Goal: Task Accomplishment & Management: Use online tool/utility

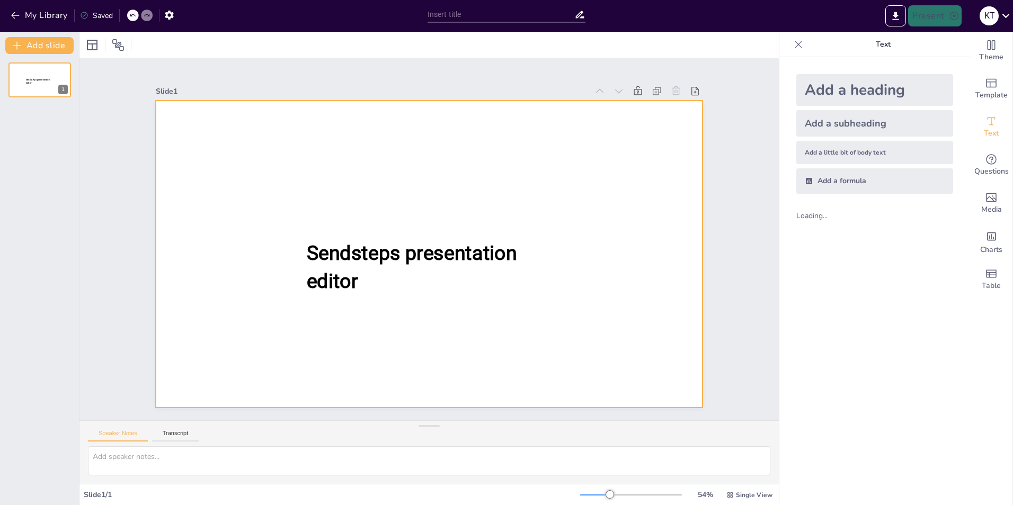
type input "New Sendsteps"
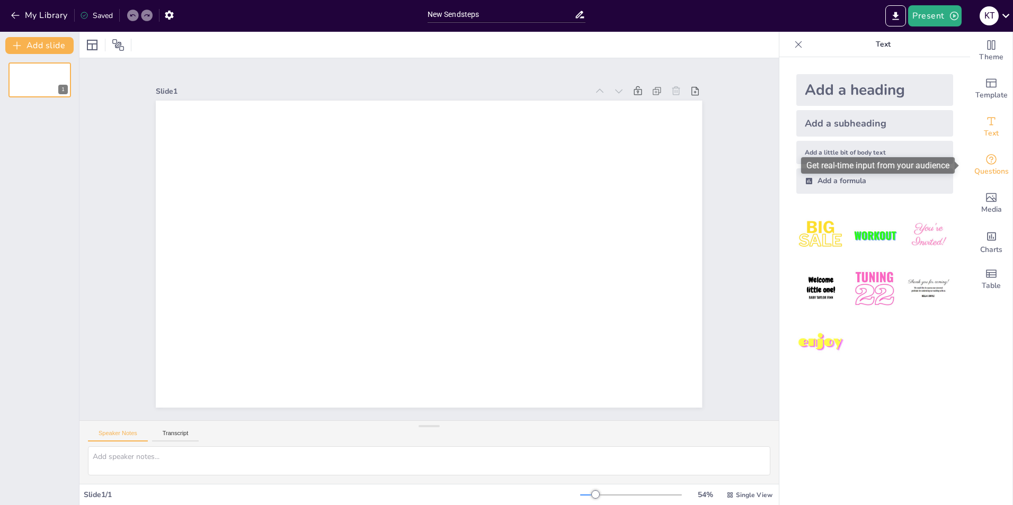
click at [988, 159] on icon "Get real-time input from your audience" at bounding box center [991, 159] width 11 height 11
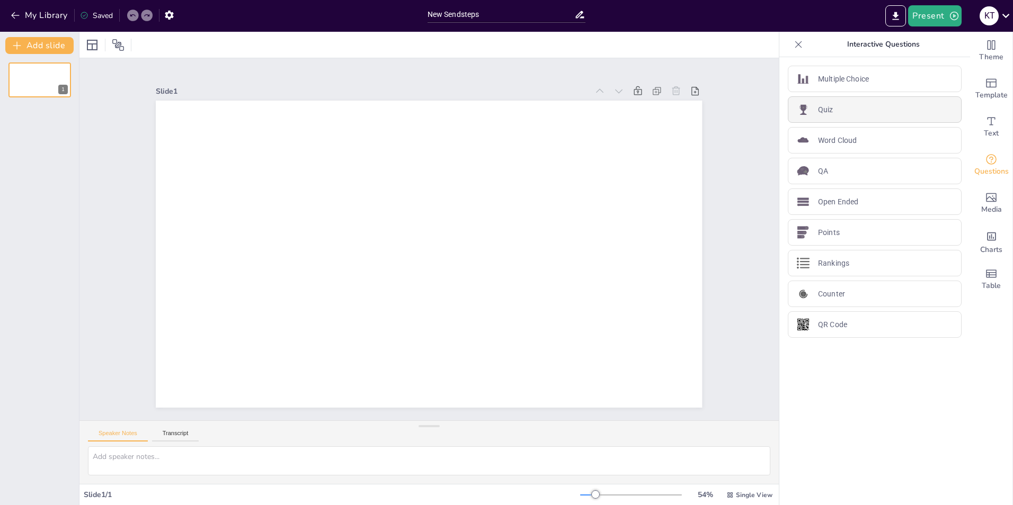
click at [830, 109] on div "Quiz" at bounding box center [875, 109] width 174 height 26
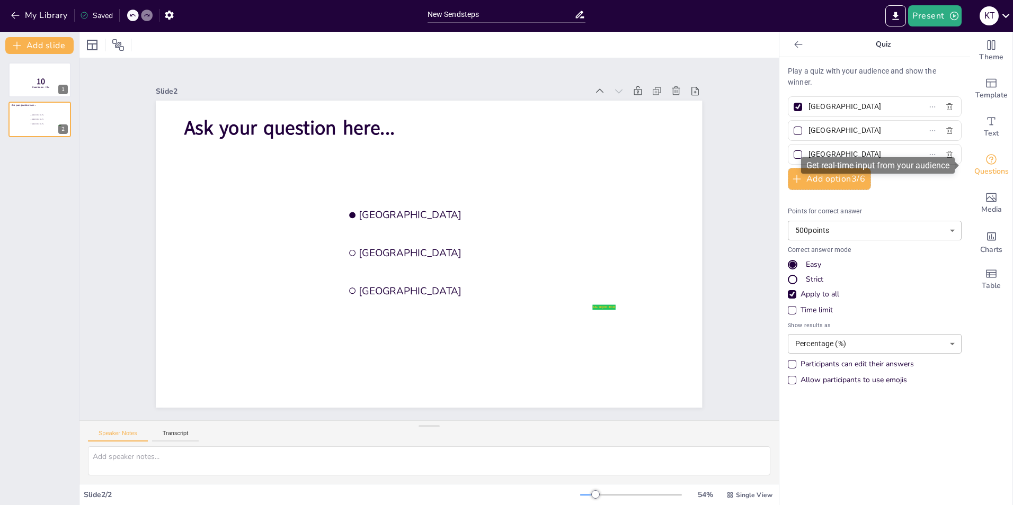
click at [986, 161] on icon "Get real-time input from your audience" at bounding box center [991, 159] width 11 height 11
click at [794, 46] on icon at bounding box center [798, 44] width 11 height 11
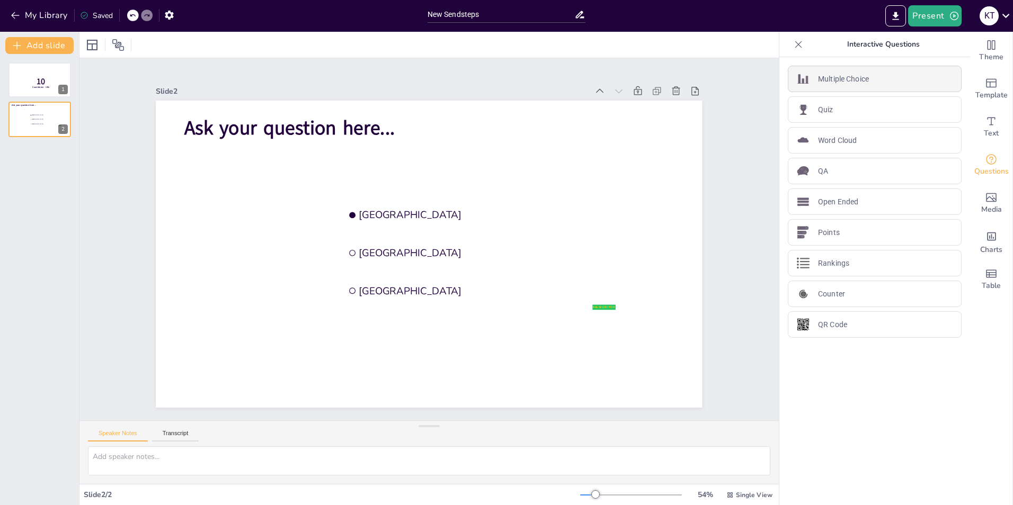
click at [861, 82] on p "Multiple Choice" at bounding box center [843, 79] width 51 height 11
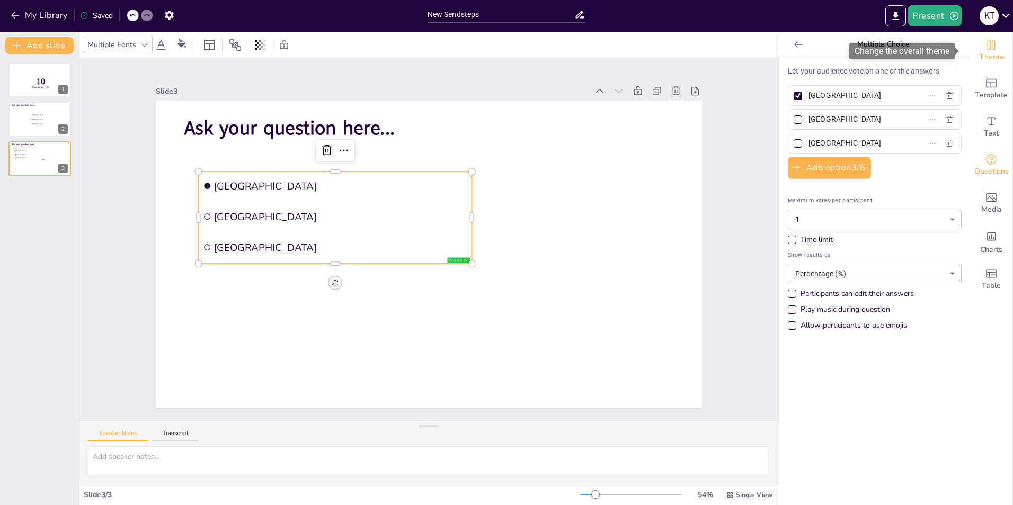
click at [985, 50] on icon "Change the overall theme" at bounding box center [991, 45] width 13 height 13
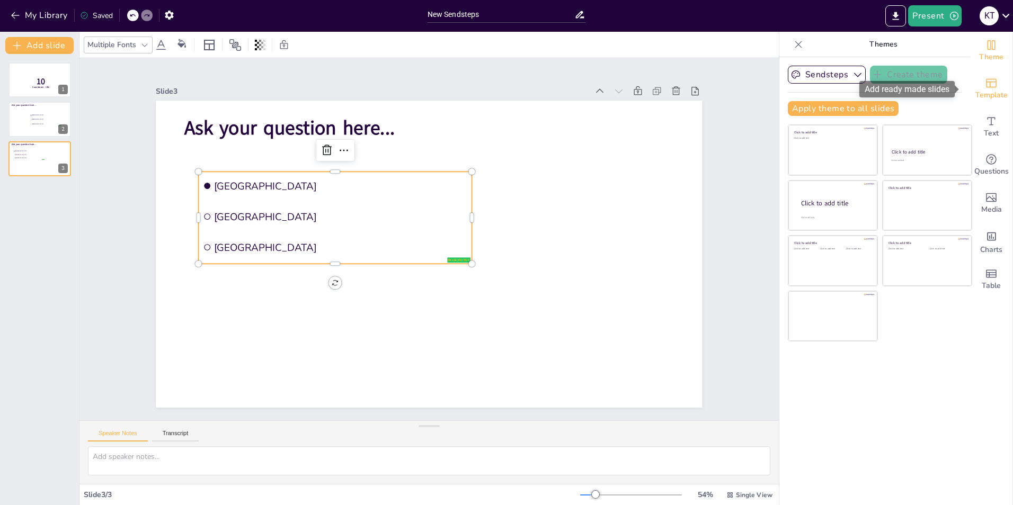
click at [986, 83] on icon "Add ready made slides" at bounding box center [991, 83] width 13 height 13
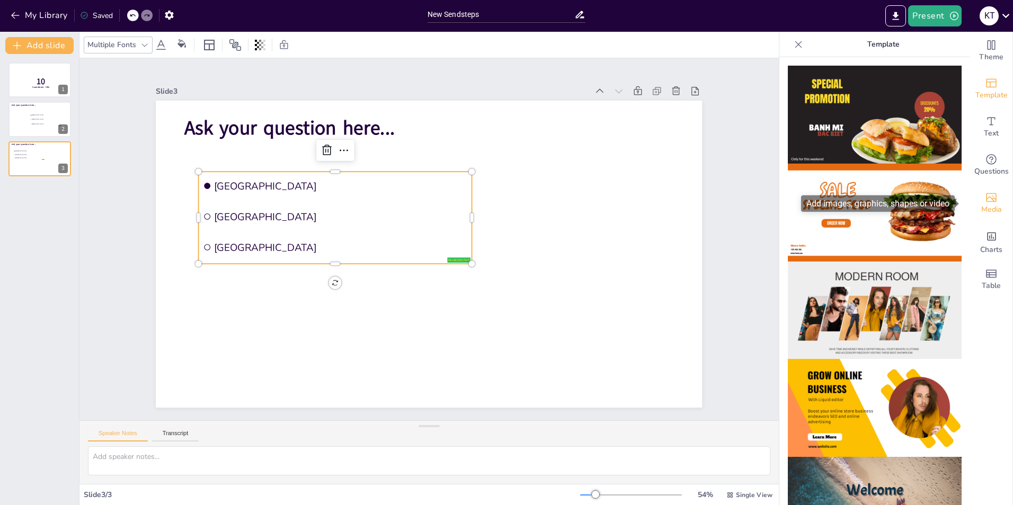
click at [987, 196] on icon "Add images, graphics, shapes or video" at bounding box center [991, 197] width 13 height 13
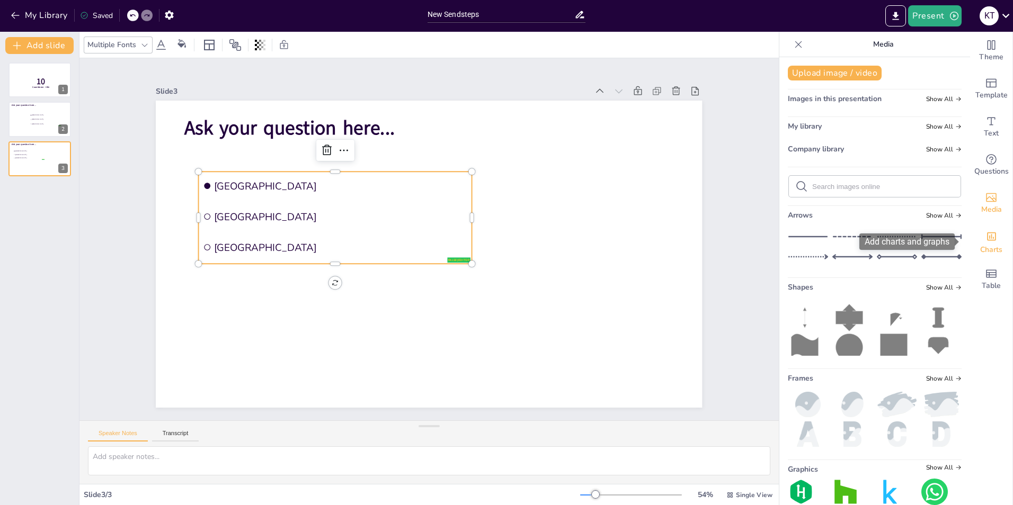
click at [986, 234] on icon "Add charts and graphs" at bounding box center [991, 236] width 11 height 11
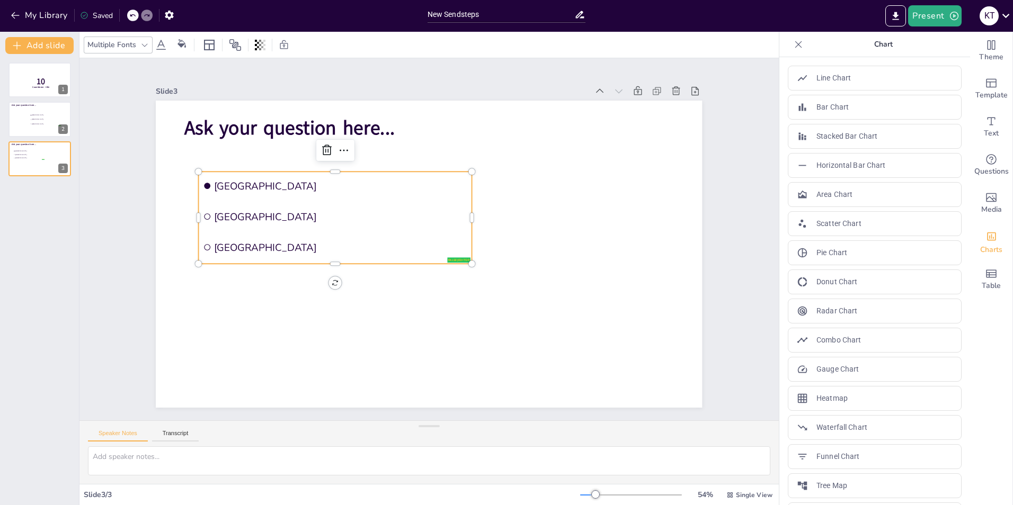
click at [794, 45] on icon at bounding box center [798, 44] width 11 height 11
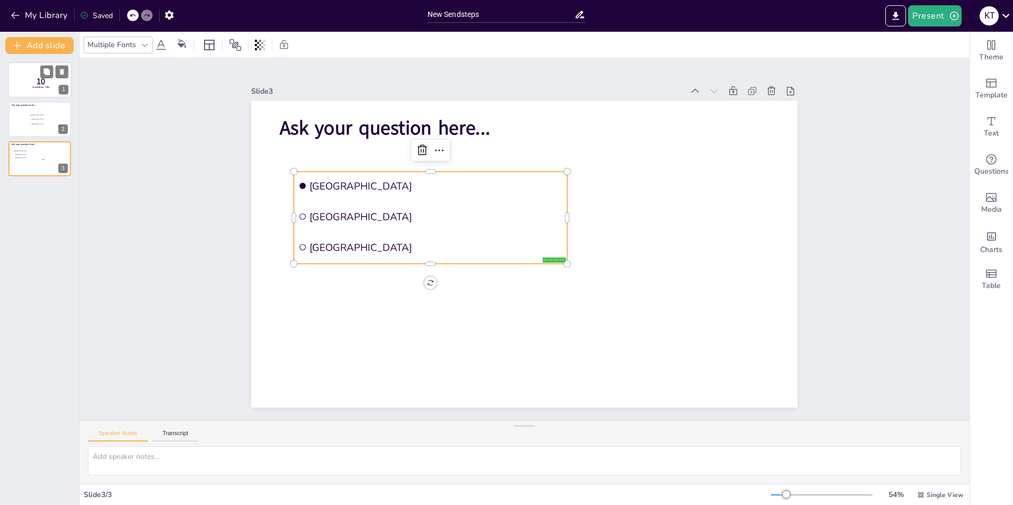
click at [24, 78] on div at bounding box center [40, 80] width 64 height 36
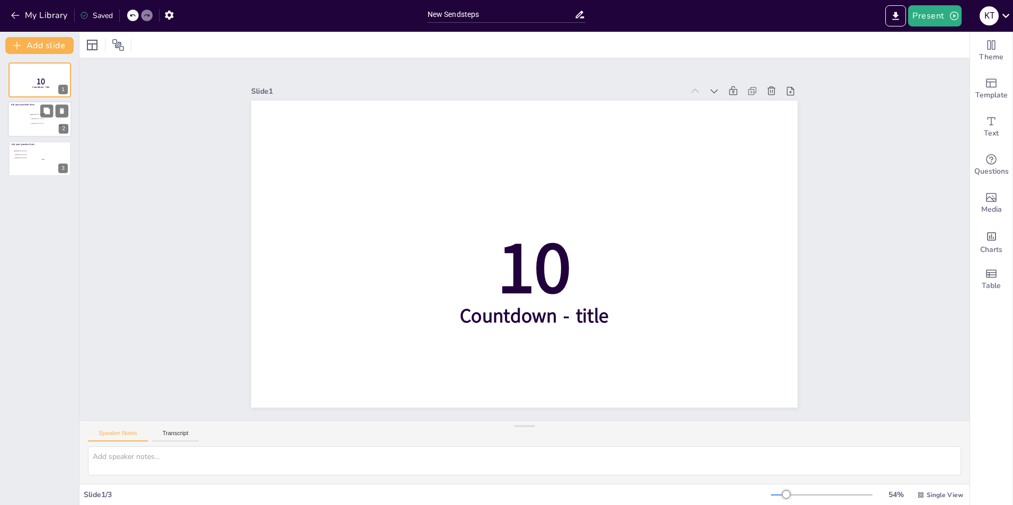
click at [33, 114] on span "Amsterdam" at bounding box center [47, 115] width 30 height 2
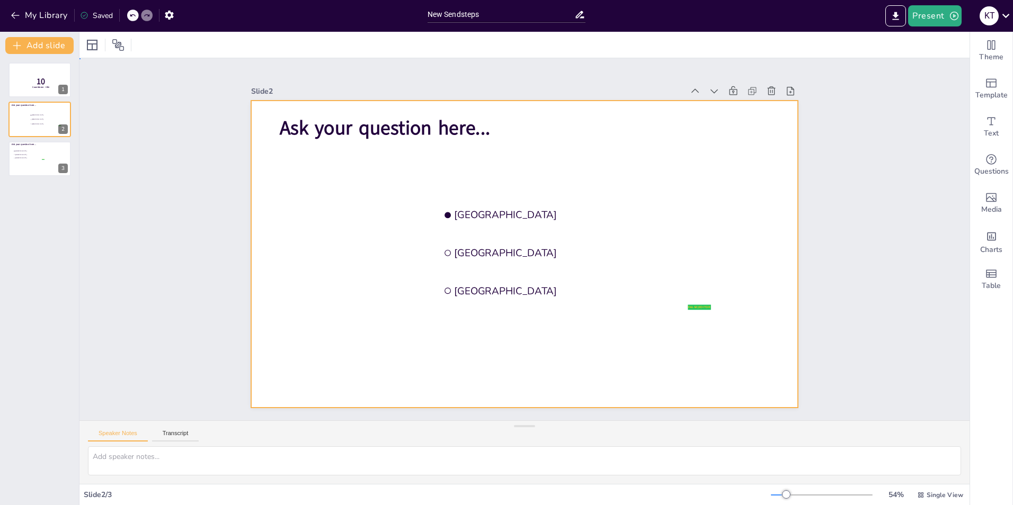
click at [564, 146] on div at bounding box center [524, 254] width 546 height 307
click at [463, 124] on span "Ask your question here..." at bounding box center [385, 128] width 210 height 26
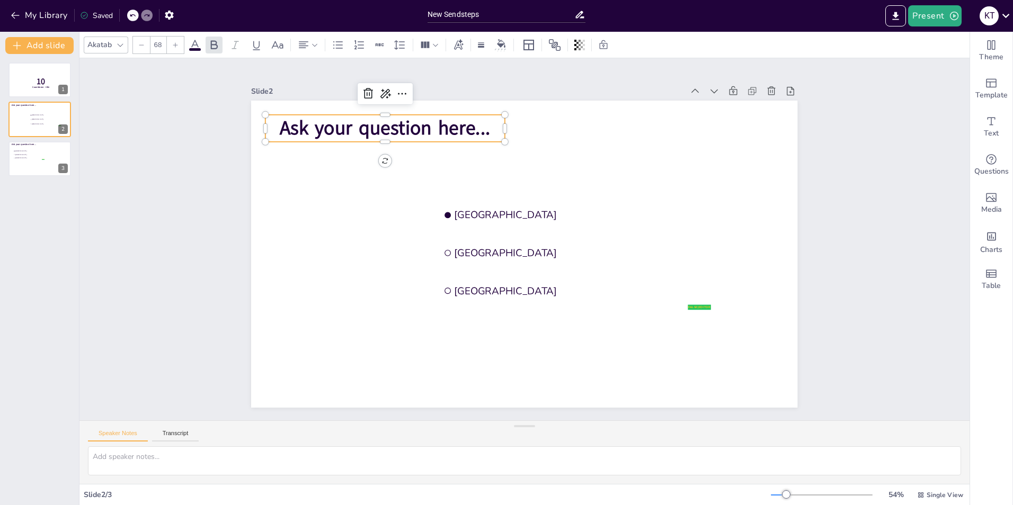
click at [443, 120] on span "Ask your question here..." at bounding box center [385, 128] width 210 height 26
click at [349, 122] on span "Ask your question here..." at bounding box center [385, 128] width 210 height 26
type input "24"
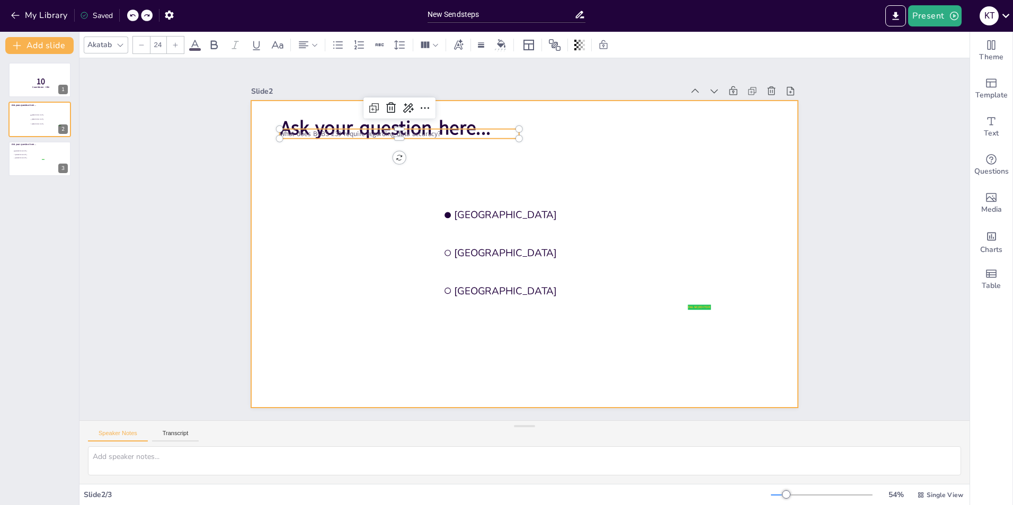
click at [538, 149] on div at bounding box center [524, 254] width 546 height 307
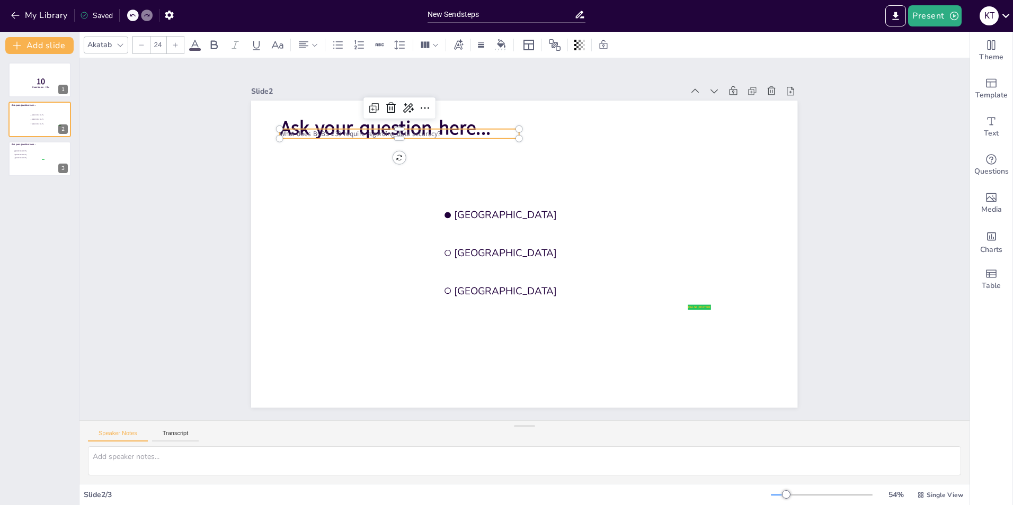
click at [460, 129] on p "What does BCBS 239 require regarding data accuracy?" at bounding box center [399, 134] width 239 height 10
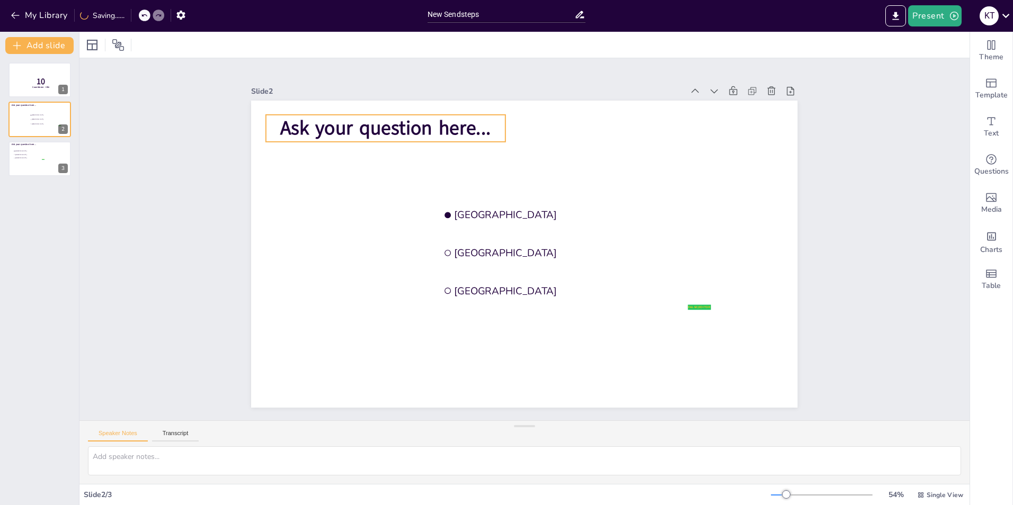
click at [444, 126] on span "Ask your question here..." at bounding box center [385, 128] width 210 height 26
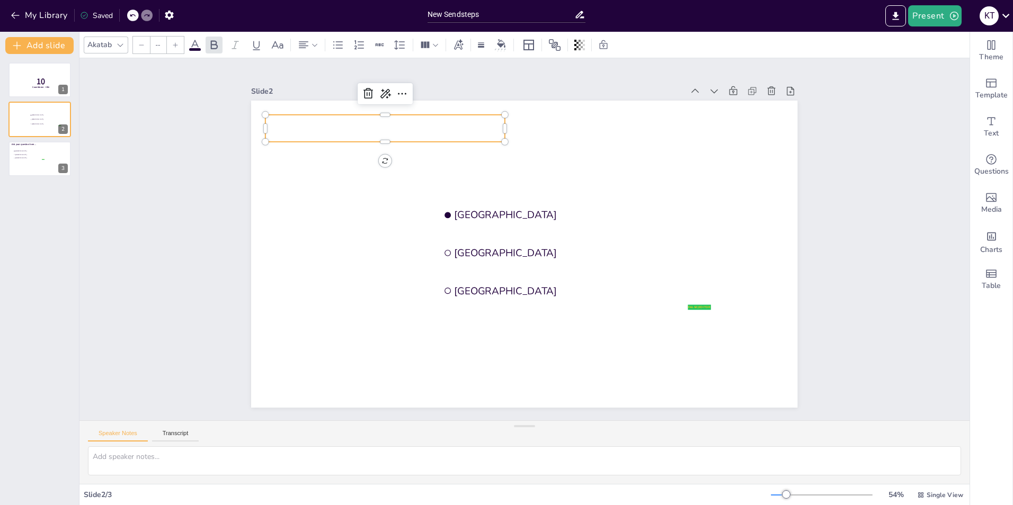
type input "24"
click at [451, 133] on p "What does BCBS 239 require regarding data accuracy?" at bounding box center [399, 134] width 239 height 10
click at [449, 129] on p "What does BCBS 239 require regarding data accuracy?" at bounding box center [399, 134] width 239 height 10
click at [434, 129] on span "What does BCBS 239 require regarding data accuracy?" at bounding box center [360, 134] width 160 height 10
click at [472, 126] on span "Ask your question here..." at bounding box center [385, 127] width 210 height 26
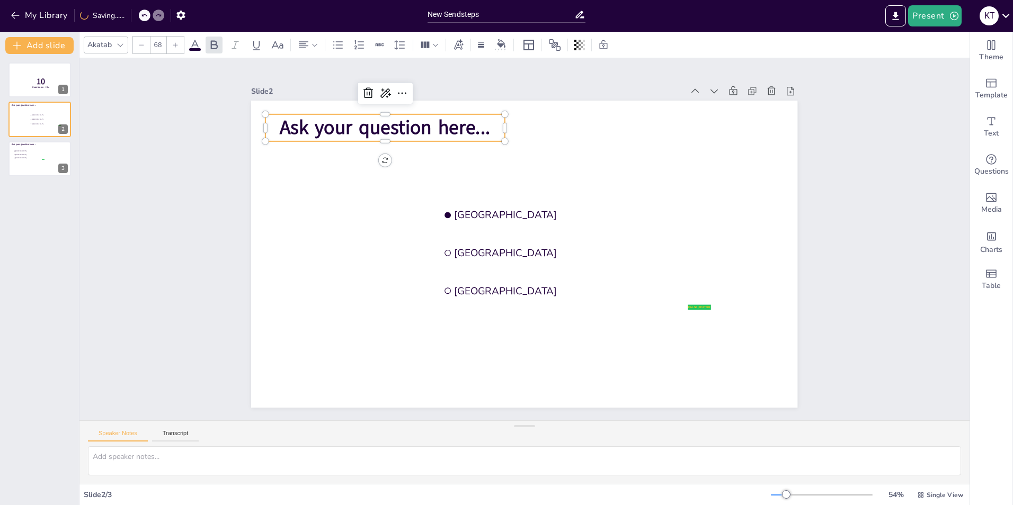
click at [477, 124] on span "Ask your question here..." at bounding box center [385, 127] width 210 height 26
click at [478, 128] on span "Ask your question here..." at bounding box center [385, 127] width 210 height 26
click at [463, 130] on span "Ask your question here..." at bounding box center [385, 127] width 210 height 26
click at [467, 124] on span "Ask your question here..." at bounding box center [385, 127] width 210 height 26
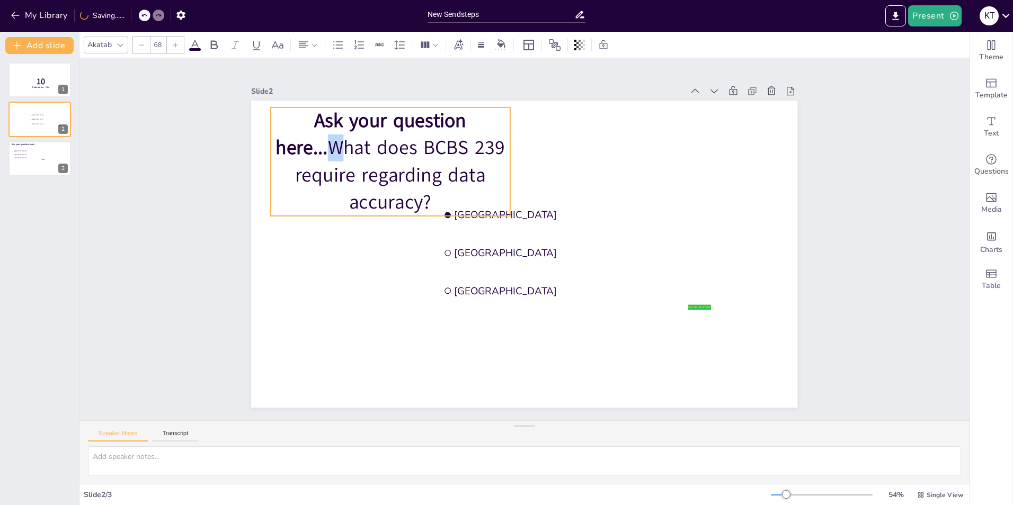
drag, startPoint x: 314, startPoint y: 150, endPoint x: 319, endPoint y: 144, distance: 8.7
click at [319, 144] on span "Ask your question here..." at bounding box center [371, 134] width 191 height 53
click at [312, 144] on span "Ask your question here..." at bounding box center [371, 134] width 191 height 53
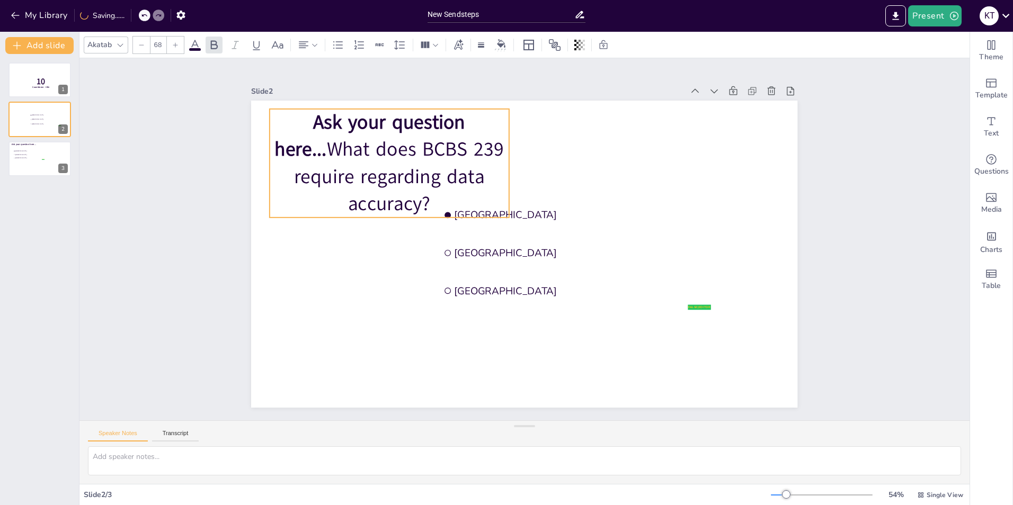
click at [316, 146] on span "Ask your question here..." at bounding box center [370, 135] width 191 height 53
click at [305, 118] on span "Ask your question here..." at bounding box center [370, 135] width 191 height 53
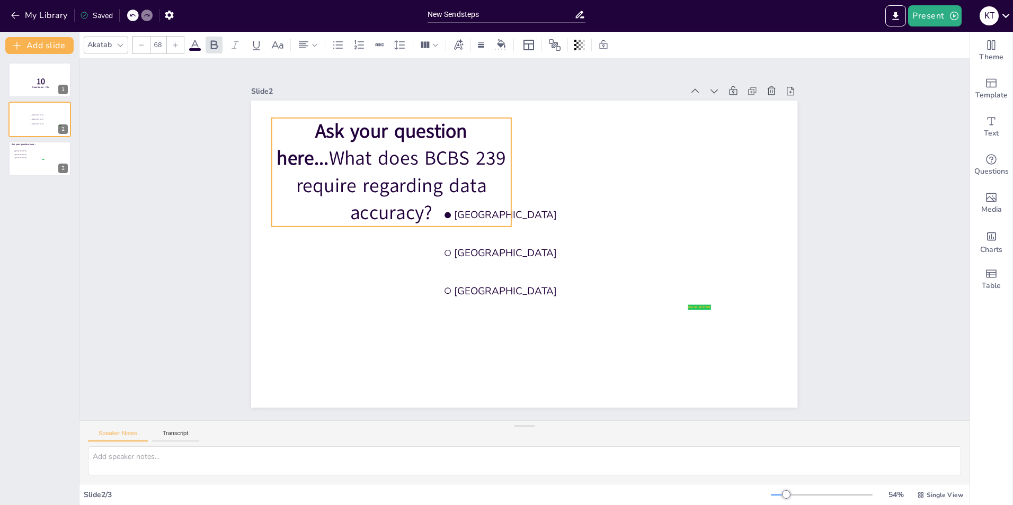
drag, startPoint x: 306, startPoint y: 117, endPoint x: 308, endPoint y: 126, distance: 9.3
click at [308, 126] on span "Ask your question here..." at bounding box center [372, 144] width 191 height 53
click at [313, 132] on span "Ask your question here..." at bounding box center [372, 144] width 191 height 53
click at [317, 154] on span "Ask your question here..." at bounding box center [372, 144] width 191 height 53
click at [311, 155] on span "Ask your question here..." at bounding box center [372, 144] width 191 height 53
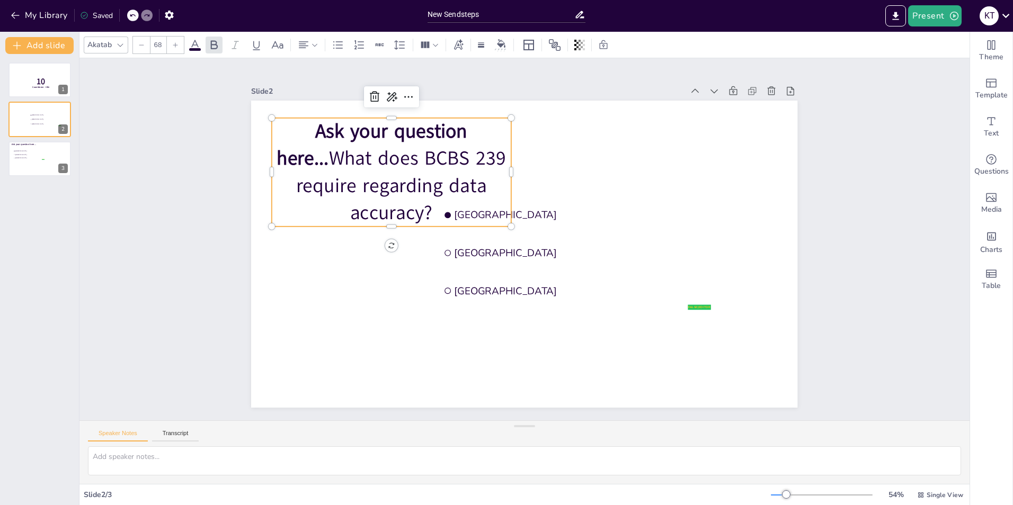
click at [311, 155] on span "Ask your question here..." at bounding box center [372, 144] width 191 height 53
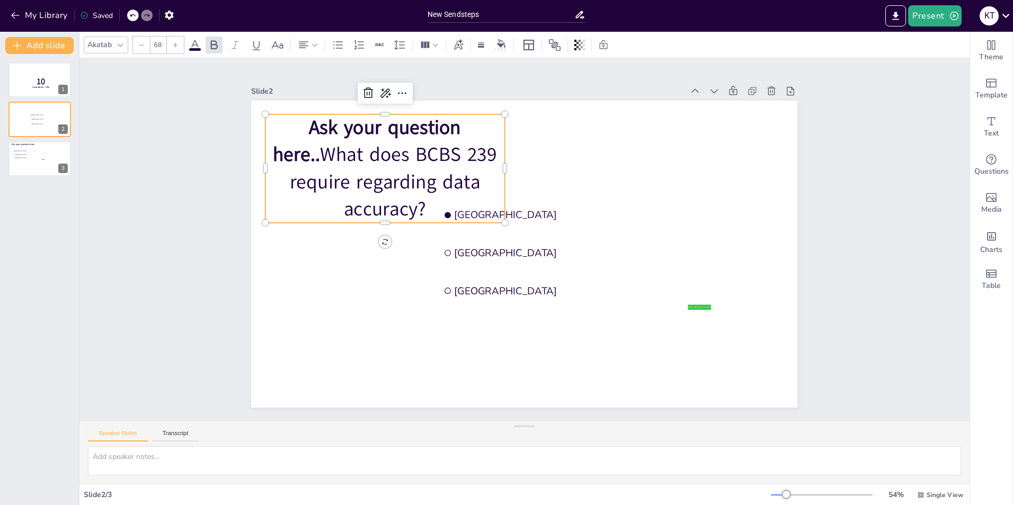
click at [284, 146] on span "Ask your question here.." at bounding box center [367, 140] width 188 height 53
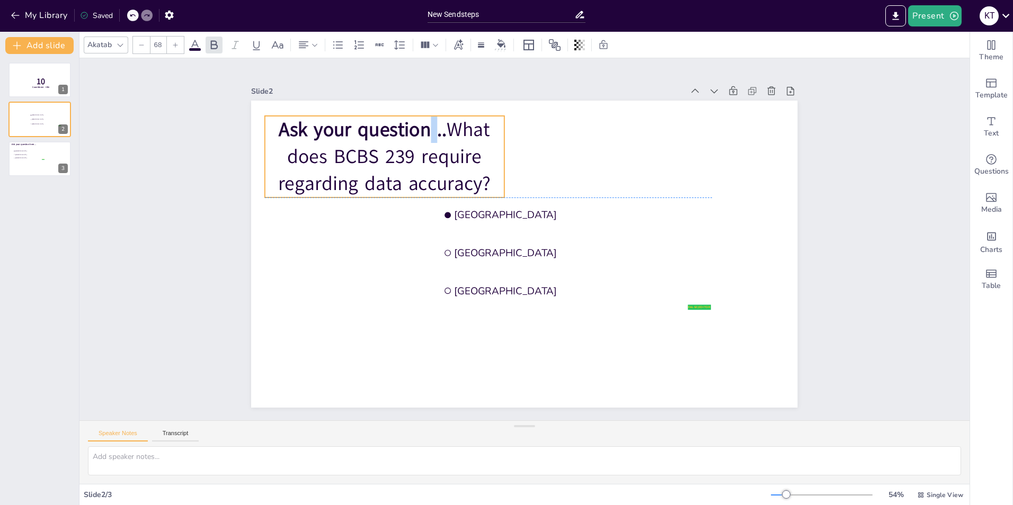
drag, startPoint x: 427, startPoint y: 125, endPoint x: 425, endPoint y: 131, distance: 6.0
click at [425, 131] on span "Ask your question .." at bounding box center [363, 130] width 168 height 26
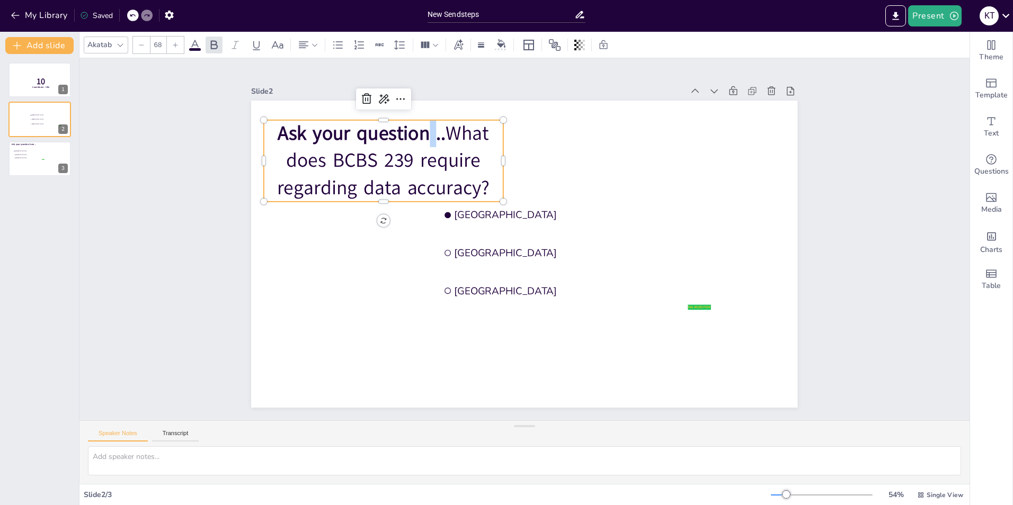
click at [425, 131] on span "Ask your question .." at bounding box center [362, 134] width 168 height 26
click at [439, 132] on p "Ask your question .. What does BCBS 239 require regarding data accuracy?" at bounding box center [383, 160] width 239 height 81
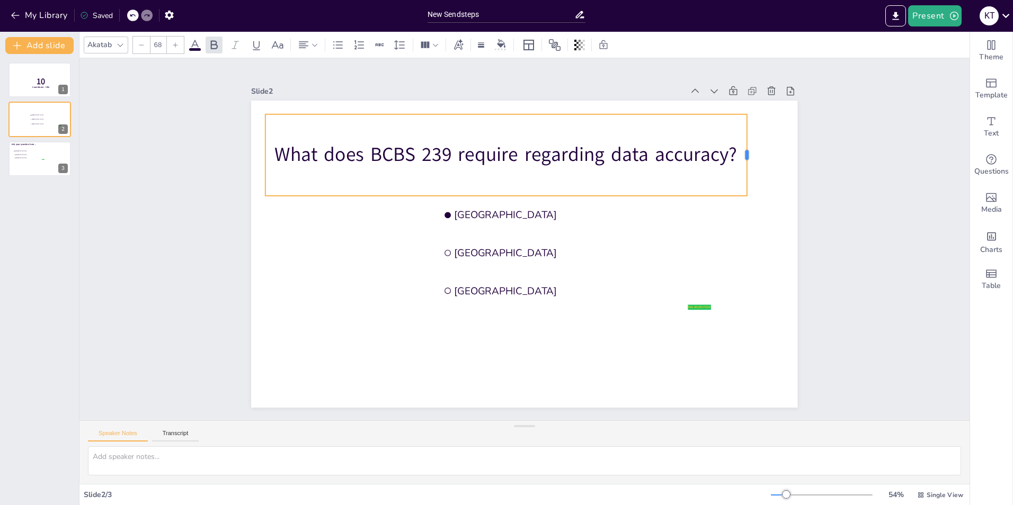
drag, startPoint x: 497, startPoint y: 148, endPoint x: 739, endPoint y: 145, distance: 242.1
click at [746, 145] on div at bounding box center [750, 155] width 8 height 82
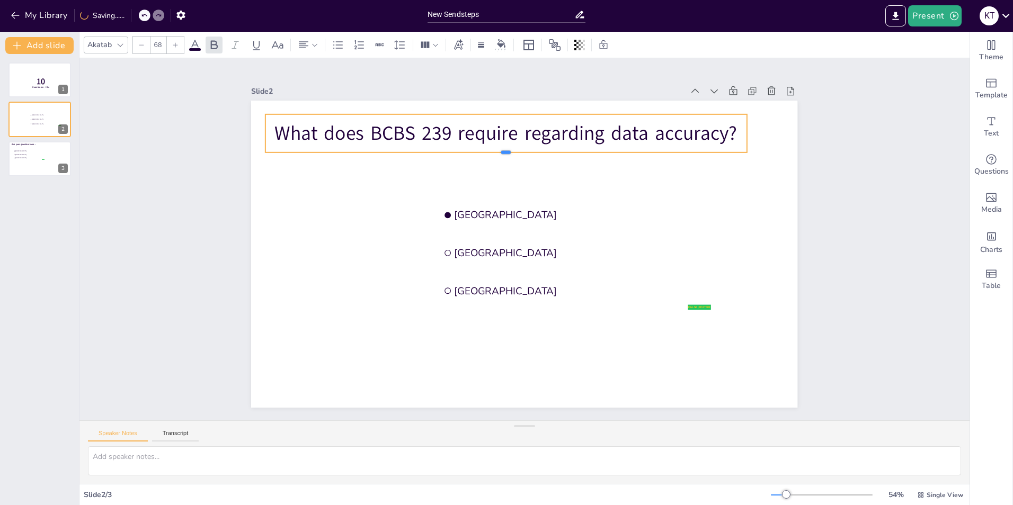
drag, startPoint x: 498, startPoint y: 192, endPoint x: 502, endPoint y: 149, distance: 43.6
click at [502, 152] on div at bounding box center [505, 156] width 481 height 8
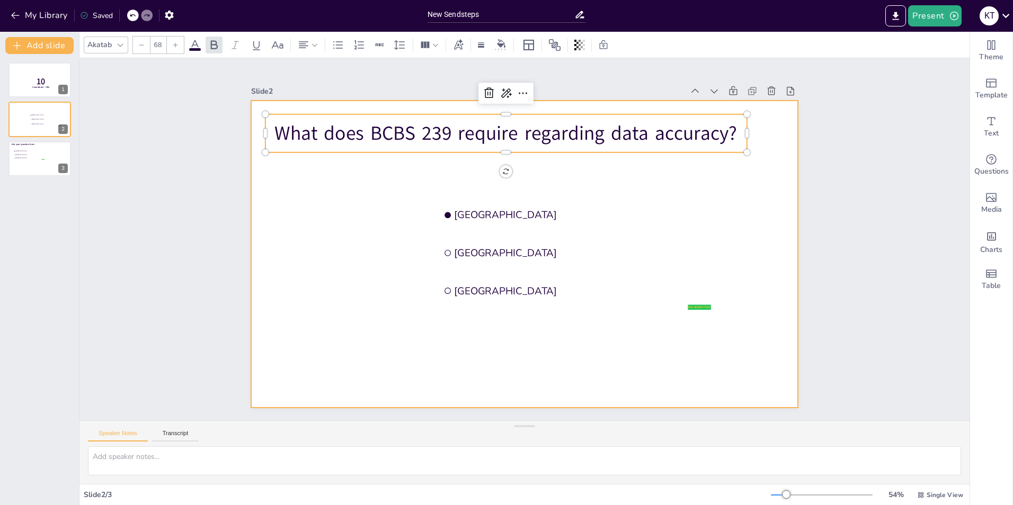
click at [570, 177] on div at bounding box center [524, 254] width 546 height 307
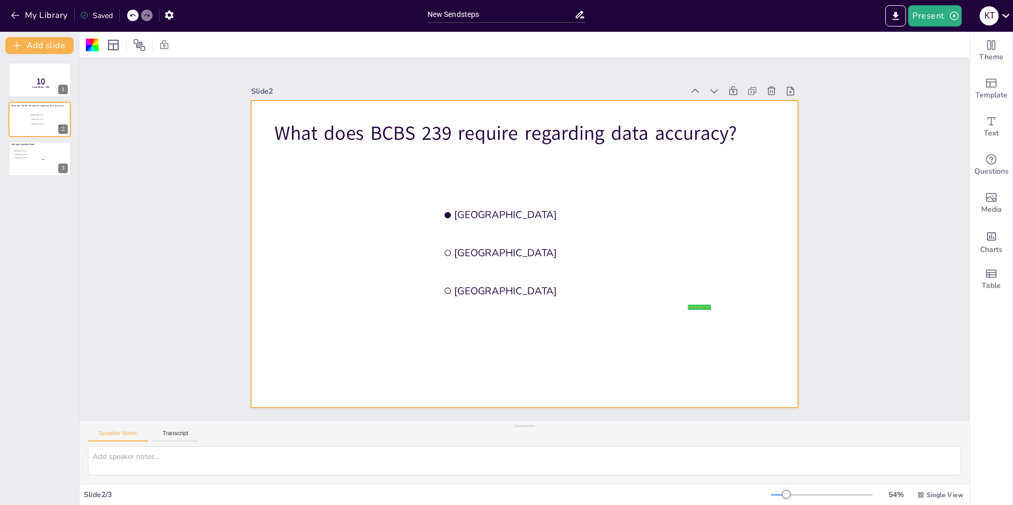
click at [378, 231] on div at bounding box center [524, 254] width 546 height 307
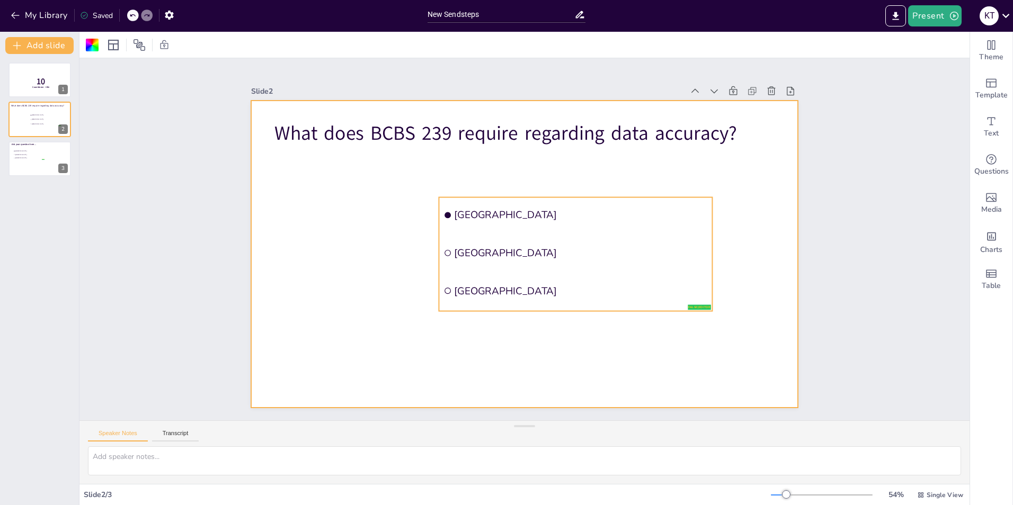
click at [471, 225] on li "Amsterdam" at bounding box center [575, 215] width 273 height 35
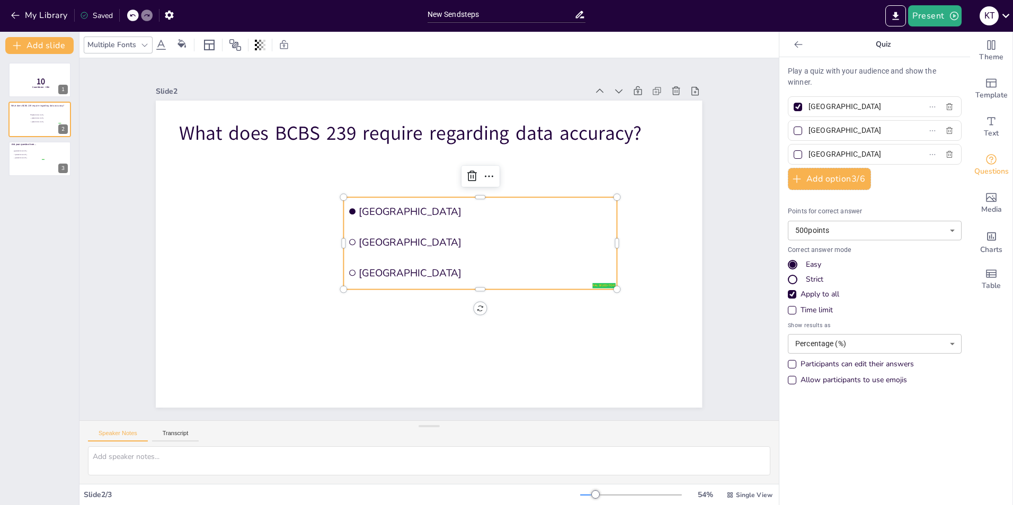
click at [368, 205] on span "Amsterdam" at bounding box center [485, 211] width 253 height 13
click at [417, 209] on span "Amsterdam" at bounding box center [485, 211] width 253 height 13
click at [403, 266] on span "The Hague" at bounding box center [485, 272] width 253 height 13
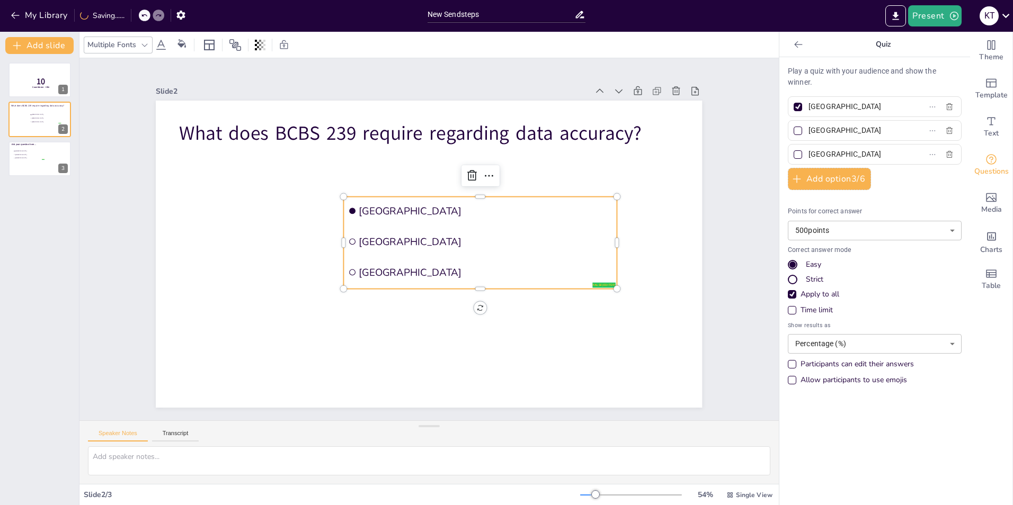
click at [407, 267] on span "The Hague" at bounding box center [485, 272] width 253 height 13
click at [392, 270] on span "The Hague" at bounding box center [485, 272] width 253 height 13
click at [403, 269] on span "The Hague" at bounding box center [485, 272] width 253 height 13
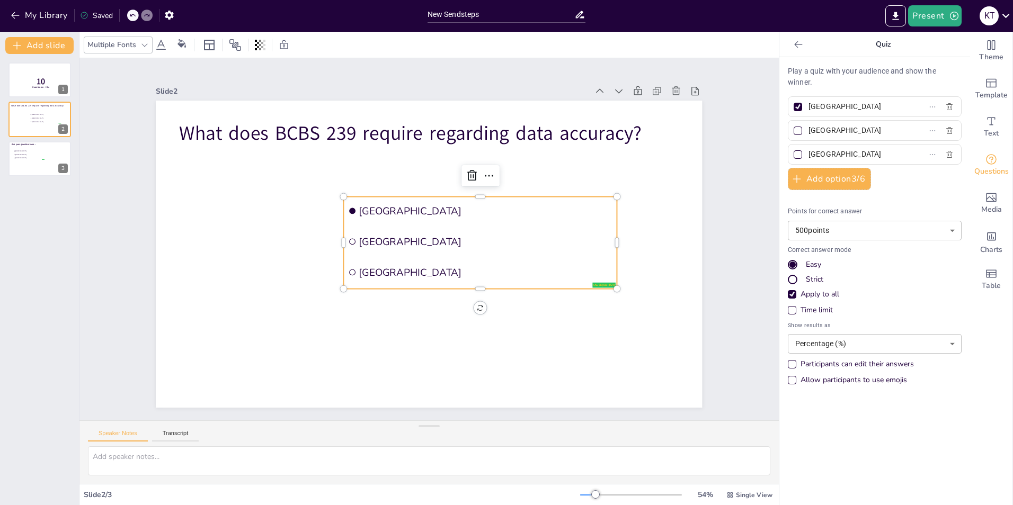
click at [403, 269] on span "The Hague" at bounding box center [485, 272] width 253 height 13
click at [485, 171] on icon at bounding box center [489, 175] width 13 height 13
click at [428, 258] on li "The Hague" at bounding box center [480, 272] width 273 height 29
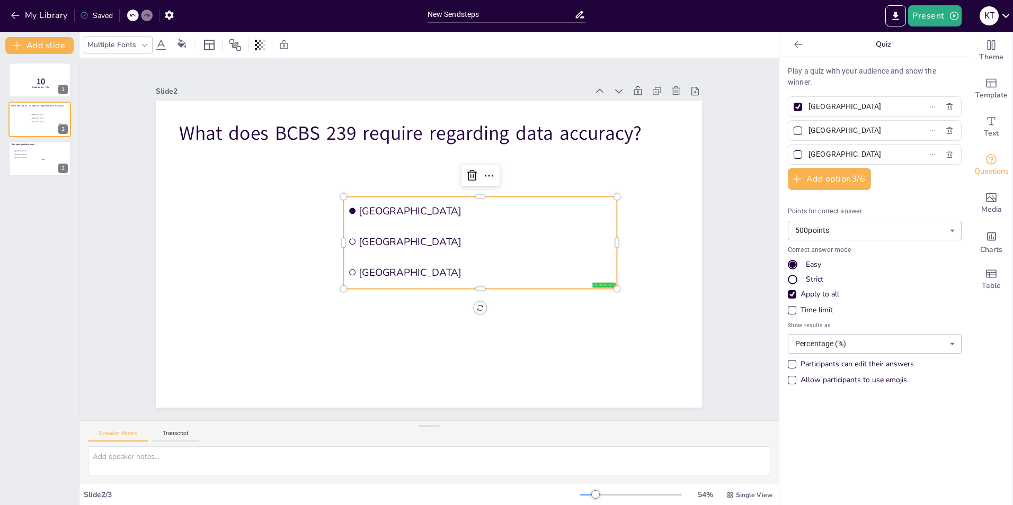
click at [428, 258] on li "The Hague" at bounding box center [480, 272] width 273 height 29
click at [407, 267] on span "The Hague" at bounding box center [485, 272] width 253 height 13
click at [836, 176] on button "Add option 3 / 6" at bounding box center [829, 179] width 83 height 22
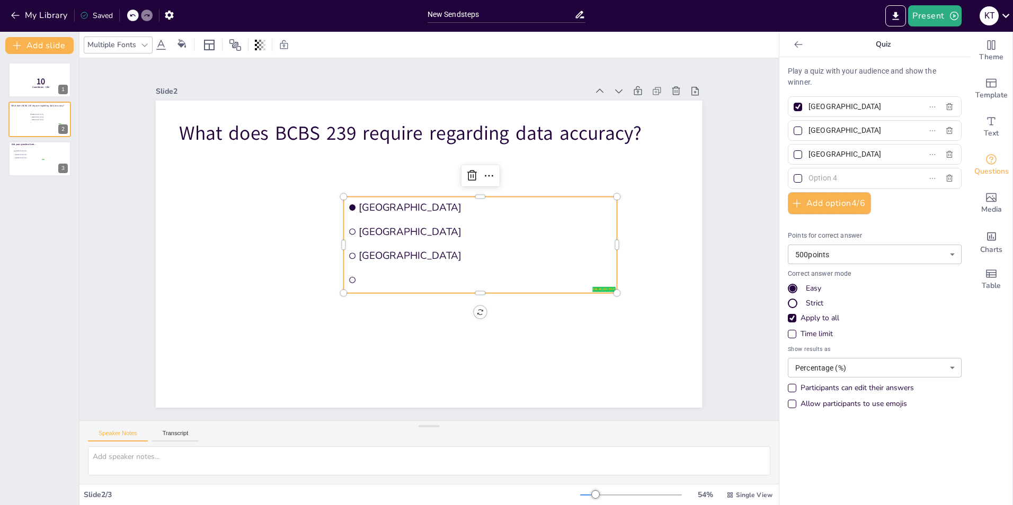
click at [842, 110] on input "Amsterdam" at bounding box center [857, 106] width 99 height 15
drag, startPoint x: 865, startPoint y: 110, endPoint x: 794, endPoint y: 109, distance: 71.0
click at [794, 109] on label "Amsterdam" at bounding box center [857, 106] width 132 height 15
click at [808, 109] on input "Amsterdam" at bounding box center [857, 106] width 99 height 15
paste input "Data should be estimated"
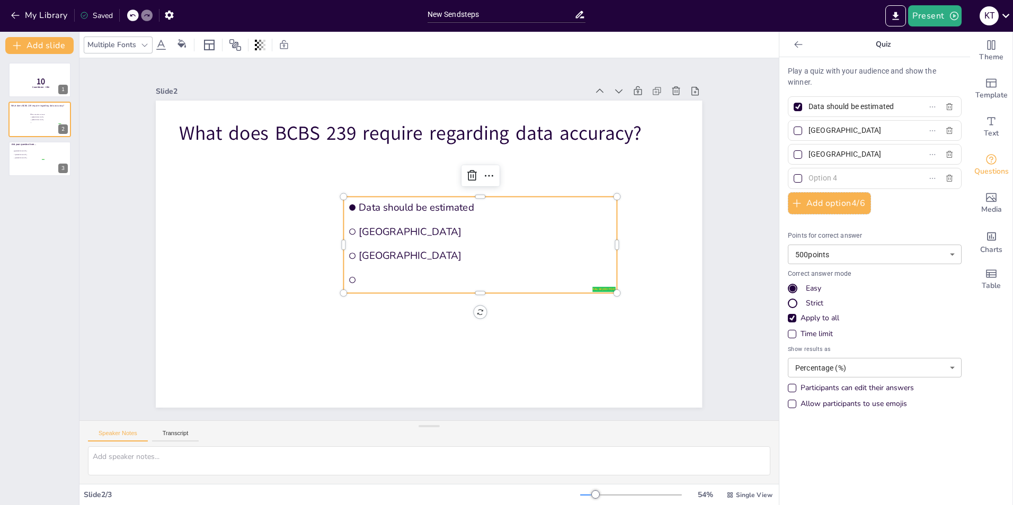
type input "Data should be estimated"
click at [840, 131] on input "Rotterdam" at bounding box center [857, 130] width 99 height 15
click at [819, 130] on input "Rotterdam" at bounding box center [857, 130] width 99 height 15
drag, startPoint x: 847, startPoint y: 132, endPoint x: 801, endPoint y: 133, distance: 46.1
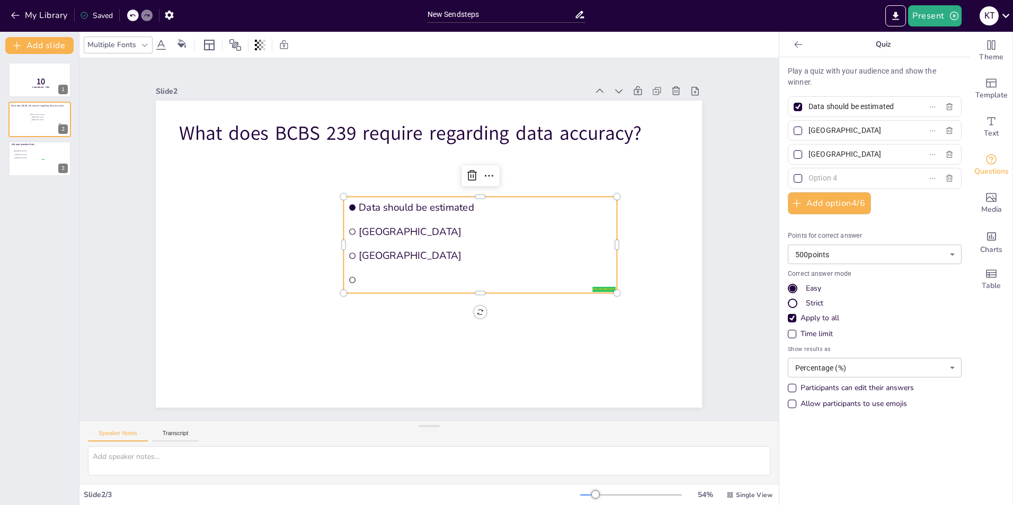
click at [808, 133] on input "Rotterdam" at bounding box center [857, 130] width 99 height 15
paste input "Data should be complete and accurate"
type input "Data should be complete and accurate"
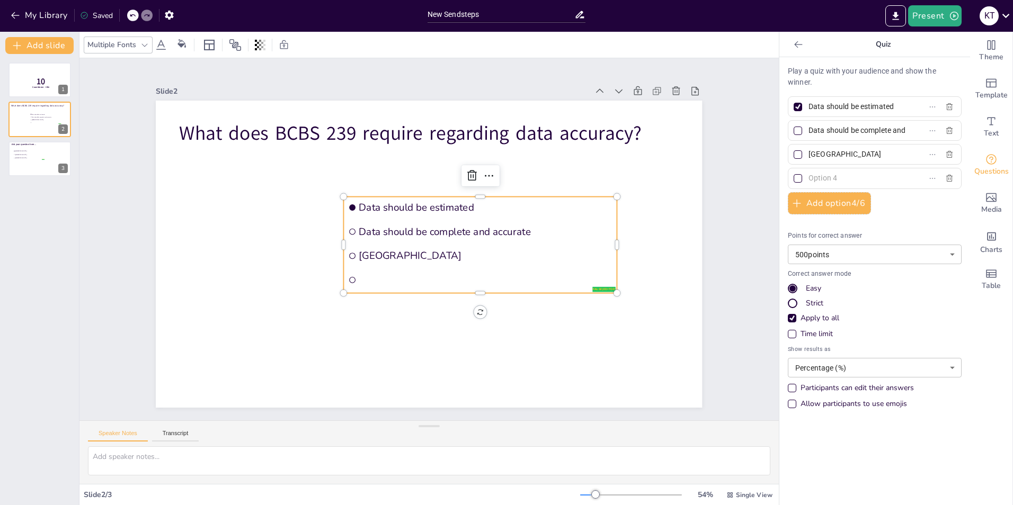
click at [851, 151] on input "The Hague" at bounding box center [857, 154] width 99 height 15
drag, startPoint x: 842, startPoint y: 153, endPoint x: 787, endPoint y: 153, distance: 55.6
click at [791, 153] on label "The Hague" at bounding box center [857, 154] width 132 height 15
click at [808, 153] on input "The Hague" at bounding box center [857, 154] width 99 height 15
paste input "Data should be visualized"
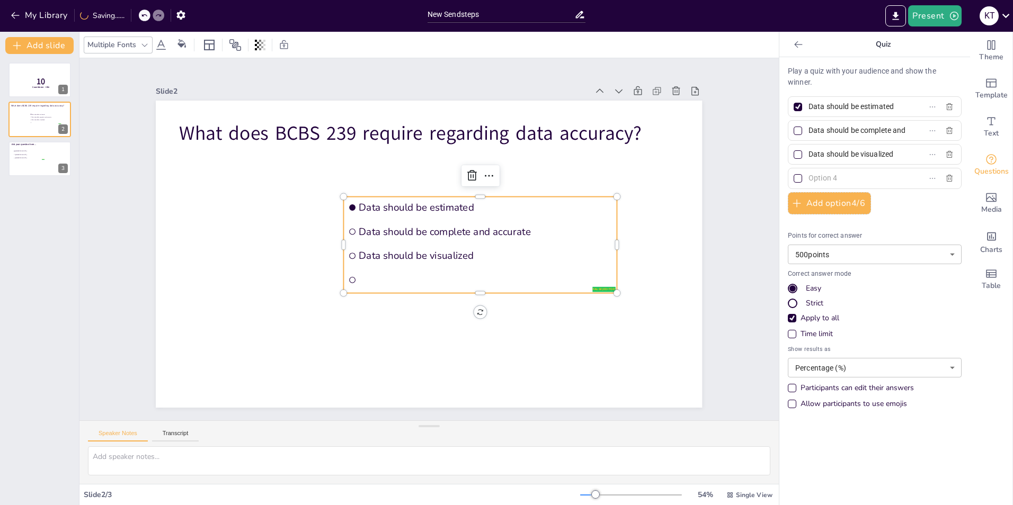
type input "Data should be visualized"
click at [856, 175] on input "text" at bounding box center [857, 178] width 99 height 15
paste input "Data should be anonymized"
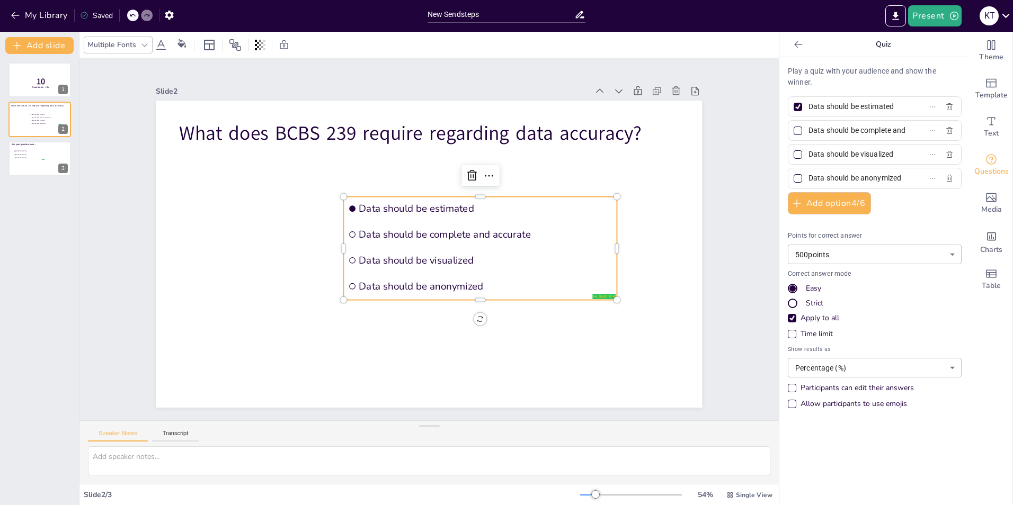
type input "Data should be anonymized"
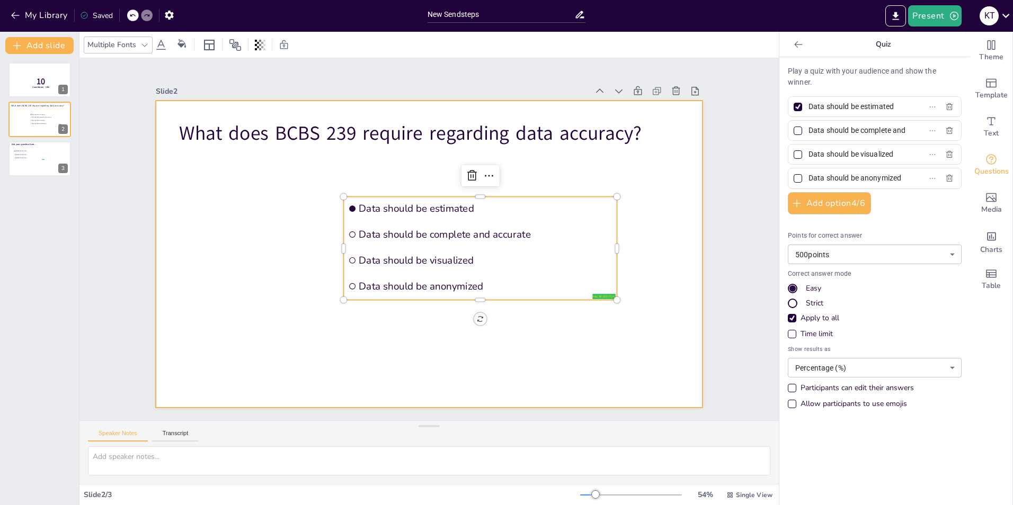
scroll to position [0, 0]
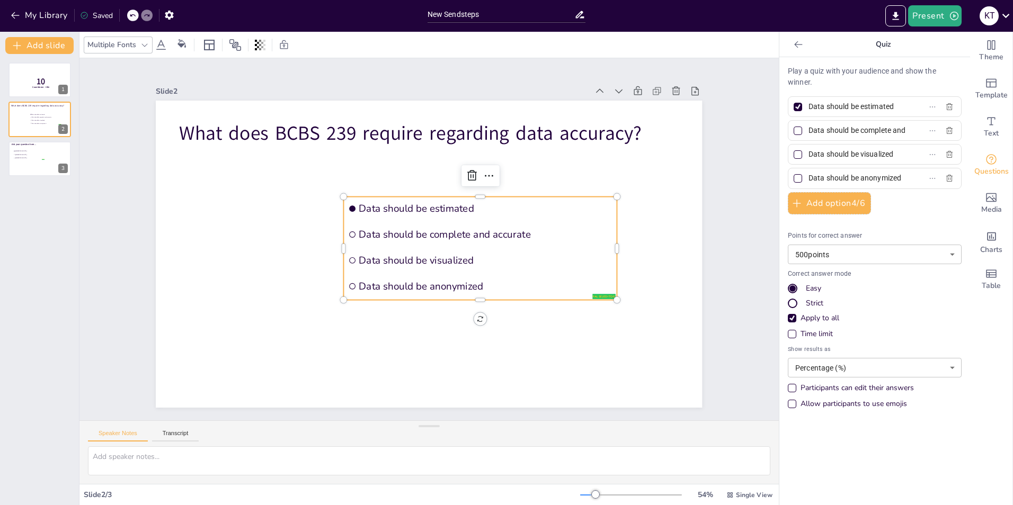
click at [539, 255] on span "Data should be visualized" at bounding box center [485, 260] width 253 height 13
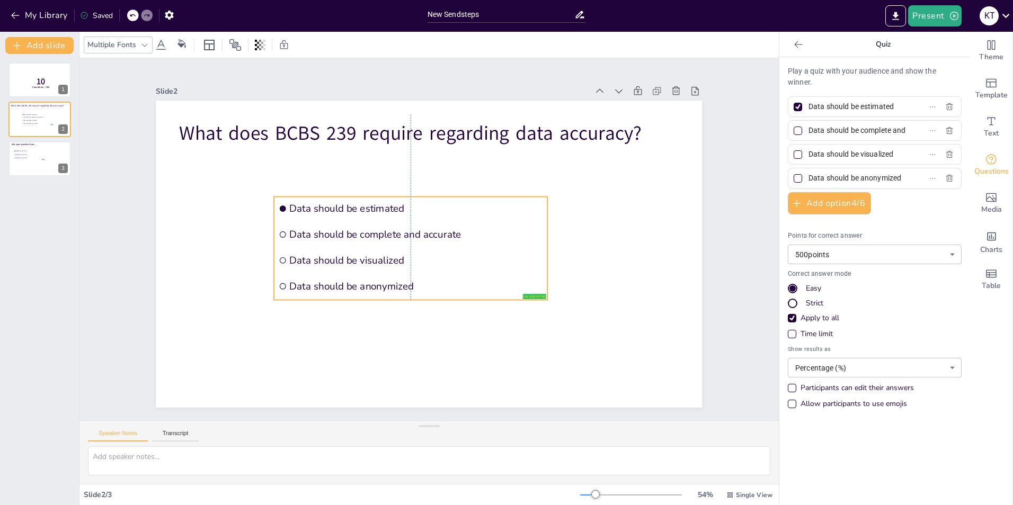
drag, startPoint x: 515, startPoint y: 198, endPoint x: 448, endPoint y: 198, distance: 67.3
click at [448, 202] on span "Data should be estimated" at bounding box center [416, 208] width 253 height 13
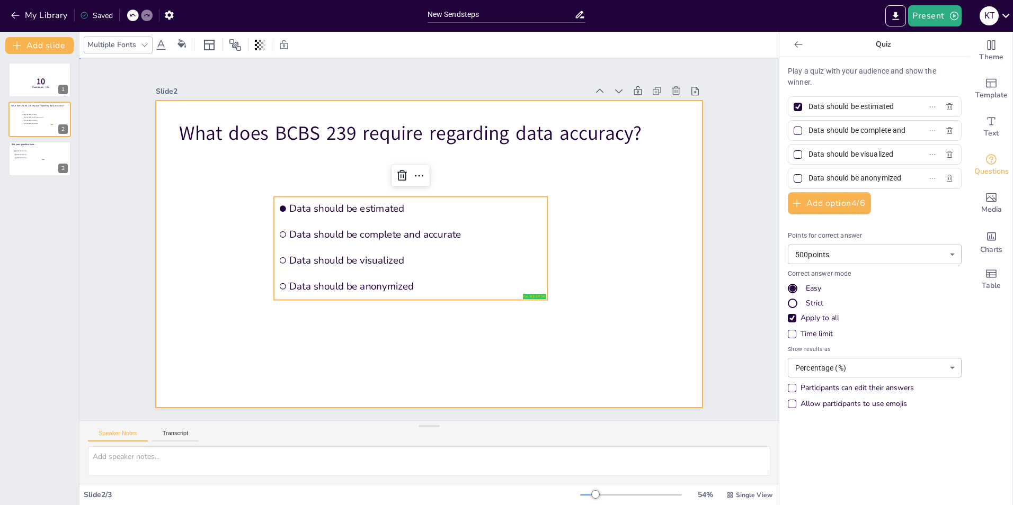
click at [578, 219] on div at bounding box center [429, 254] width 546 height 307
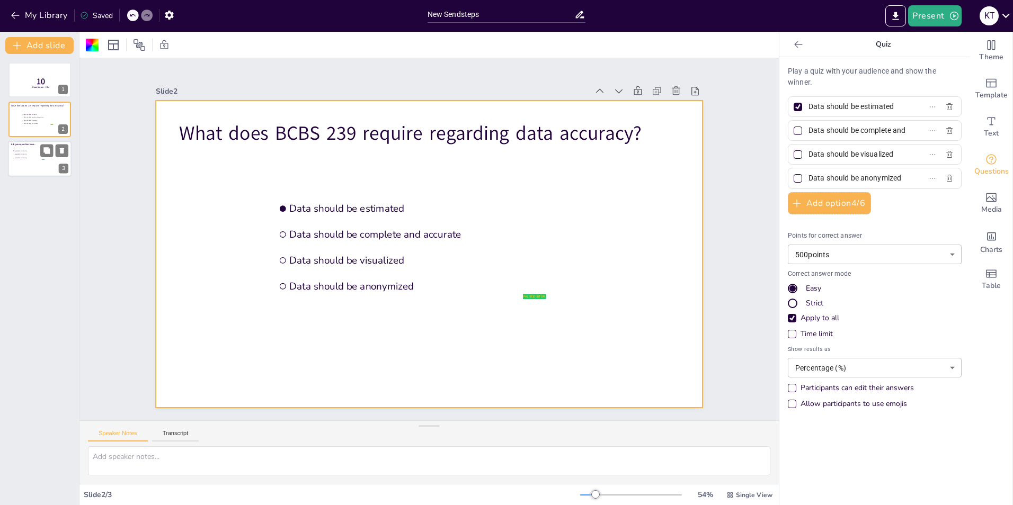
click at [30, 151] on span "Amsterdam" at bounding box center [30, 151] width 30 height 2
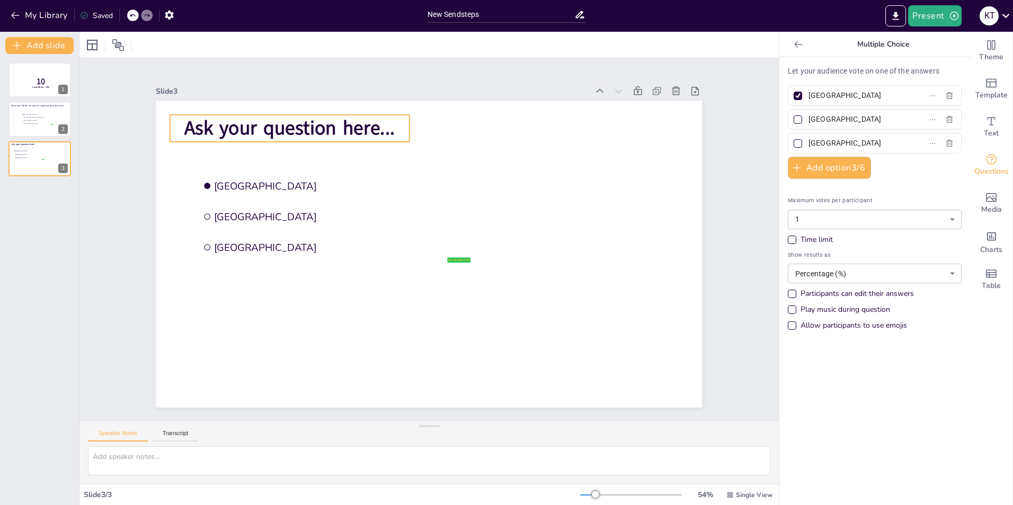
click at [307, 120] on span "Ask your question here..." at bounding box center [289, 128] width 210 height 26
click at [370, 127] on span "Ask your question here..." at bounding box center [289, 128] width 210 height 26
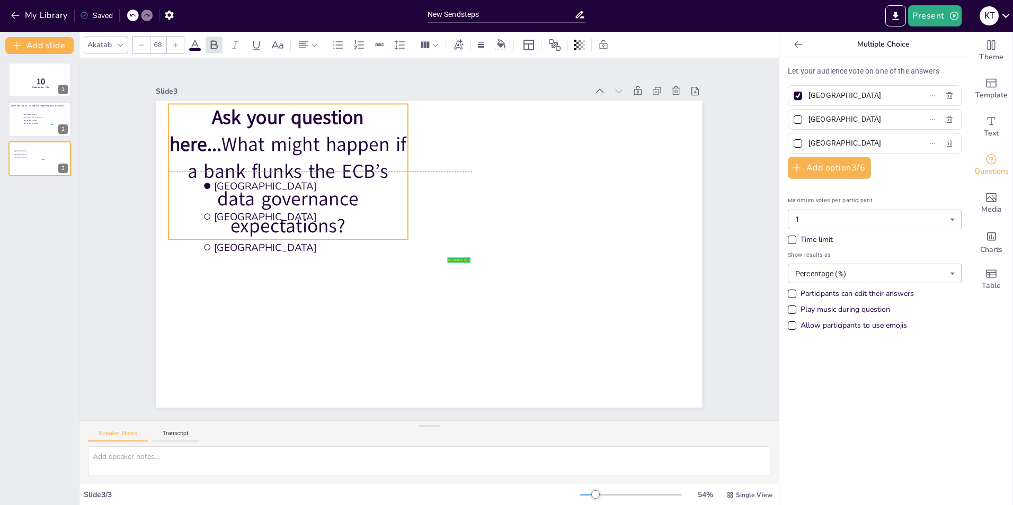
drag, startPoint x: 213, startPoint y: 152, endPoint x: 211, endPoint y: 146, distance: 6.6
click at [211, 146] on span "Ask your question here..." at bounding box center [266, 130] width 194 height 53
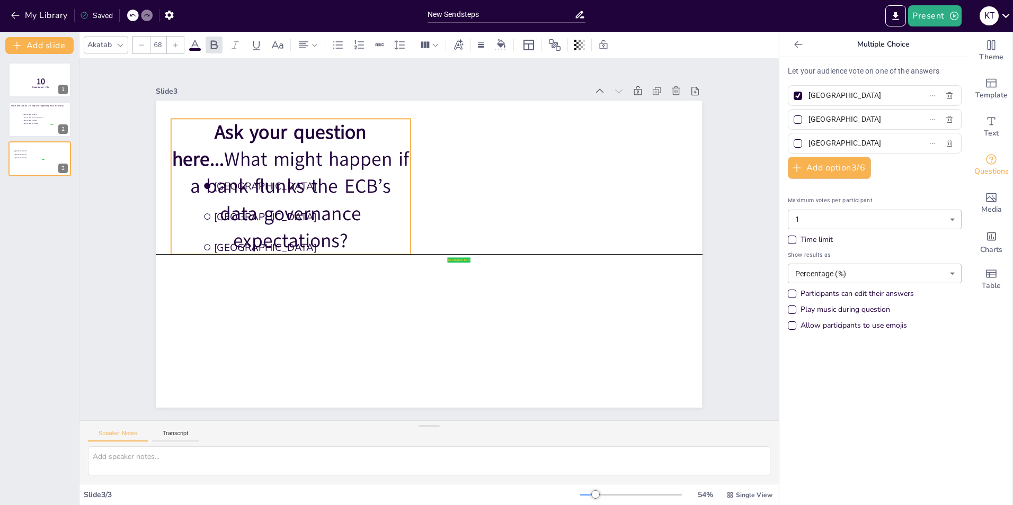
drag, startPoint x: 203, startPoint y: 118, endPoint x: 207, endPoint y: 128, distance: 10.6
click at [207, 128] on span "Ask your question here..." at bounding box center [269, 145] width 194 height 53
click at [215, 157] on span "Ask your question here..." at bounding box center [270, 145] width 194 height 53
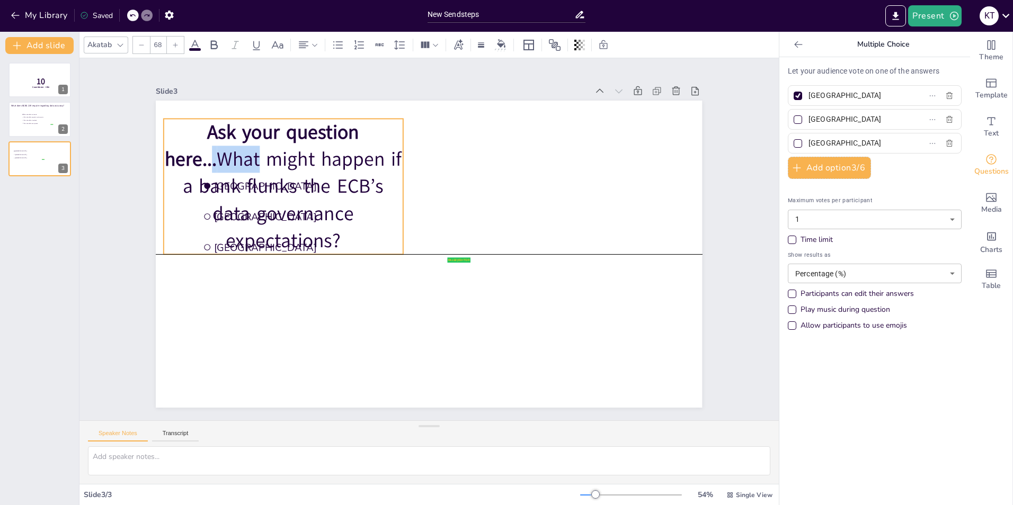
drag, startPoint x: 215, startPoint y: 157, endPoint x: 207, endPoint y: 158, distance: 8.5
click at [207, 158] on span "Ask your question here..." at bounding box center [262, 145] width 194 height 53
click at [208, 157] on p "Ask your question here... What might happen if a bank flunks the ECB’s data gov…" at bounding box center [282, 187] width 239 height 136
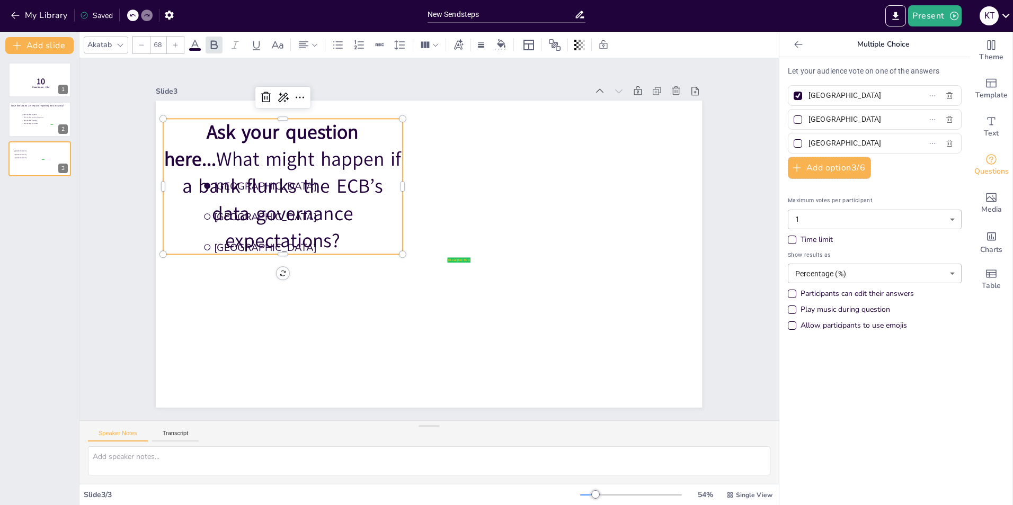
click at [203, 156] on span "Ask your question here..." at bounding box center [261, 145] width 194 height 53
click at [213, 134] on span "Ask your question here..." at bounding box center [261, 145] width 194 height 53
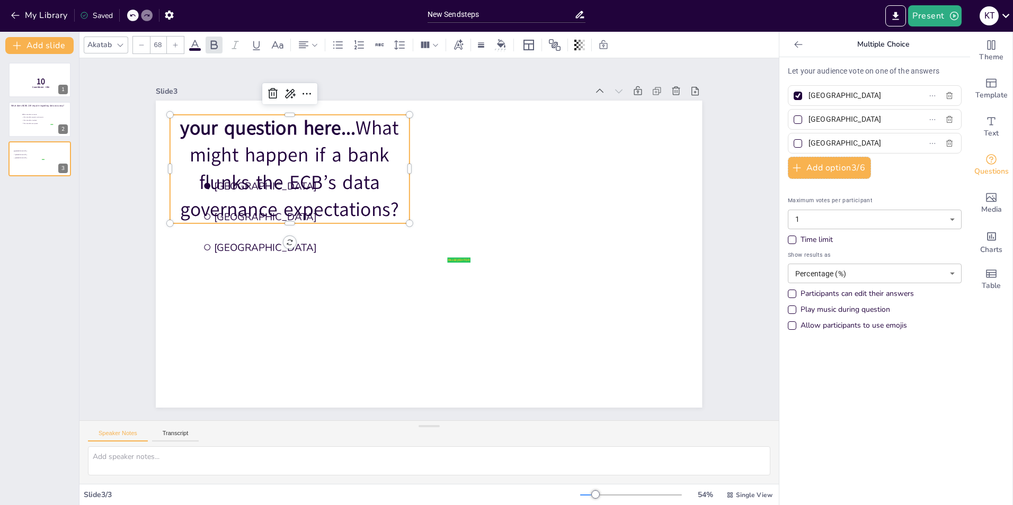
click at [201, 126] on span "your question here..." at bounding box center [268, 128] width 175 height 26
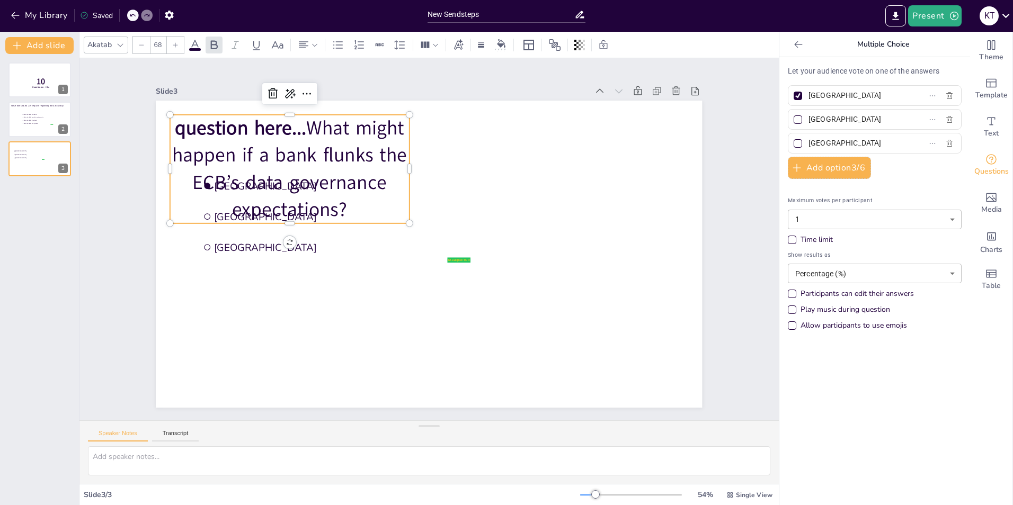
click at [282, 128] on span "question here..." at bounding box center [240, 128] width 131 height 26
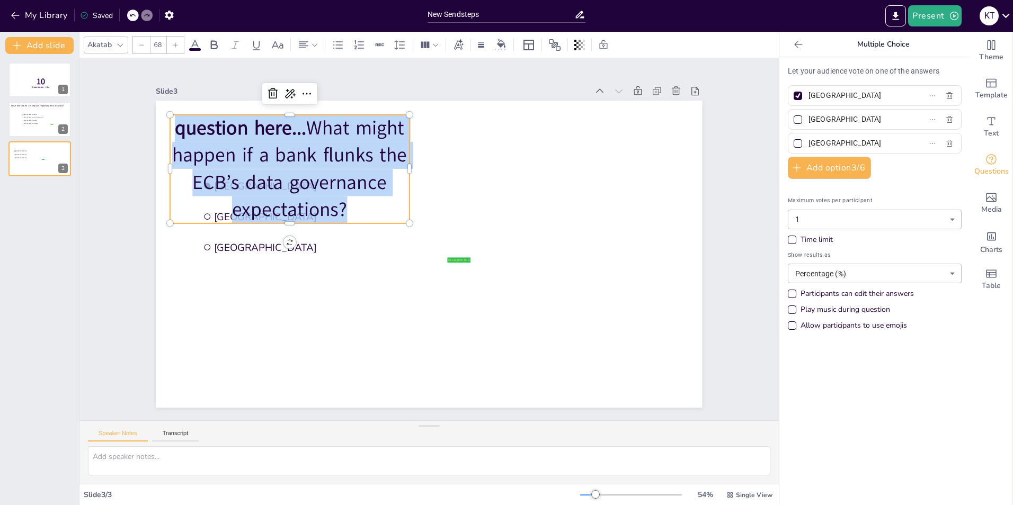
click at [279, 131] on span "question here..." at bounding box center [240, 128] width 131 height 26
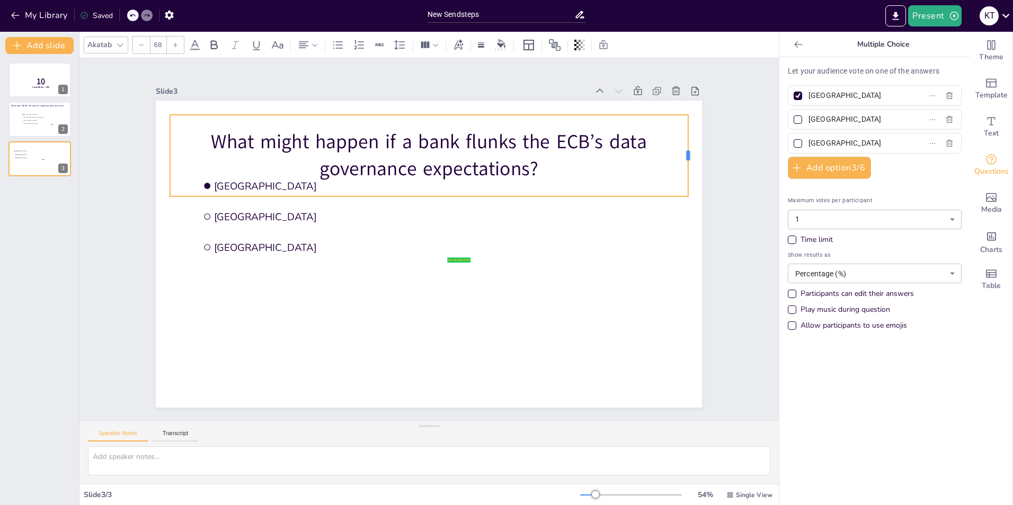
drag, startPoint x: 401, startPoint y: 152, endPoint x: 680, endPoint y: 140, distance: 278.8
click at [688, 140] on div at bounding box center [692, 156] width 8 height 82
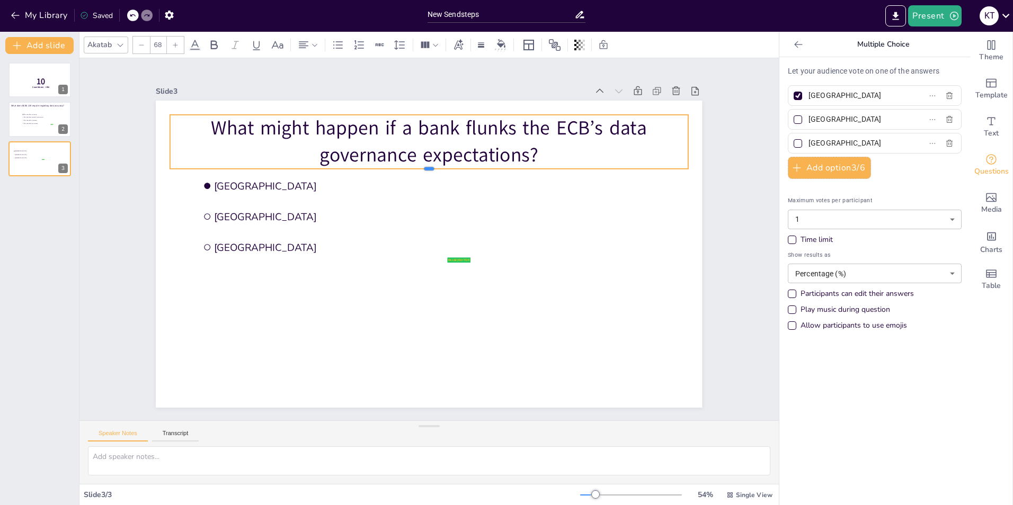
drag, startPoint x: 421, startPoint y: 192, endPoint x: 423, endPoint y: 162, distance: 30.8
click at [423, 162] on div "false | editor Amsterdam Rotterdam The Hague What might happen if a bank flunks…" at bounding box center [429, 254] width 546 height 307
click at [854, 97] on input "Amsterdam" at bounding box center [857, 95] width 99 height 15
click at [835, 95] on input "Amsterdam" at bounding box center [857, 95] width 99 height 15
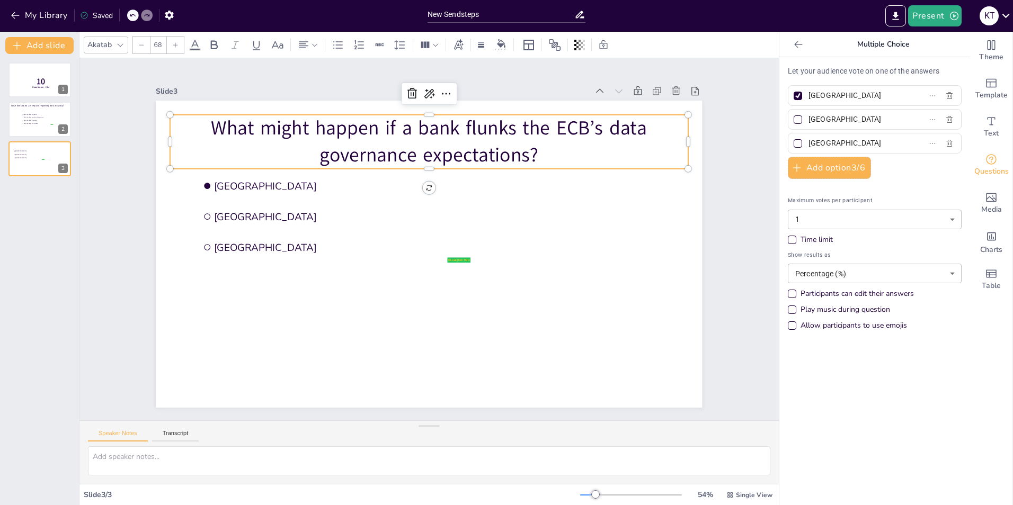
paste input "The ECB sends a thank-you card for trying"
type input "The ECB sends a thank-you card for trying"
click at [830, 120] on input "Rotterdam" at bounding box center [857, 119] width 99 height 15
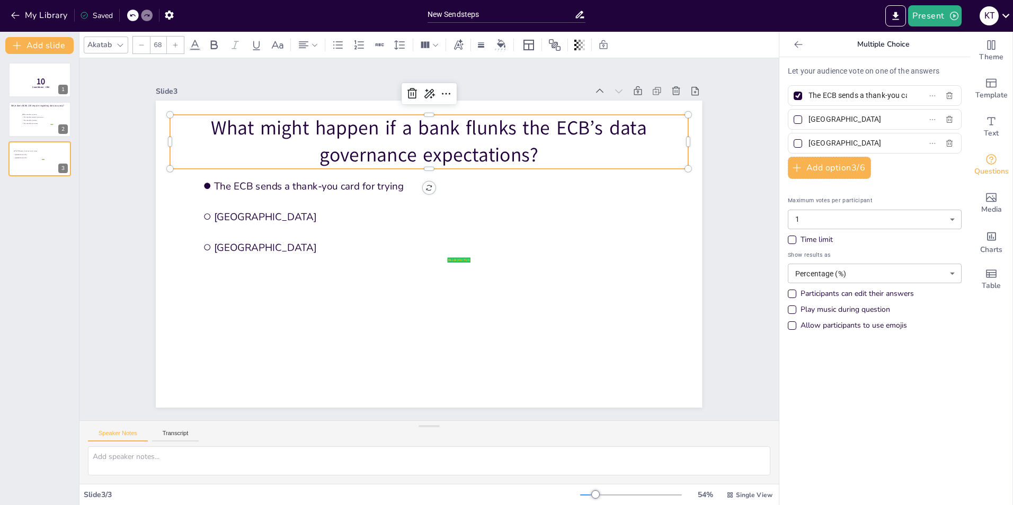
click at [829, 119] on input "Rotterdam" at bounding box center [857, 119] width 99 height 15
click at [817, 119] on input "Rotterdam" at bounding box center [857, 119] width 99 height 15
paste input "The bank gets a “data holiday” from future reporting"
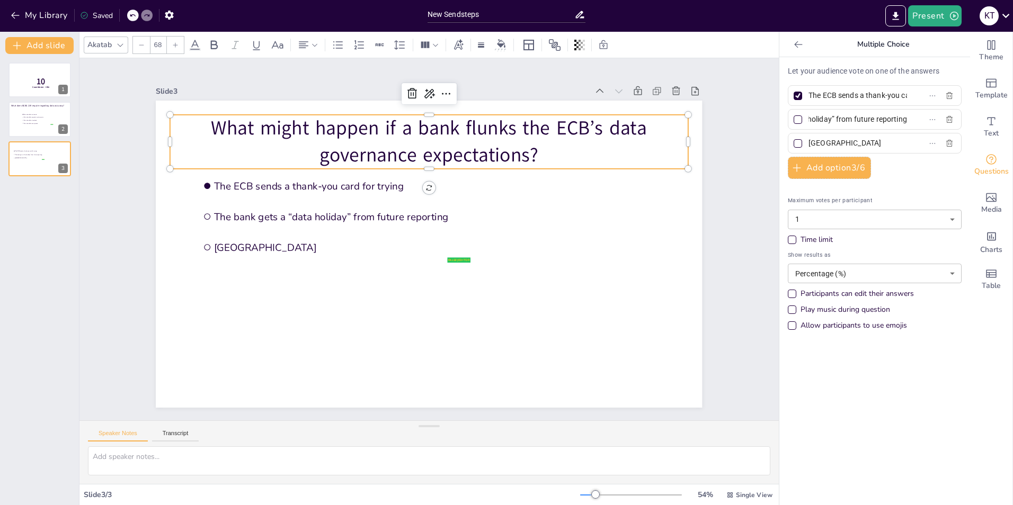
type input "The bank gets a “data holiday” from future reporting"
drag, startPoint x: 831, startPoint y: 145, endPoint x: 799, endPoint y: 147, distance: 31.8
click at [804, 147] on span "The Hague" at bounding box center [853, 143] width 99 height 15
click at [808, 147] on input "The Hague" at bounding box center [857, 143] width 99 height 15
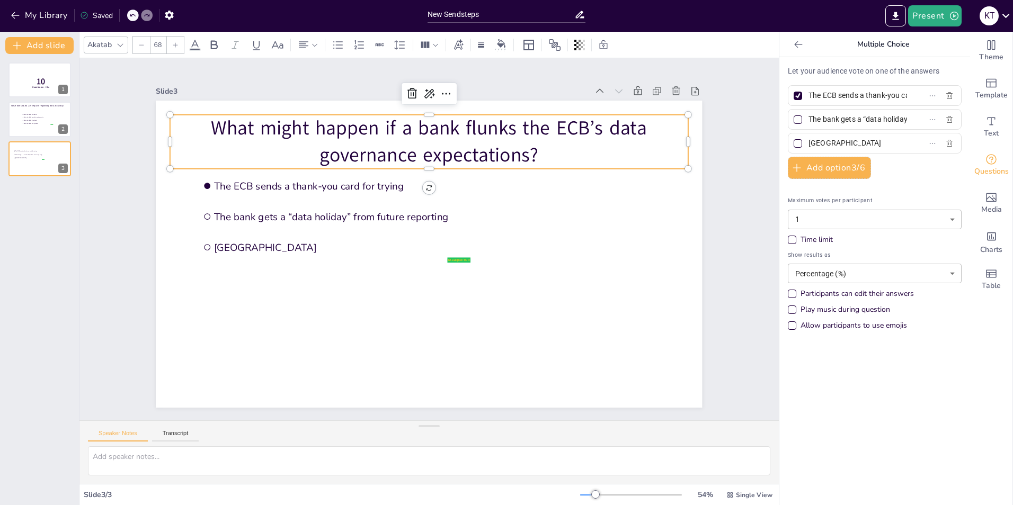
paste input "ECB may knock with supervisory actions and a not-so-friendly checklist"
type input "The ECB may knock with supervisory actions and a not-so-friendly checklist"
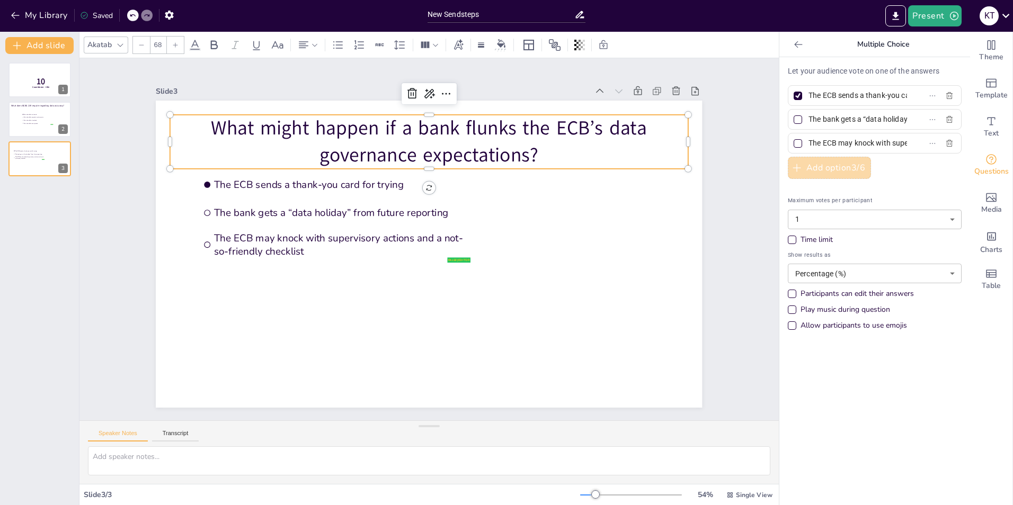
click at [814, 167] on button "Add option 3 / 6" at bounding box center [829, 168] width 83 height 22
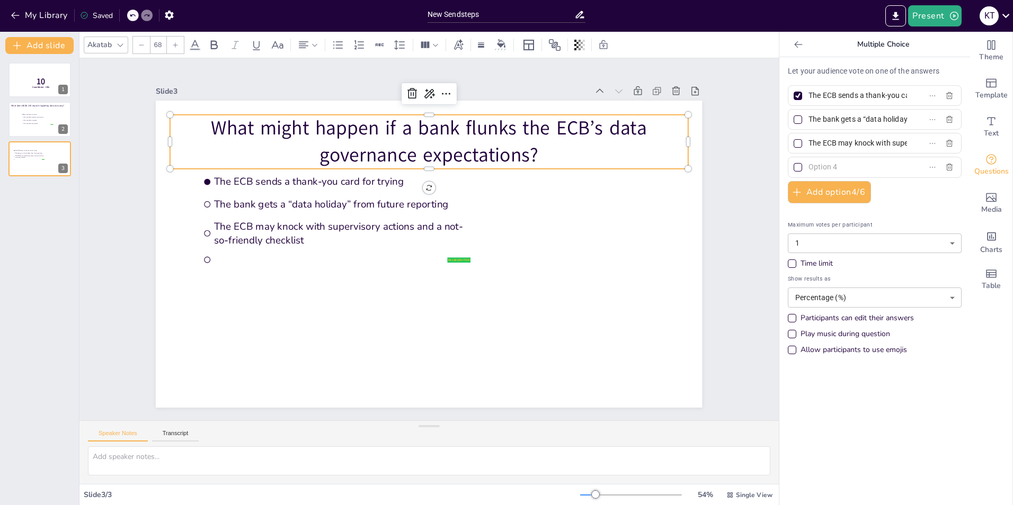
click at [817, 167] on input "text" at bounding box center [857, 166] width 99 height 15
paste input "The bank is featured in “Data Governance Weekly” as a cautionary tale"
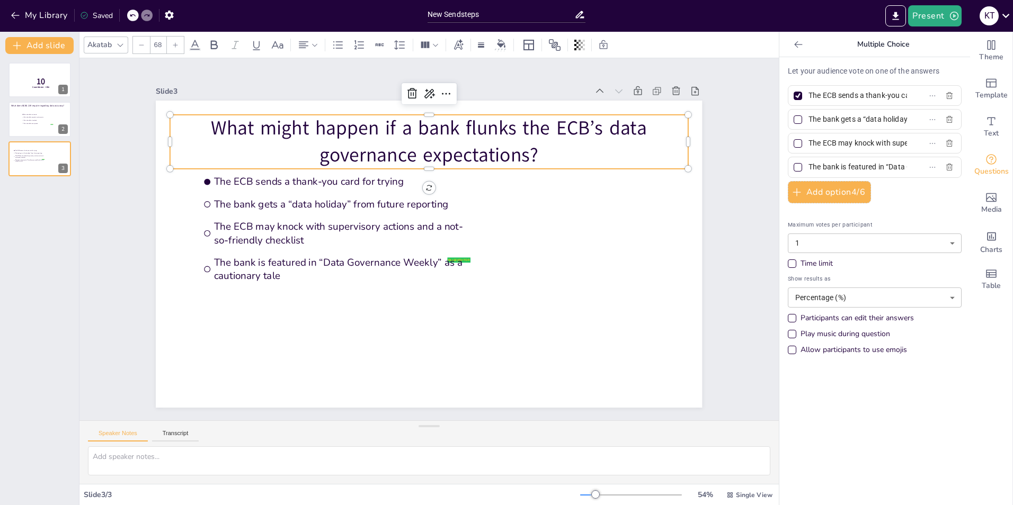
scroll to position [0, 146]
type input "The bank is featured in “Data Governance Weekly” as a cautionary tale"
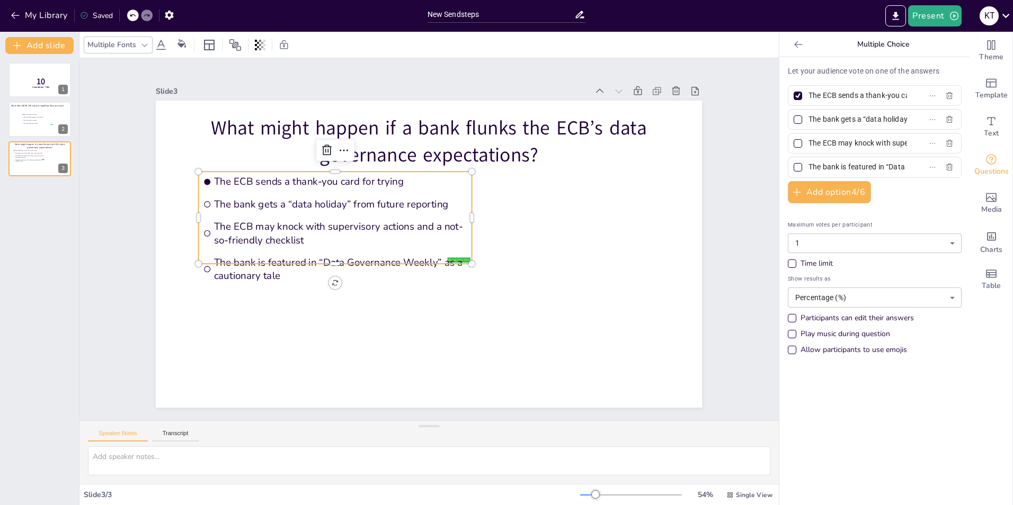
click at [228, 262] on span "The bank is featured in “Data Governance Weekly” as a cautionary tale" at bounding box center [340, 269] width 253 height 26
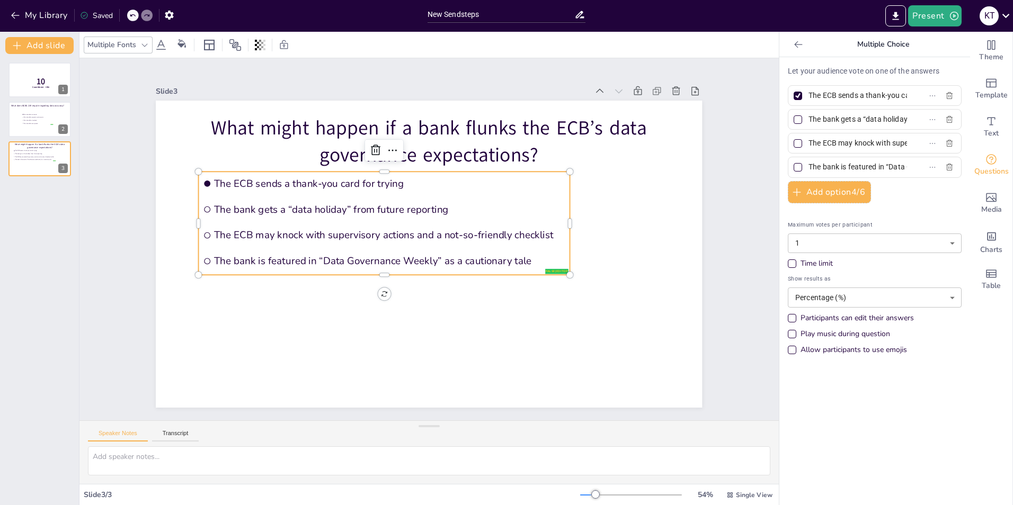
click at [861, 158] on div "The bank is featured in “Data Governance Weekly” as a cautionary tale" at bounding box center [875, 167] width 174 height 21
click at [860, 168] on input "The bank is featured in “Data Governance Weekly” as a cautionary tale" at bounding box center [857, 166] width 99 height 15
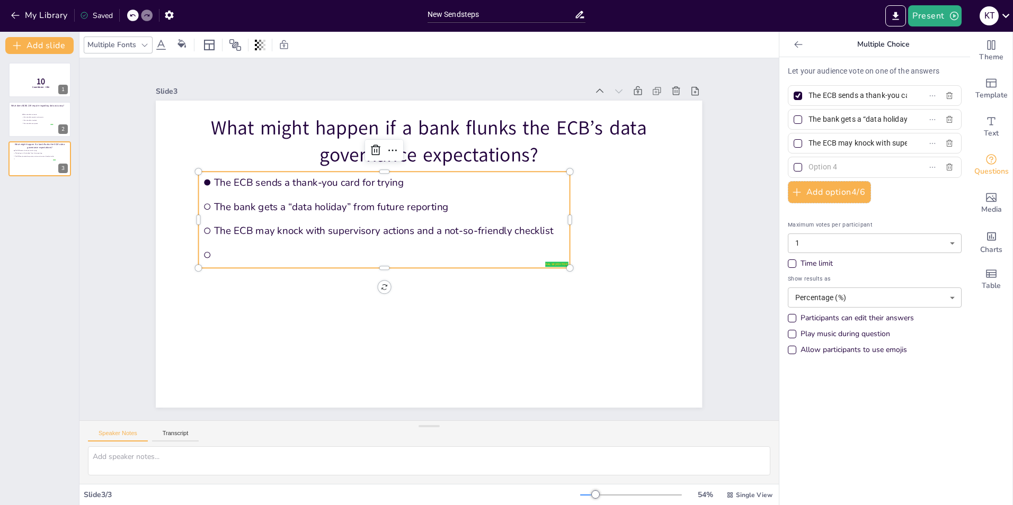
paste input "The bank is highlighted as a case study in data mismanagement"
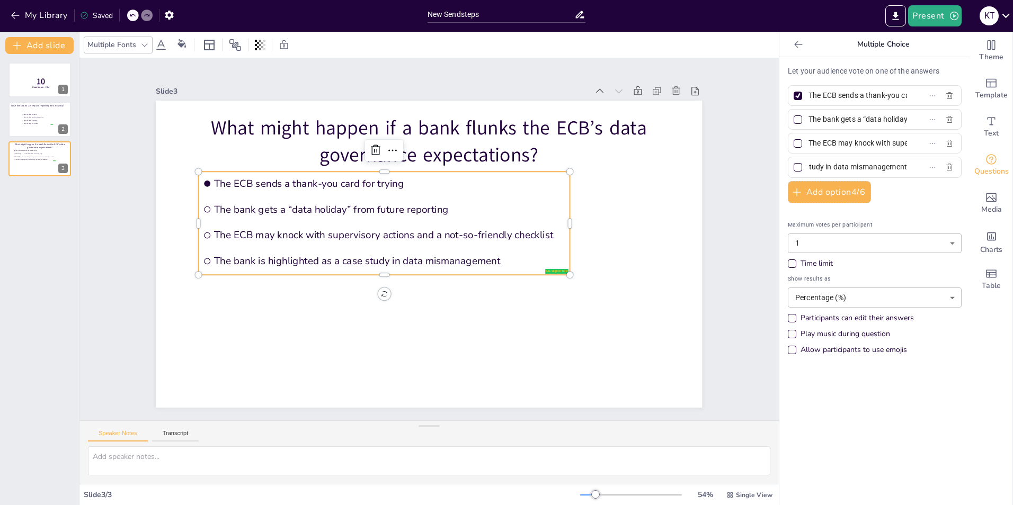
type input "The bank is highlighted as a case study in data mismanagement"
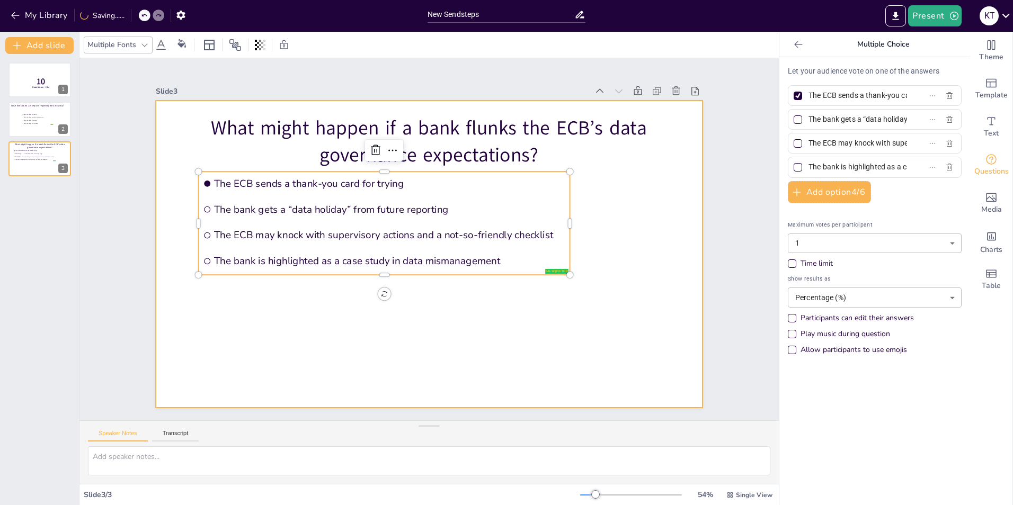
click at [571, 349] on div at bounding box center [429, 254] width 546 height 307
click at [363, 203] on span "The bank gets a “data holiday” from future reporting" at bounding box center [389, 209] width 351 height 13
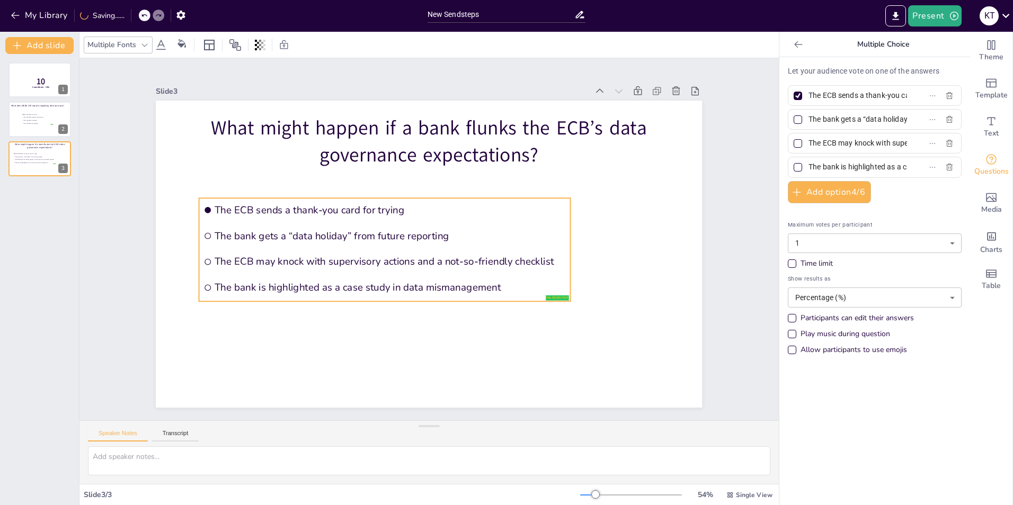
drag, startPoint x: 409, startPoint y: 176, endPoint x: 410, endPoint y: 202, distance: 26.5
click at [410, 203] on span "The ECB sends a thank-you card for trying" at bounding box center [390, 209] width 351 height 13
click at [1005, 12] on icon at bounding box center [1005, 15] width 14 height 14
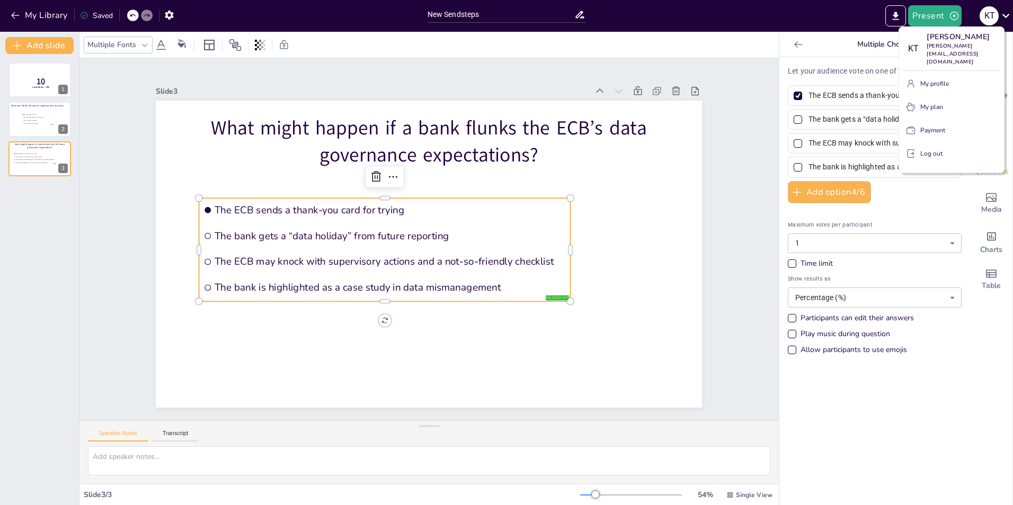
click at [1005, 12] on div at bounding box center [506, 252] width 1013 height 505
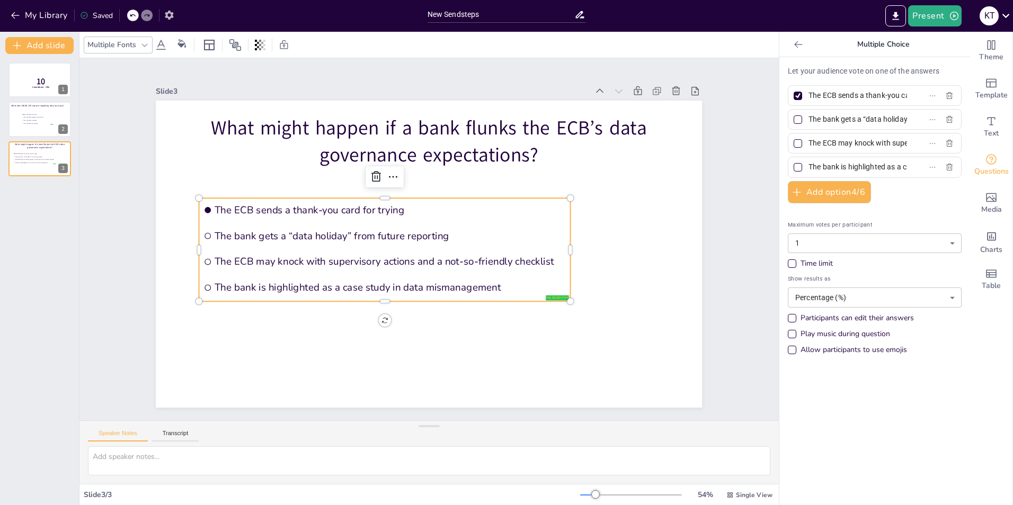
click at [169, 14] on icon "button" at bounding box center [169, 15] width 11 height 11
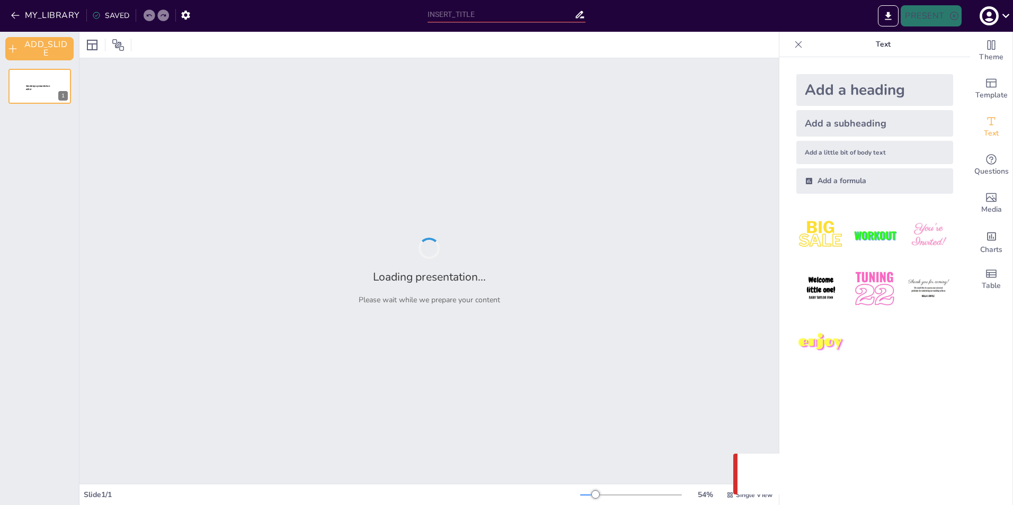
type input "New Sendsteps"
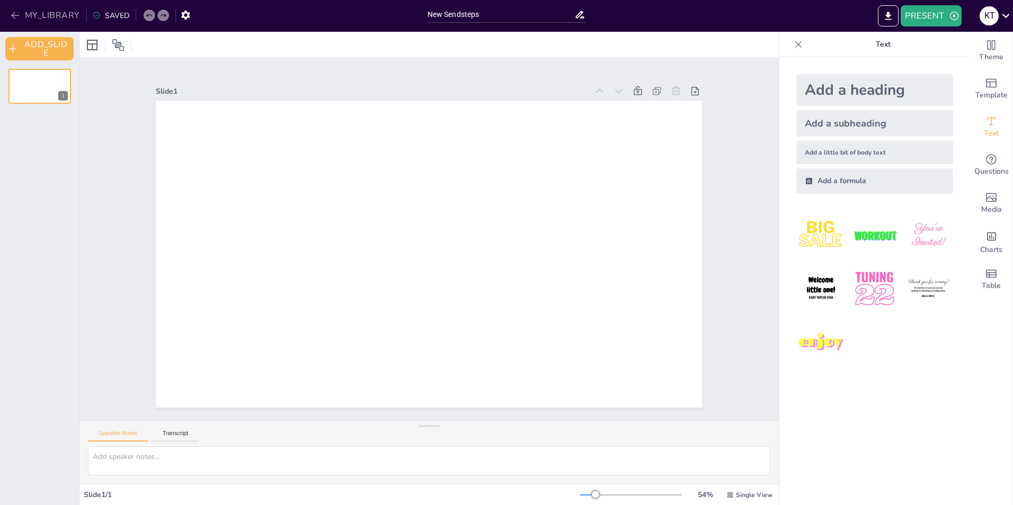
click at [39, 10] on button "MY_LIBRARY" at bounding box center [46, 15] width 76 height 17
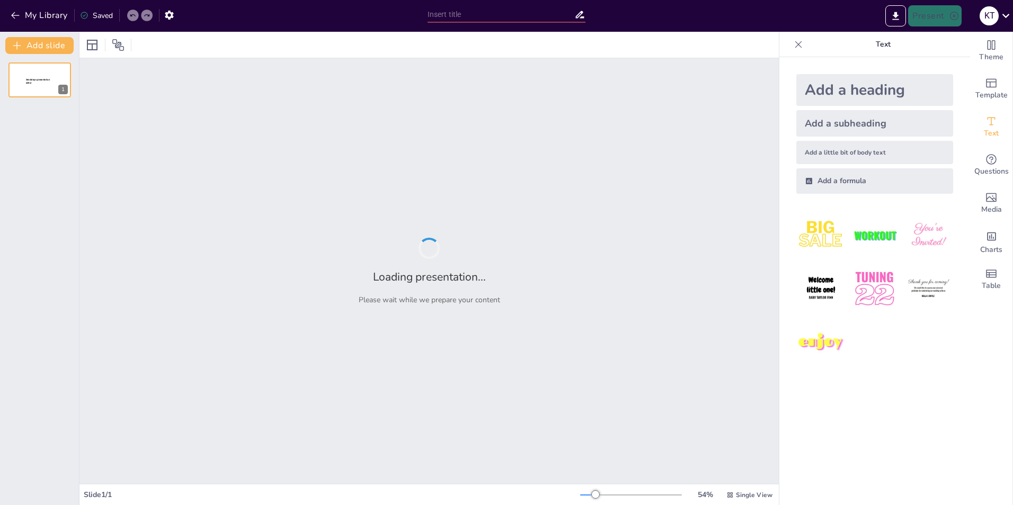
type input "New Sendsteps"
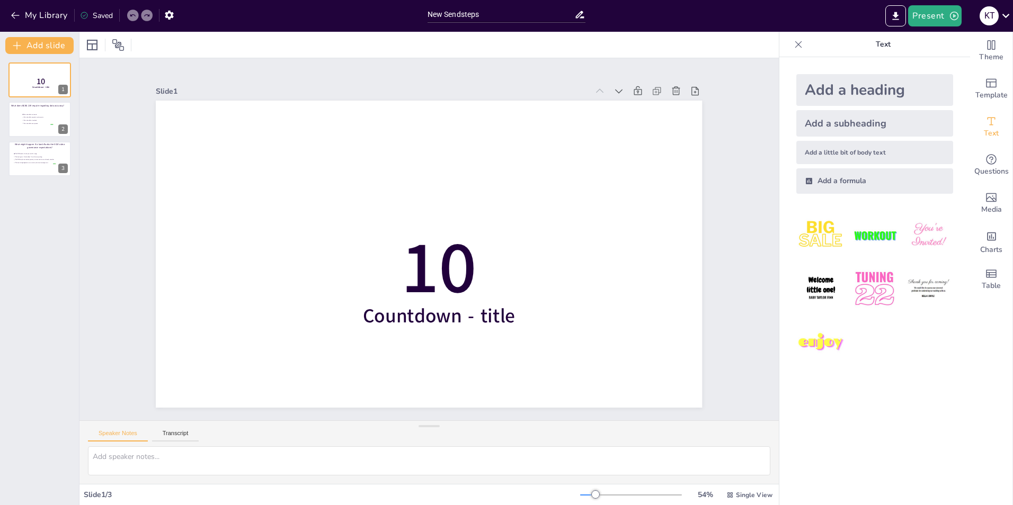
click at [87, 15] on icon at bounding box center [84, 15] width 7 height 7
click at [27, 154] on span "The ECB sends a thank-you card for trying" at bounding box center [35, 154] width 41 height 2
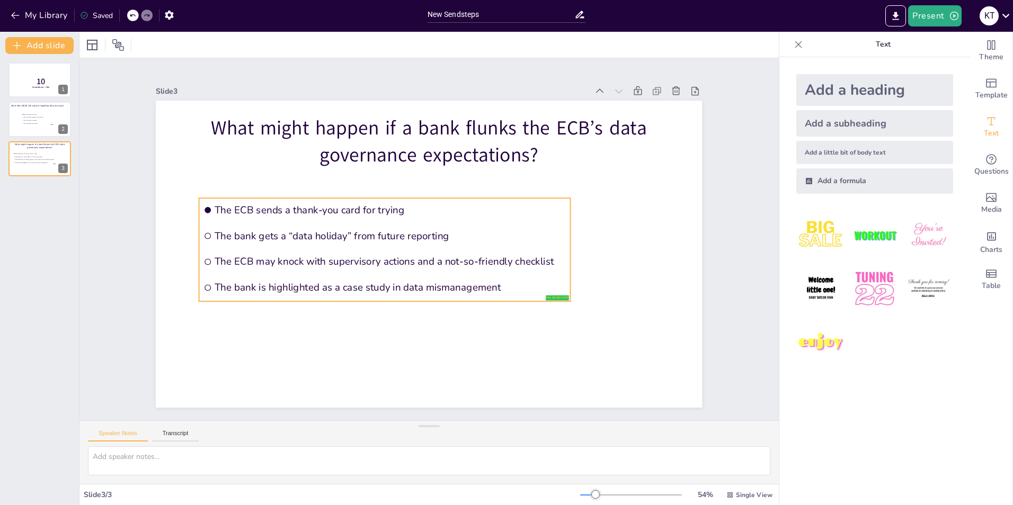
click at [290, 252] on span "The ECB may knock with supervisory actions and a not-so-friendly checklist" at bounding box center [463, 209] width 346 height 86
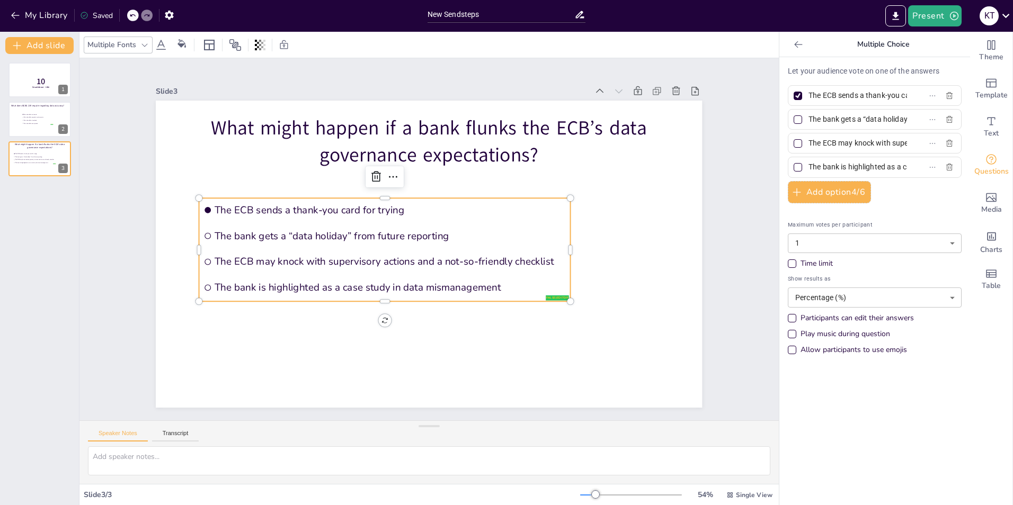
click at [871, 140] on input "The ECB may knock with supervisory actions and a not-so-friendly checklist" at bounding box center [857, 143] width 99 height 15
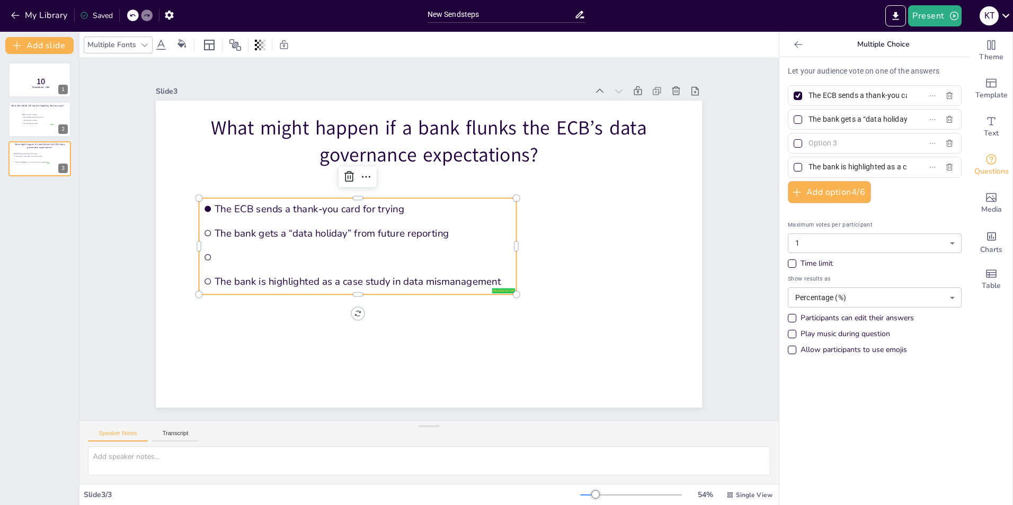
paste input "The ECB may initiate supervisory actions or request remediation"
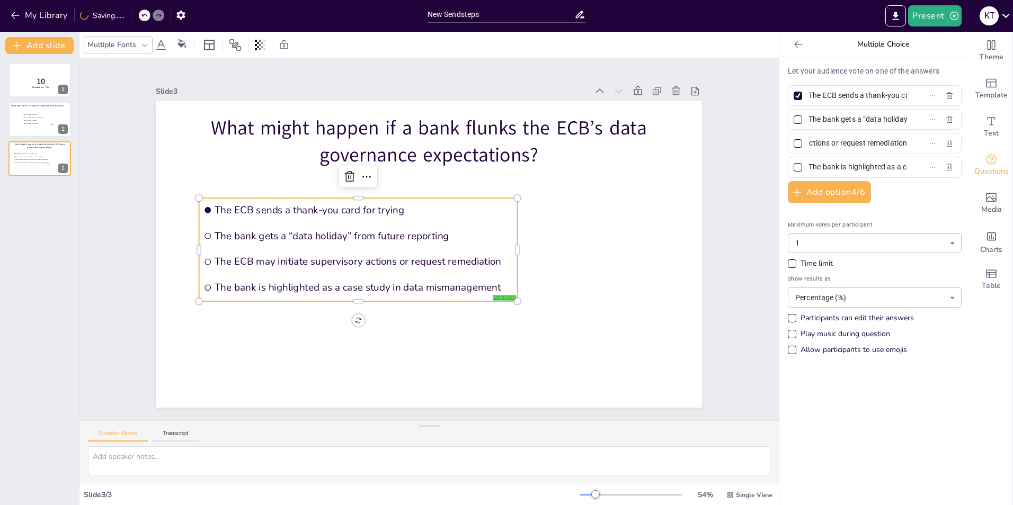
type input "The ECB may initiate supervisory actions or request remediation"
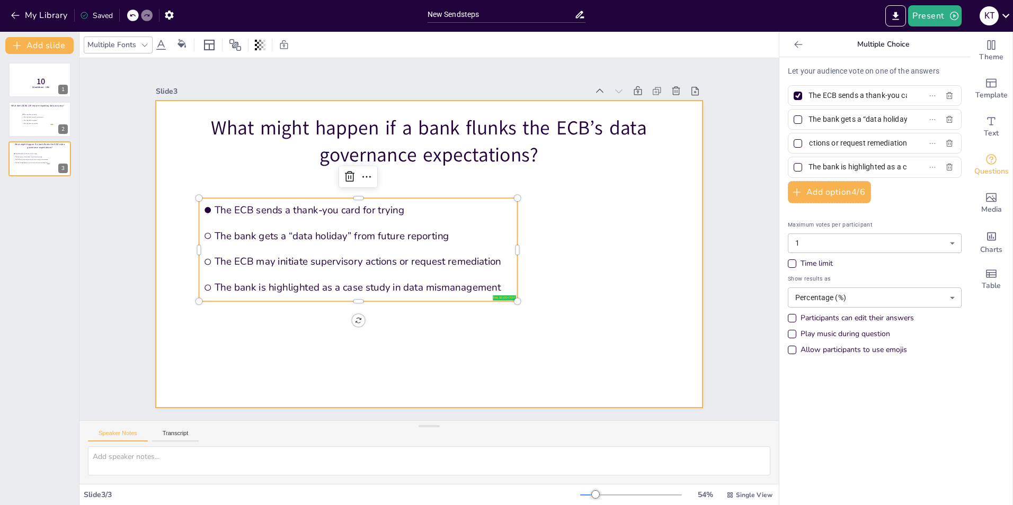
scroll to position [0, 0]
click at [618, 247] on div at bounding box center [420, 251] width 622 height 569
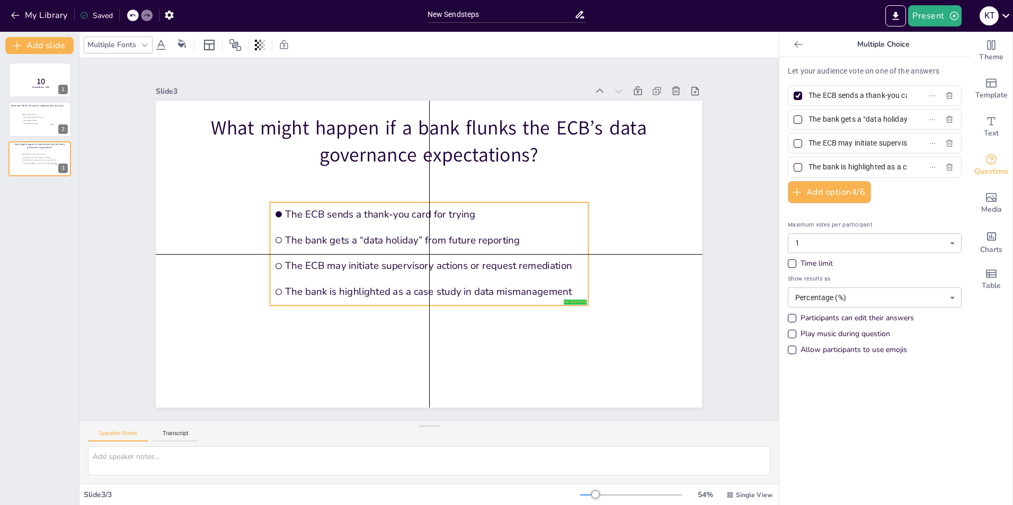
drag, startPoint x: 433, startPoint y: 202, endPoint x: 502, endPoint y: 210, distance: 69.3
click at [502, 210] on span "The ECB sends a thank-you card for trying" at bounding box center [439, 215] width 294 height 75
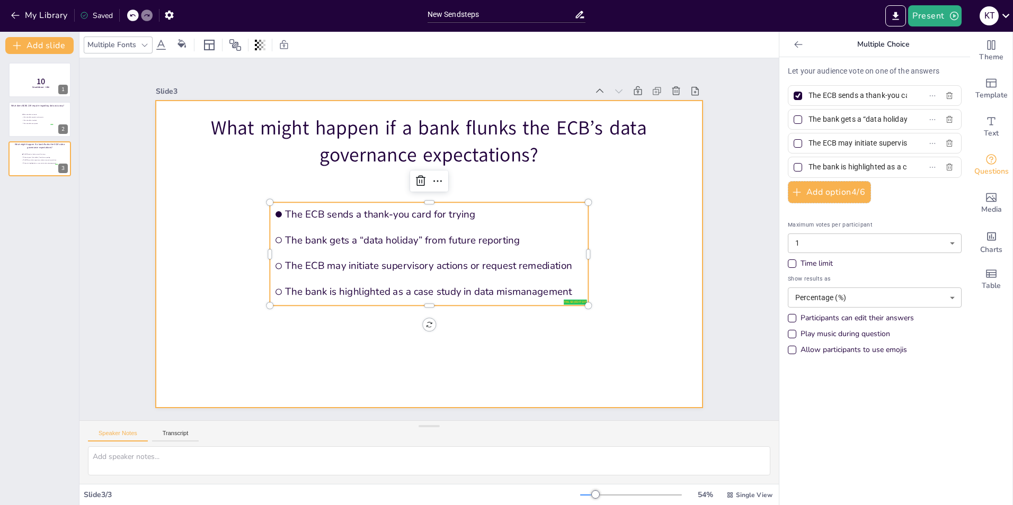
click at [627, 211] on div at bounding box center [423, 253] width 624 height 503
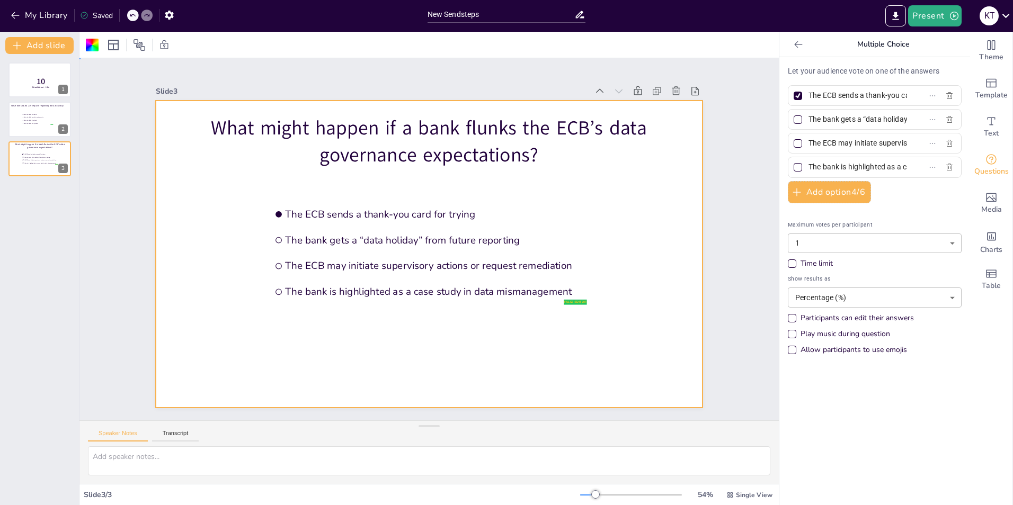
click at [272, 346] on div at bounding box center [420, 228] width 622 height 570
click at [38, 120] on span "Data should be visualized" at bounding box center [38, 120] width 30 height 2
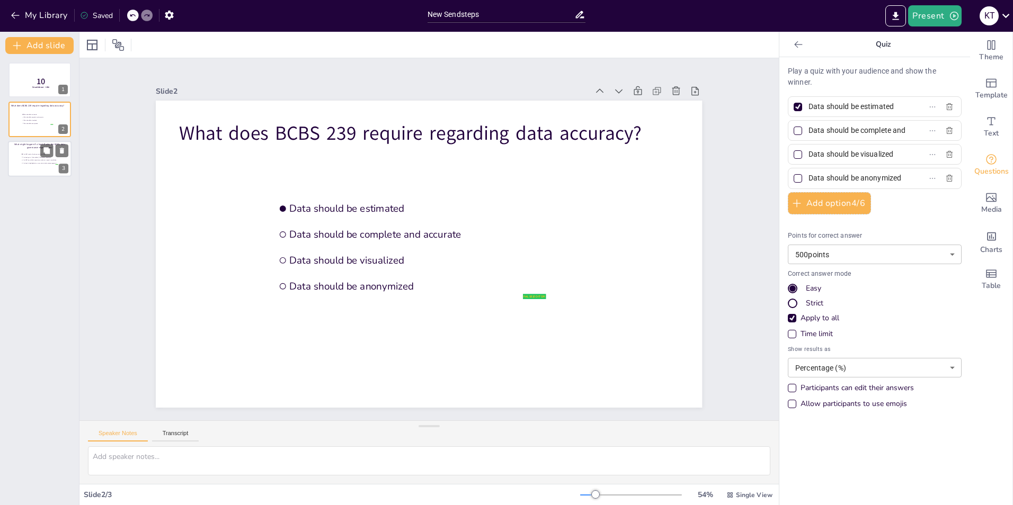
click at [26, 155] on span "The ECB sends a thank-you card for trying" at bounding box center [40, 155] width 35 height 2
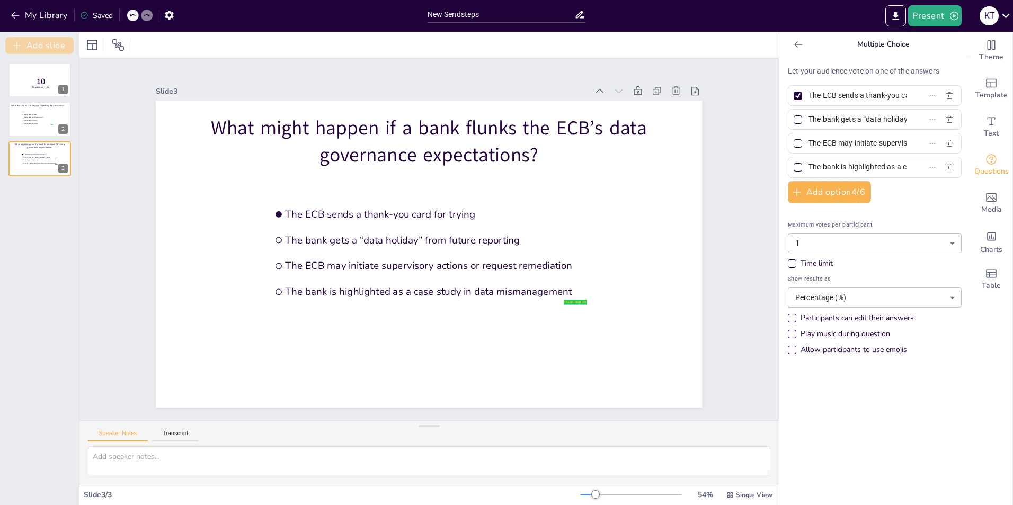
click at [43, 46] on button "Add slide" at bounding box center [39, 45] width 68 height 17
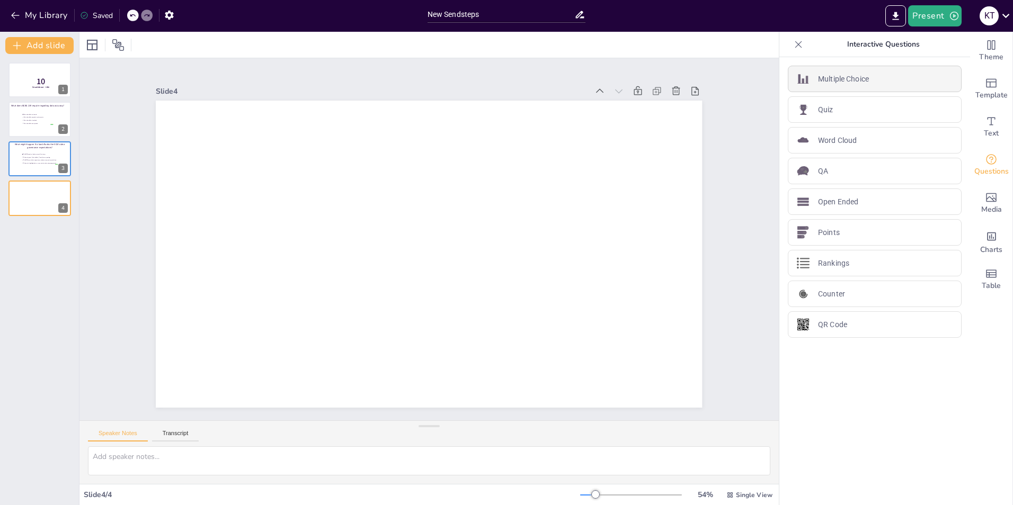
click at [877, 84] on div "Multiple Choice" at bounding box center [875, 79] width 174 height 26
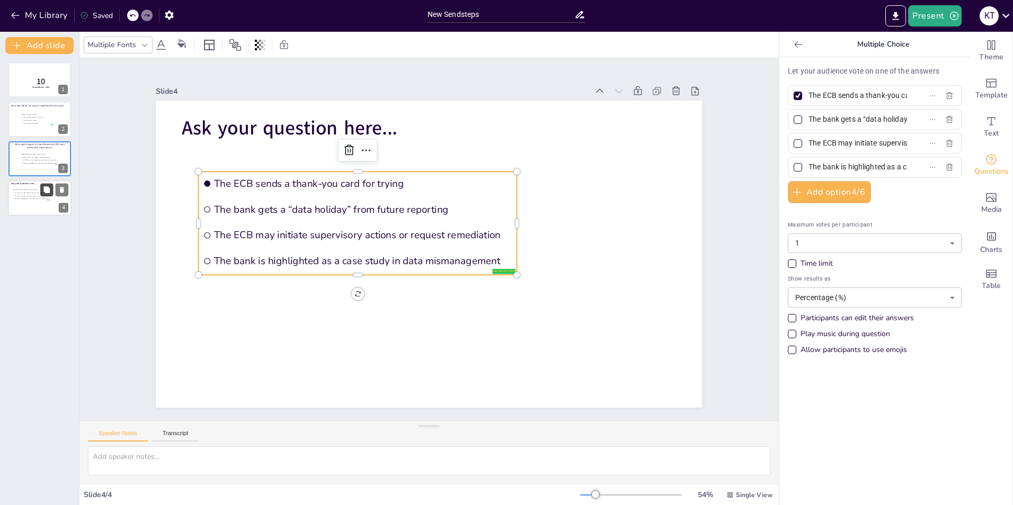
click at [48, 193] on icon at bounding box center [46, 189] width 6 height 6
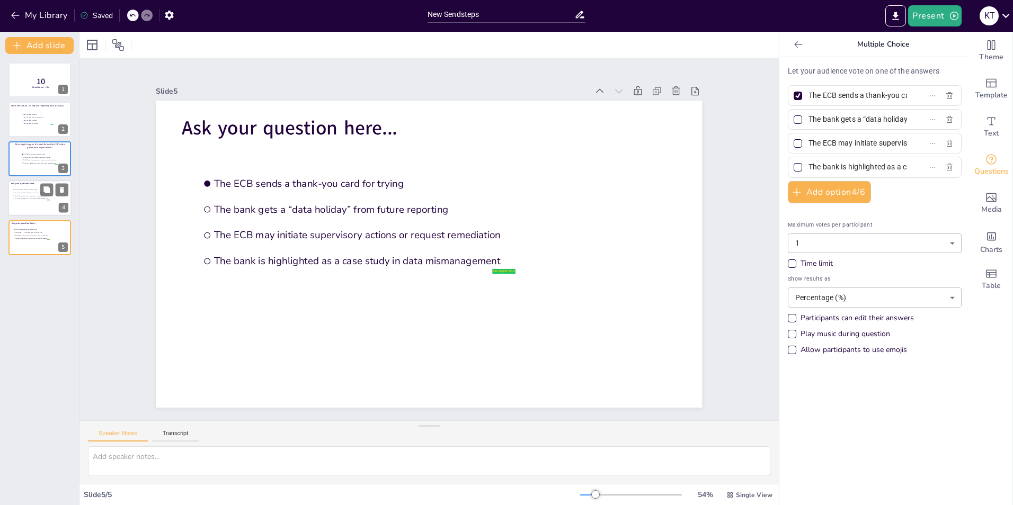
click at [25, 198] on li "The bank is highlighted as a case study in data mismanagement" at bounding box center [31, 199] width 37 height 3
click at [24, 157] on span "The bank gets a “data holiday” from future reporting" at bounding box center [40, 157] width 35 height 2
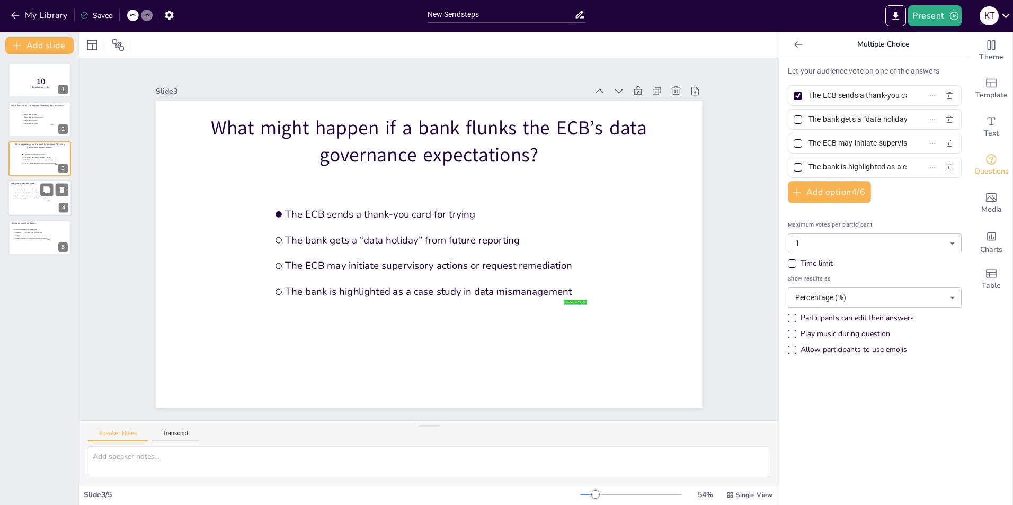
click at [24, 192] on li "The bank gets a “data holiday” from future reporting" at bounding box center [31, 193] width 37 height 3
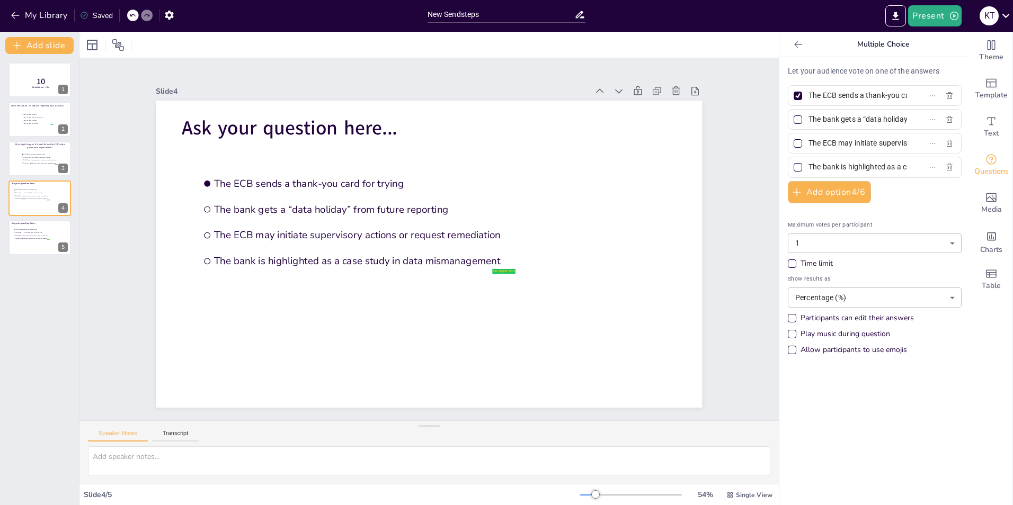
click at [891, 96] on label "The ECB sends a thank-you card for trying" at bounding box center [857, 95] width 132 height 15
click at [891, 96] on input "The ECB sends a thank-you card for trying" at bounding box center [857, 95] width 99 height 15
type input "GDP"
click at [854, 119] on input "The bank gets a “data holiday” from future reporting" at bounding box center [857, 119] width 99 height 15
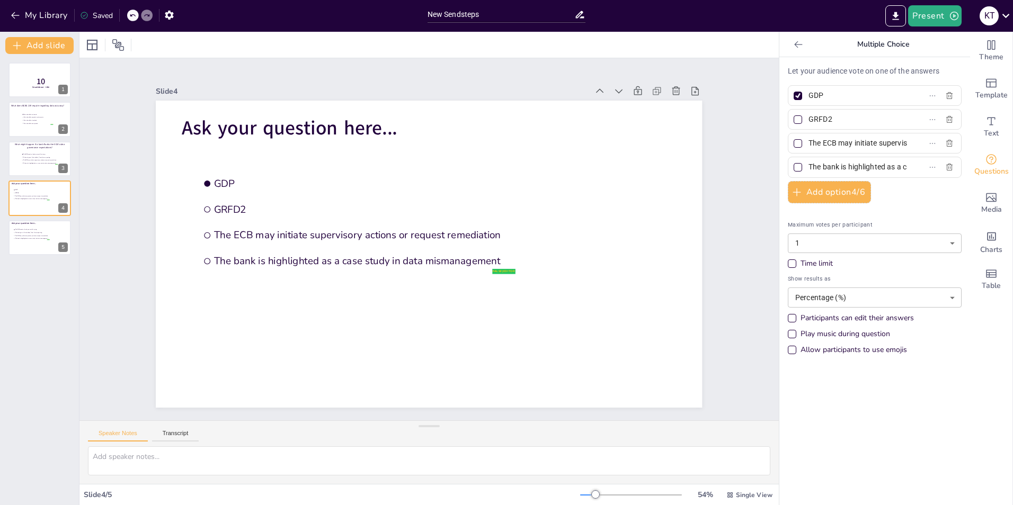
type input "GRFD2"
click at [853, 142] on input "The ECB may initiate supervisory actions or request remediation" at bounding box center [857, 143] width 99 height 15
drag, startPoint x: 818, startPoint y: 141, endPoint x: 803, endPoint y: 144, distance: 15.1
click at [808, 144] on input "CFO" at bounding box center [857, 143] width 99 height 15
type input "CRPR"
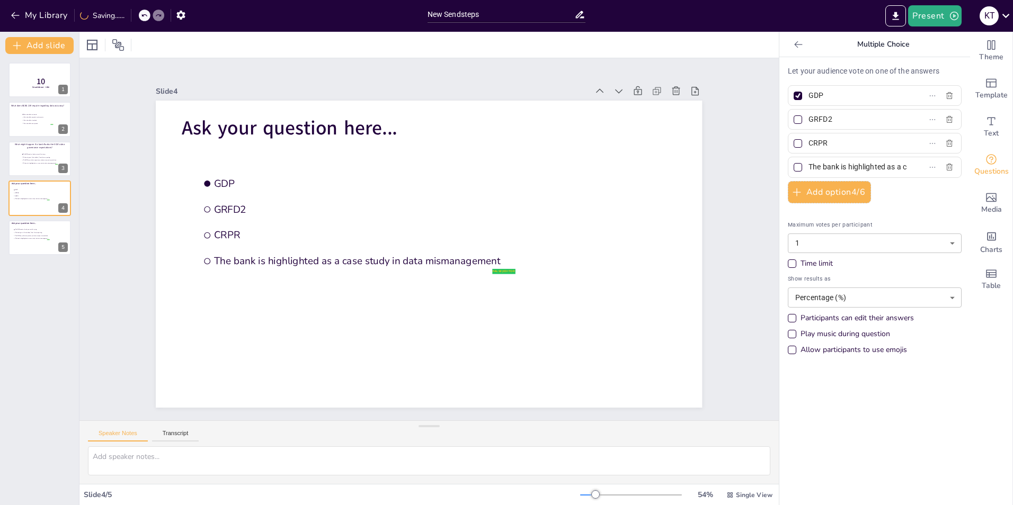
click at [845, 164] on input "The bank is highlighted as a case study in data mismanagement" at bounding box center [857, 166] width 99 height 15
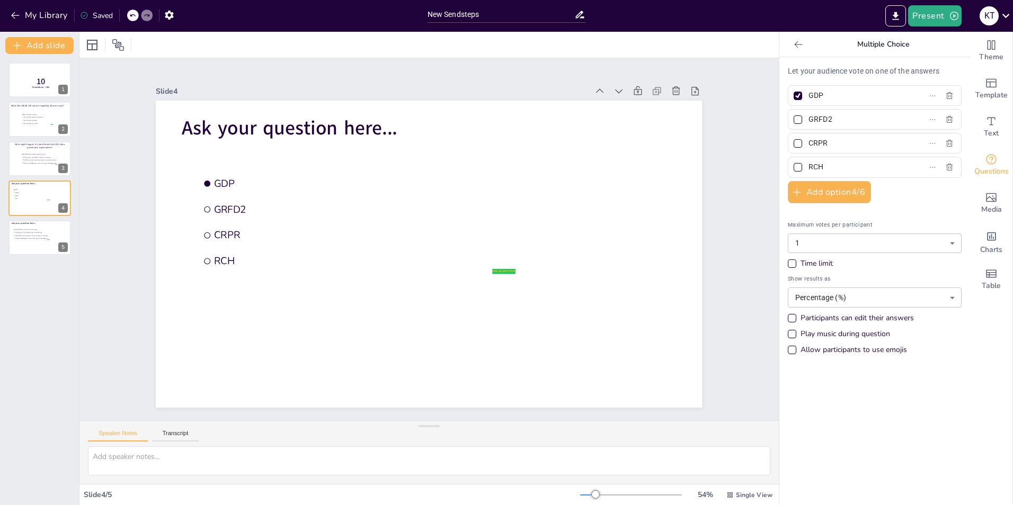
type input "RCH"
click at [897, 202] on div "Let your audience vote on one of the answers GDP GRFD2 CRPR RCH Add option 4 / …" at bounding box center [875, 213] width 174 height 295
click at [793, 45] on icon at bounding box center [798, 44] width 11 height 11
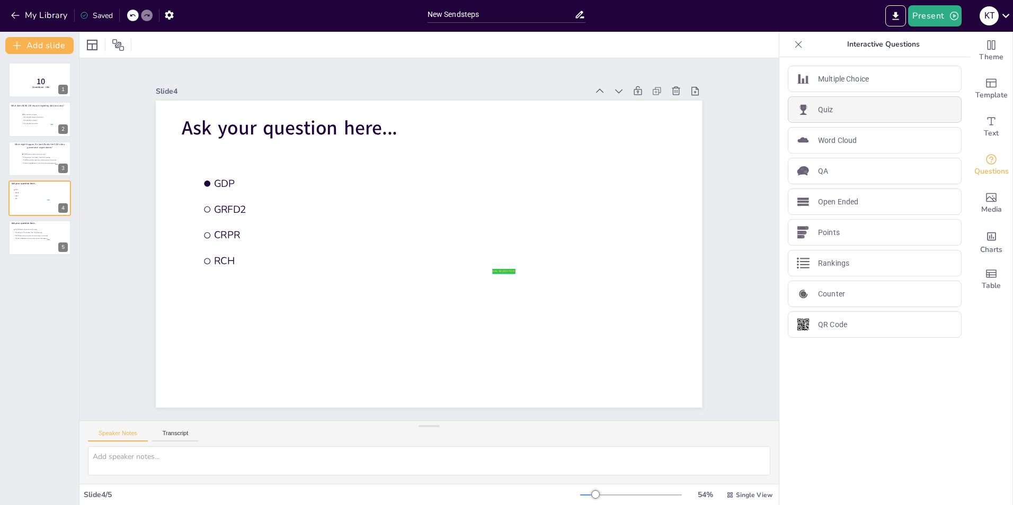
click at [849, 108] on div "Quiz" at bounding box center [875, 109] width 174 height 26
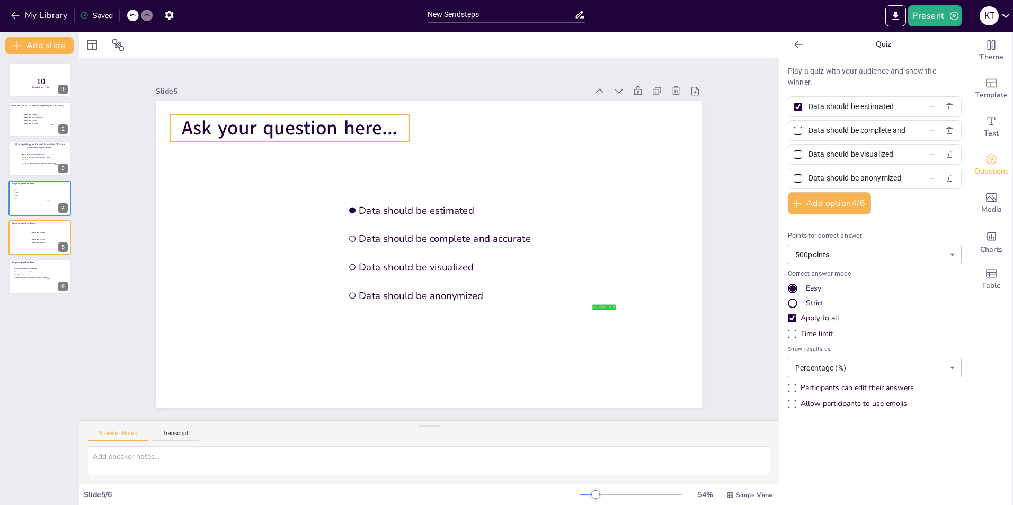
click at [445, 128] on span "Ask your question here..." at bounding box center [491, 72] width 92 height 213
click at [390, 124] on span "Ask your question here..." at bounding box center [455, 63] width 131 height 200
click at [332, 124] on span "Ask your question here..." at bounding box center [316, 101] width 217 height 71
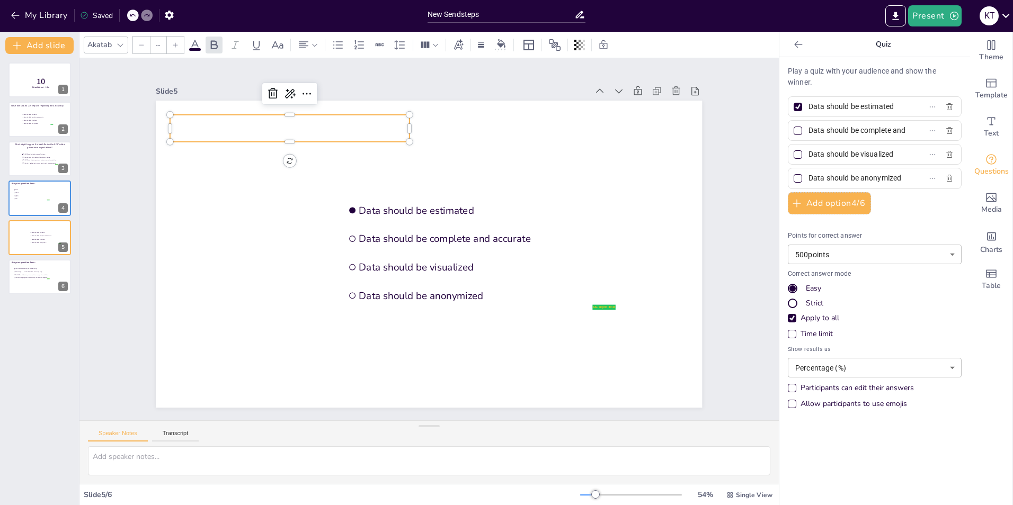
type input "24"
click at [343, 128] on p "In how many countries does Rabobank have offices?" at bounding box center [357, 92] width 222 height 106
click at [333, 129] on span "In how many countries does Rabobank have offices?" at bounding box center [274, 116] width 155 height 25
click at [333, 130] on span "In how many countries does Rabobank have offices?" at bounding box center [261, 134] width 155 height 10
click at [326, 122] on span "In how many countries does Rabobank have offices?" at bounding box center [288, 101] width 154 height 41
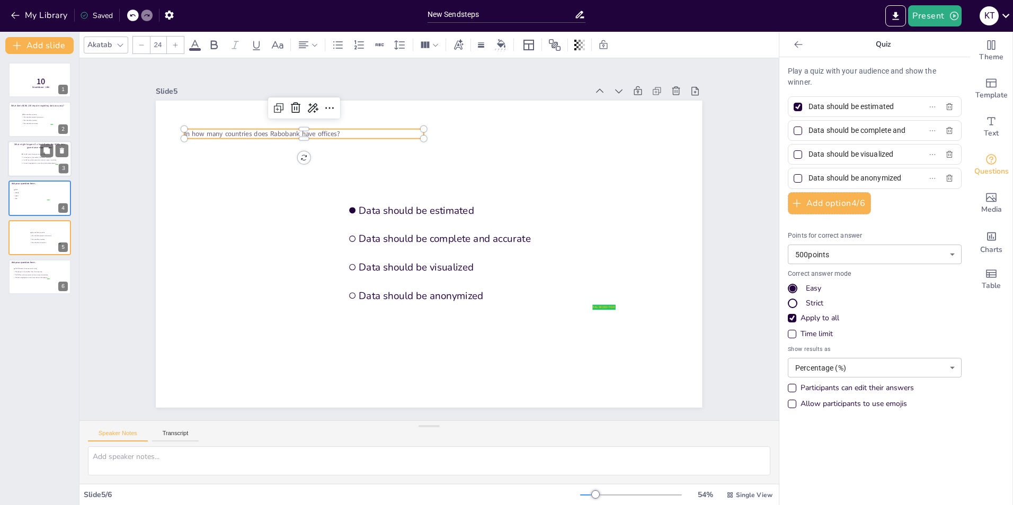
click at [46, 159] on span "The ECB may initiate supervisory actions or request remediation" at bounding box center [40, 160] width 35 height 2
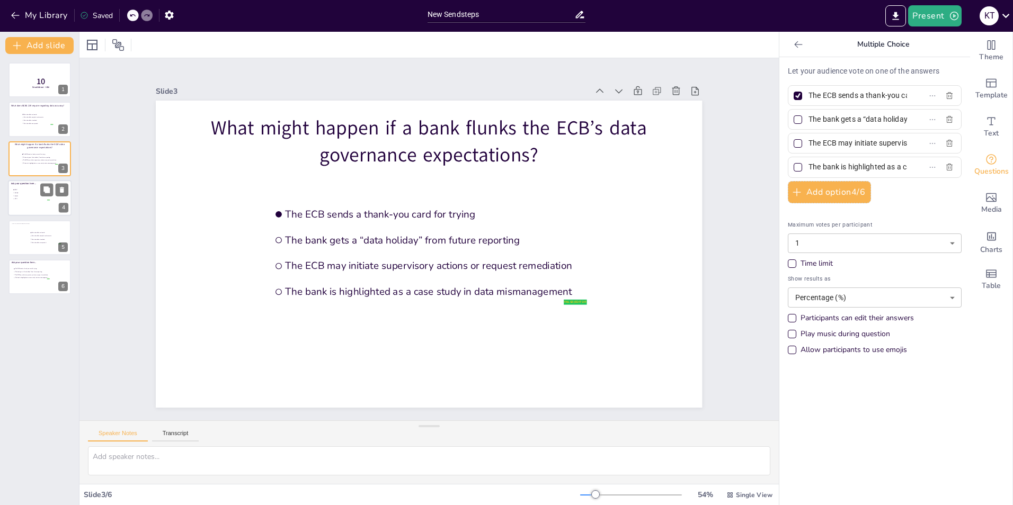
click at [29, 198] on span "RCH" at bounding box center [32, 199] width 35 height 2
type input "GDP"
type input "GRFD2"
type input "CRPR"
type input "RCH"
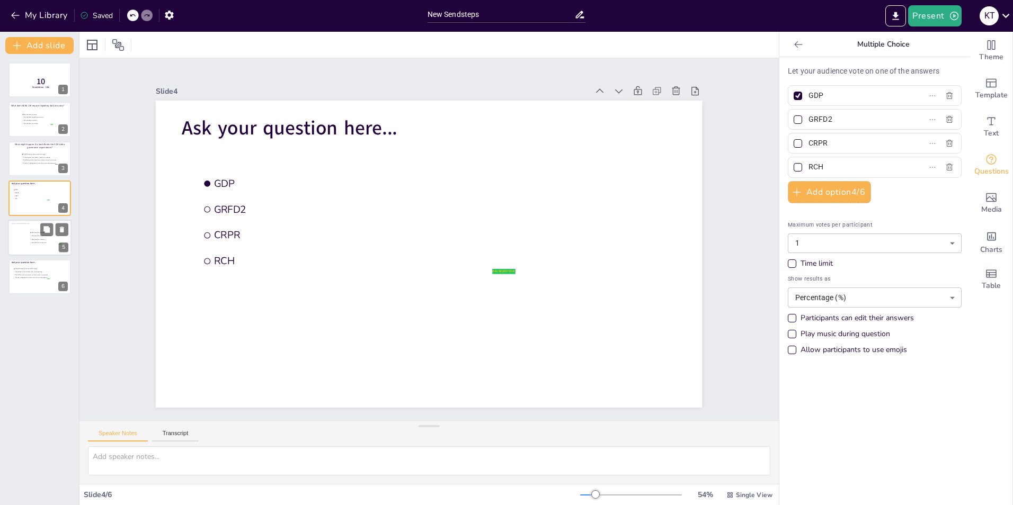
click at [42, 244] on li "Data should be anonymized" at bounding box center [46, 242] width 32 height 3
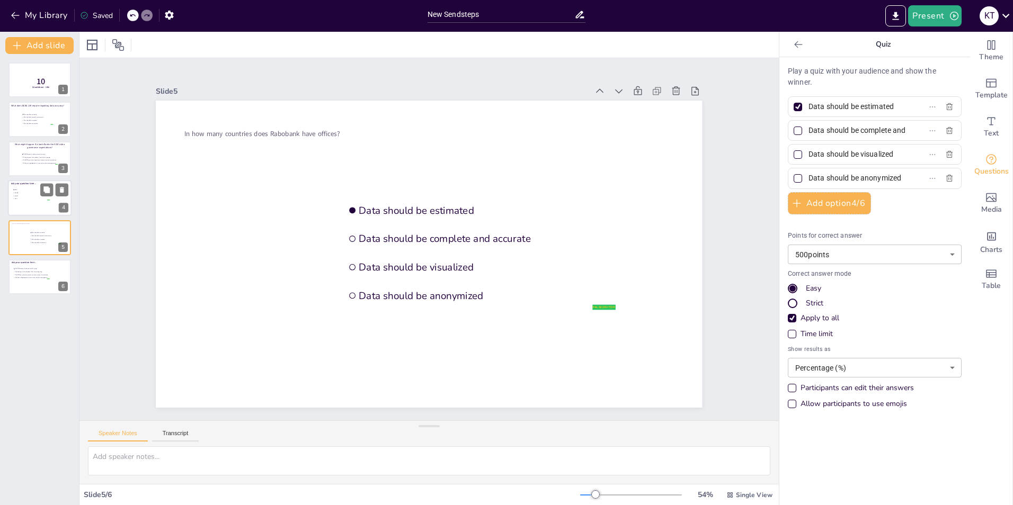
click at [43, 200] on li "RCH" at bounding box center [31, 199] width 37 height 3
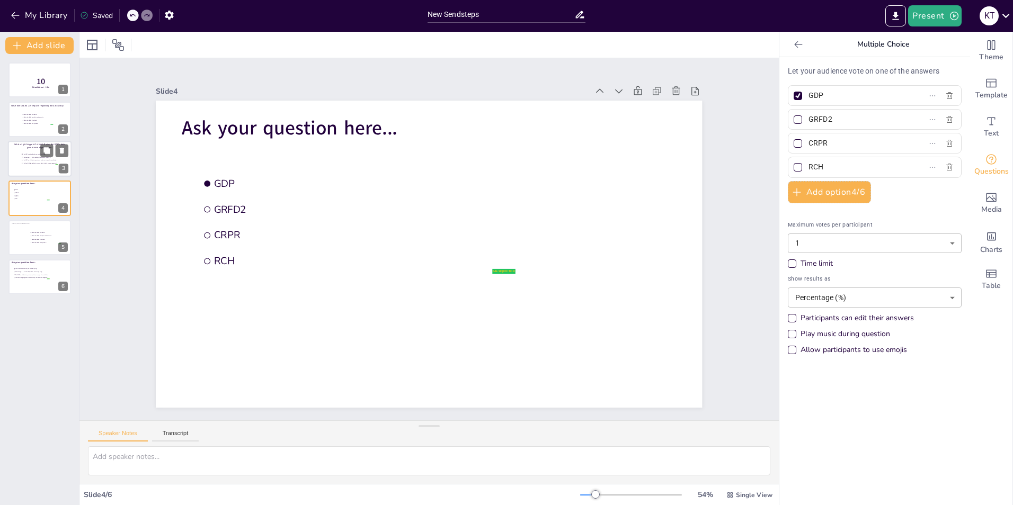
click at [32, 167] on div at bounding box center [40, 159] width 64 height 36
type input "The ECB sends a thank-you card for trying"
type input "The bank gets a “data holiday” from future reporting"
type input "The ECB may initiate supervisory actions or request remediation"
type input "The bank is highlighted as a case study in data mismanagement"
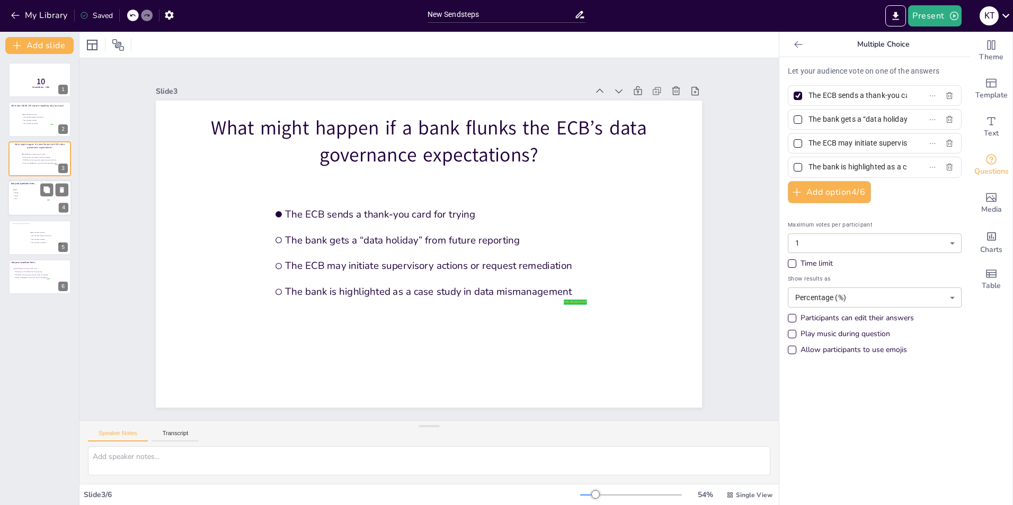
click at [25, 207] on div at bounding box center [40, 198] width 64 height 36
type input "GDP"
type input "GRFD2"
type input "CRPR"
type input "RCH"
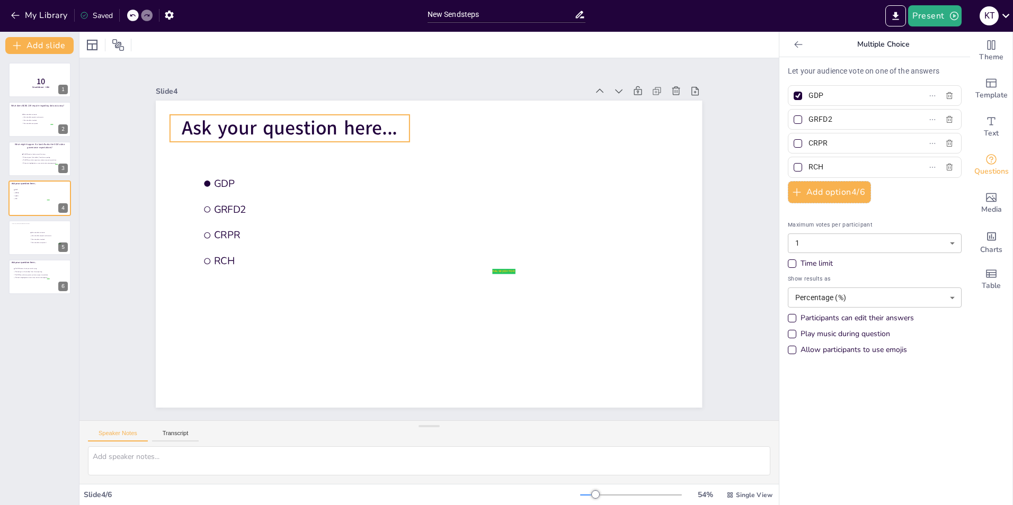
click at [304, 126] on span "Ask your question here..." at bounding box center [330, 91] width 213 height 92
click at [532, 126] on span "Ask your question here..." at bounding box center [578, 140] width 92 height 213
click at [390, 123] on p "Ask your question here..." at bounding box center [364, 73] width 220 height 143
click at [509, 139] on p "Ask your question here..." at bounding box center [606, 229] width 195 height 180
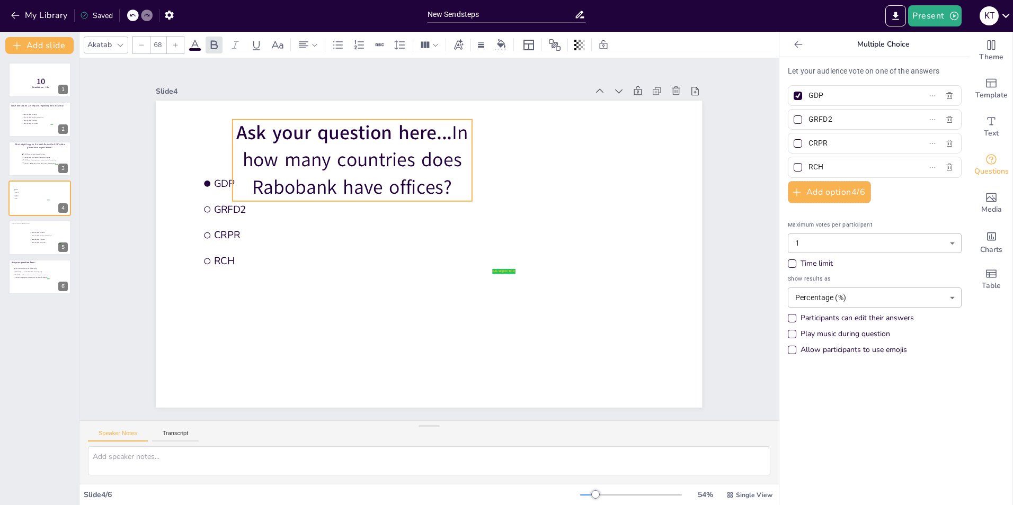
drag, startPoint x: 369, startPoint y: 124, endPoint x: 445, endPoint y: 128, distance: 76.3
click at [445, 128] on span "Ask your question here..." at bounding box center [423, 104] width 190 height 148
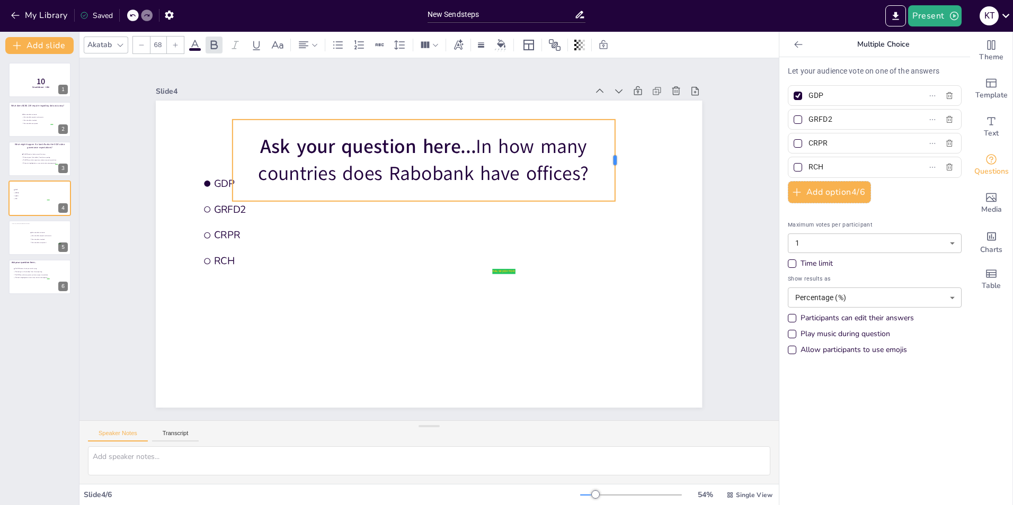
drag, startPoint x: 465, startPoint y: 156, endPoint x: 608, endPoint y: 153, distance: 143.0
click at [440, 419] on div at bounding box center [402, 443] width 75 height 48
drag, startPoint x: 465, startPoint y: 145, endPoint x: 467, endPoint y: 165, distance: 20.2
click at [465, 145] on span "Ask your question here..." at bounding box center [423, 129] width 200 height 131
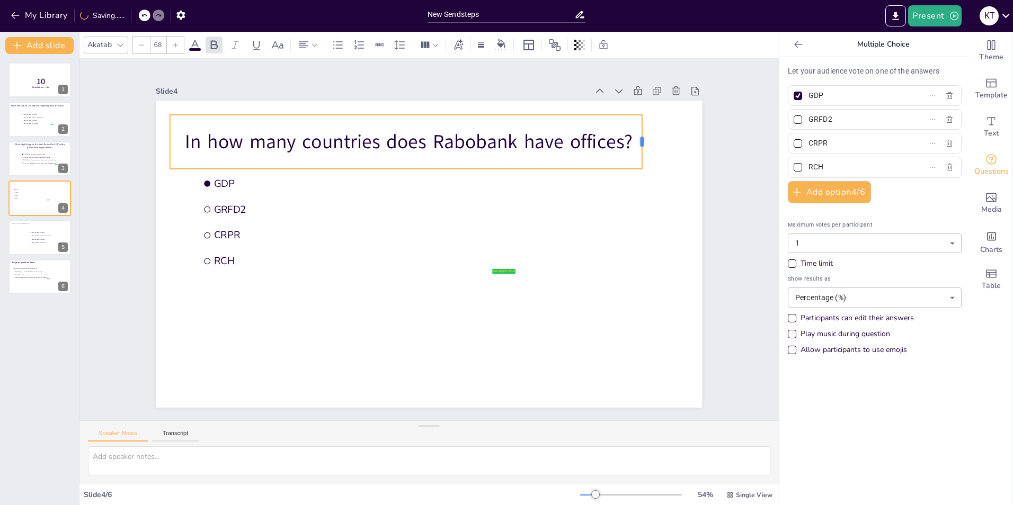
drag, startPoint x: 402, startPoint y: 137, endPoint x: 635, endPoint y: 130, distance: 232.6
click at [482, 463] on div at bounding box center [455, 475] width 54 height 25
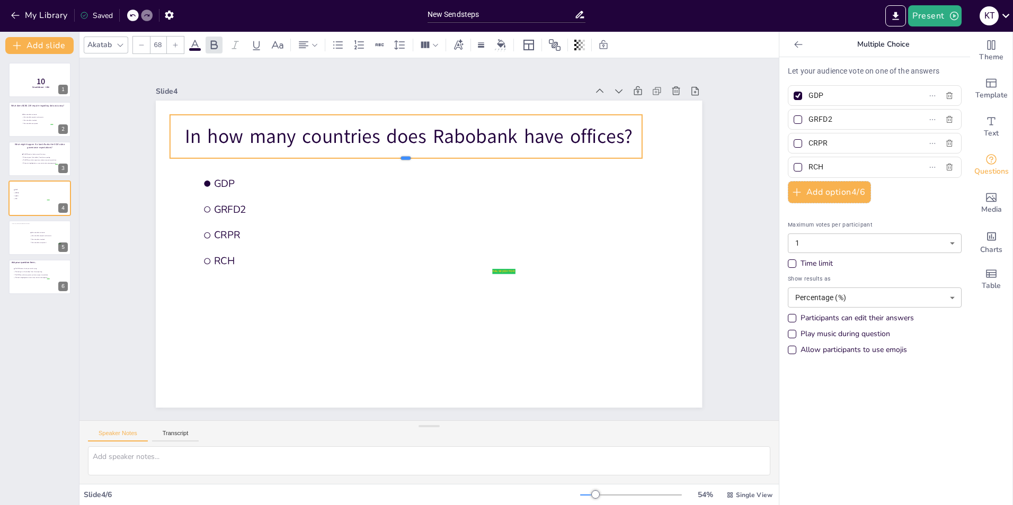
drag, startPoint x: 398, startPoint y: 167, endPoint x: 401, endPoint y: 156, distance: 11.6
click at [401, 156] on div at bounding box center [439, 160] width 434 height 200
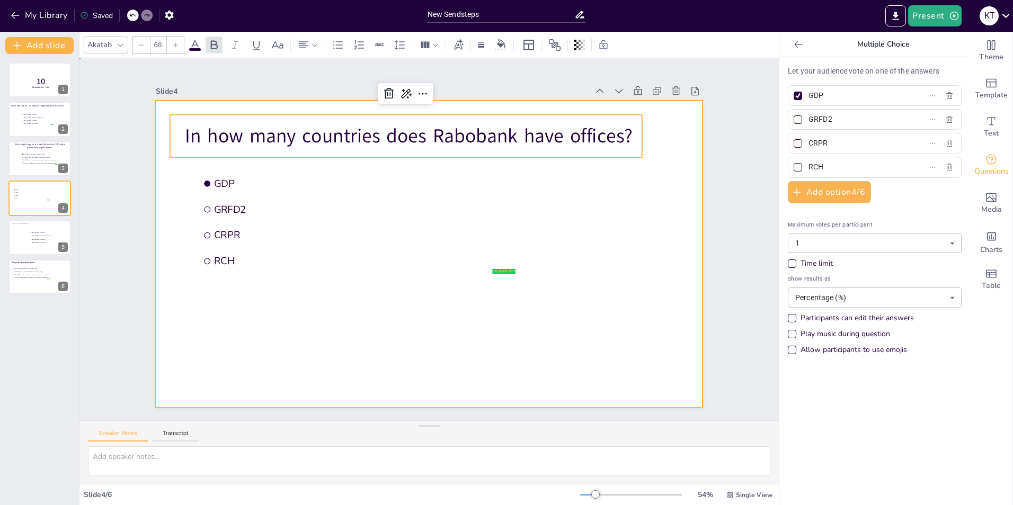
click at [559, 213] on div at bounding box center [420, 251] width 622 height 569
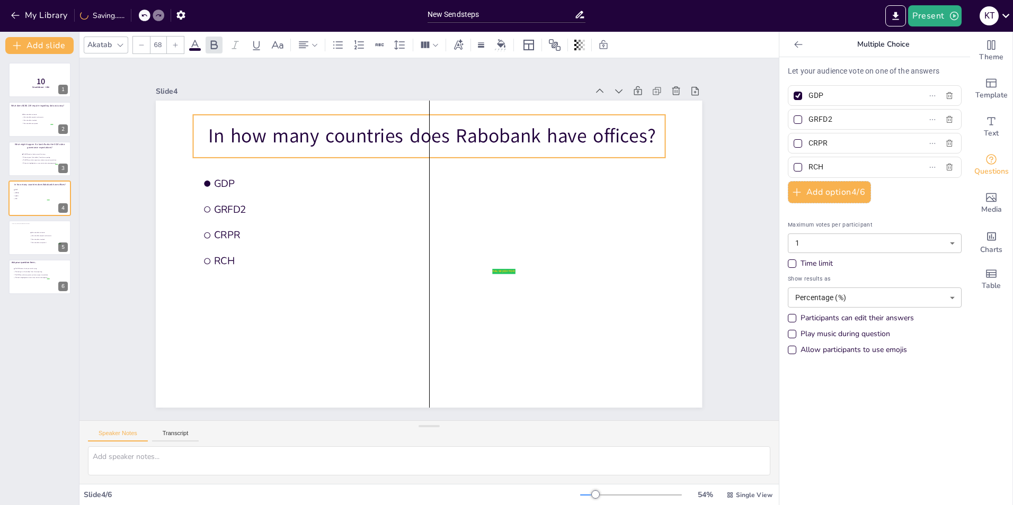
drag, startPoint x: 554, startPoint y: 118, endPoint x: 577, endPoint y: 118, distance: 22.8
click at [577, 118] on div "In how many countries does Rabobank have offices?" at bounding box center [451, 139] width 470 height 140
drag, startPoint x: 831, startPoint y: 94, endPoint x: 719, endPoint y: 108, distance: 113.1
click at [719, 106] on div "Document fonts Akatab Recently used Akatab Popular fonts Lato Montserrat Open S…" at bounding box center [506, 269] width 1013 height 474
click at [810, 92] on input "GDP" at bounding box center [857, 95] width 99 height 15
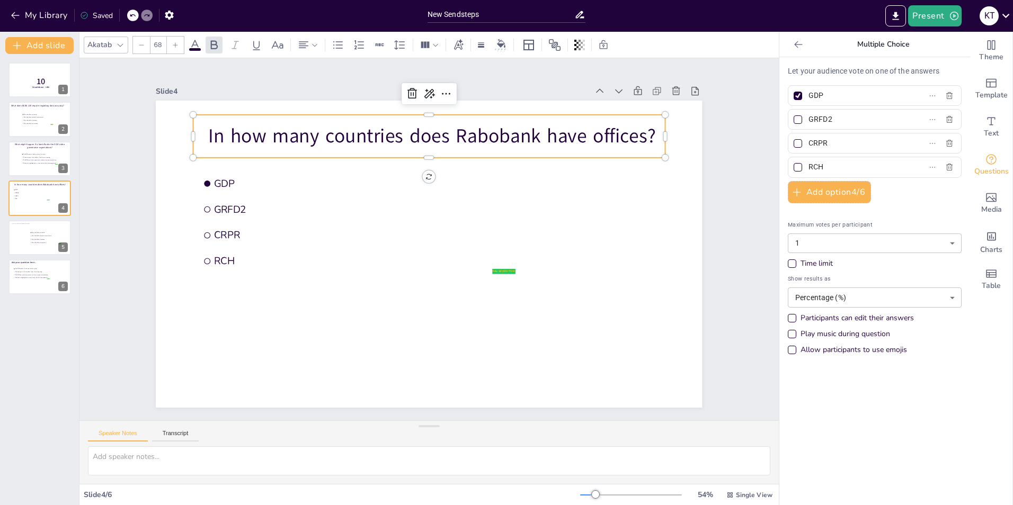
click at [810, 92] on input "GDP" at bounding box center [857, 95] width 99 height 15
type input "12"
click at [821, 121] on input "GRFD2" at bounding box center [857, 119] width 99 height 15
type input "25"
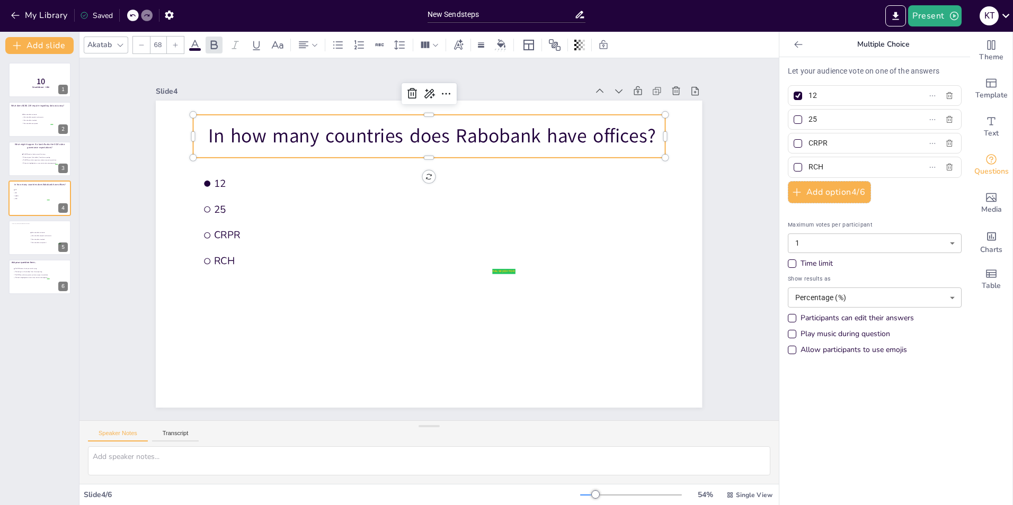
click at [812, 144] on input "CRPR" at bounding box center [857, 143] width 99 height 15
type input "35"
click at [810, 169] on input "RCH" at bounding box center [857, 166] width 99 height 15
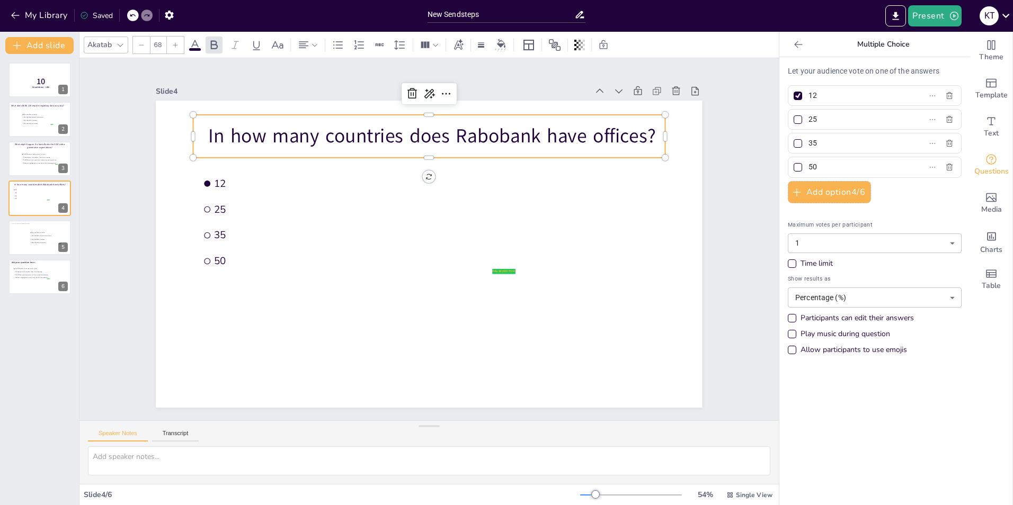
type input "50"
click at [914, 202] on div "Let your audience vote on one of the answers 12 25 35 50 Add option 4 / 6 Maxim…" at bounding box center [875, 213] width 174 height 295
click at [20, 235] on div at bounding box center [40, 238] width 64 height 36
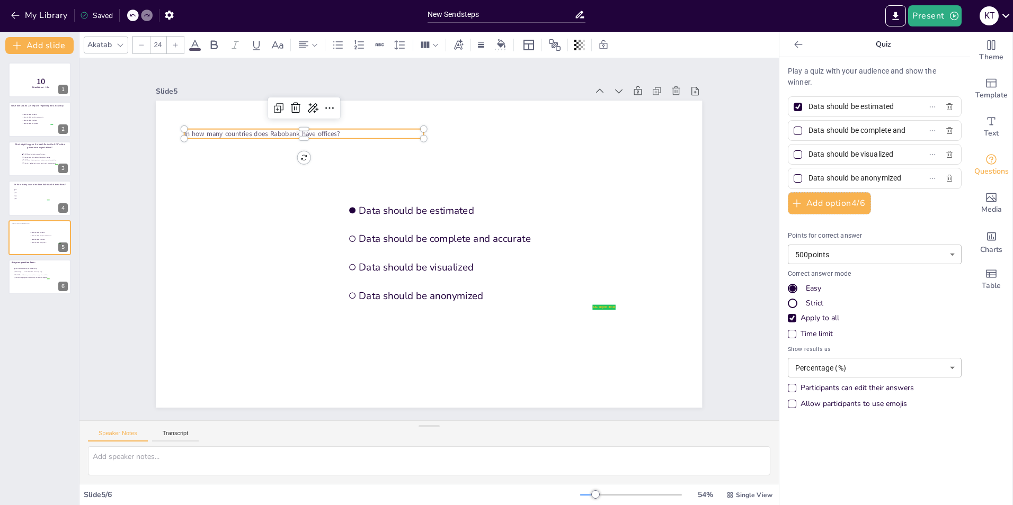
click at [258, 111] on span "In how many countries does Rabobank have offices?" at bounding box center [320, 75] width 146 height 72
click at [539, 132] on span "In how many countries does Rabobank have offices?" at bounding box center [551, 84] width 25 height 155
click at [561, 132] on span "In how many countries does Rabobank have offices?" at bounding box center [604, 147] width 86 height 139
click at [38, 195] on span "35" at bounding box center [32, 196] width 35 height 2
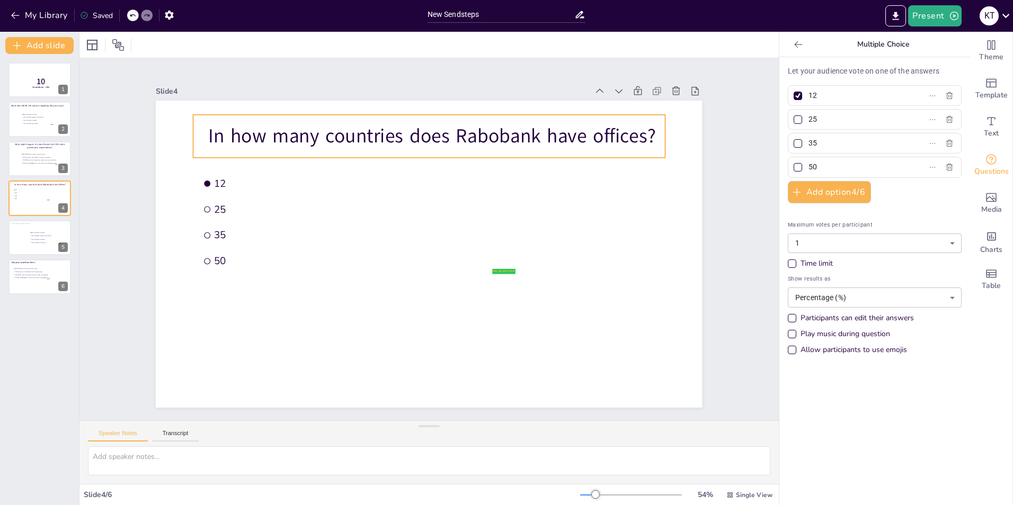
click at [331, 129] on p "In how many countries does Rabobank have offices?" at bounding box center [471, 145] width 442 height 217
click at [31, 244] on li "Data should be anonymized" at bounding box center [46, 242] width 32 height 3
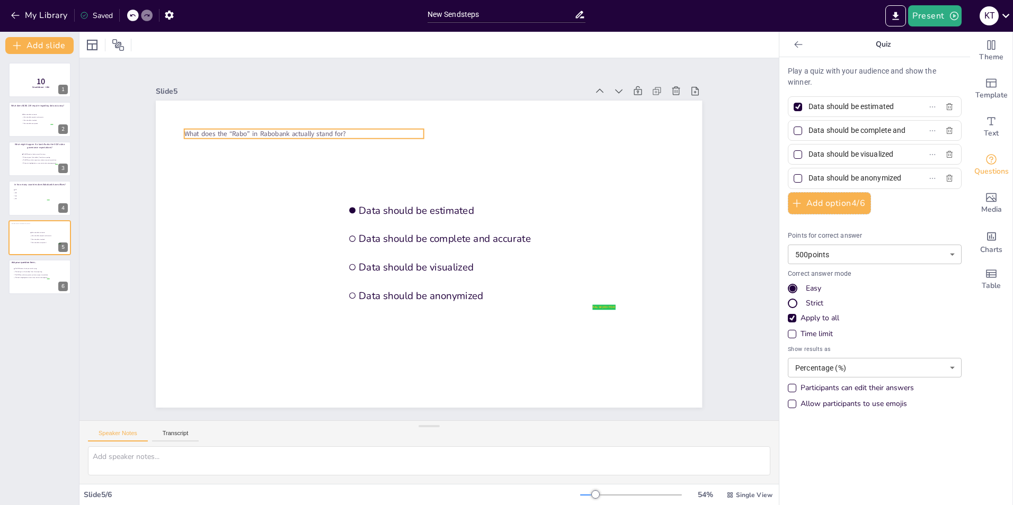
click at [278, 162] on p "What does the “Rabo” in Rabobank actually stand for?" at bounding box center [266, 245] width 184 height 167
click at [159, 43] on input "24" at bounding box center [157, 45] width 15 height 17
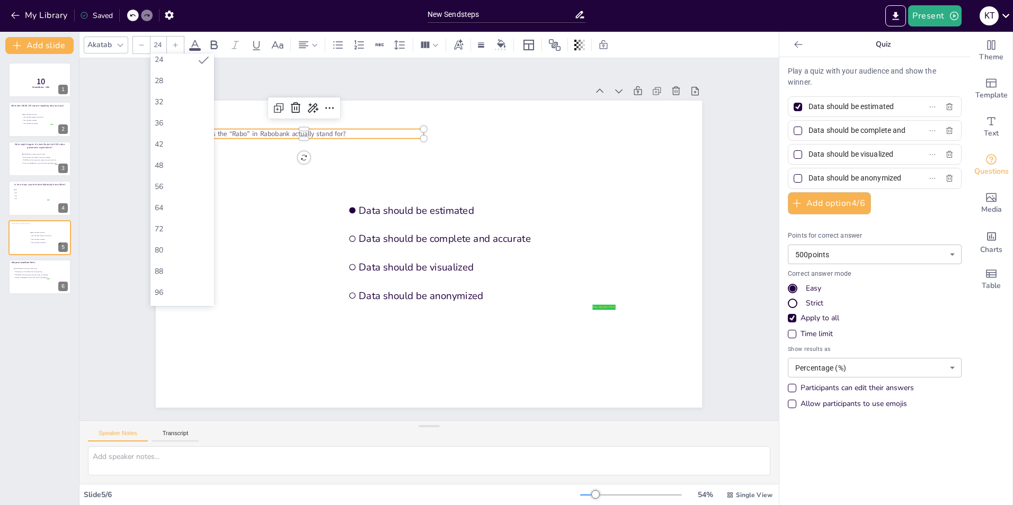
scroll to position [184, 0]
click at [177, 198] on div "64" at bounding box center [182, 198] width 55 height 10
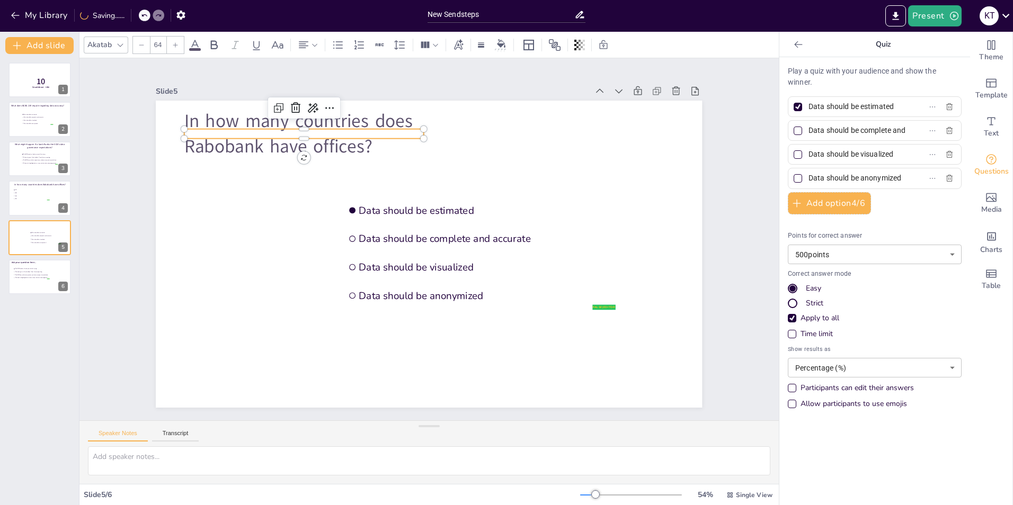
click at [171, 45] on div at bounding box center [175, 45] width 17 height 17
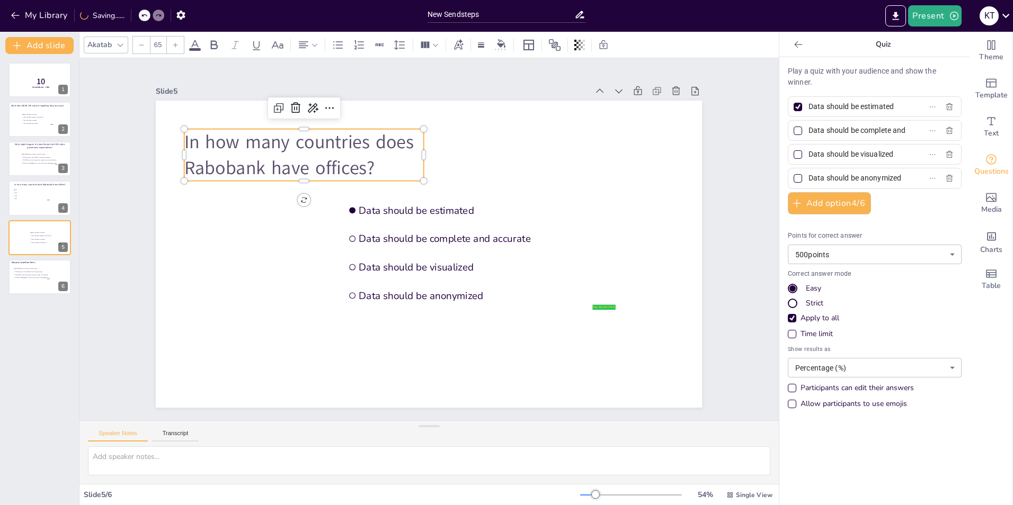
click at [177, 44] on icon at bounding box center [175, 45] width 6 height 6
type input "68"
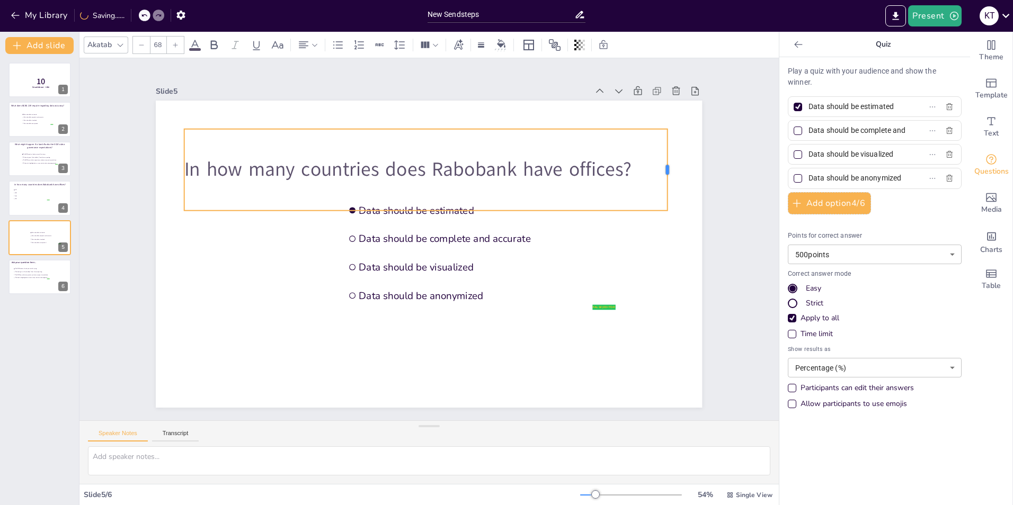
drag, startPoint x: 417, startPoint y: 165, endPoint x: 660, endPoint y: 160, distance: 243.7
click at [200, 166] on div at bounding box center [179, 205] width 41 height 78
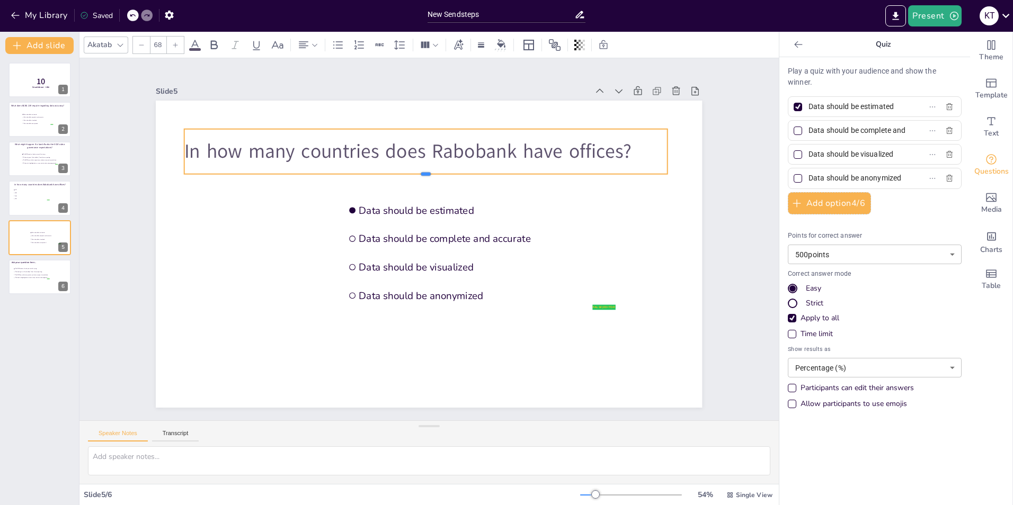
drag, startPoint x: 417, startPoint y: 207, endPoint x: 425, endPoint y: 170, distance: 37.4
click at [425, 170] on div at bounding box center [457, 184] width 422 height 248
click at [435, 128] on div "In how many countries does Rabobank have offices?" at bounding box center [481, 168] width 417 height 320
click at [846, 110] on input "Data should be estimated" at bounding box center [857, 106] width 99 height 15
paste input "Raiffeisen-Boerenleenbank – the real historical name (and a great Scrabble word…"
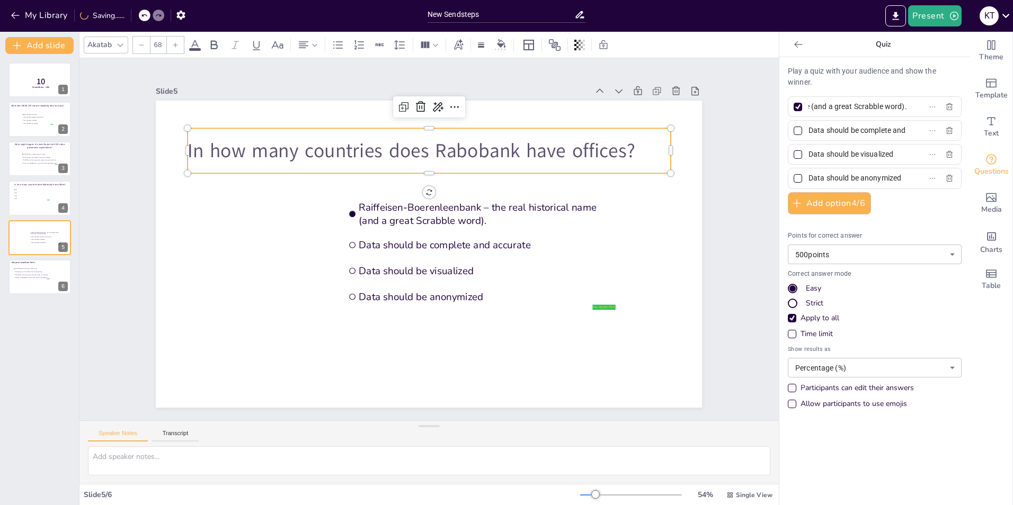
scroll to position [0, 0]
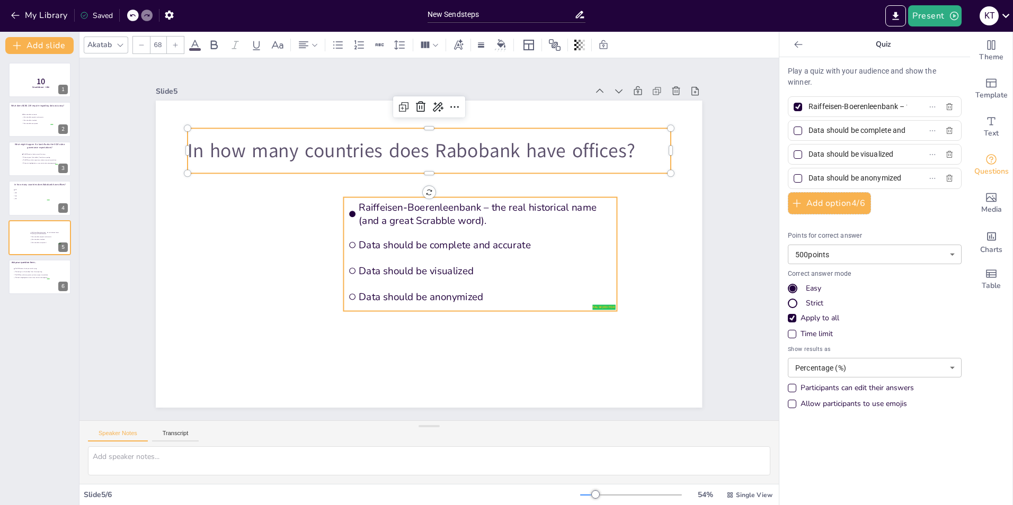
click at [479, 205] on span "Raiffeisen-Boerenleenbank – the real historical name (and a great Scrabble word…" at bounding box center [489, 226] width 253 height 79
click at [479, 205] on span "Raiffeisen-Boerenleenbank – the real historical name (and a great Scrabble word…" at bounding box center [490, 233] width 249 height 104
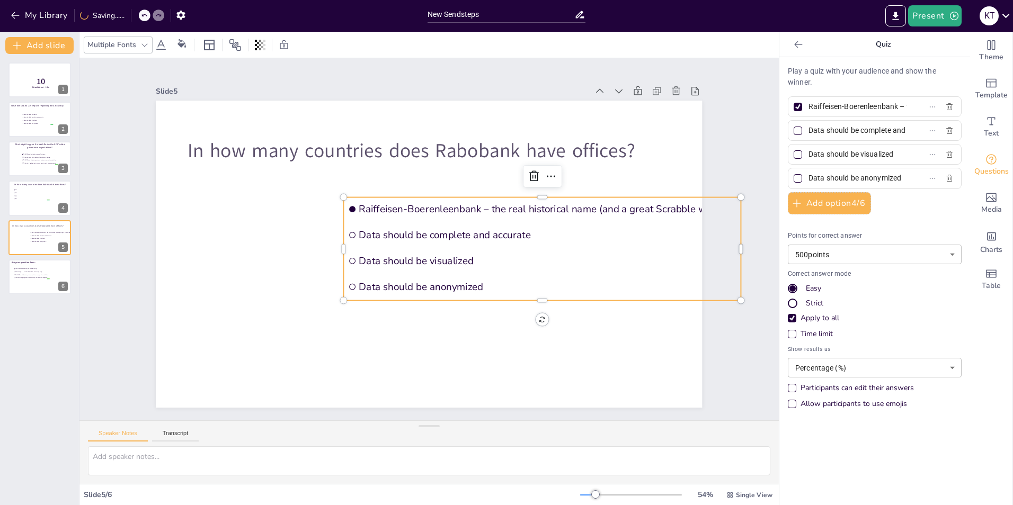
click at [878, 108] on input "Raiffeisen-Boerenleenbank – the real historical name (and a great Scrabble word…" at bounding box center [857, 106] width 99 height 15
click at [889, 104] on label "Raiffeisen-Boerenleenbank – the real historical name (and a great Scrabble word…" at bounding box center [857, 106] width 132 height 15
click at [889, 104] on input "Raiffeisen-Boerenleenbank – the real historical name (and a great Scrabble word…" at bounding box center [857, 106] width 99 height 15
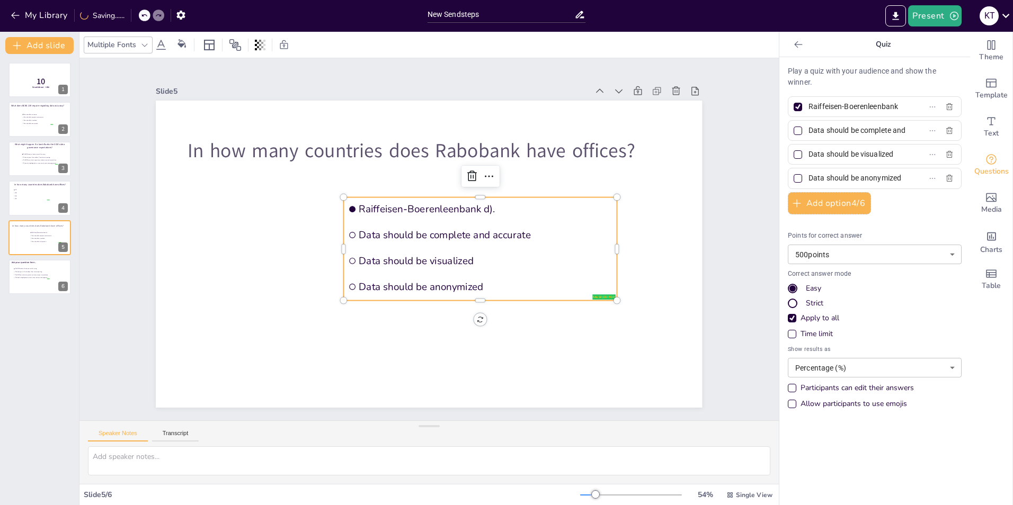
scroll to position [0, 3]
type input "Raiffeisen-Boerenleenbank"
click at [827, 132] on input "Data should be complete and accurate" at bounding box center [857, 130] width 99 height 15
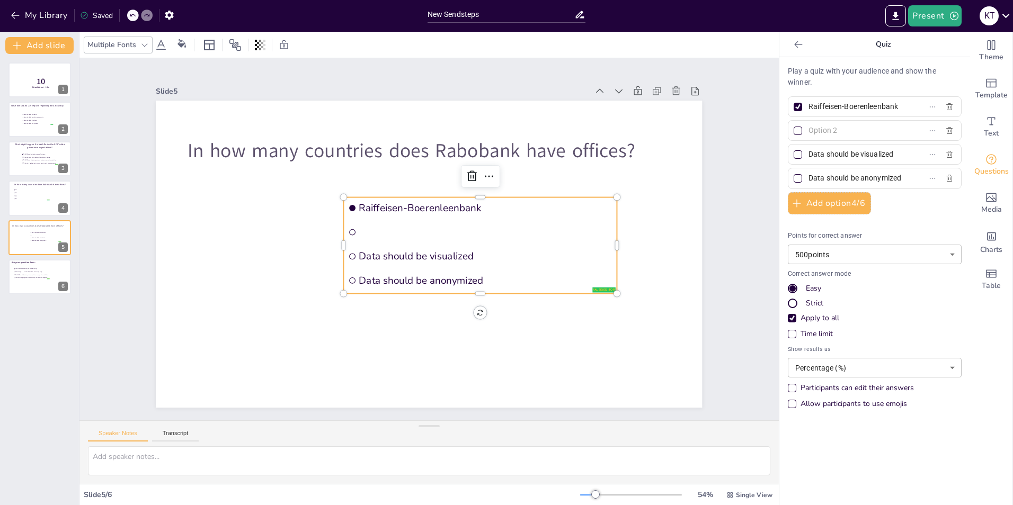
paste input "Really Ambitious Banking Organization"
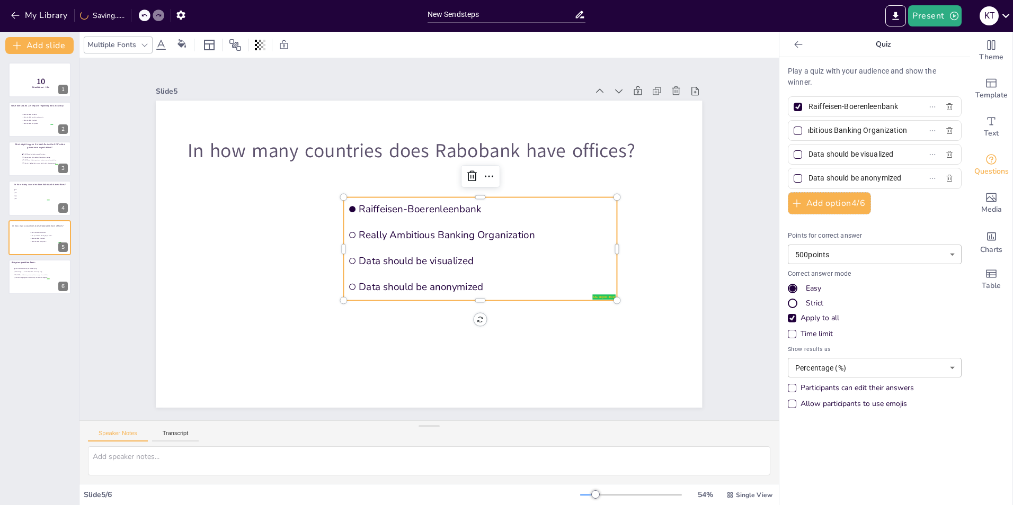
type input "Really Ambitious Banking Organization"
click at [835, 156] on input "Data should be visualized" at bounding box center [857, 154] width 99 height 15
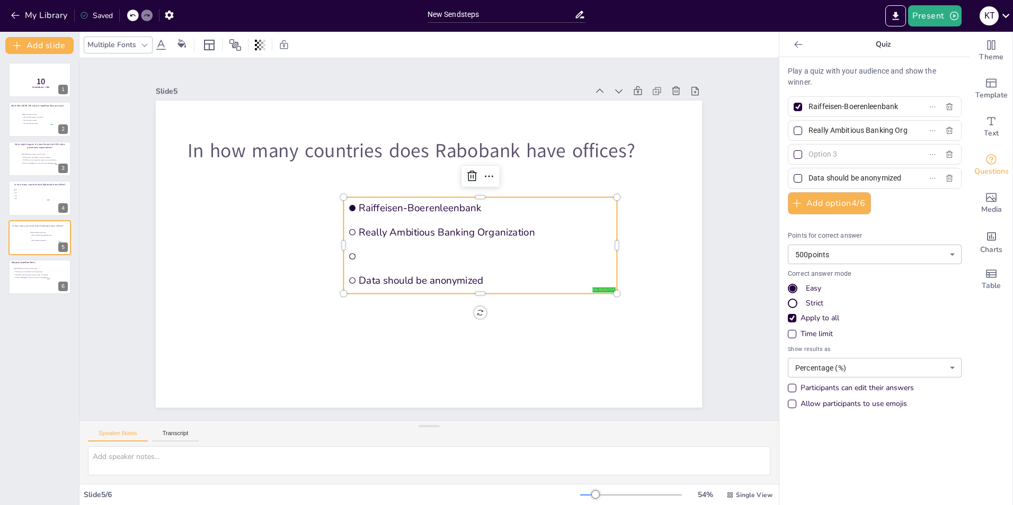
paste input "Regional Alliance for Banking Opportunities"
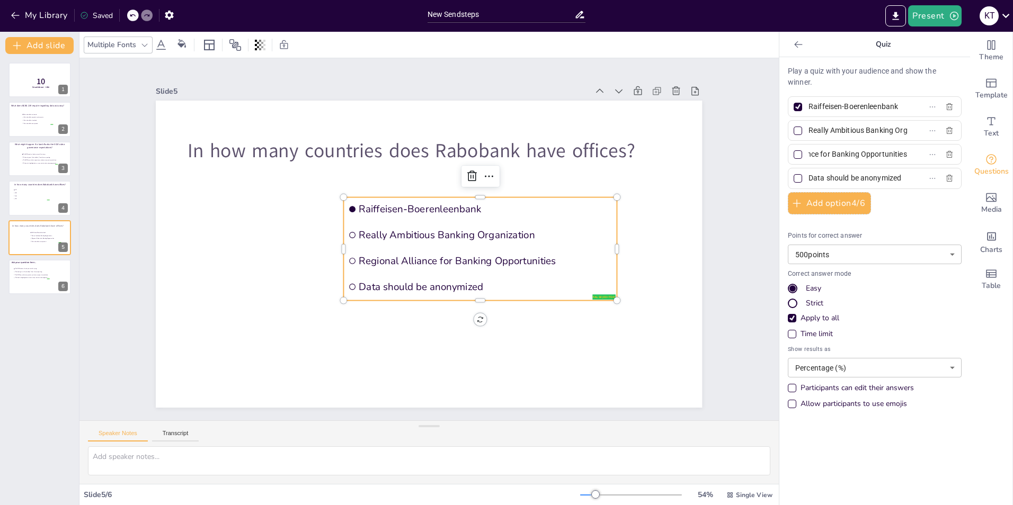
type input "Regional Alliance for Banking Opportunities"
click at [834, 174] on input "Data should be anonymized" at bounding box center [857, 178] width 99 height 15
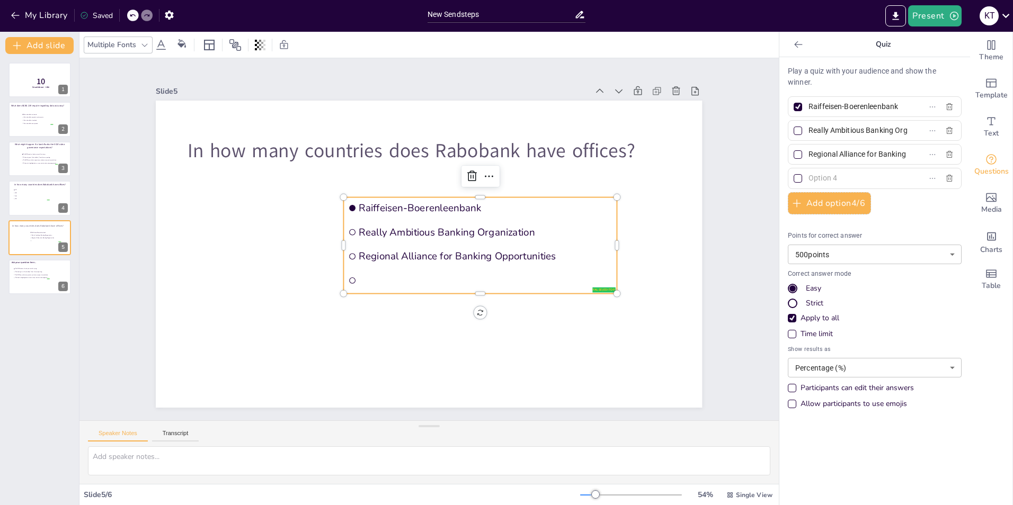
paste input "Responsible Advocates for Better Outdoors"
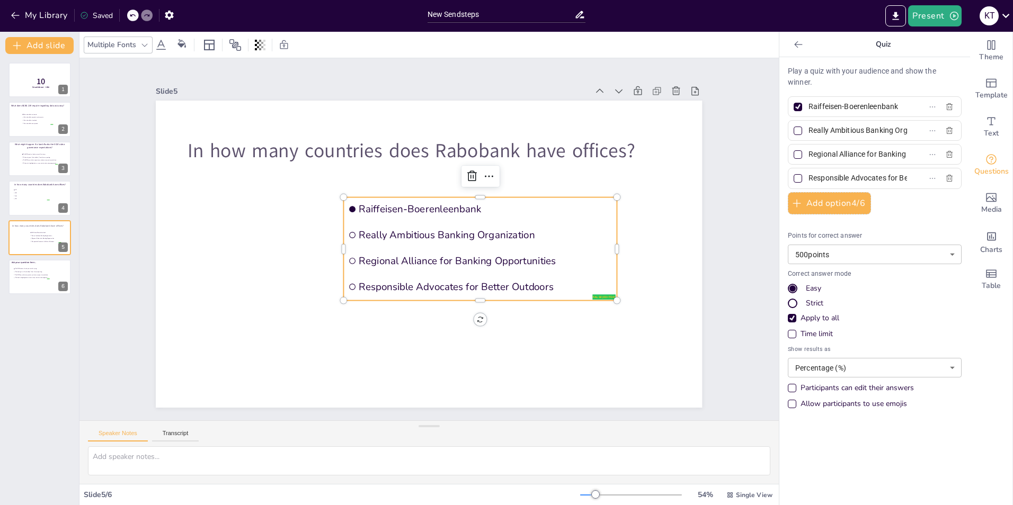
scroll to position [0, 57]
click at [845, 181] on input "Responsible Advocates for Better Outdoors" at bounding box center [857, 178] width 99 height 15
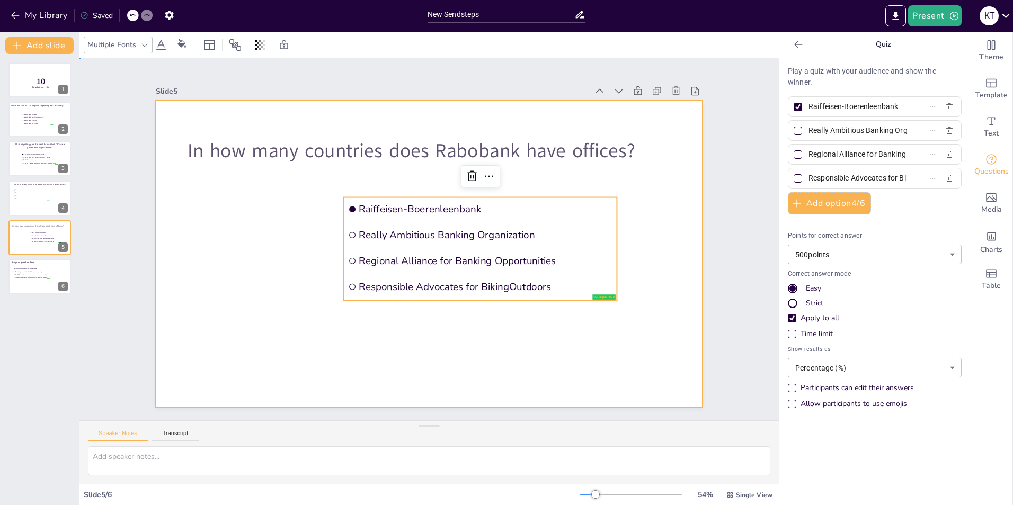
click at [653, 209] on div at bounding box center [416, 247] width 539 height 627
click at [501, 278] on span "Responsible Advocates for BikingOutdoors" at bounding box center [447, 310] width 212 height 159
click at [501, 278] on span "Responsible Advocates for BikingOutdoors" at bounding box center [468, 301] width 245 height 91
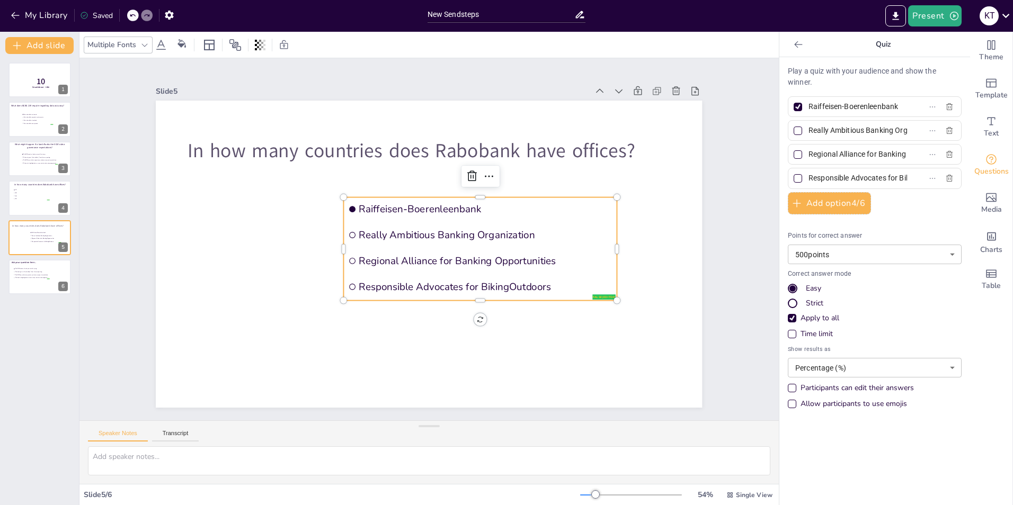
click at [501, 280] on span "Responsible Advocates for BikingOutdoors" at bounding box center [447, 310] width 213 height 159
click at [501, 280] on span "Responsible Advocates for BikingOutdoors" at bounding box center [431, 313] width 179 height 197
click at [876, 182] on input "Responsible Advocates for BikingOutdoors" at bounding box center [857, 178] width 99 height 15
type input "Responsible Advocates for Biking Outdoors"
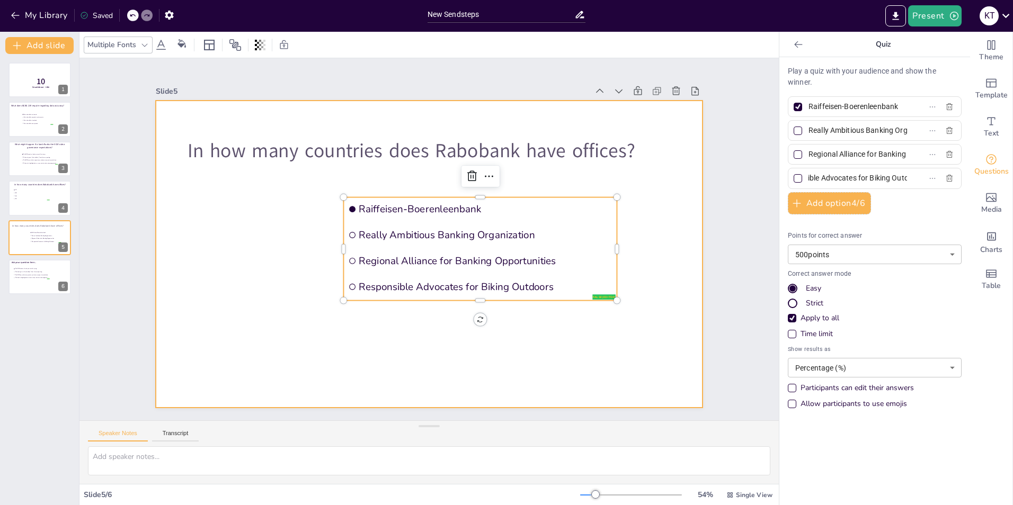
scroll to position [0, 0]
click at [651, 207] on div at bounding box center [420, 251] width 622 height 569
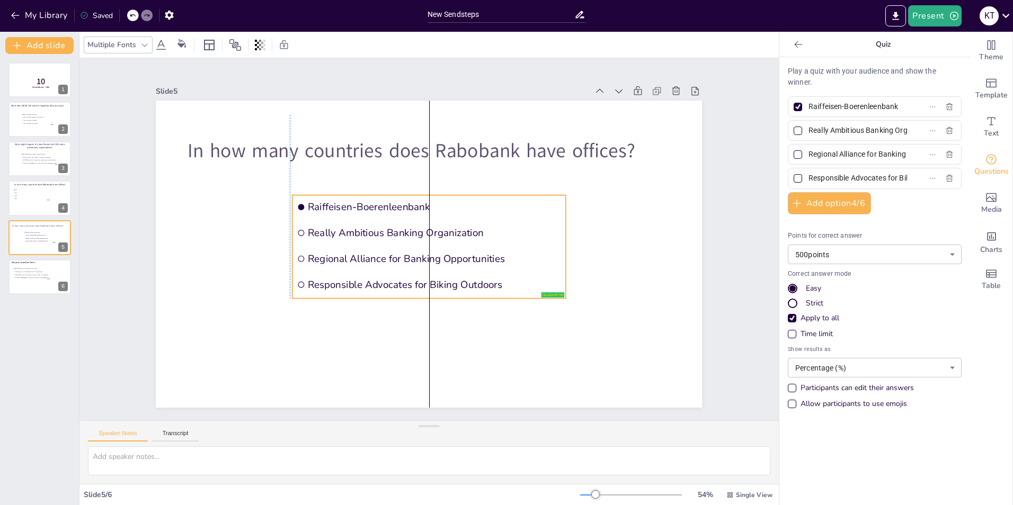
drag, startPoint x: 489, startPoint y: 210, endPoint x: 438, endPoint y: 208, distance: 50.9
click at [438, 208] on span "Raiffeisen-Boerenleenbank" at bounding box center [450, 214] width 226 height 138
click at [20, 282] on div at bounding box center [40, 277] width 64 height 36
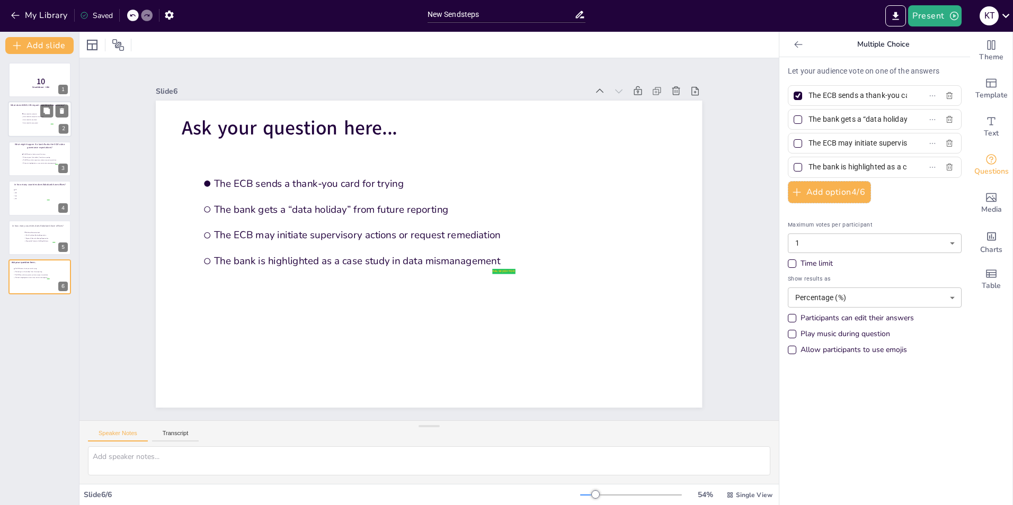
click at [31, 128] on div at bounding box center [40, 120] width 64 height 36
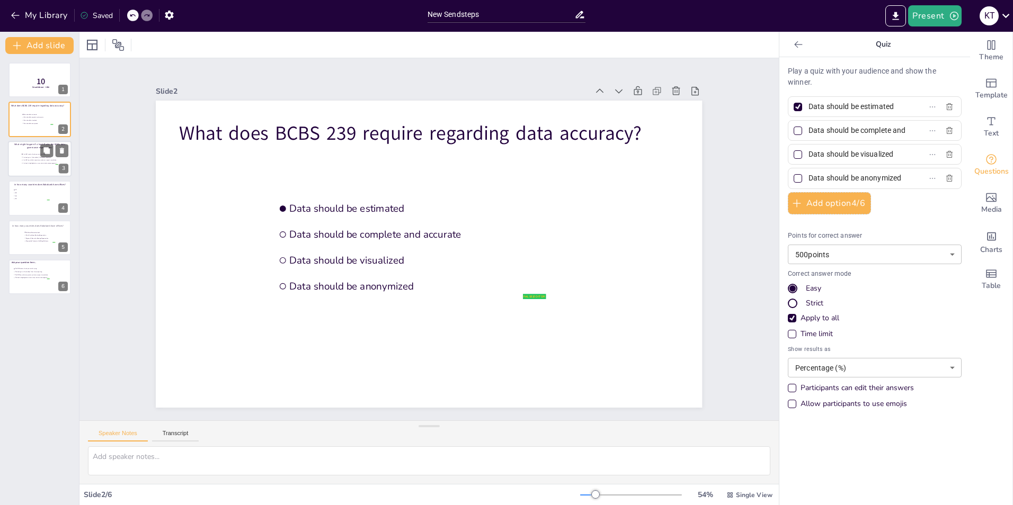
click at [32, 170] on div at bounding box center [40, 159] width 64 height 36
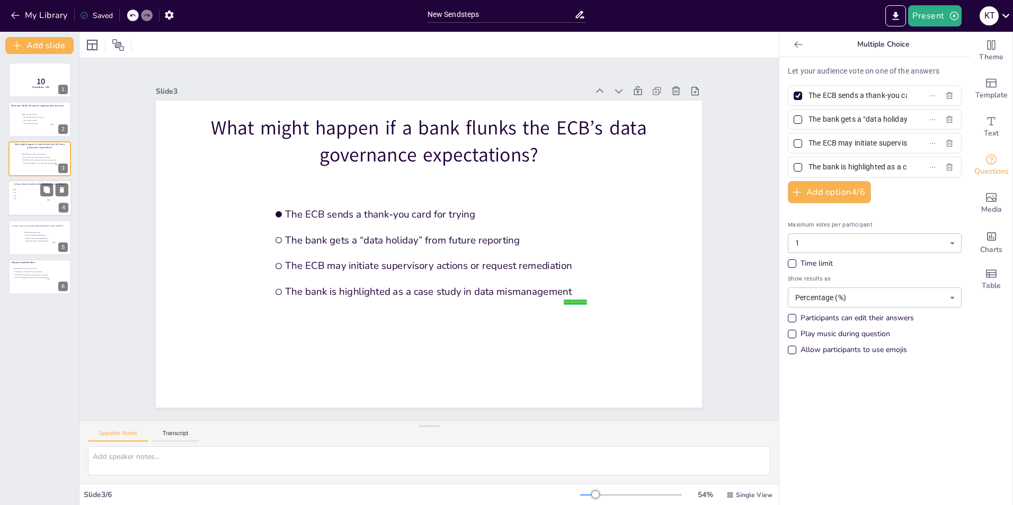
click at [28, 195] on li "35" at bounding box center [31, 196] width 37 height 3
type input "12"
type input "25"
type input "35"
type input "50"
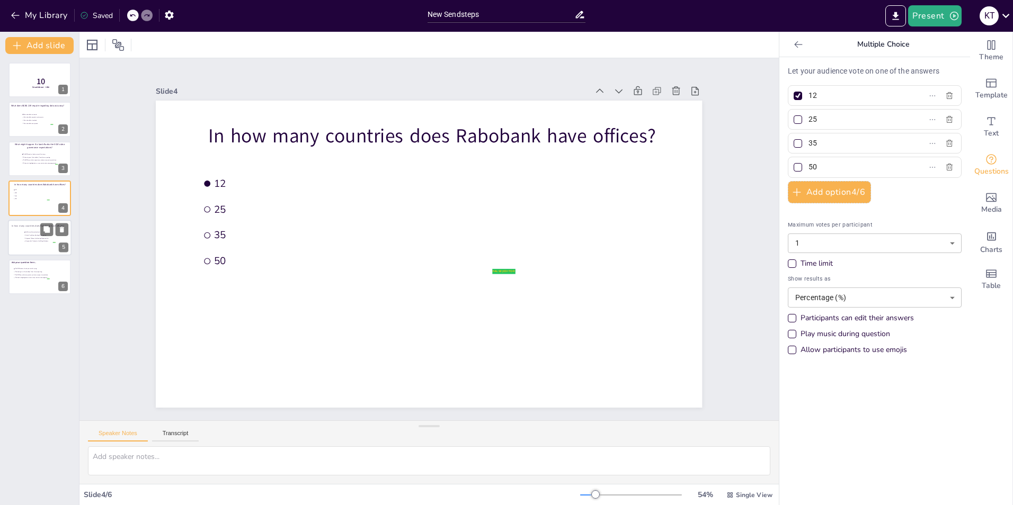
click at [28, 235] on span "Really Ambitious Banking Organization" at bounding box center [40, 236] width 30 height 2
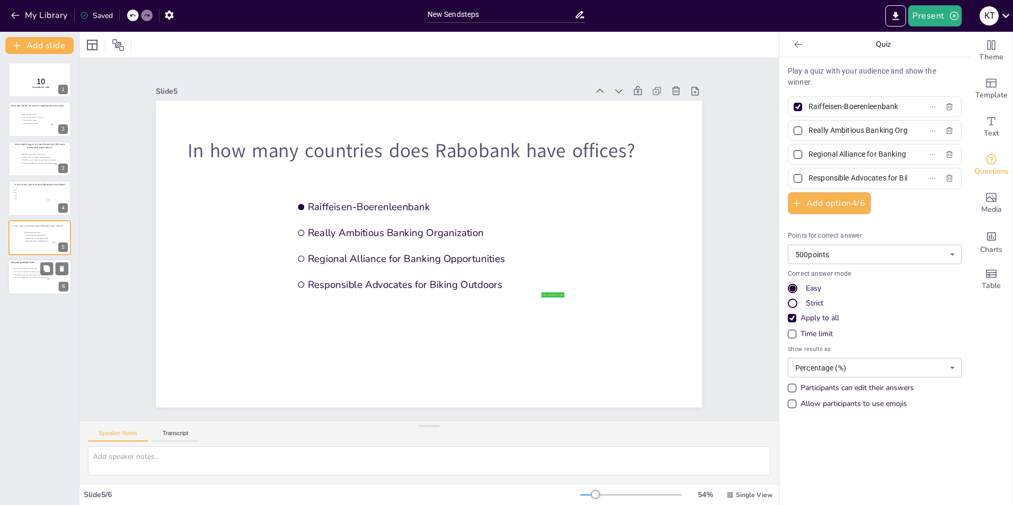
click at [33, 287] on div at bounding box center [40, 277] width 64 height 36
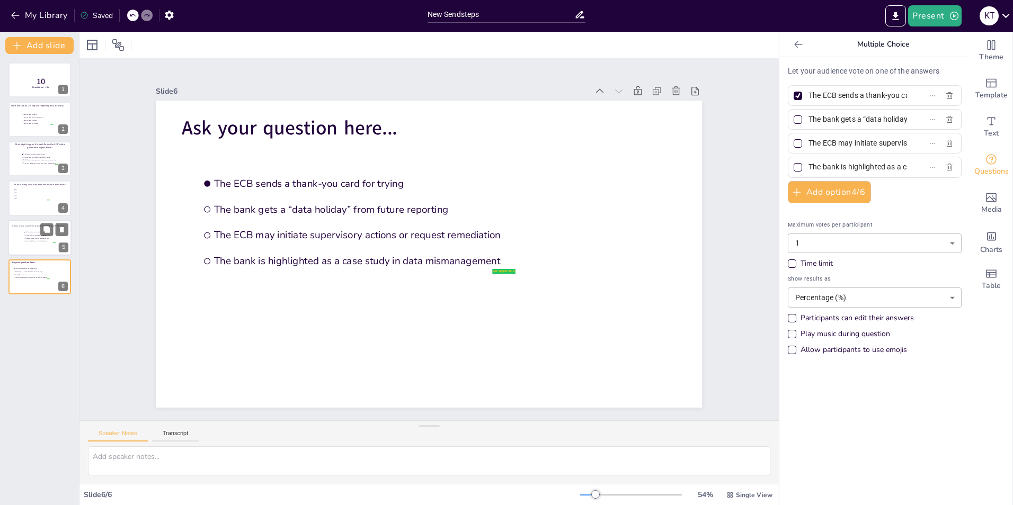
click at [24, 245] on div at bounding box center [40, 238] width 64 height 36
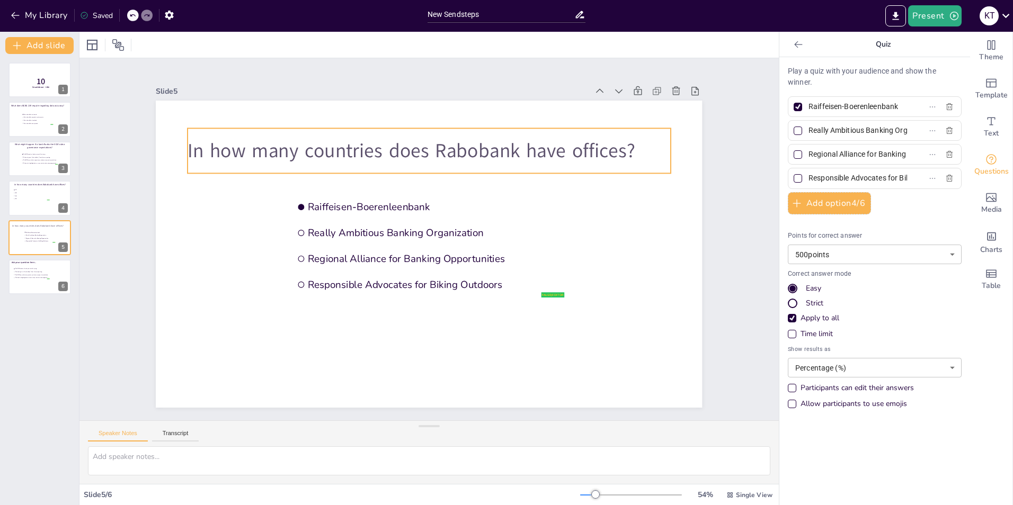
click at [303, 148] on span "In how many countries does Rabobank have offices?" at bounding box center [430, 149] width 443 height 119
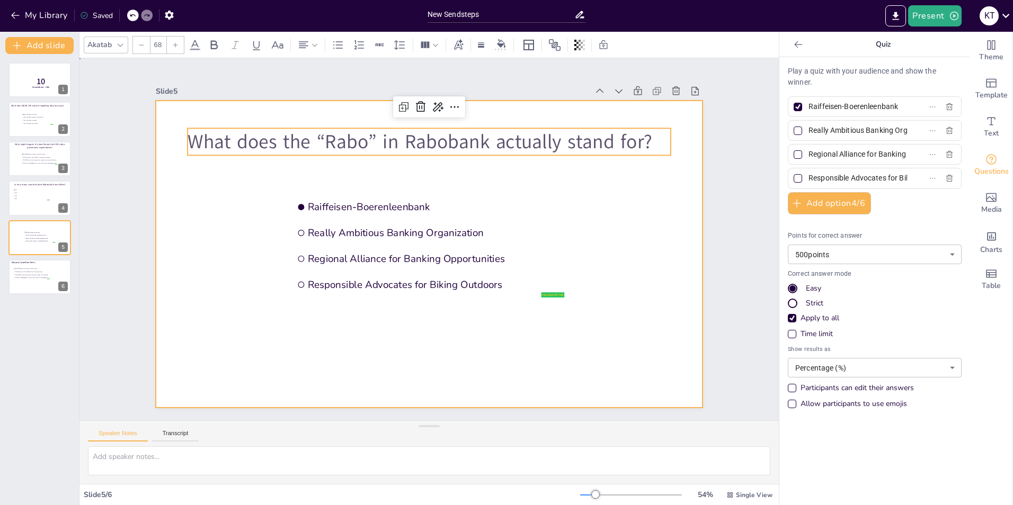
click at [534, 187] on div at bounding box center [429, 254] width 546 height 307
click at [490, 139] on p "What does the “Rabo” in Rabobank actually stand for?" at bounding box center [513, 191] width 265 height 432
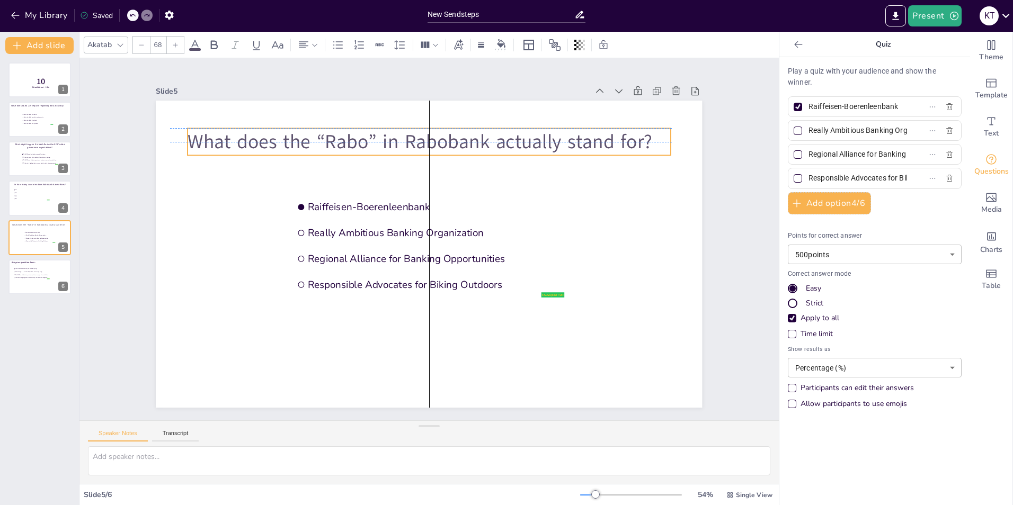
click at [499, 136] on p "What does the “Rabo” in Rabobank actually stand for?" at bounding box center [459, 146] width 467 height 175
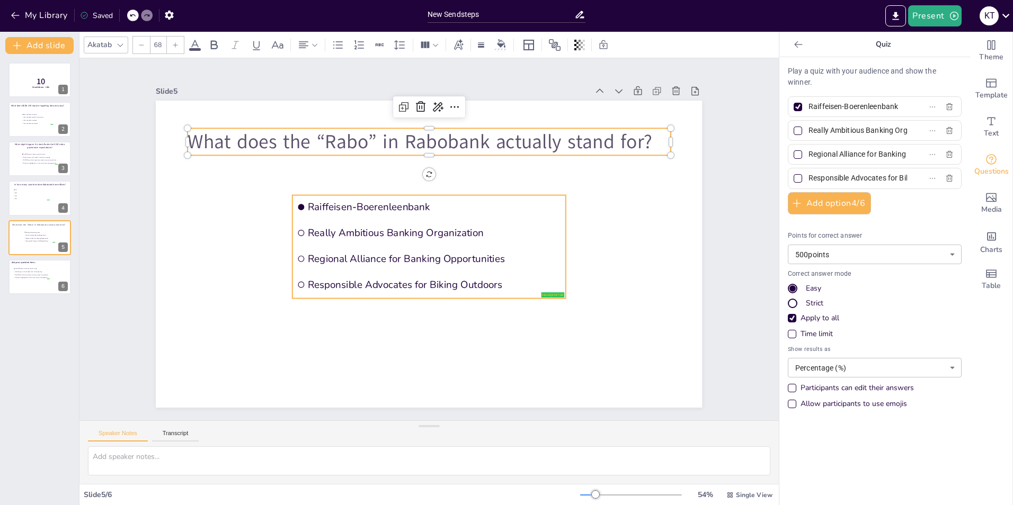
click at [543, 196] on li "Raiffeisen-Boerenleenbank" at bounding box center [445, 211] width 248 height 157
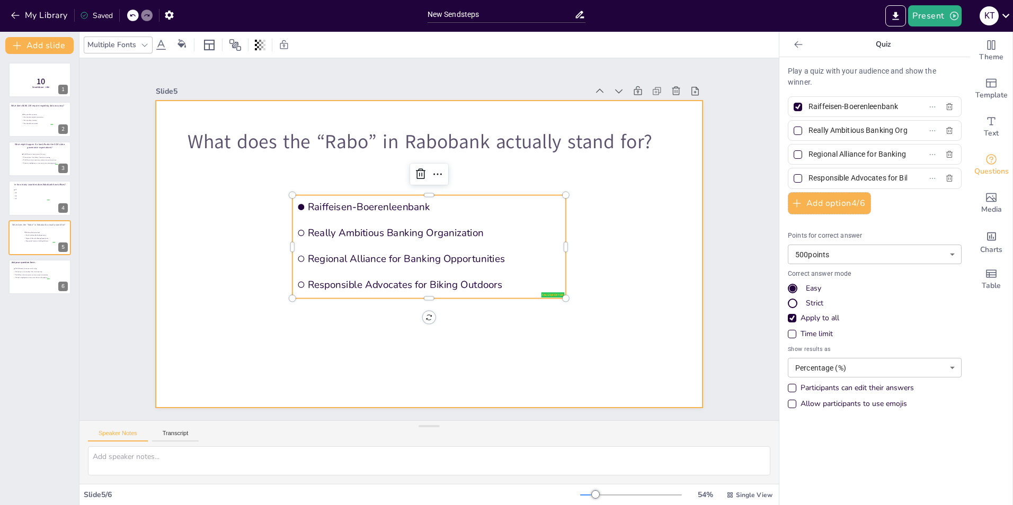
click at [613, 202] on div at bounding box center [429, 254] width 546 height 307
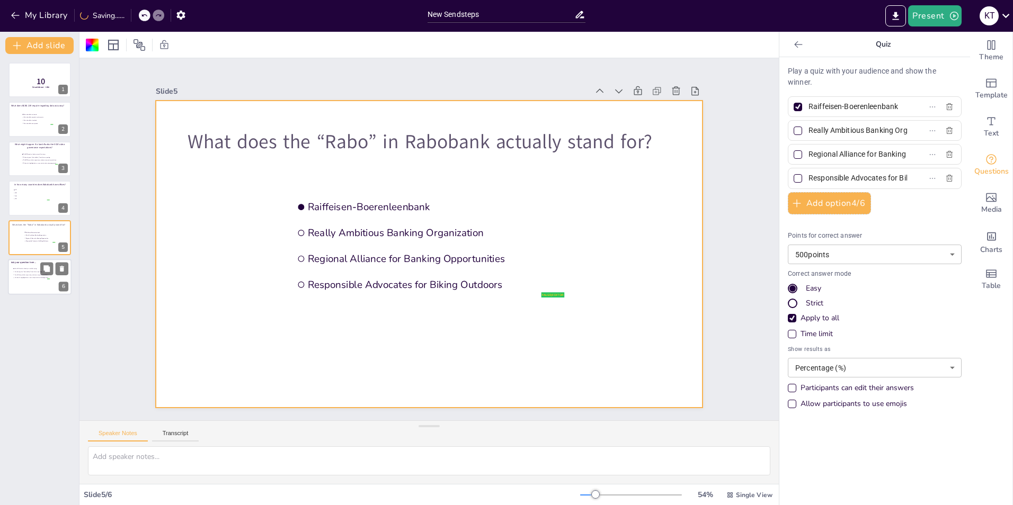
click at [30, 282] on div at bounding box center [40, 277] width 64 height 36
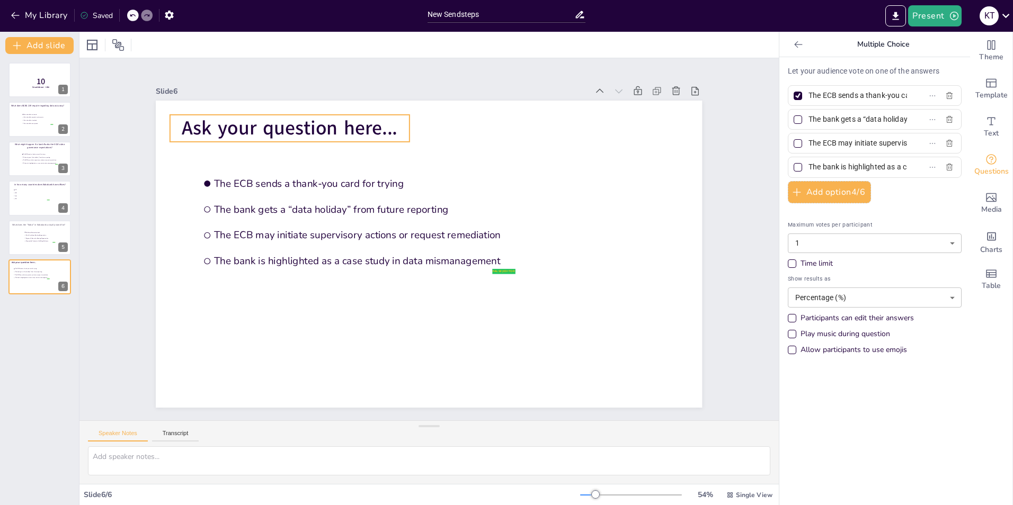
click at [332, 122] on span "Ask your question here..." at bounding box center [290, 128] width 216 height 26
click at [332, 125] on span "Ask your question here..." at bounding box center [290, 128] width 216 height 26
click at [332, 125] on span "Ask your question here..." at bounding box center [400, 63] width 178 height 164
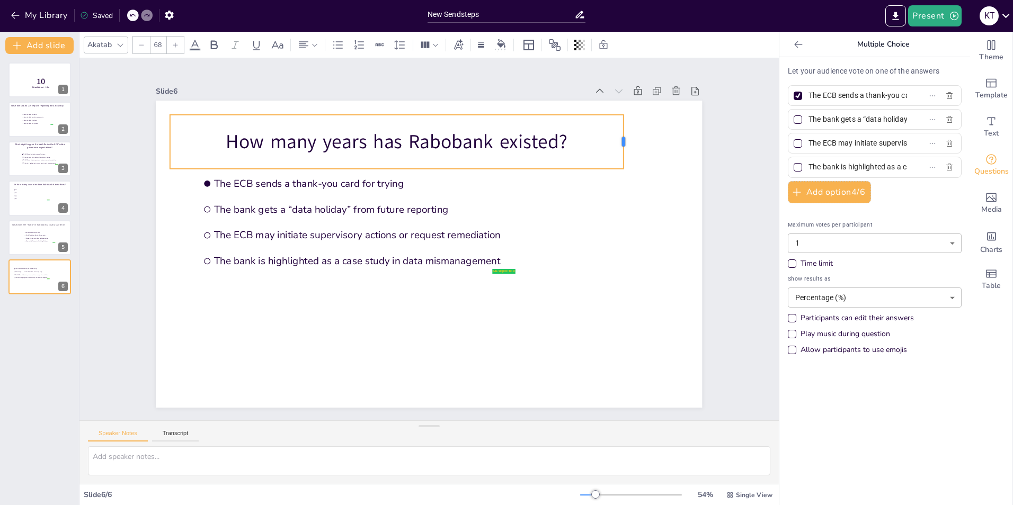
drag, startPoint x: 401, startPoint y: 139, endPoint x: 615, endPoint y: 127, distance: 214.3
click at [615, 323] on div at bounding box center [624, 342] width 49 height 39
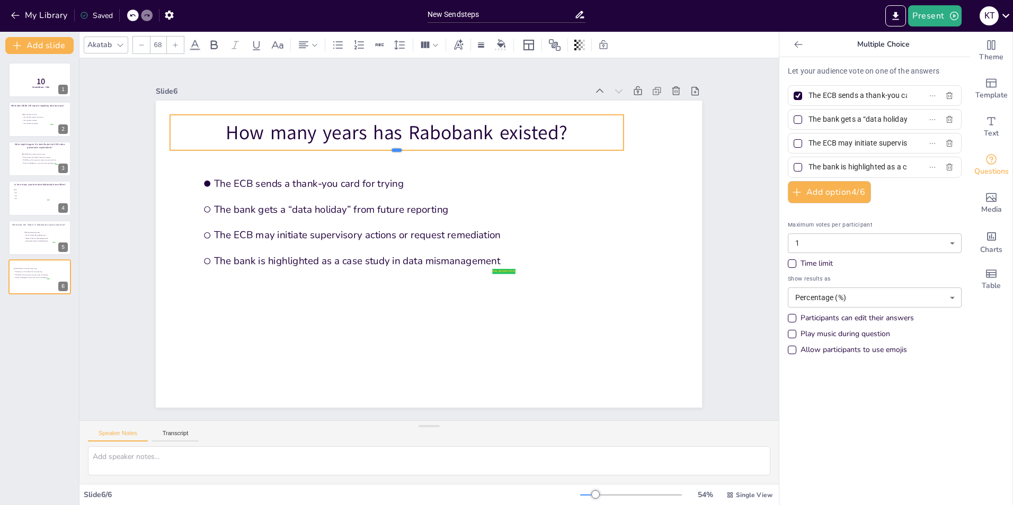
drag, startPoint x: 388, startPoint y: 166, endPoint x: 388, endPoint y: 121, distance: 45.6
click at [454, 147] on div at bounding box center [505, 190] width 102 height 445
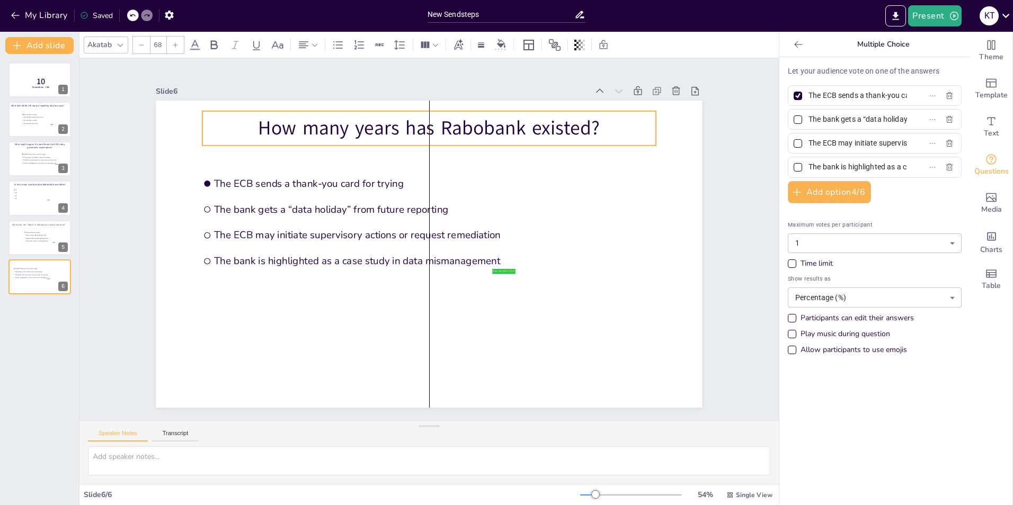
drag, startPoint x: 419, startPoint y: 112, endPoint x: 453, endPoint y: 108, distance: 33.6
click at [474, 108] on div "How many years has Rabobank existed?" at bounding box center [538, 216] width 128 height 450
click at [858, 94] on input "The ECB sends a thank-you card for trying" at bounding box center [857, 95] width 99 height 15
type input "50 years"
click at [885, 115] on input "The bank gets a “data holiday” from future reporting" at bounding box center [857, 119] width 99 height 15
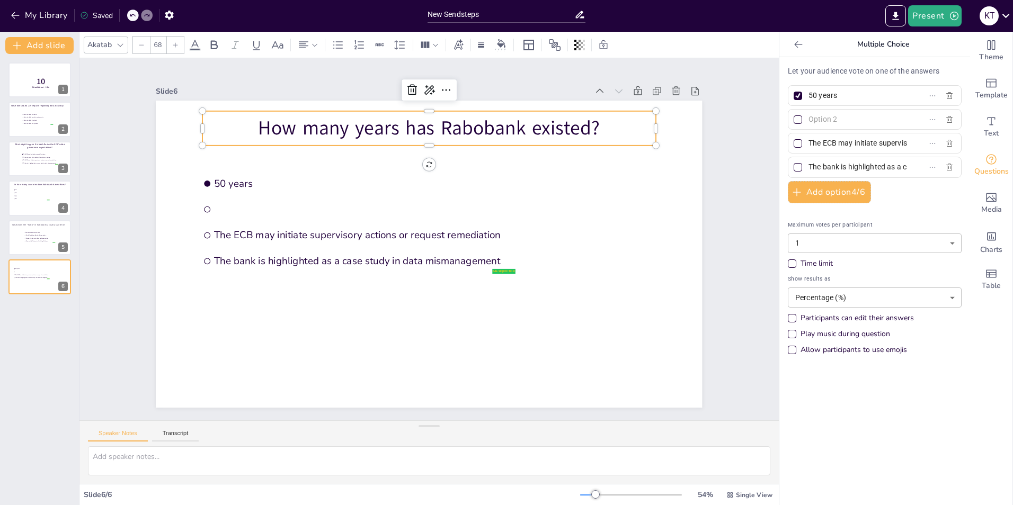
paste input "127 years"
type input "127 years"
click at [883, 141] on input "The ECB may initiate supervisory actions or request remediation" at bounding box center [857, 143] width 99 height 15
type input "eternity"
click at [866, 164] on input "The bank is highlighted as a case study in data mismanagement" at bounding box center [857, 166] width 99 height 15
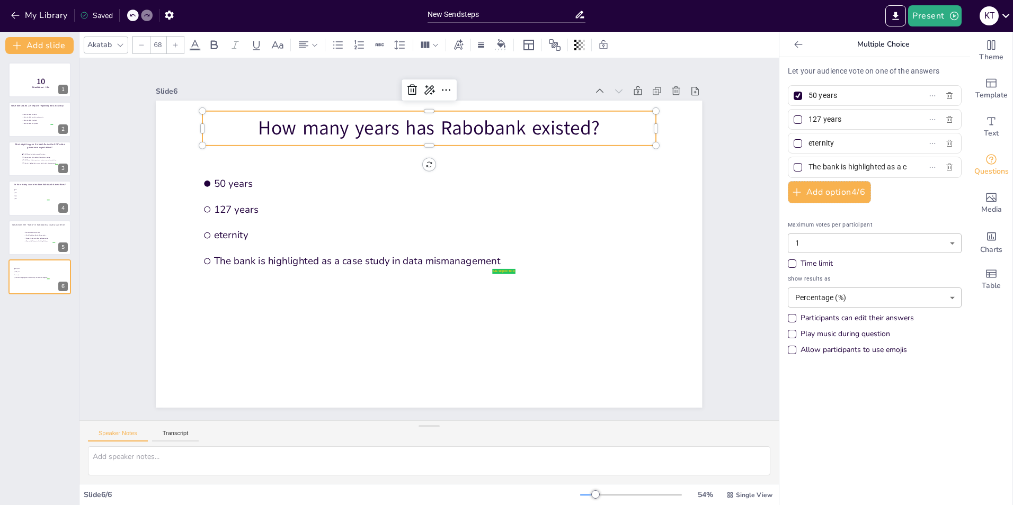
click at [866, 164] on input "The bank is highlighted as a case study in data mismanagement" at bounding box center [857, 166] width 99 height 15
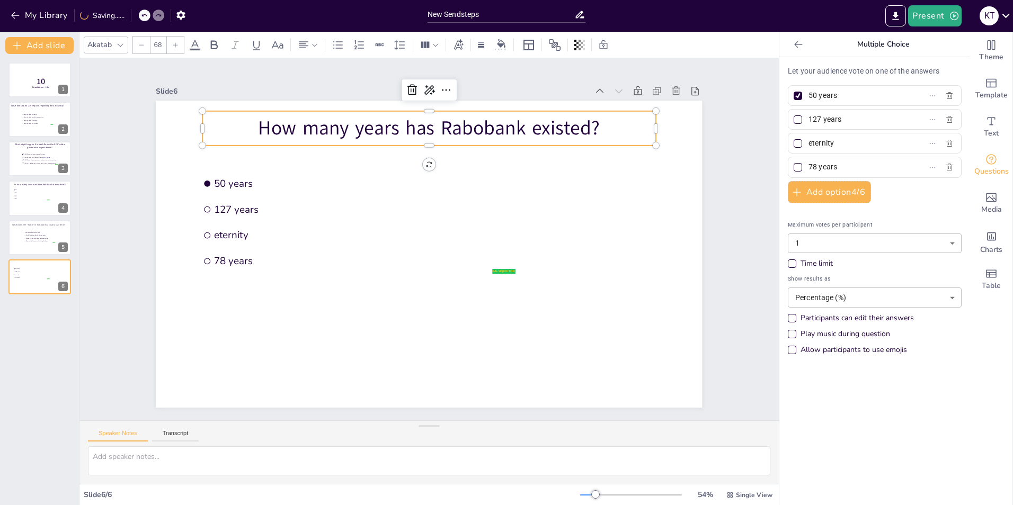
type input "78 years"
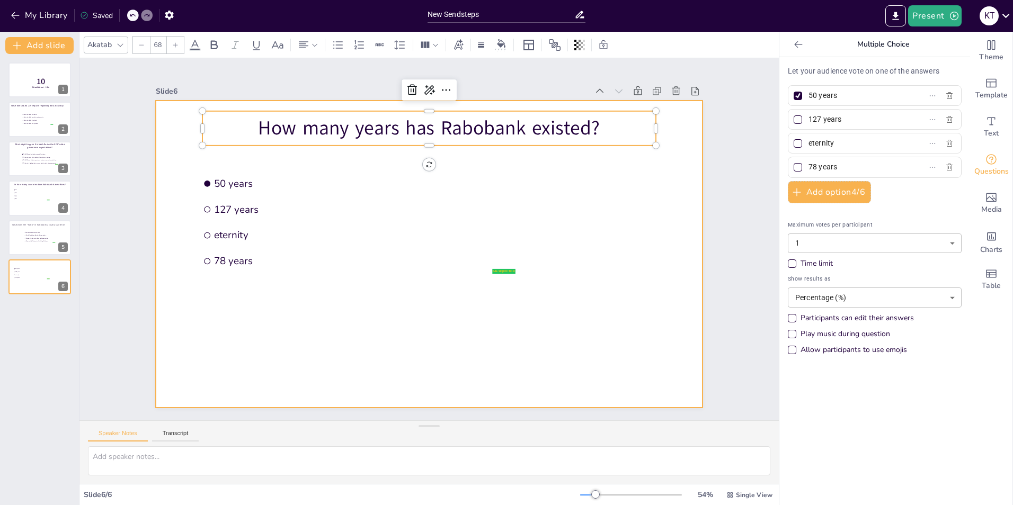
click at [594, 219] on div at bounding box center [429, 254] width 546 height 307
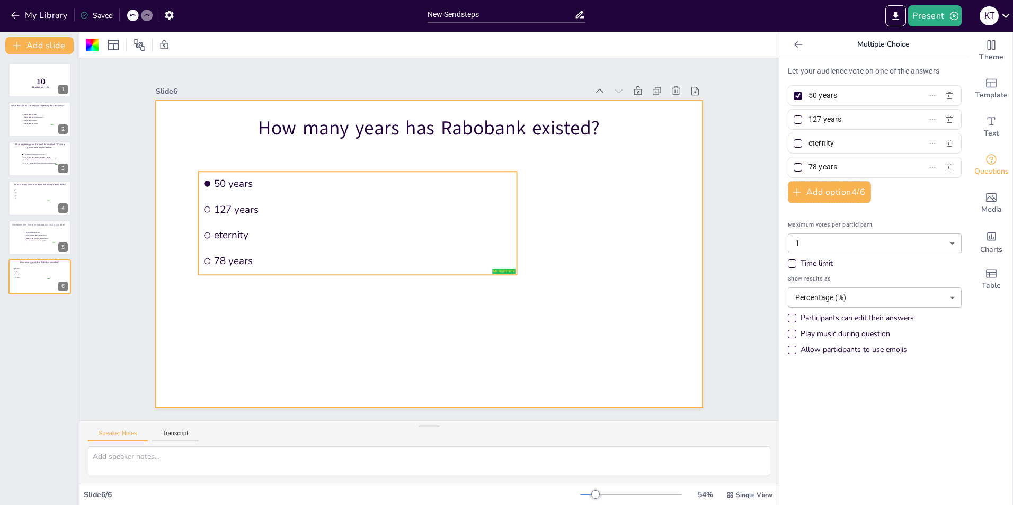
click at [371, 224] on li "eternity" at bounding box center [373, 194] width 271 height 206
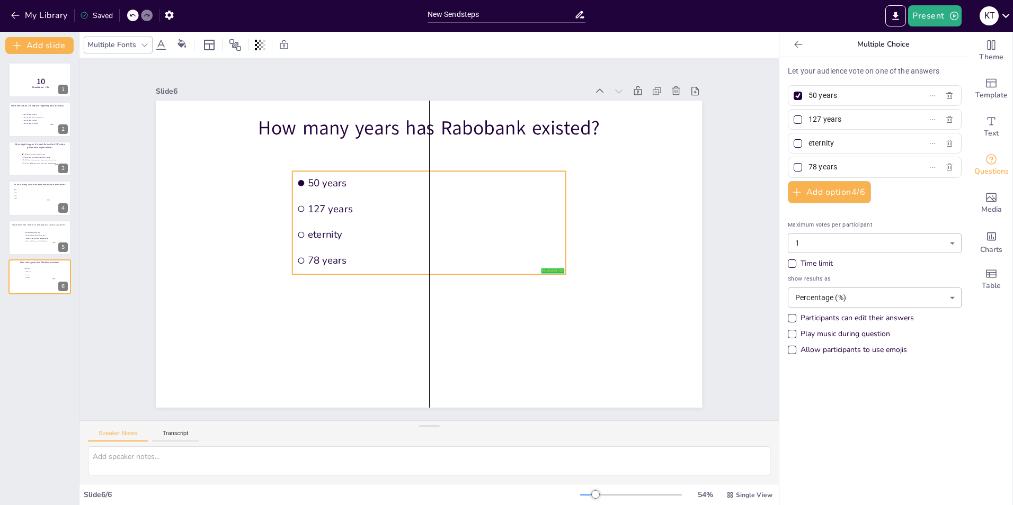
drag, startPoint x: 410, startPoint y: 174, endPoint x: 502, endPoint y: 173, distance: 91.6
click at [502, 173] on span "50 years" at bounding box center [451, 187] width 245 height 91
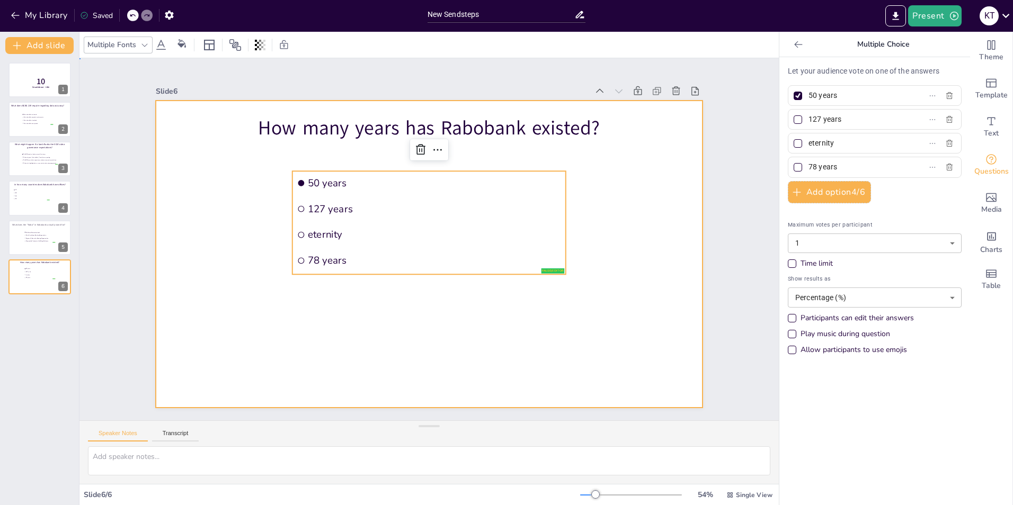
click at [600, 238] on div at bounding box center [426, 254] width 598 height 414
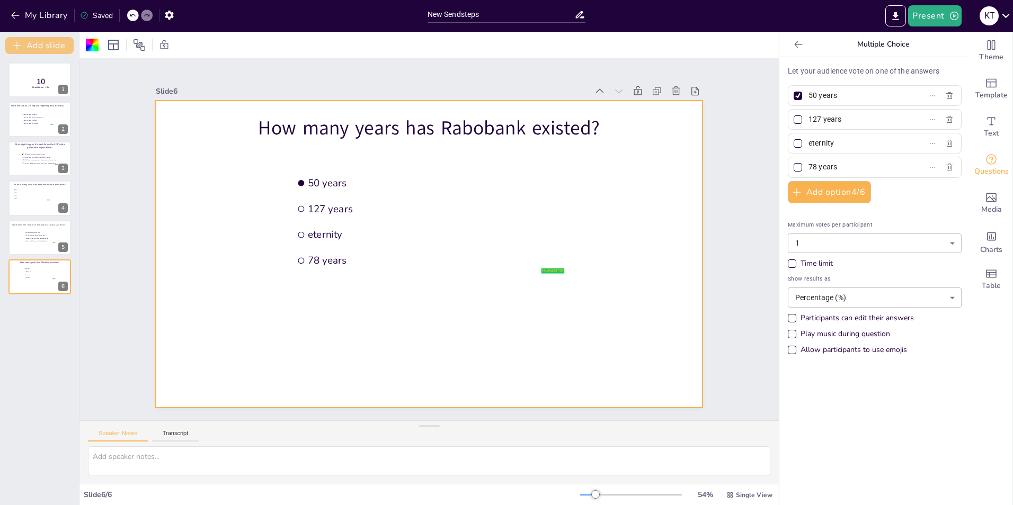
click at [53, 42] on button "Add slide" at bounding box center [39, 45] width 68 height 17
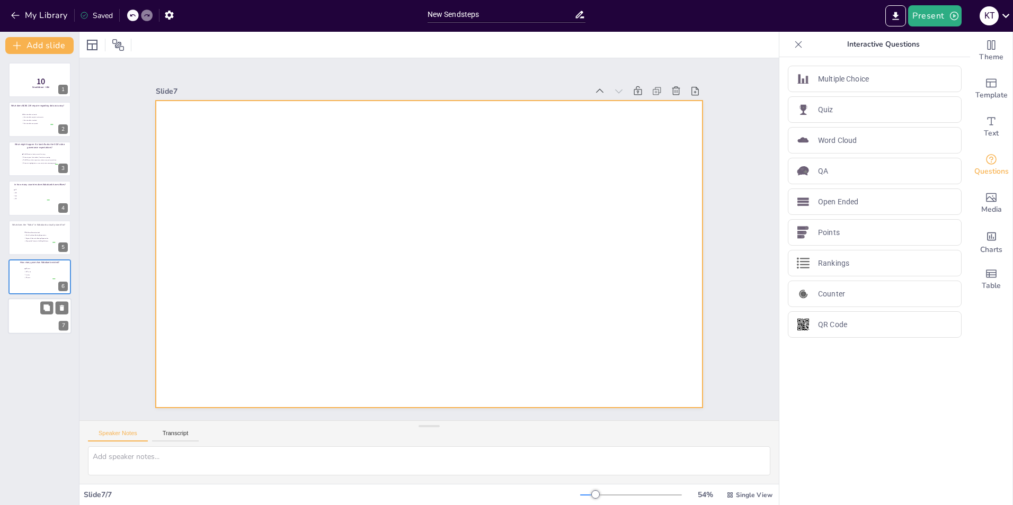
click at [21, 315] on div at bounding box center [40, 317] width 64 height 36
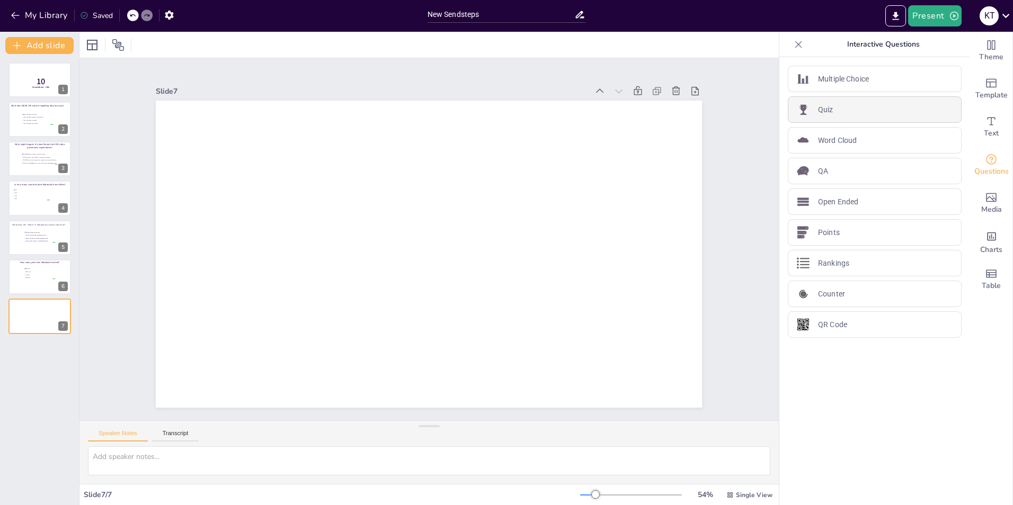
click at [850, 111] on div "Quiz" at bounding box center [875, 109] width 174 height 26
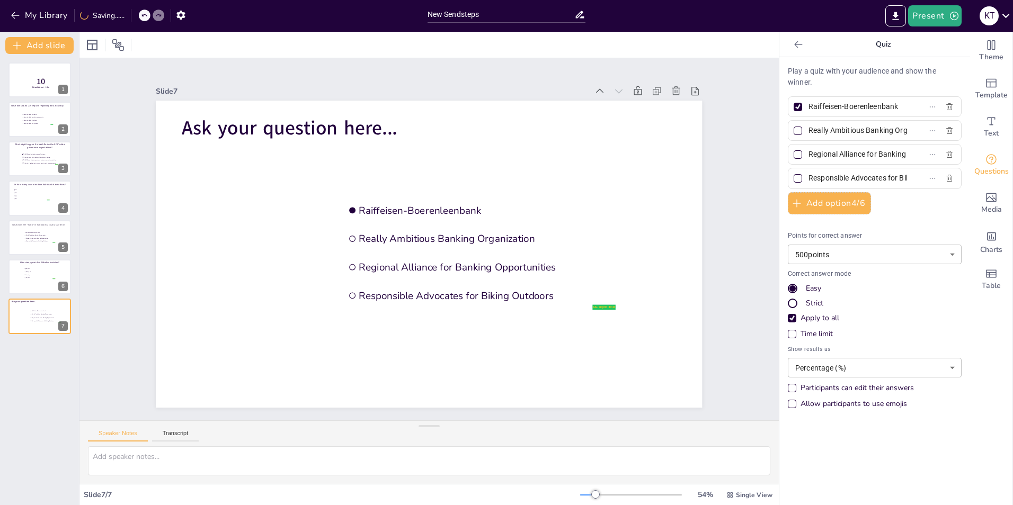
click at [790, 42] on div at bounding box center [798, 44] width 17 height 17
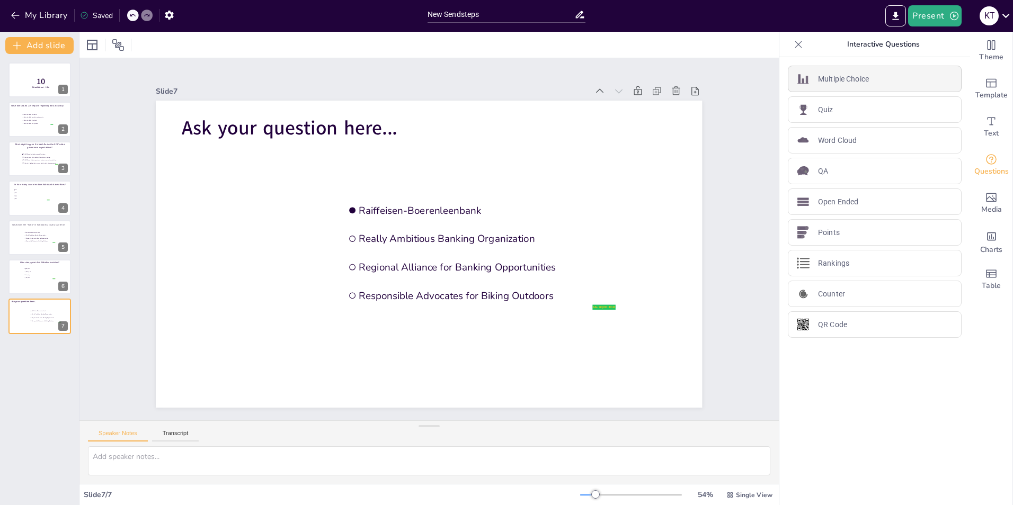
click at [829, 82] on p "Multiple Choice" at bounding box center [843, 79] width 51 height 11
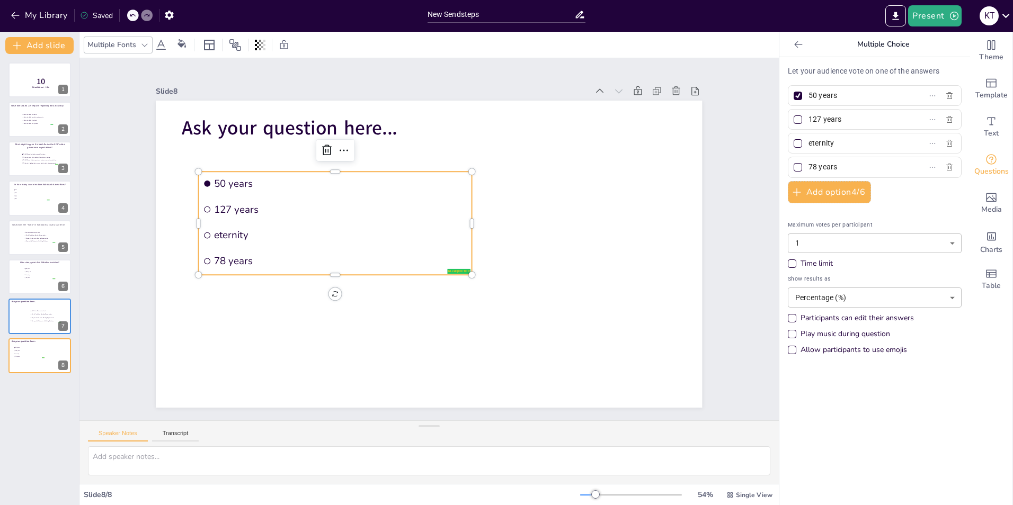
click at [793, 46] on icon at bounding box center [798, 44] width 11 height 11
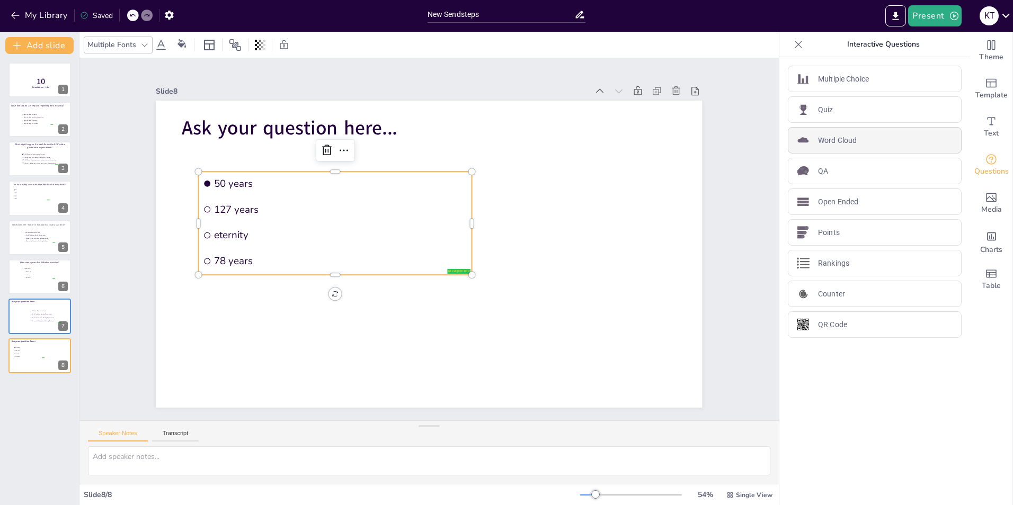
click at [869, 142] on div "Word Cloud" at bounding box center [875, 140] width 174 height 26
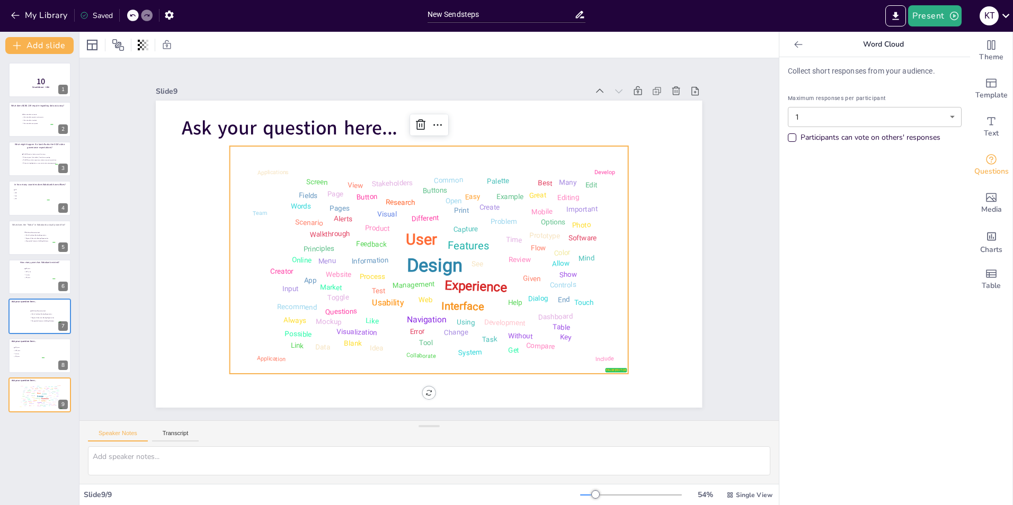
click at [793, 42] on icon at bounding box center [798, 44] width 11 height 11
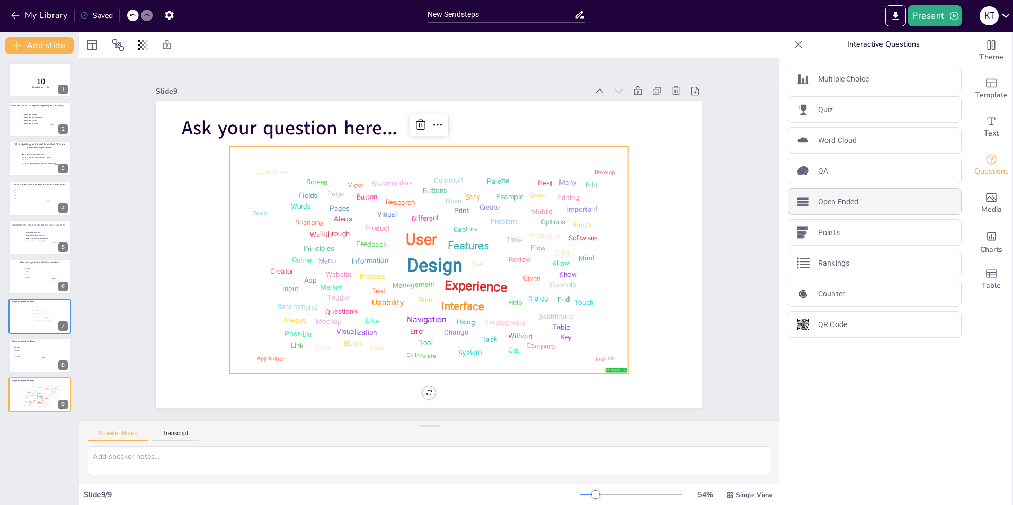
click at [851, 205] on div "Open Ended" at bounding box center [875, 202] width 174 height 26
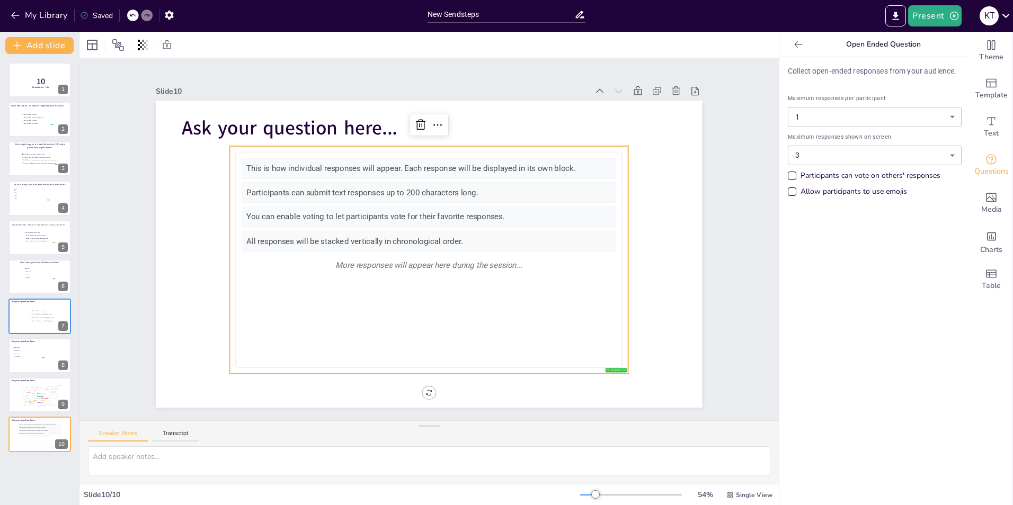
click at [794, 43] on icon at bounding box center [798, 44] width 8 height 7
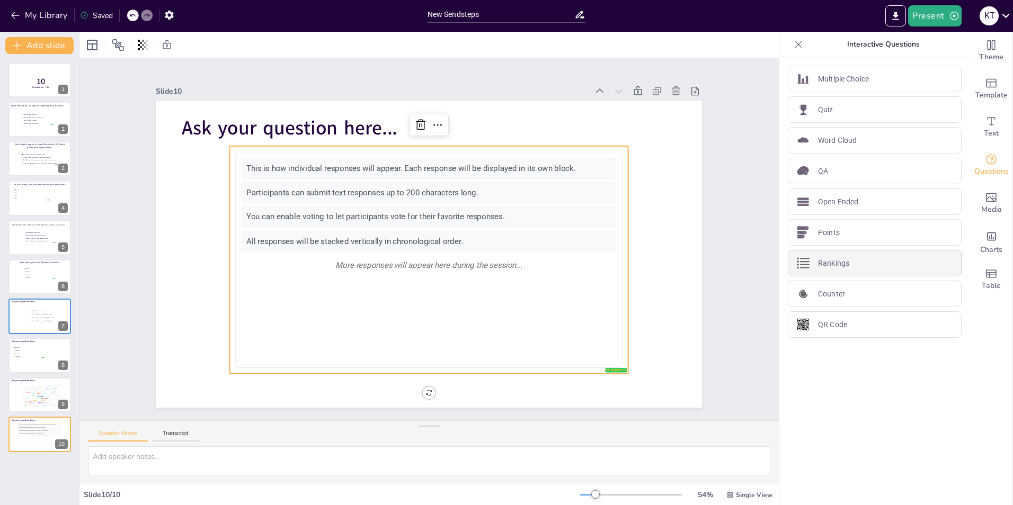
click at [833, 265] on p "Rankings" at bounding box center [833, 263] width 31 height 11
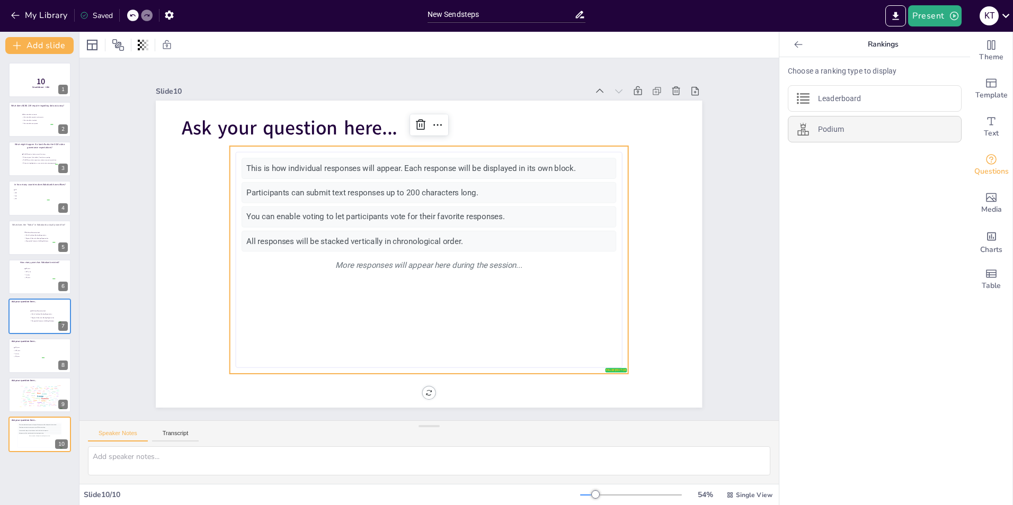
click at [840, 130] on div "Podium" at bounding box center [875, 129] width 174 height 26
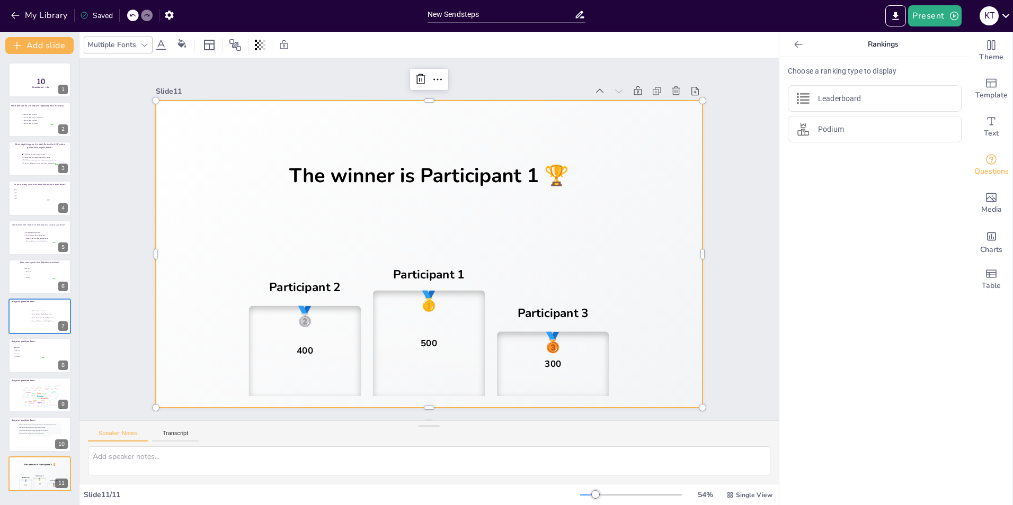
click at [793, 48] on icon at bounding box center [798, 44] width 11 height 11
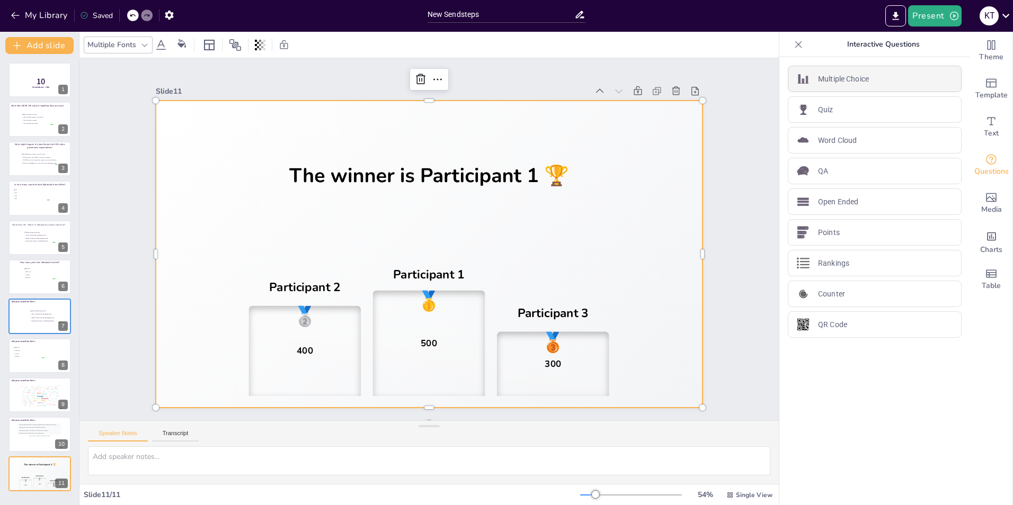
click at [849, 81] on p "Multiple Choice" at bounding box center [843, 79] width 51 height 11
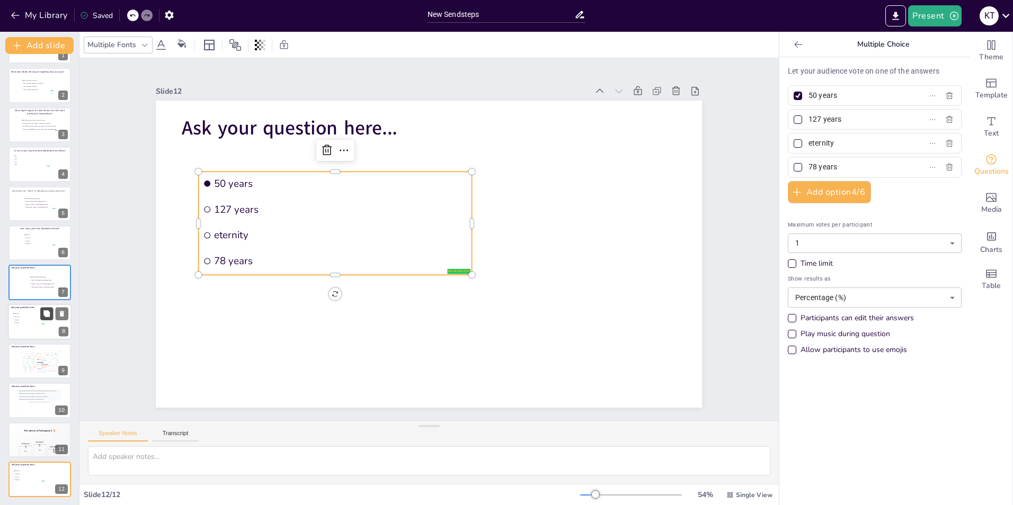
scroll to position [34, 0]
click at [29, 247] on div at bounding box center [40, 243] width 64 height 36
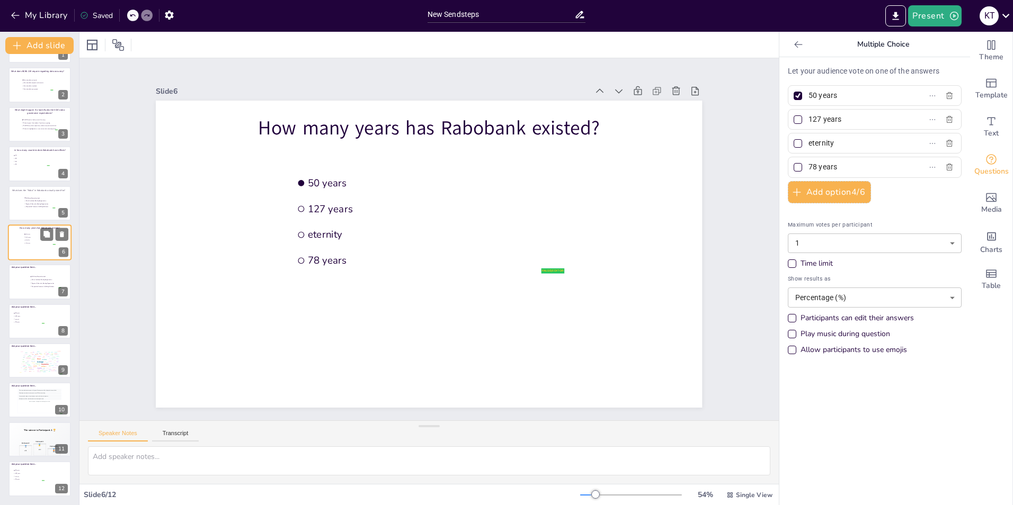
scroll to position [0, 0]
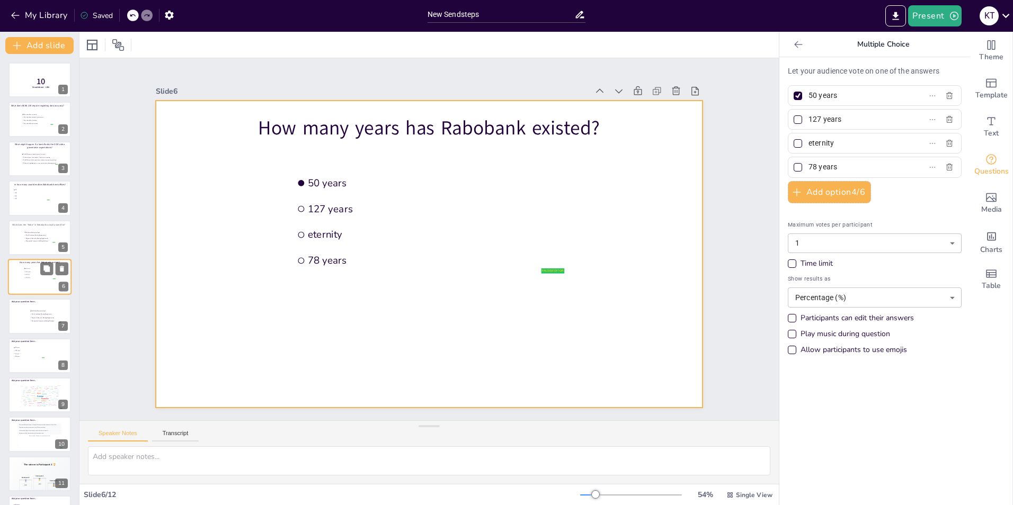
click at [33, 281] on div at bounding box center [40, 277] width 64 height 36
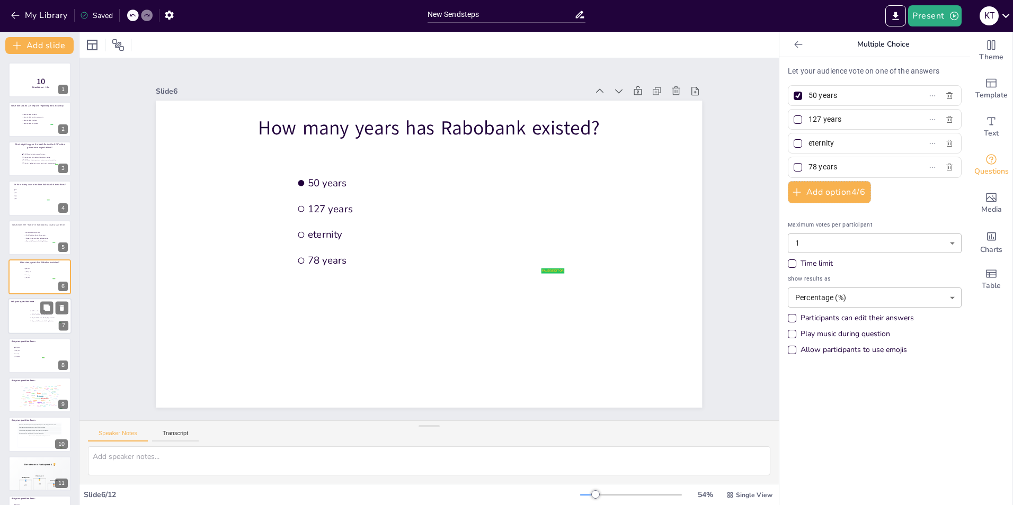
click at [16, 325] on div at bounding box center [40, 317] width 64 height 36
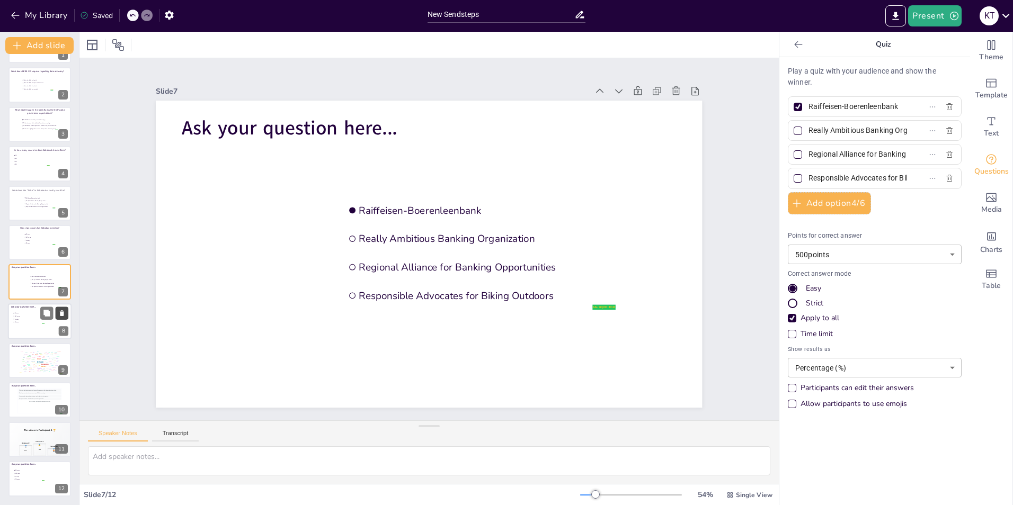
click at [64, 313] on icon at bounding box center [62, 313] width 4 height 6
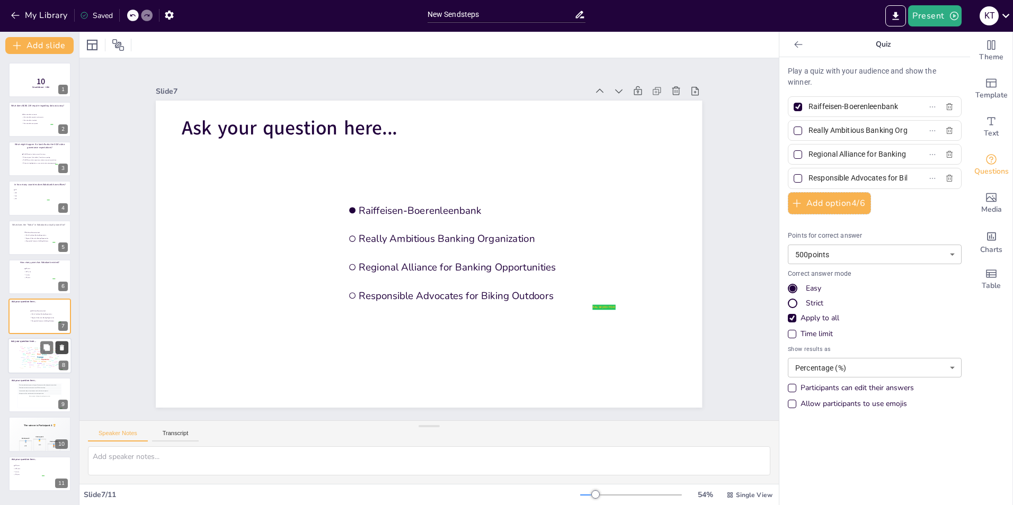
scroll to position [0, 0]
click at [64, 345] on icon at bounding box center [62, 348] width 4 height 6
click at [63, 347] on icon at bounding box center [62, 348] width 4 height 6
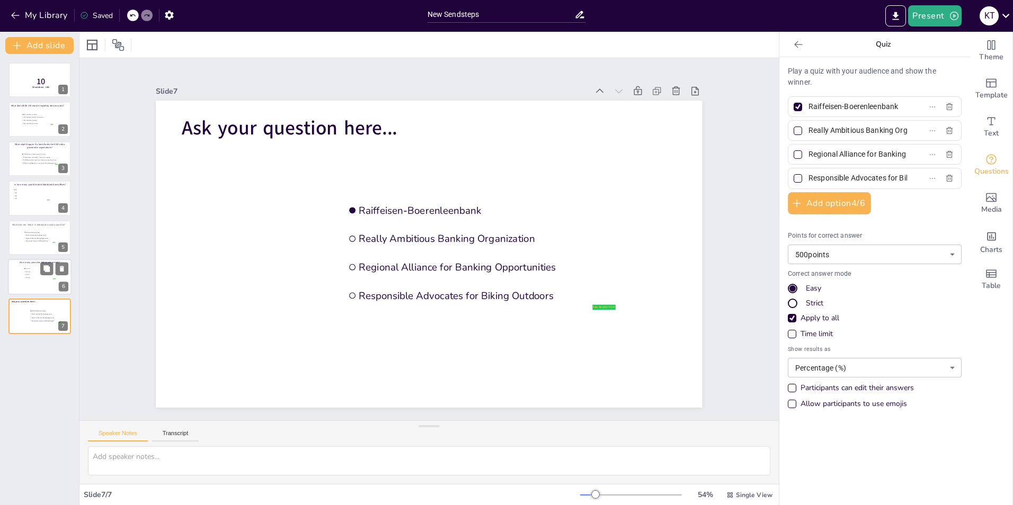
click at [22, 277] on div at bounding box center [40, 277] width 64 height 36
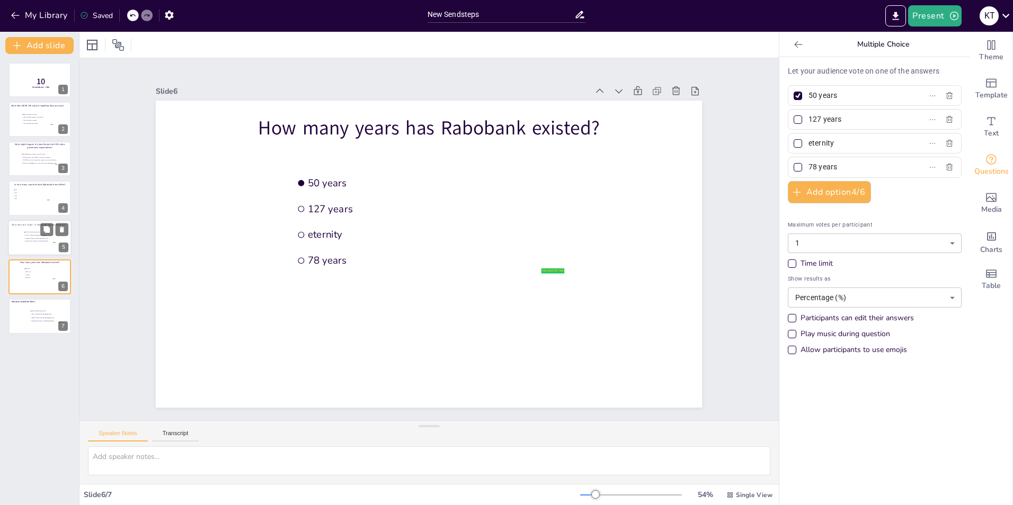
click at [25, 244] on div at bounding box center [40, 238] width 64 height 36
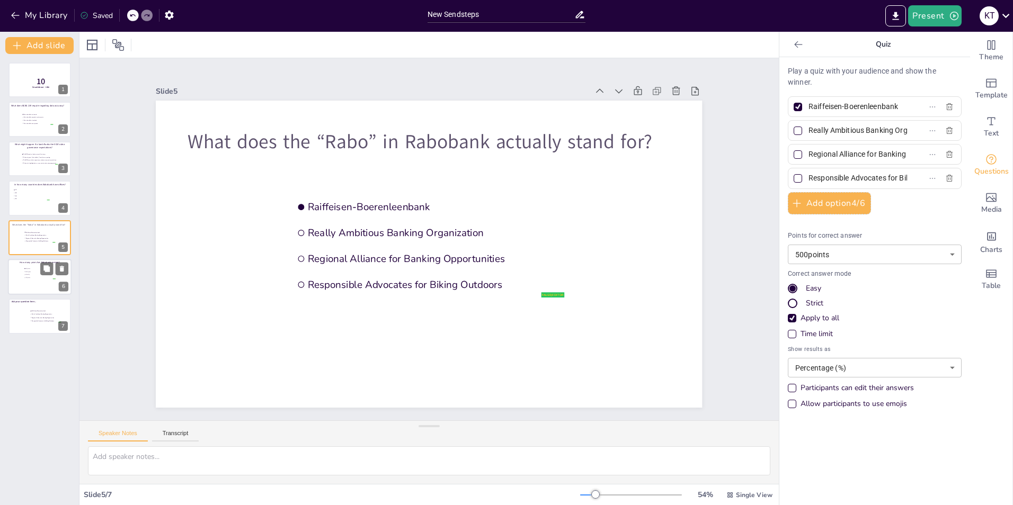
click at [22, 274] on div at bounding box center [40, 277] width 64 height 36
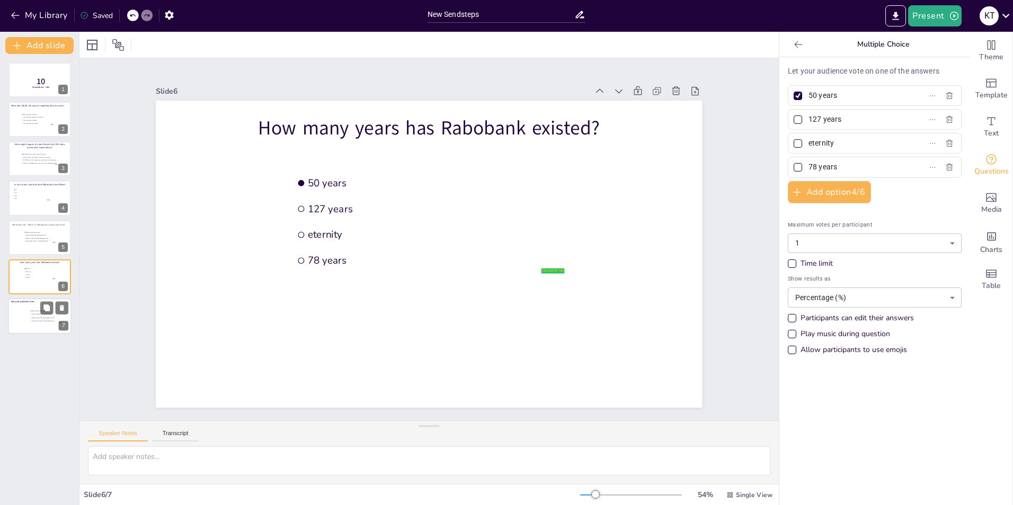
click at [22, 308] on div at bounding box center [40, 317] width 64 height 36
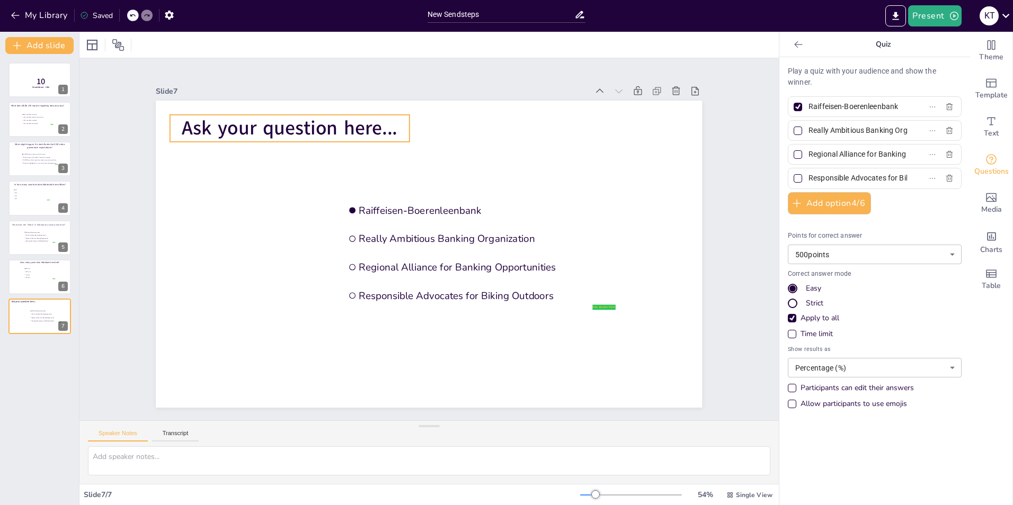
click at [532, 129] on span "Ask your question here..." at bounding box center [578, 140] width 92 height 213
click at [246, 129] on span "Ask your question here..." at bounding box center [347, 81] width 208 height 112
click at [287, 129] on span "Ask your question here..." at bounding box center [382, 68] width 190 height 148
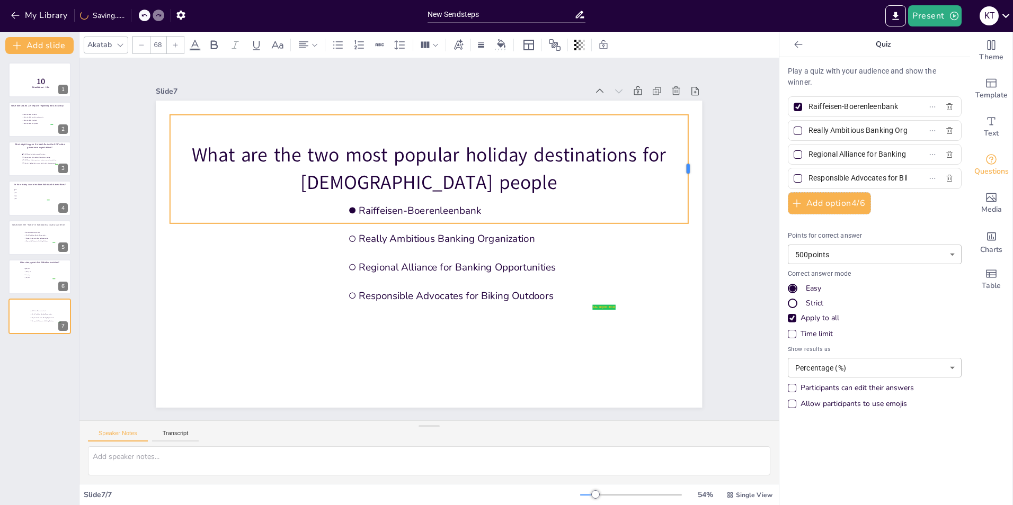
drag, startPoint x: 401, startPoint y: 165, endPoint x: 680, endPoint y: 143, distance: 279.4
click at [630, 447] on div at bounding box center [577, 468] width 106 height 42
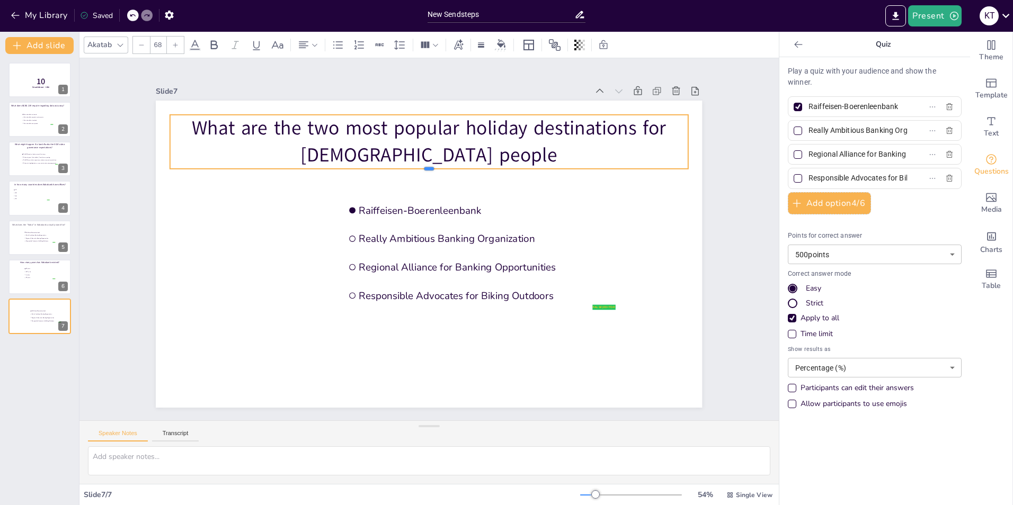
drag, startPoint x: 421, startPoint y: 220, endPoint x: 430, endPoint y: 148, distance: 73.1
click at [430, 148] on div "false | editor Raiffeisen-Boerenleenbank Really Ambitious Banking Organization …" at bounding box center [416, 246] width 539 height 627
click at [859, 109] on input "Raiffeisen-Boerenleenbank" at bounding box center [857, 106] width 99 height 15
paste input "[GEOGRAPHIC_DATA] and [GEOGRAPHIC_DATA]"
type input "[GEOGRAPHIC_DATA] and [GEOGRAPHIC_DATA]"
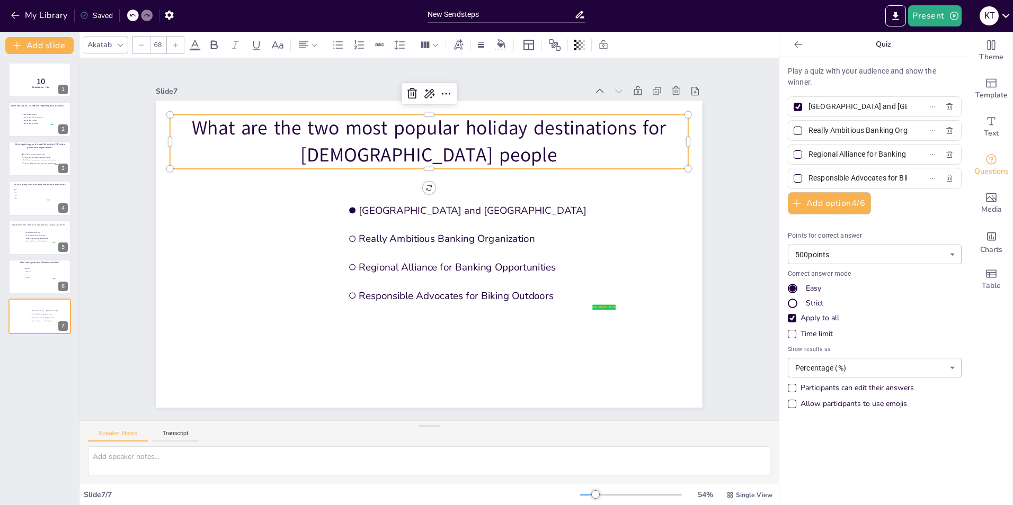
click at [852, 131] on input "Really Ambitious Banking Organization" at bounding box center [857, 130] width 99 height 15
paste input "[GEOGRAPHIC_DATA] and [GEOGRAPHIC_DATA]"
type input "[GEOGRAPHIC_DATA] and [GEOGRAPHIC_DATA]"
drag, startPoint x: 897, startPoint y: 154, endPoint x: 864, endPoint y: 158, distance: 33.1
click at [864, 158] on label "Regional Alliance for Banking Opportunities" at bounding box center [857, 154] width 132 height 15
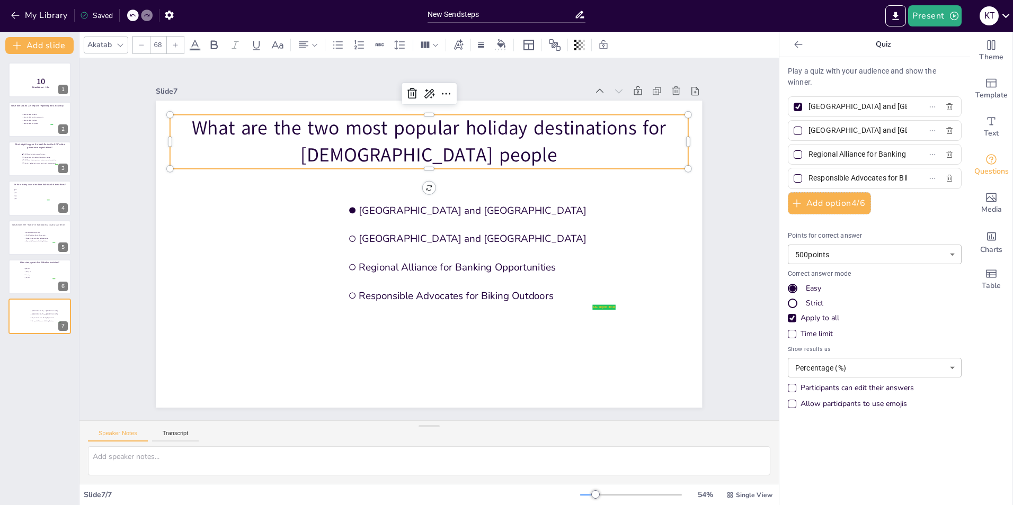
click at [864, 158] on input "Regional Alliance for Banking Opportunities" at bounding box center [857, 154] width 99 height 15
click at [834, 155] on input "Regional Alliance for Banking Opportunities" at bounding box center [857, 154] width 99 height 15
paste input "[GEOGRAPHIC_DATA] and [GEOGRAPHIC_DATA]"
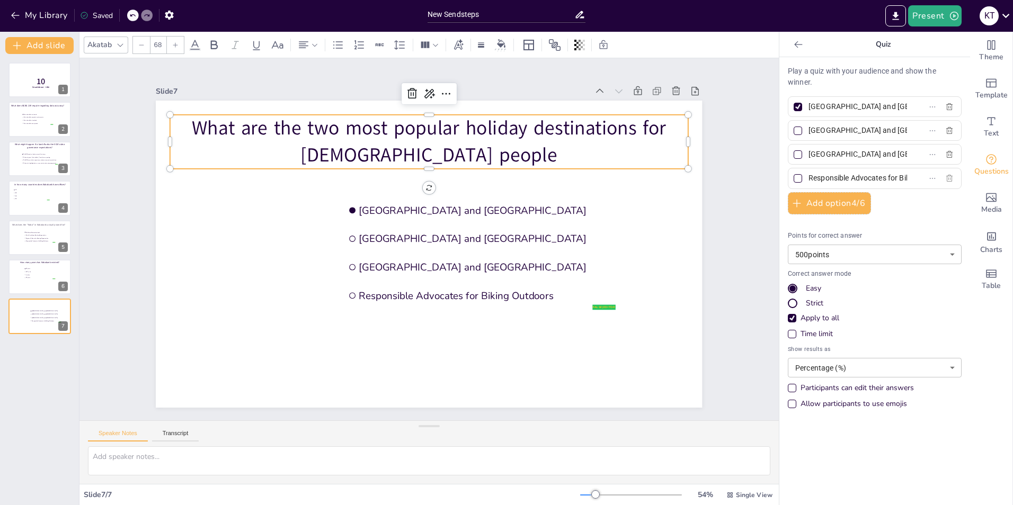
type input "[GEOGRAPHIC_DATA] and [GEOGRAPHIC_DATA]"
click at [946, 179] on icon "button" at bounding box center [949, 178] width 6 height 7
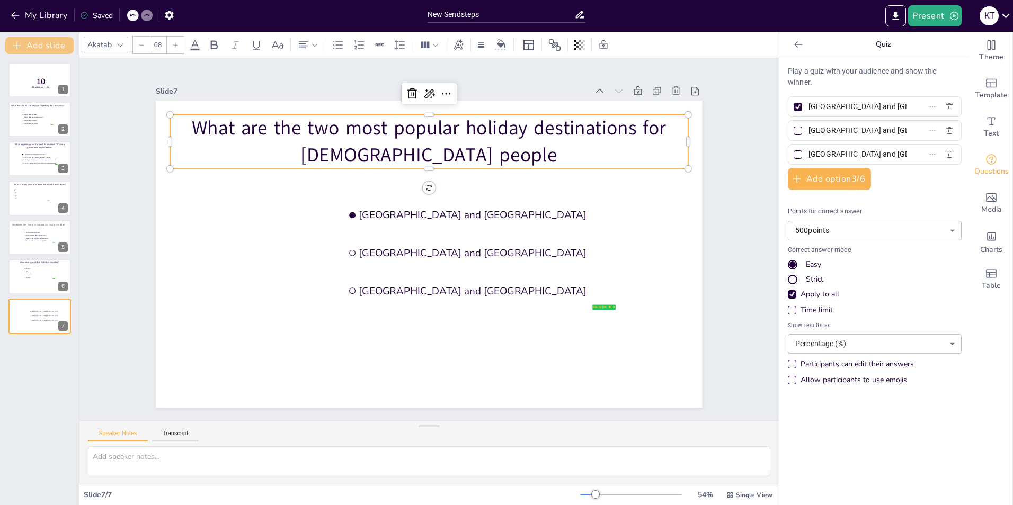
click at [50, 41] on button "Add slide" at bounding box center [39, 45] width 68 height 17
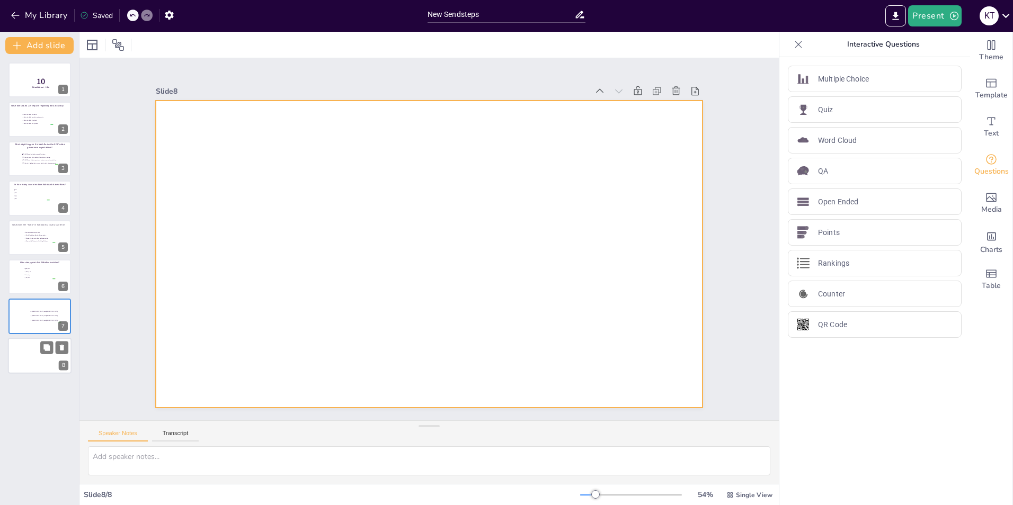
click at [29, 357] on div at bounding box center [40, 356] width 64 height 36
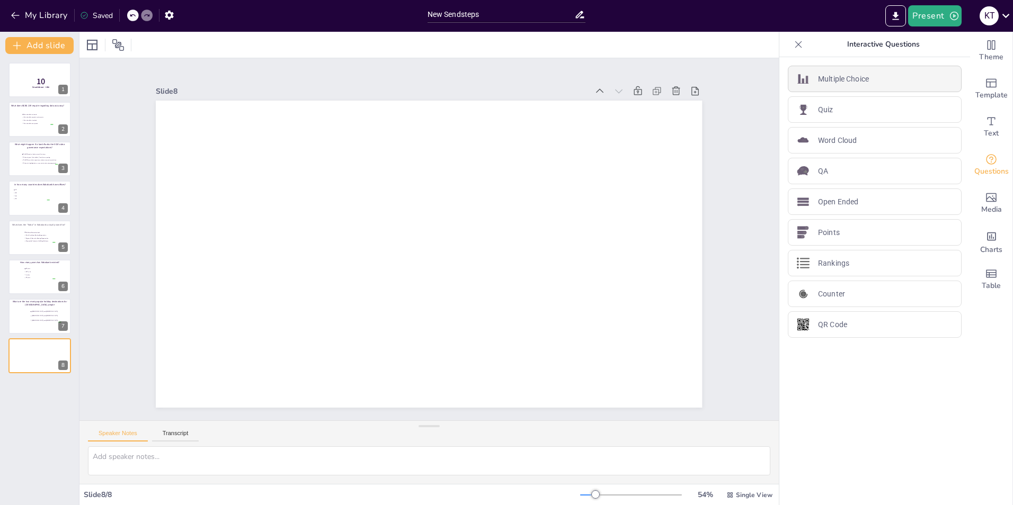
click at [818, 83] on p "Multiple Choice" at bounding box center [843, 79] width 51 height 11
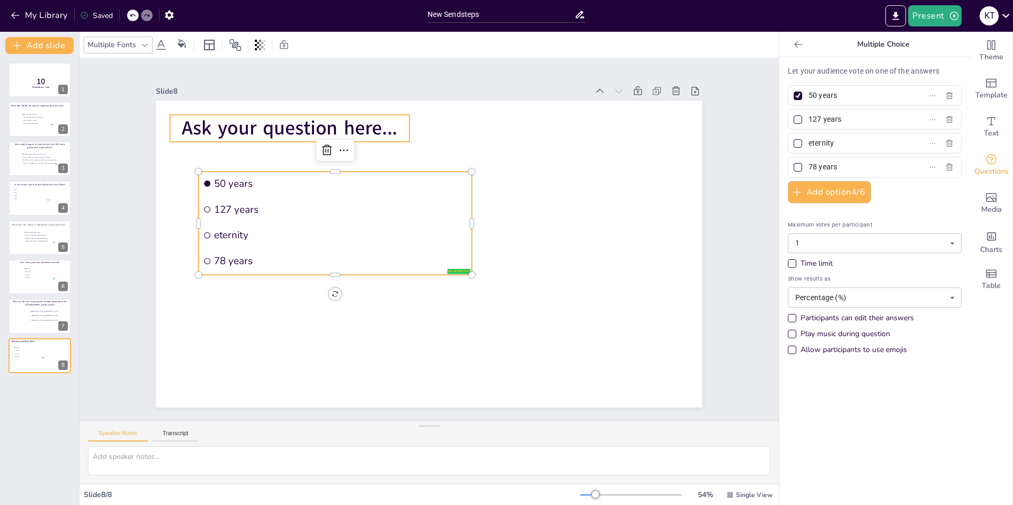
click at [264, 128] on span "Ask your question here..." at bounding box center [364, 73] width 200 height 131
click at [251, 128] on span "Ask your question here..." at bounding box center [347, 81] width 208 height 112
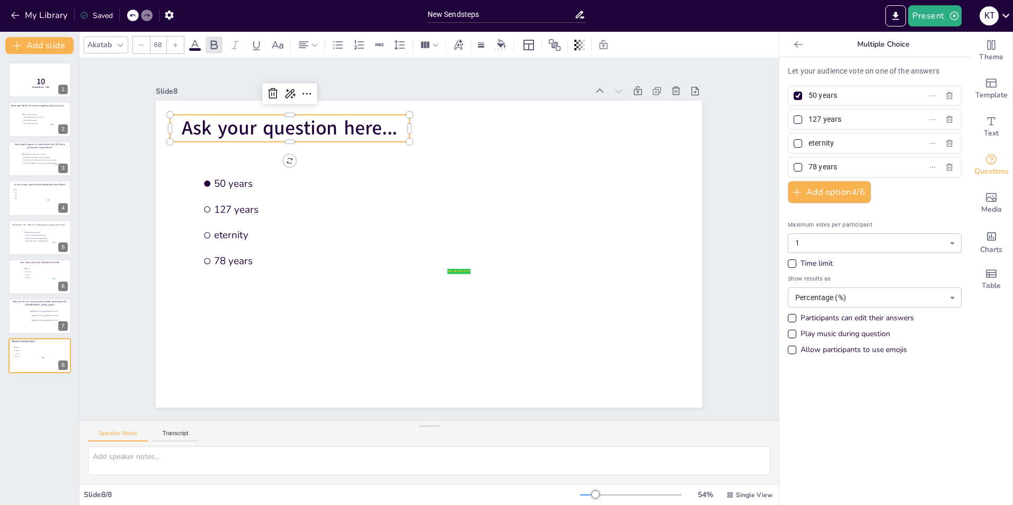
click at [251, 128] on span "Ask your question here..." at bounding box center [330, 91] width 213 height 92
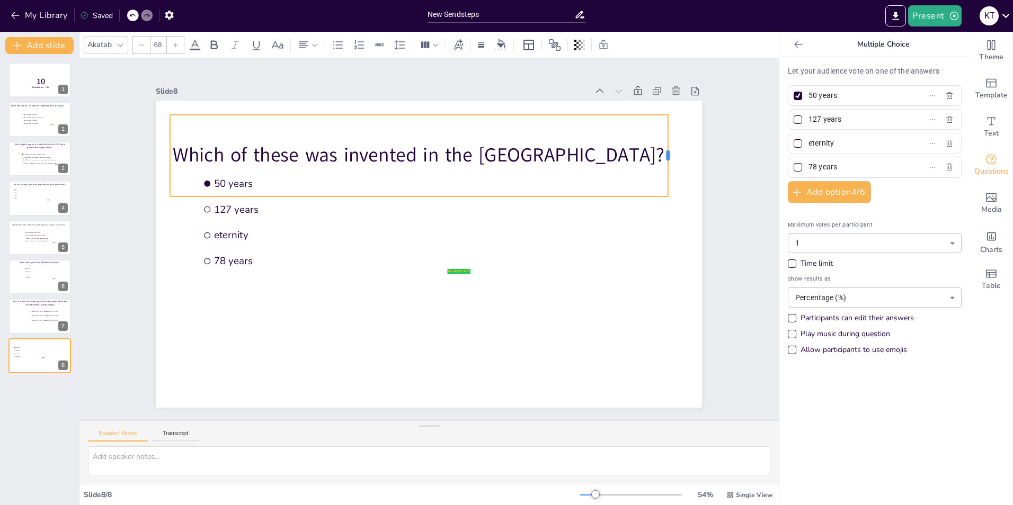
drag, startPoint x: 403, startPoint y: 151, endPoint x: 662, endPoint y: 142, distance: 258.7
click at [662, 251] on div at bounding box center [681, 288] width 48 height 75
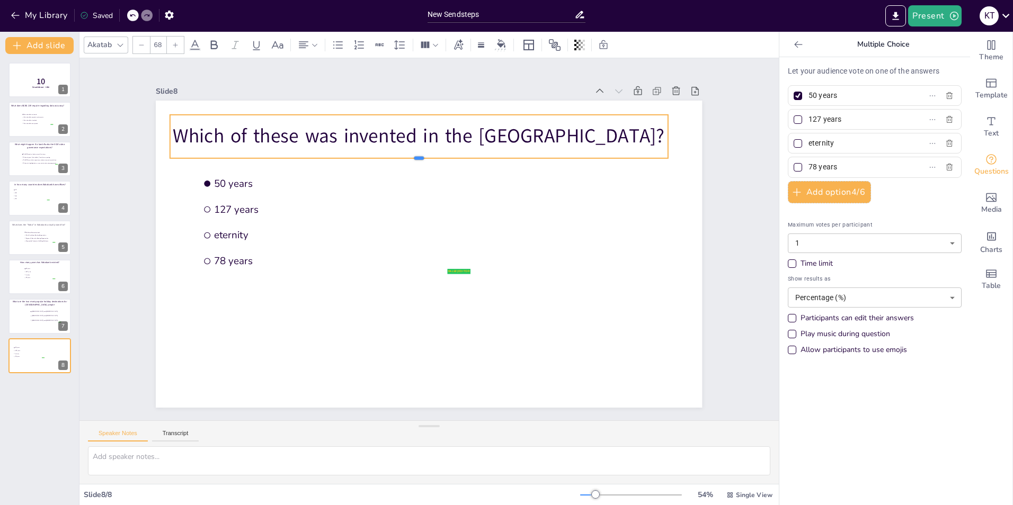
drag, startPoint x: 412, startPoint y: 193, endPoint x: 412, endPoint y: 155, distance: 38.1
click at [412, 155] on div at bounding box center [472, 176] width 375 height 340
drag, startPoint x: 435, startPoint y: 114, endPoint x: 442, endPoint y: 114, distance: 7.4
click at [442, 114] on div "Which of these was invented in the [GEOGRAPHIC_DATA]?" at bounding box center [428, 135] width 497 height 43
click at [827, 95] on input "50 years" at bounding box center [857, 95] width 99 height 15
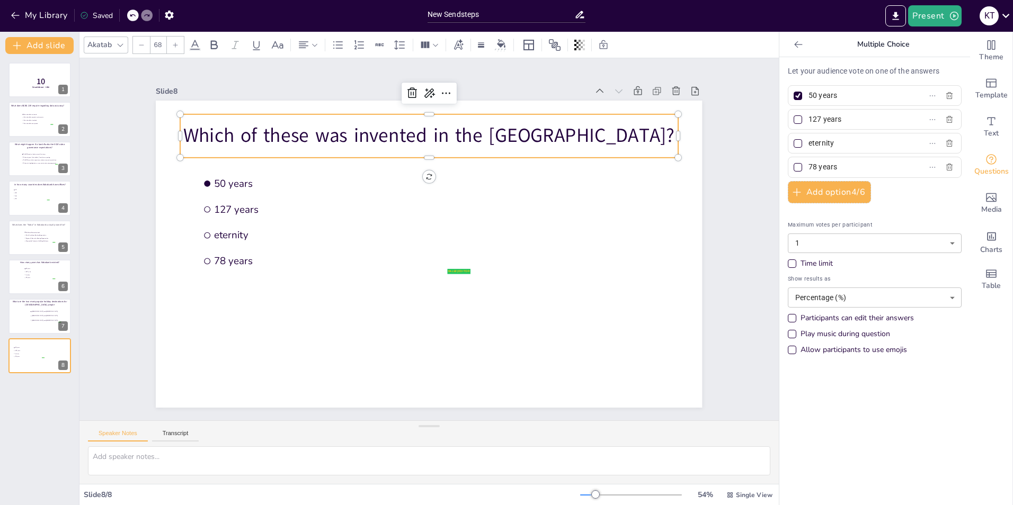
drag, startPoint x: 829, startPoint y: 95, endPoint x: 799, endPoint y: 101, distance: 30.7
click at [804, 101] on span "50 years" at bounding box center [853, 95] width 99 height 15
click at [808, 101] on input "50 years" at bounding box center [857, 95] width 99 height 15
paste input "The Microscope – because someone had to look closer first."
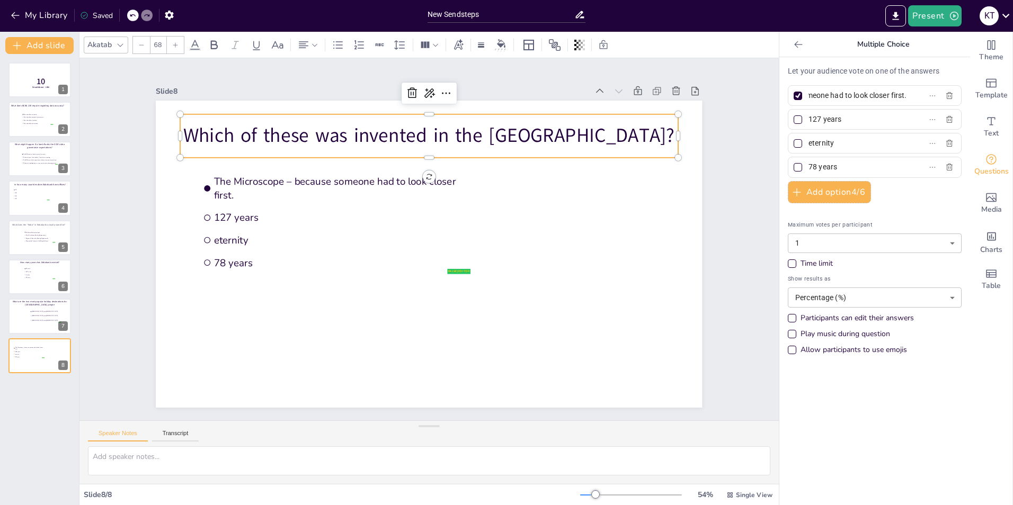
type input "The Microscope – because someone had to look closer first."
click at [839, 123] on input "127 years" at bounding box center [857, 119] width 99 height 15
paste input "Wi-Fi – making coffee shops productive since the 90s."
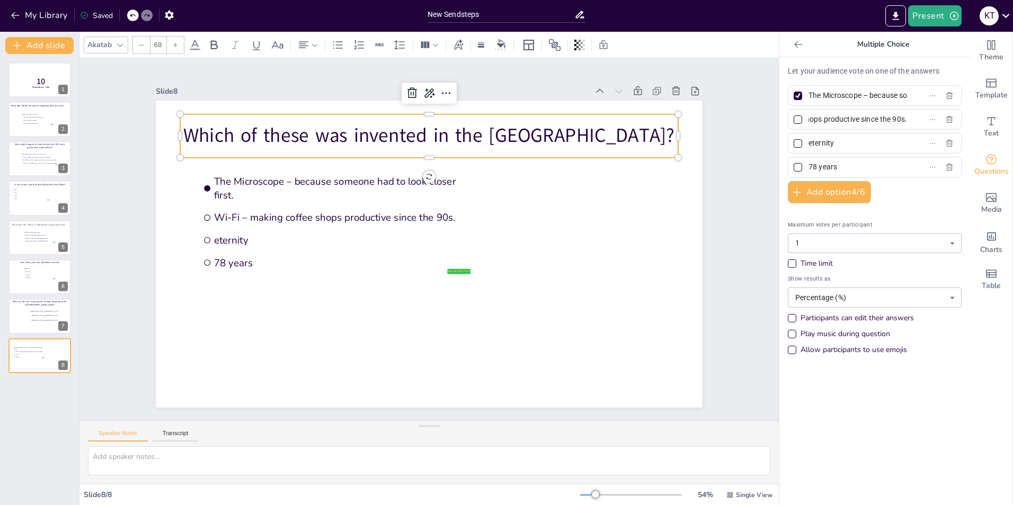
type input "Wi-Fi – making coffee shops productive since the 90s."
click at [837, 140] on input "eternity" at bounding box center [857, 143] width 99 height 15
paste input "The Stock Exchange – where trading became official."
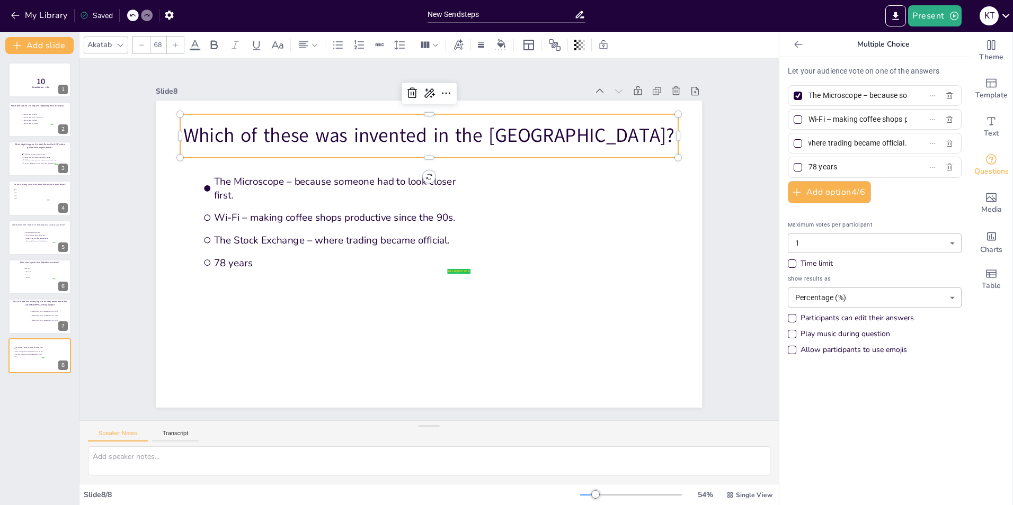
type input "The Stock Exchange – where trading became official."
click at [822, 166] on input "78 years" at bounding box center [857, 166] width 99 height 15
paste input "All of the above – because the Dutch are overachievers."
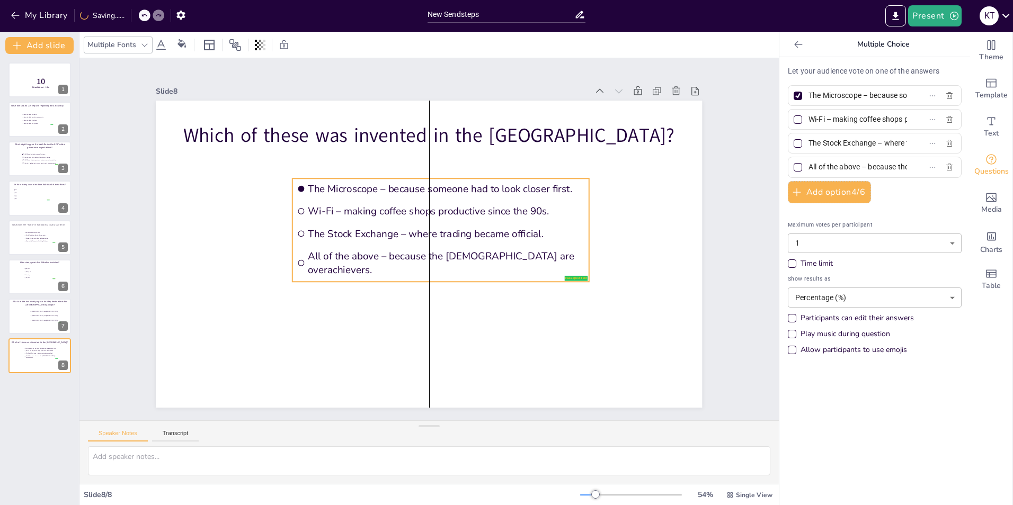
drag, startPoint x: 358, startPoint y: 194, endPoint x: 452, endPoint y: 201, distance: 94.0
click at [452, 201] on ul "The Microscope – because someone had to look closer first. Wi-Fi – making coffe…" at bounding box center [443, 234] width 314 height 190
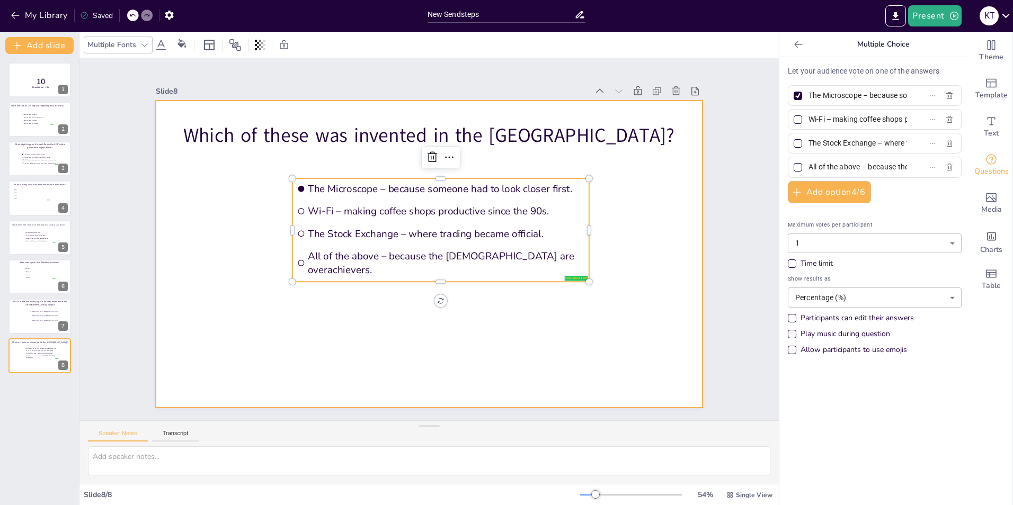
click at [517, 329] on div at bounding box center [424, 253] width 614 height 461
click at [385, 261] on span "All of the above – because the Dutch are overachievers." at bounding box center [432, 269] width 253 height 162
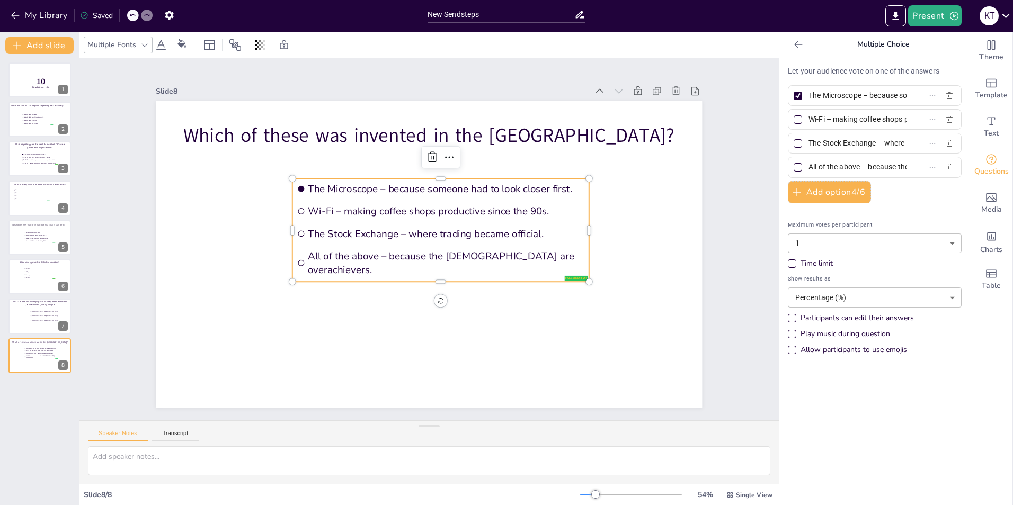
click at [385, 261] on span "All of the above – because the Dutch are overachievers." at bounding box center [437, 267] width 271 height 111
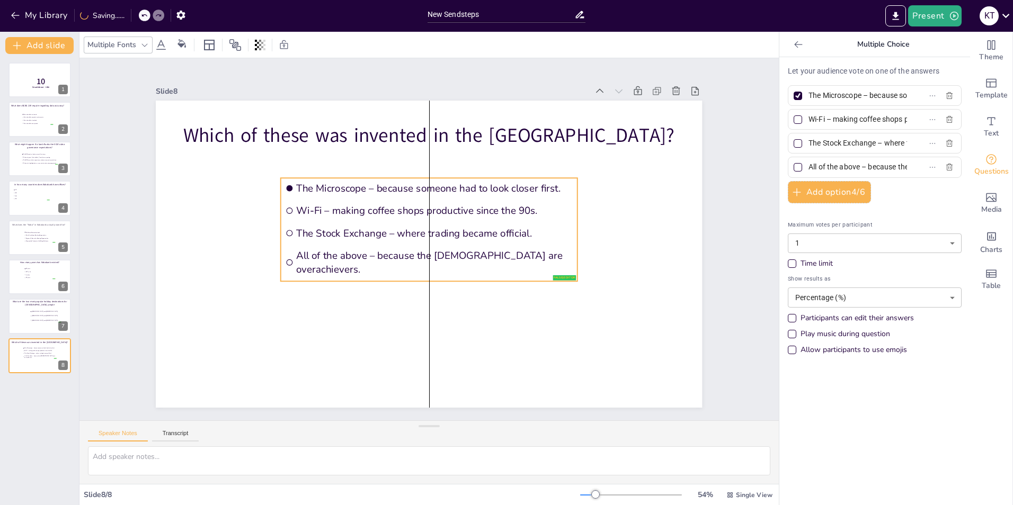
drag, startPoint x: 373, startPoint y: 263, endPoint x: 359, endPoint y: 263, distance: 13.8
click at [359, 263] on span "All of the above – because the Dutch are overachievers." at bounding box center [424, 262] width 263 height 137
click at [459, 265] on span "All of the above – because the Dutch are overachievers." at bounding box center [410, 225] width 224 height 205
click at [459, 265] on span "All of the above – because the Dutch are overachievers." at bounding box center [419, 261] width 239 height 184
click at [481, 263] on span "All of the above – because the Dutch are overachievers." at bounding box center [414, 257] width 184 height 239
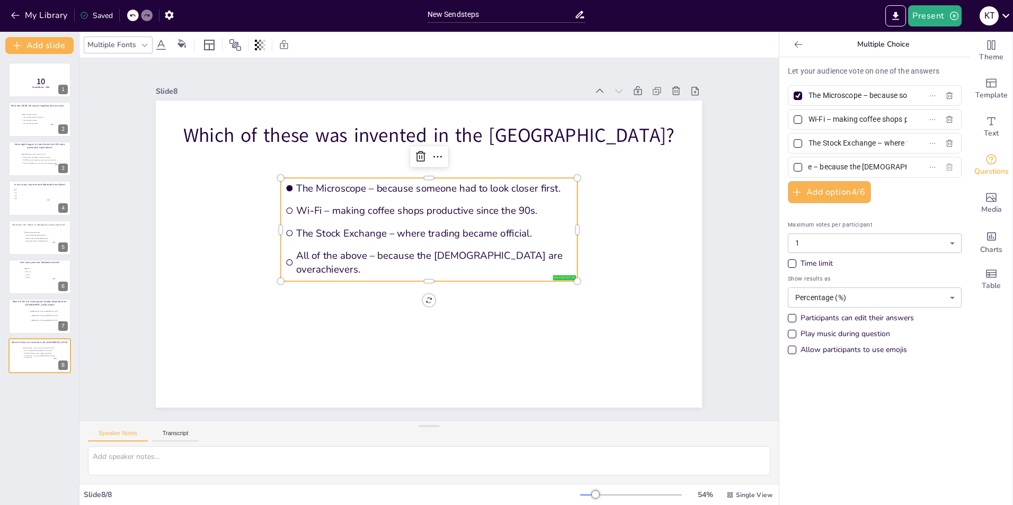
scroll to position [0, 98]
drag, startPoint x: 853, startPoint y: 166, endPoint x: 942, endPoint y: 168, distance: 88.5
click at [942, 168] on div "All of the above – because the Dutch are overachievers." at bounding box center [875, 167] width 174 height 21
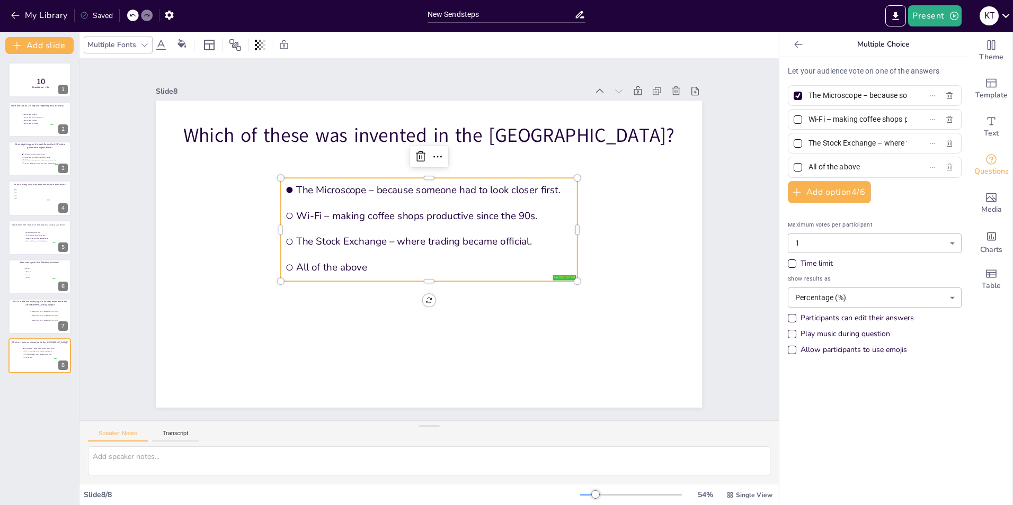
scroll to position [0, 0]
type input "All of the above"
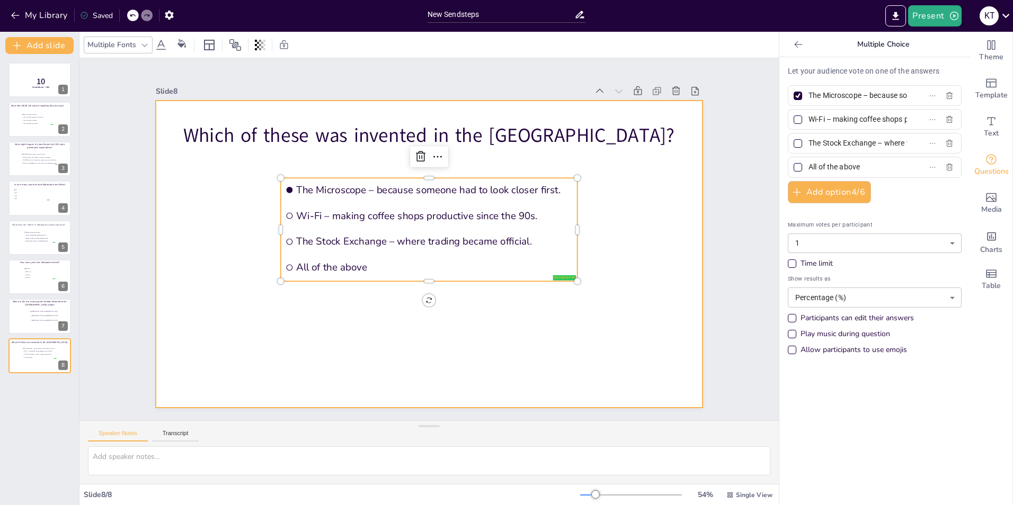
click at [569, 364] on div at bounding box center [427, 254] width 575 height 363
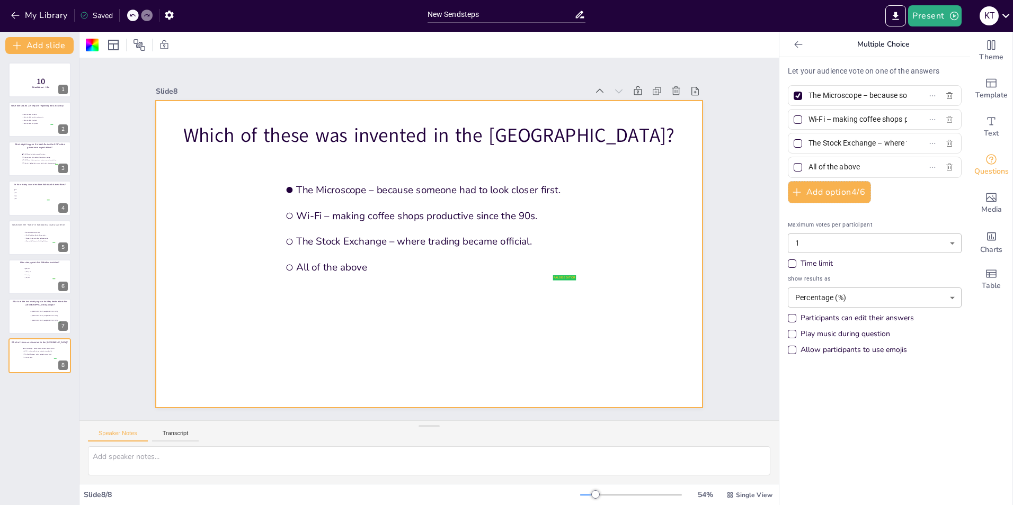
scroll to position [0, 95]
drag, startPoint x: 829, startPoint y: 118, endPoint x: 934, endPoint y: 119, distance: 104.9
click at [934, 119] on div "Wi-Fi – making coffee shops productive since the 90s." at bounding box center [875, 119] width 174 height 21
paste input "Connecting the world without strings attached"
type input "Wi-Fi – Connecting the world without strings attached."
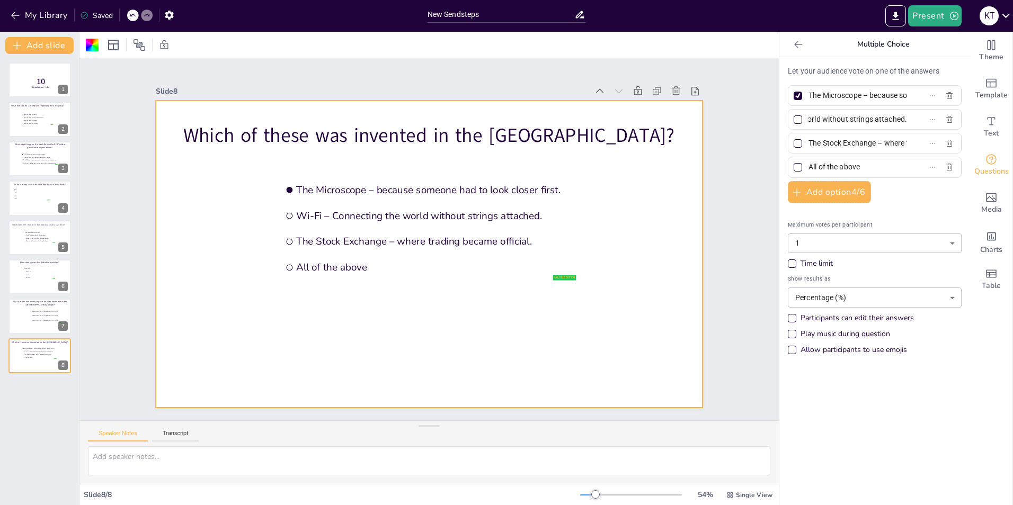
scroll to position [0, 0]
click at [416, 319] on div at bounding box center [414, 237] width 363 height 575
click at [34, 45] on button "Add slide" at bounding box center [39, 45] width 68 height 17
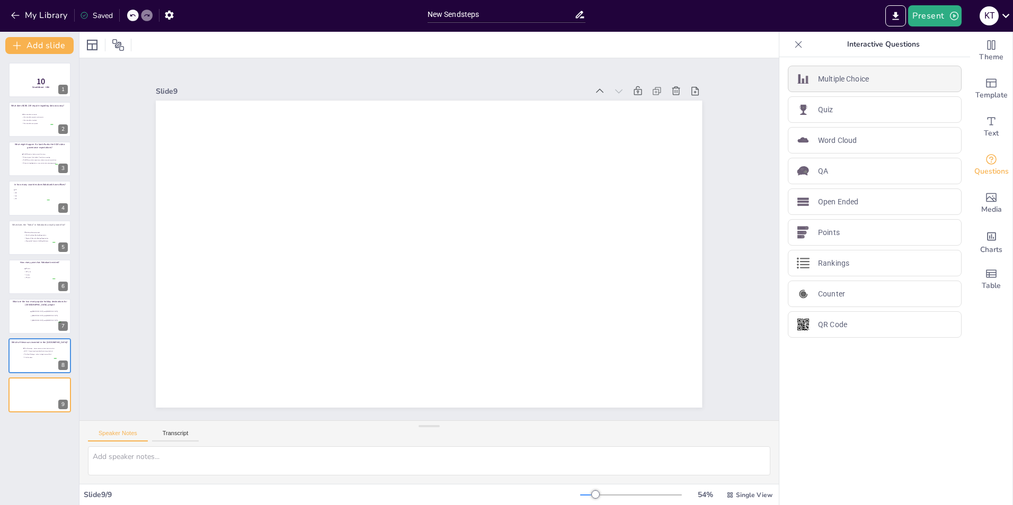
click at [850, 85] on div "Multiple Choice" at bounding box center [875, 79] width 174 height 26
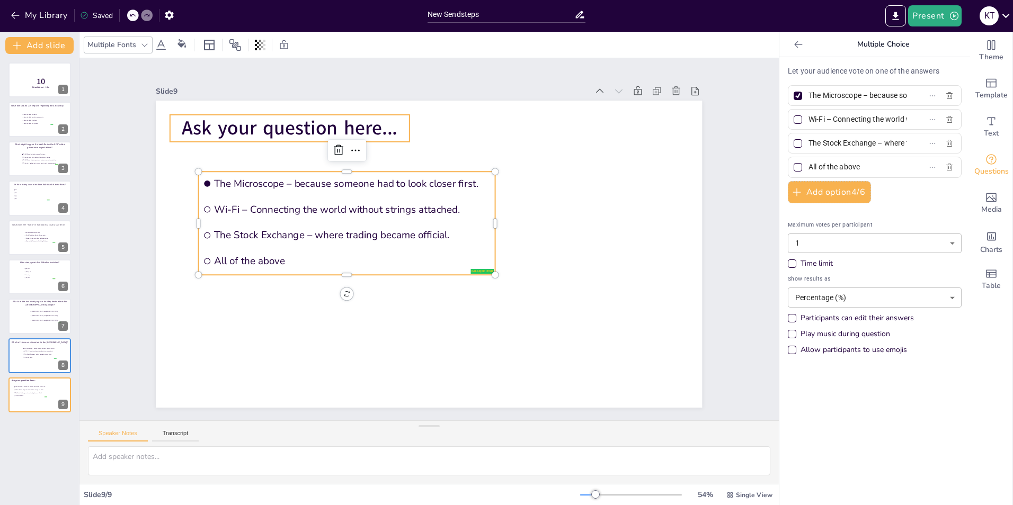
click at [530, 127] on span "Ask your question here..." at bounding box center [554, 112] width 49 height 217
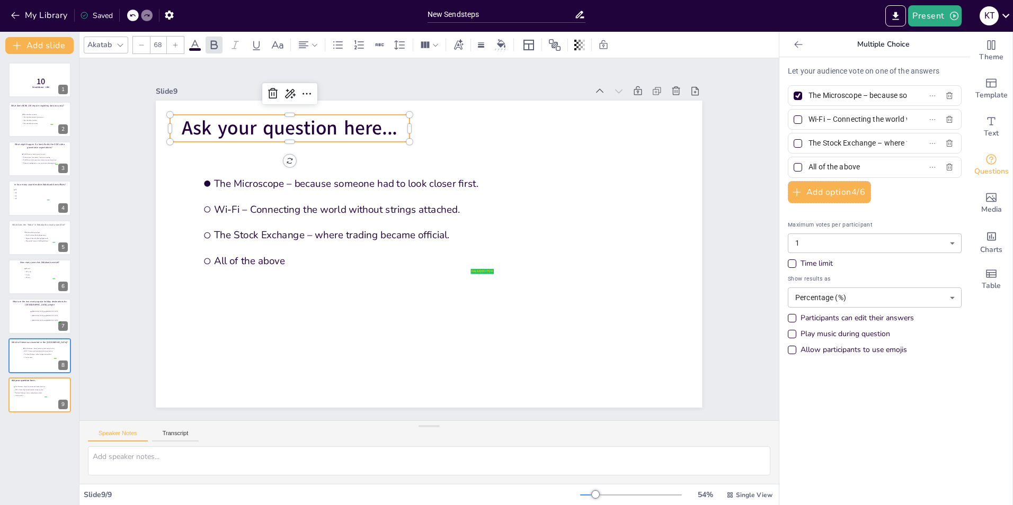
click at [264, 127] on span "Ask your question here..." at bounding box center [364, 73] width 200 height 131
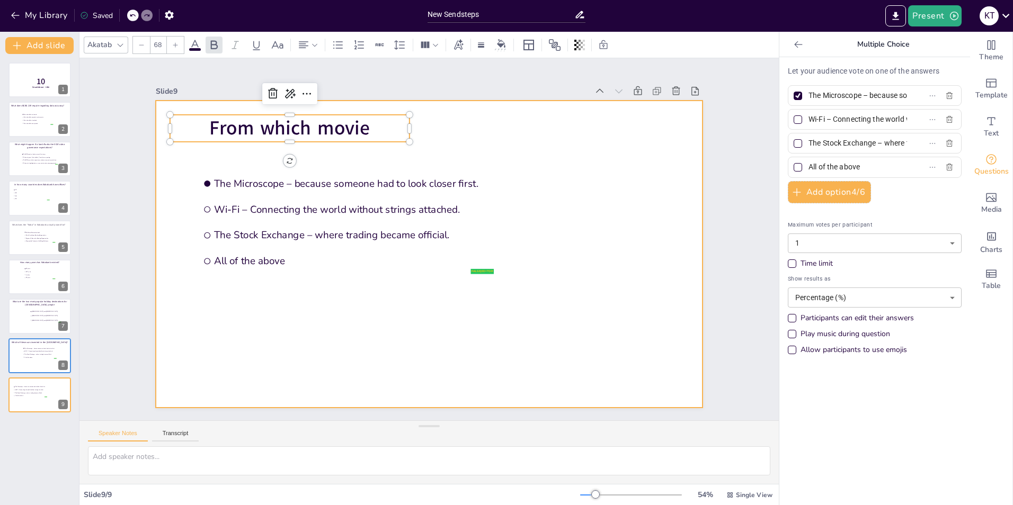
click at [542, 151] on div at bounding box center [415, 242] width 414 height 598
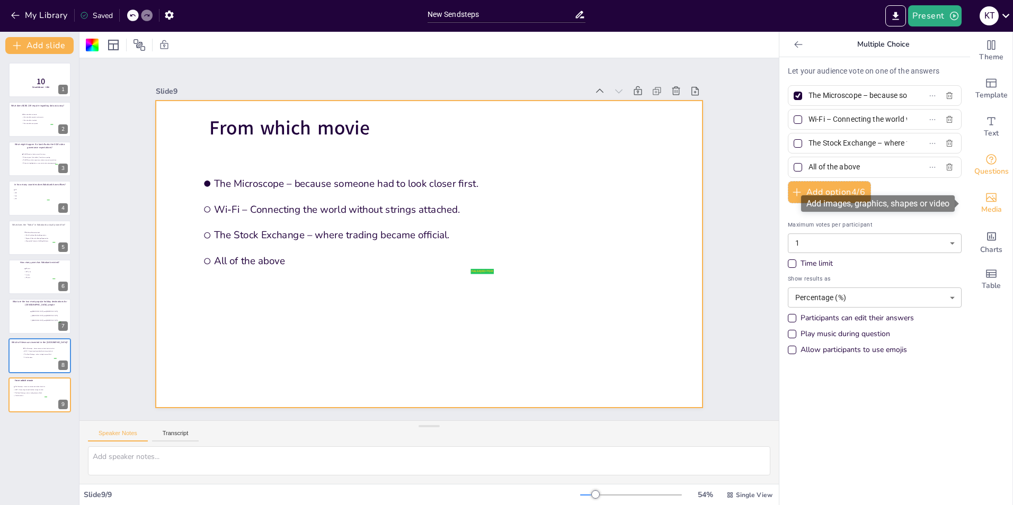
click at [986, 193] on icon "Add images, graphics, shapes or video" at bounding box center [991, 197] width 11 height 9
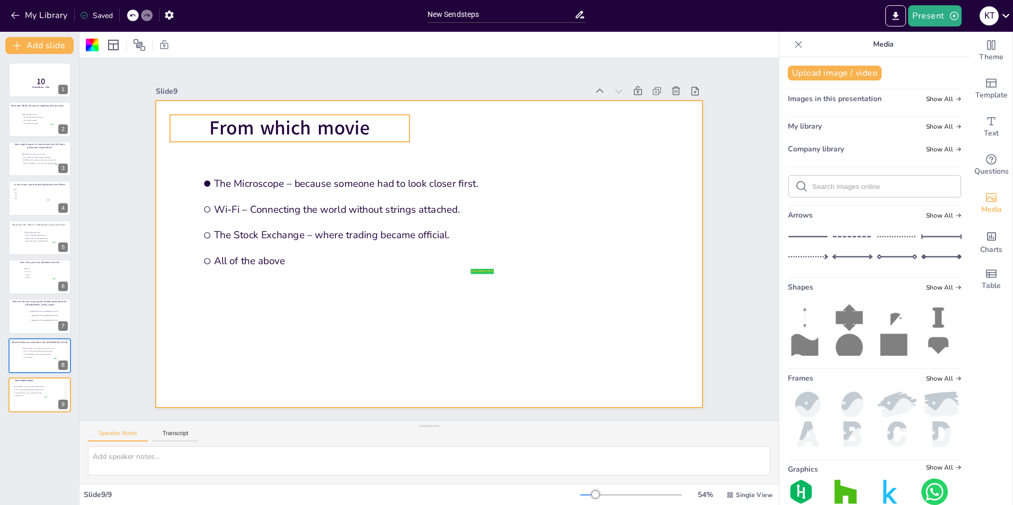
click at [542, 126] on span "From which movie" at bounding box center [587, 156] width 90 height 157
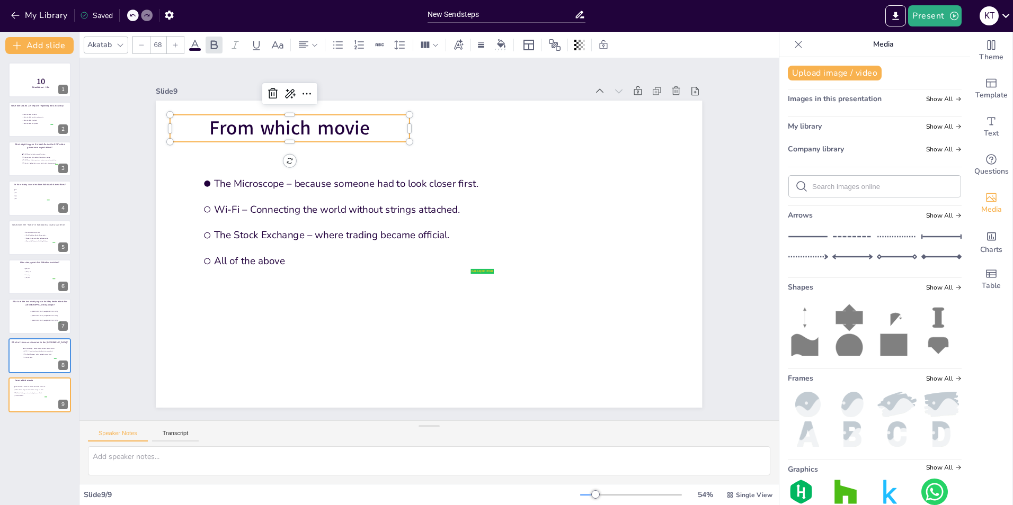
click at [390, 352] on span "From which movie" at bounding box center [458, 415] width 137 height 127
click at [346, 125] on span "From which movie" at bounding box center [364, 73] width 152 height 103
click at [254, 126] on p "🦁👑 What movie is this?" at bounding box center [364, 73] width 220 height 143
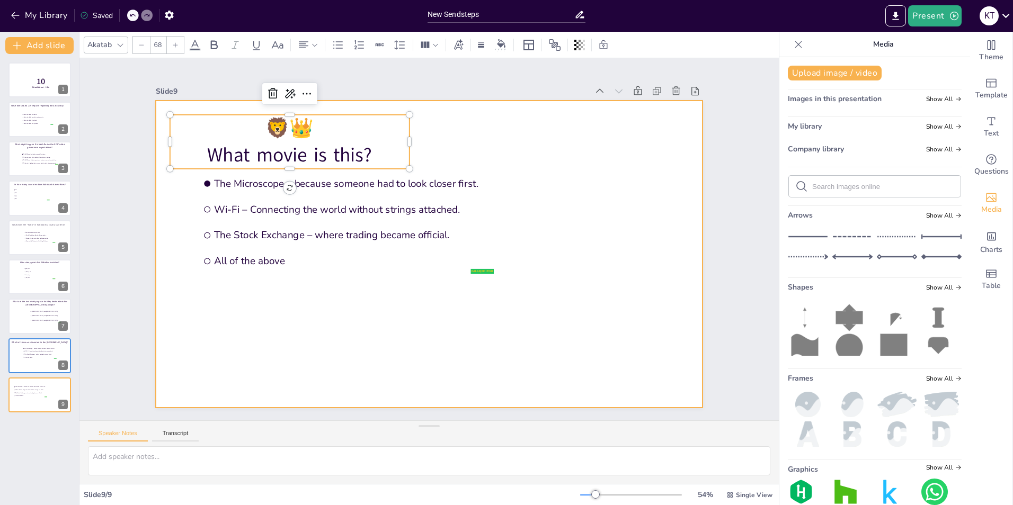
click at [456, 129] on div at bounding box center [424, 253] width 614 height 461
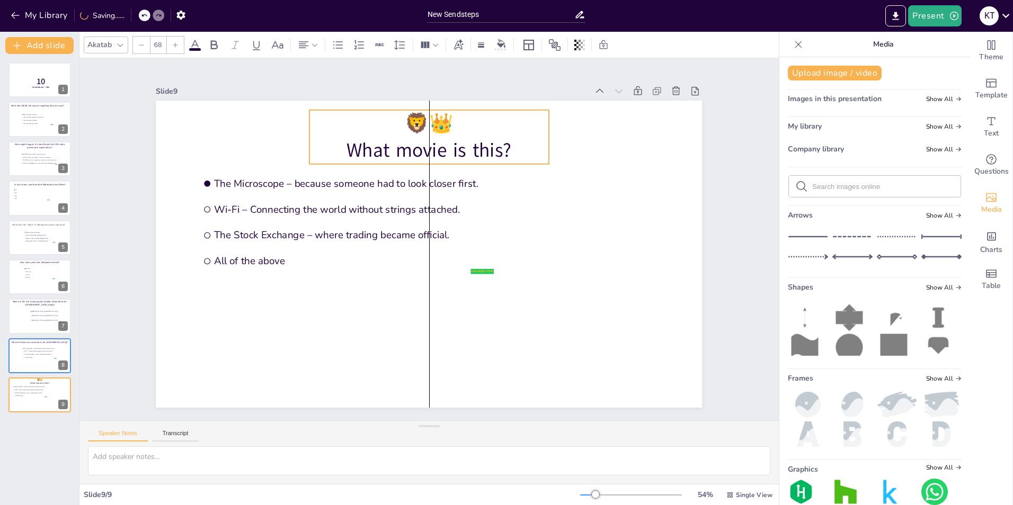
drag, startPoint x: 369, startPoint y: 119, endPoint x: 507, endPoint y: 114, distance: 138.3
click at [507, 329] on p "🦁👑" at bounding box center [417, 355] width 240 height 52
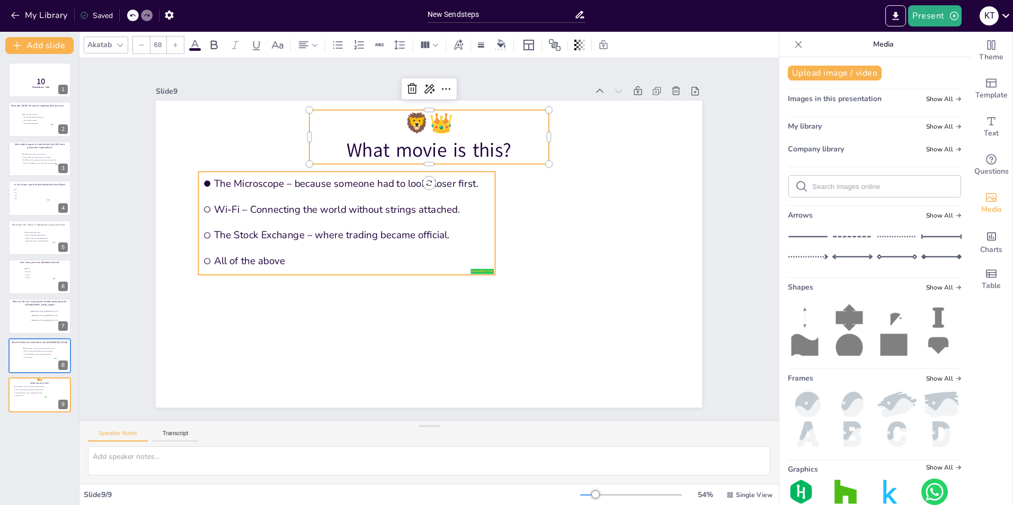
click at [353, 183] on span "The Microscope – because someone had to look closer first." at bounding box center [428, 144] width 173 height 231
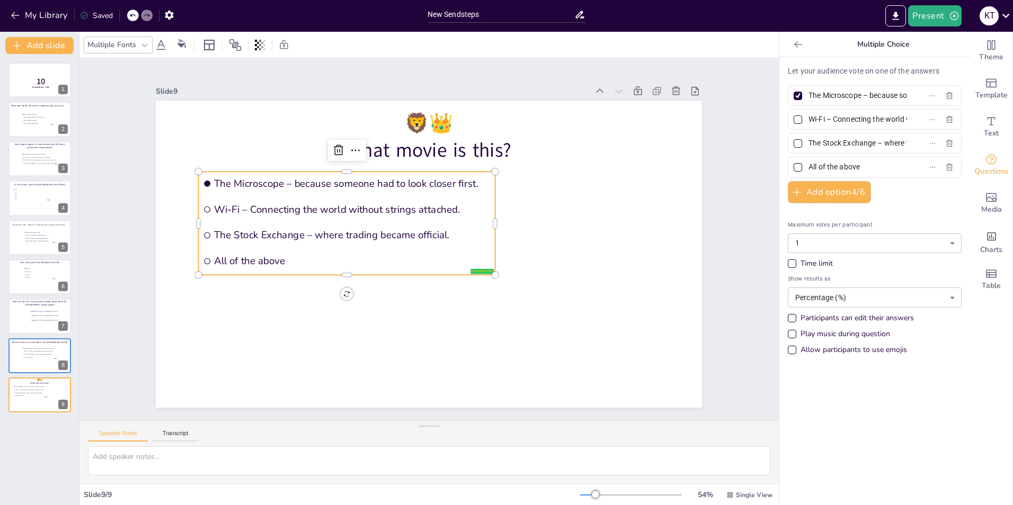
click at [865, 99] on input "The Microscope – because someone had to look closer first." at bounding box center [857, 95] width 99 height 15
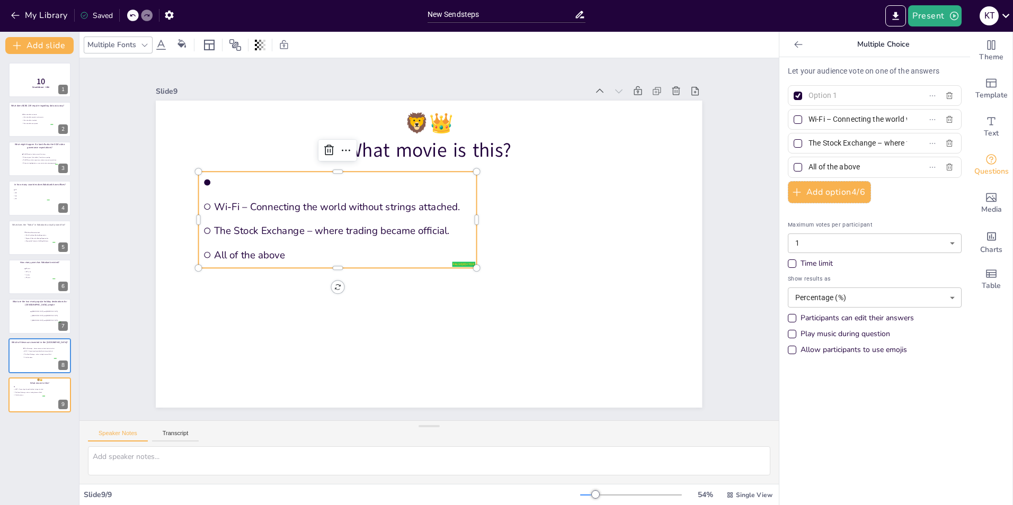
paste input "The Jungle Book"
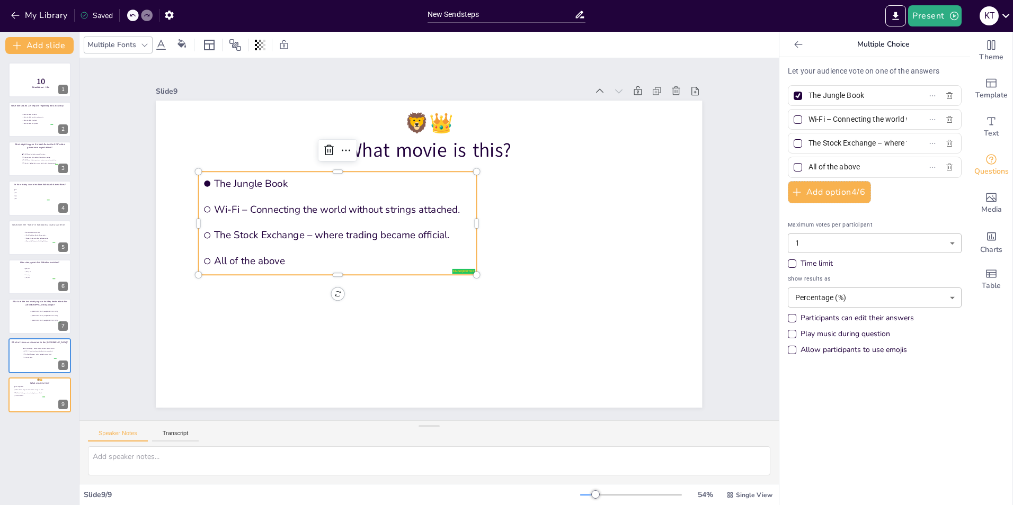
type input "The Jungle Book"
click at [873, 120] on input "Wi-Fi – Connecting the world without strings attached." at bounding box center [857, 119] width 99 height 15
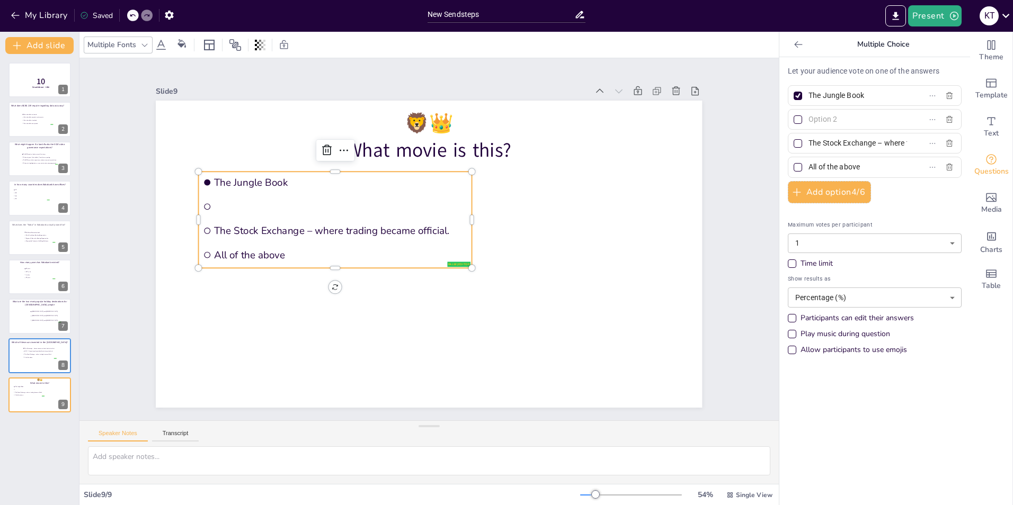
paste input "The Lion King"
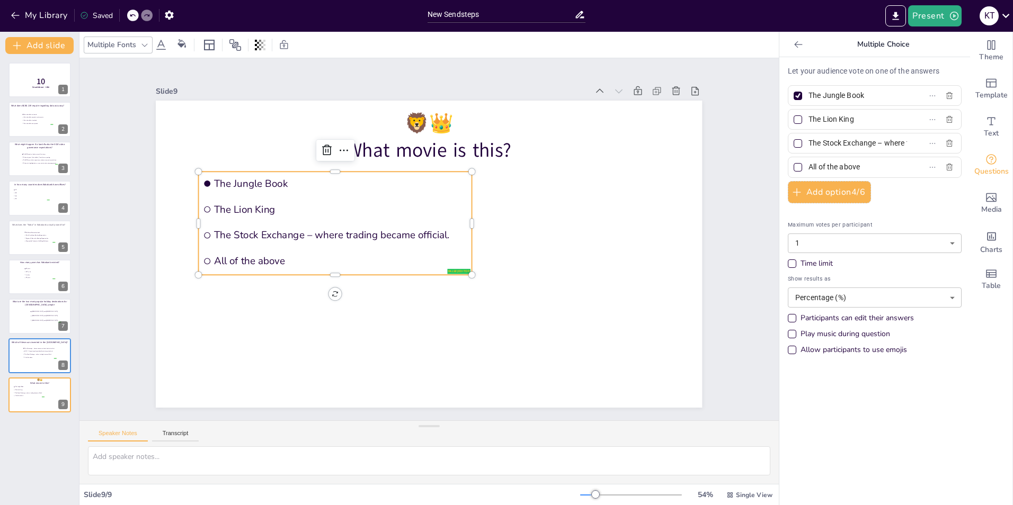
type input "The Lion King"
click at [873, 145] on input "The Stock Exchange – where trading became official." at bounding box center [857, 143] width 99 height 15
paste input "[GEOGRAPHIC_DATA]"
type input "[GEOGRAPHIC_DATA]"
click at [824, 167] on input "All of the above" at bounding box center [857, 166] width 99 height 15
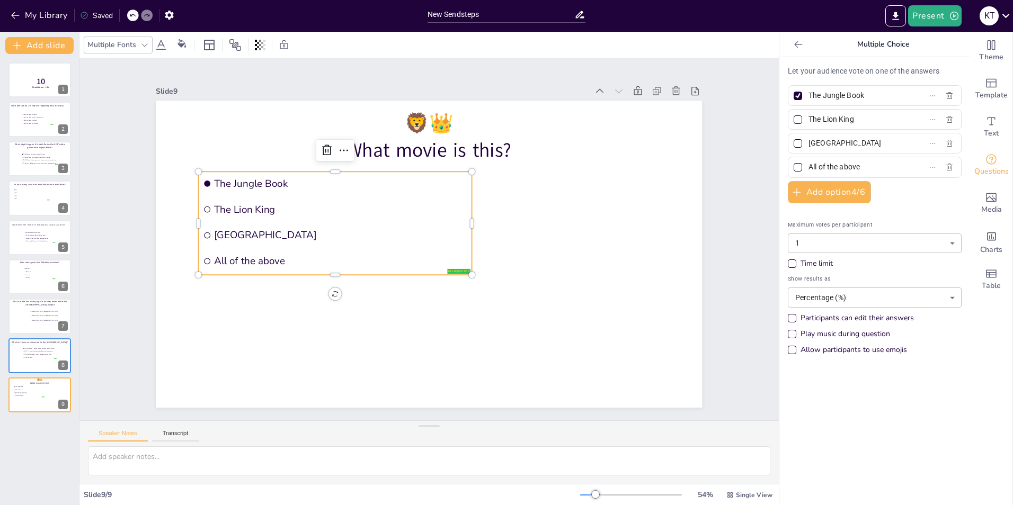
click at [824, 167] on input "All of the above" at bounding box center [857, 166] width 99 height 15
paste input "Tarzan"
type input "Tarzan"
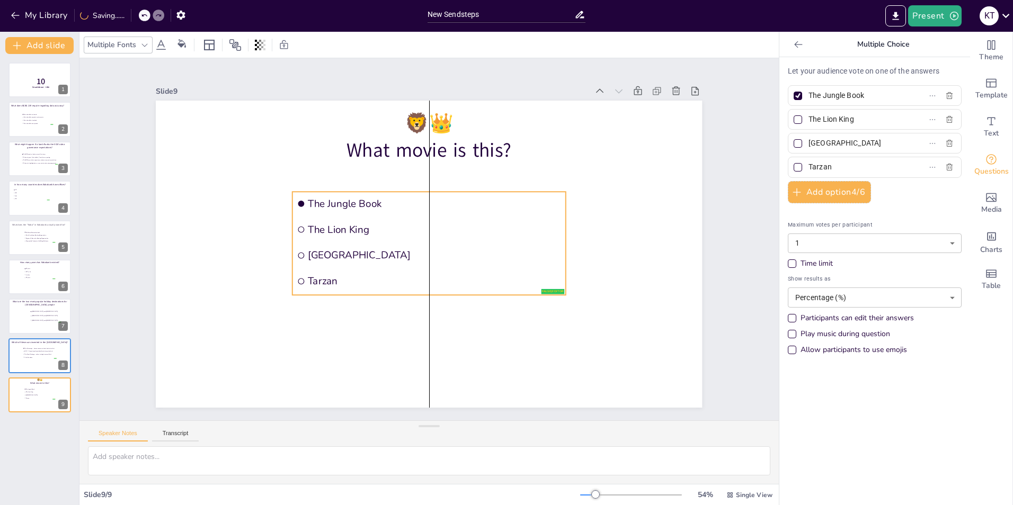
drag, startPoint x: 422, startPoint y: 171, endPoint x: 513, endPoint y: 191, distance: 93.3
click at [513, 192] on li "The Jungle Book" at bounding box center [428, 204] width 273 height 24
click at [26, 393] on span "The Lion King" at bounding box center [40, 392] width 30 height 2
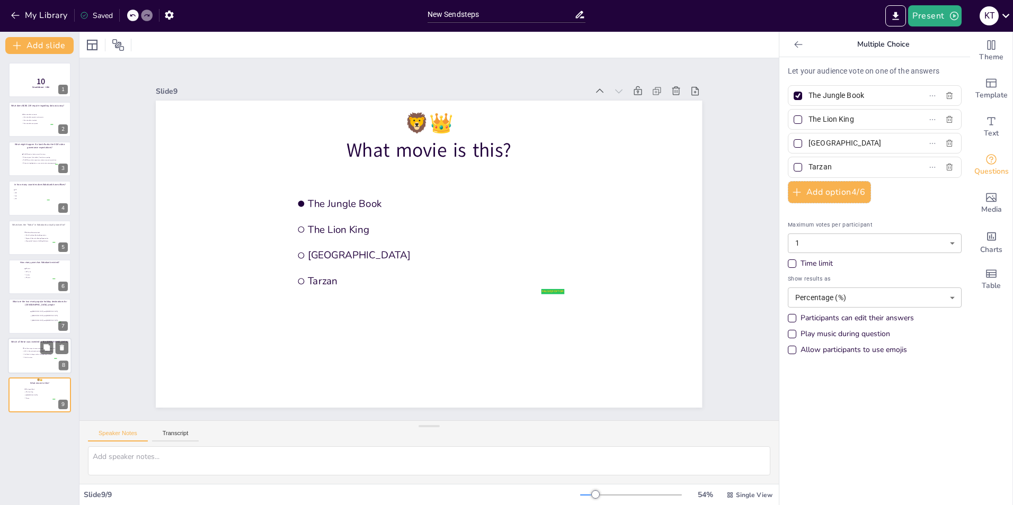
click at [30, 352] on li "Wi-Fi – Connecting the world without strings attached." at bounding box center [39, 351] width 34 height 3
type input "The Microscope – because someone had to look closer first."
type input "Wi-Fi – Connecting the world without strings attached."
type input "The Stock Exchange – where trading became official."
type input "All of the above"
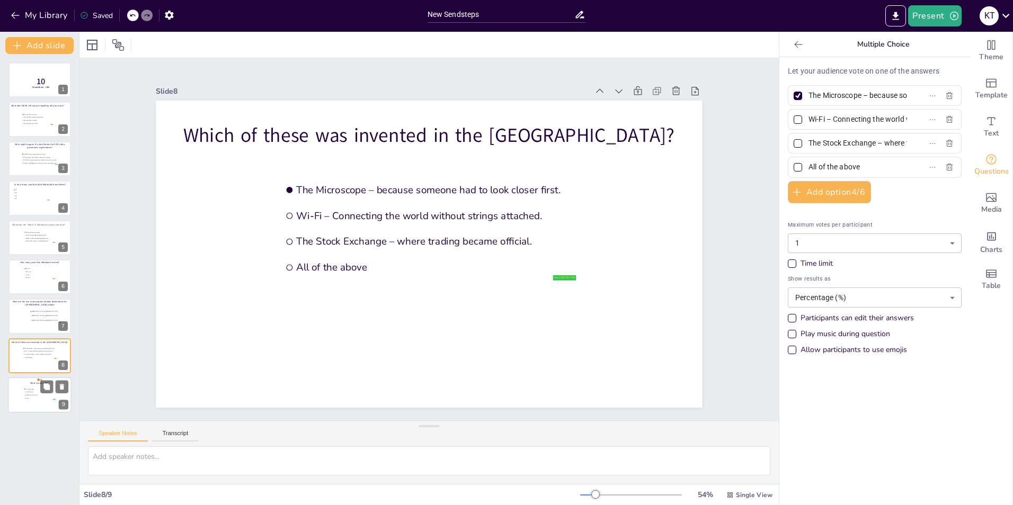
click at [30, 398] on span "Tarzan" at bounding box center [40, 399] width 30 height 2
type input "The Jungle Book"
type input "The Lion King"
type input "[GEOGRAPHIC_DATA]"
type input "Tarzan"
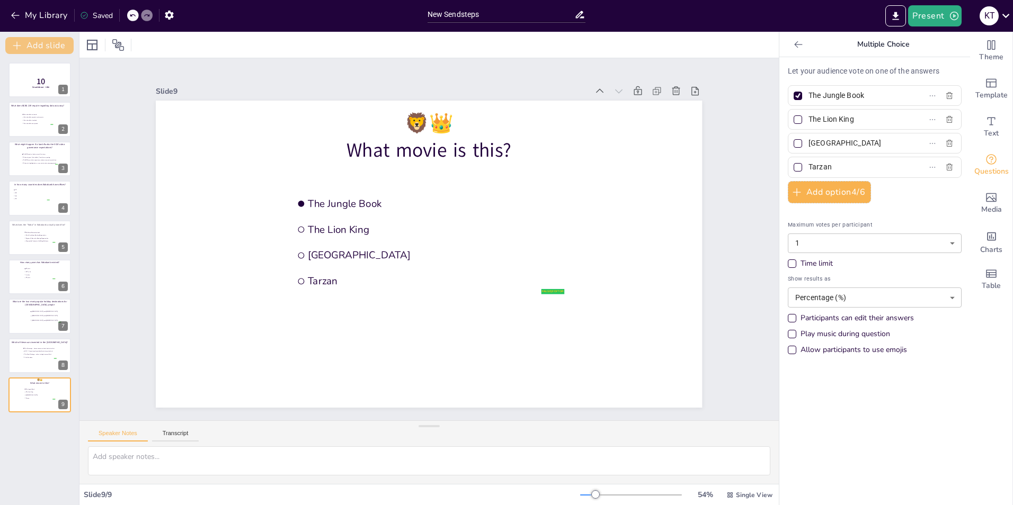
click at [54, 41] on button "Add slide" at bounding box center [39, 45] width 68 height 17
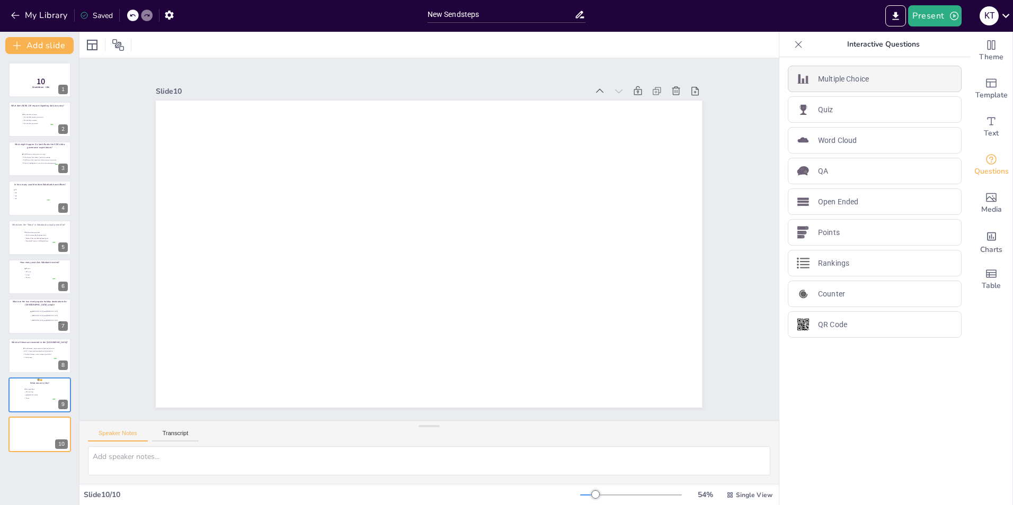
click at [834, 71] on div "Multiple Choice" at bounding box center [875, 79] width 174 height 26
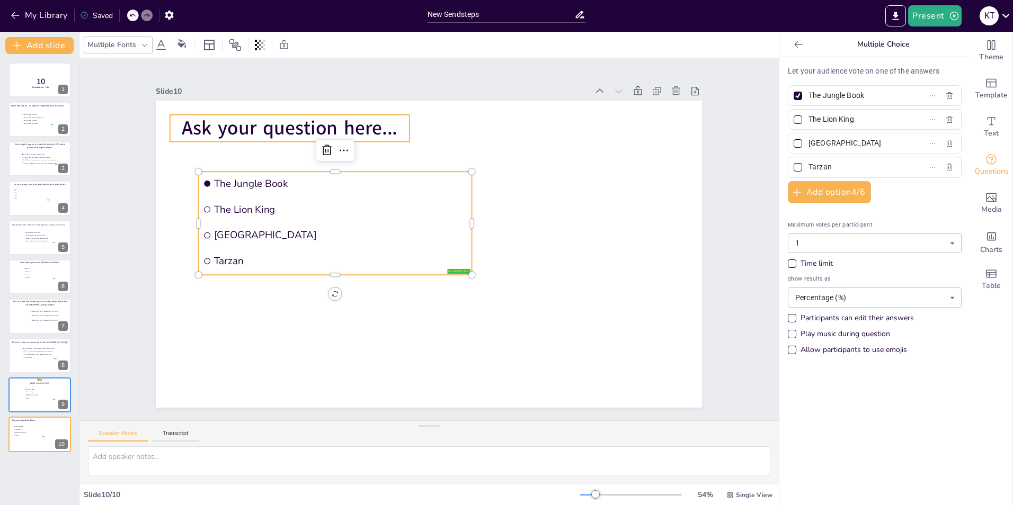
click at [250, 125] on span "Ask your question here..." at bounding box center [290, 128] width 216 height 26
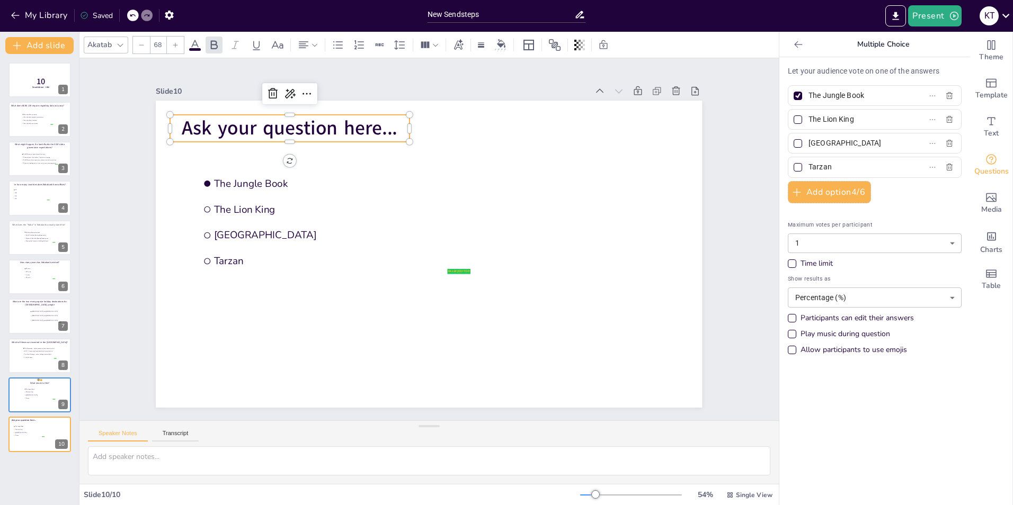
click at [407, 342] on span "Ask your question here..." at bounding box center [511, 398] width 208 height 112
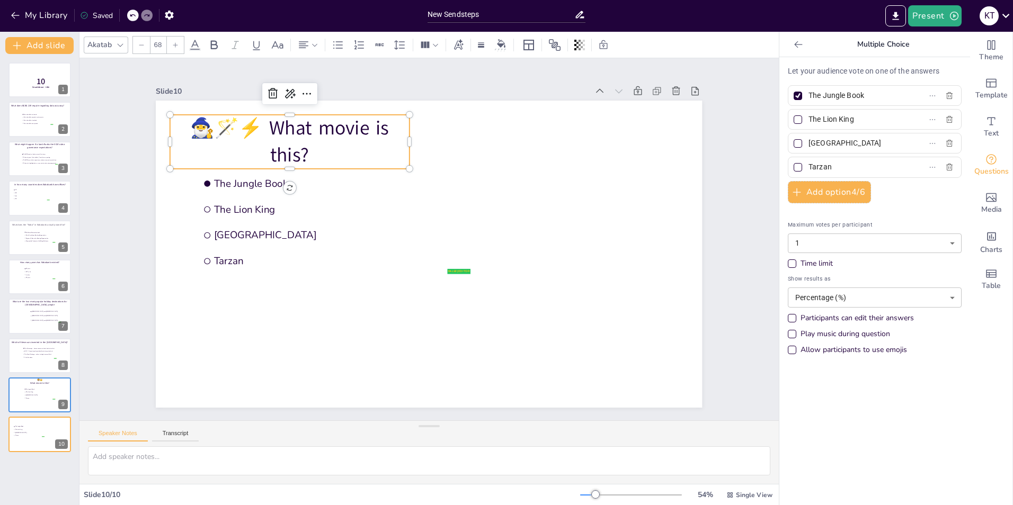
click at [265, 124] on p "🧙‍♂️🪄⚡ What movie is this?" at bounding box center [289, 142] width 239 height 54
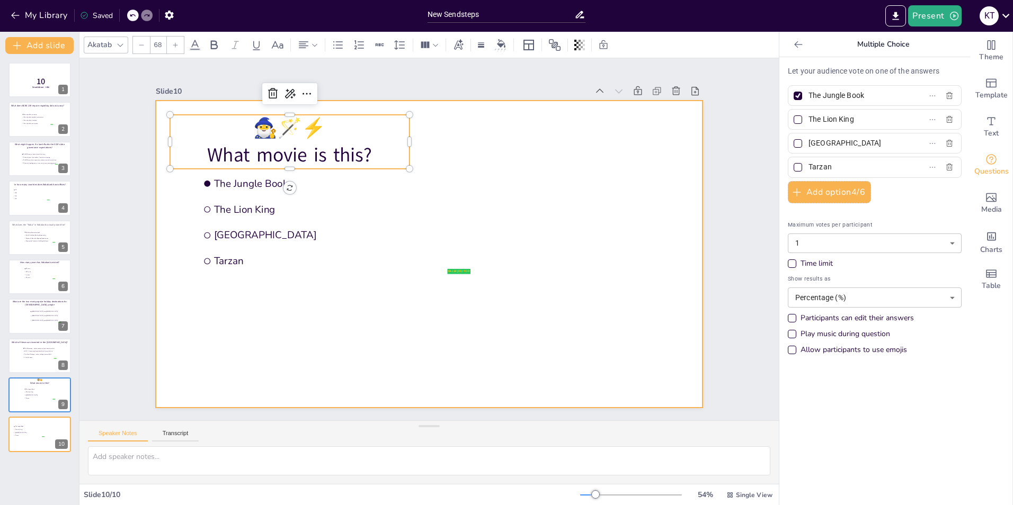
click at [464, 144] on div at bounding box center [423, 253] width 624 height 503
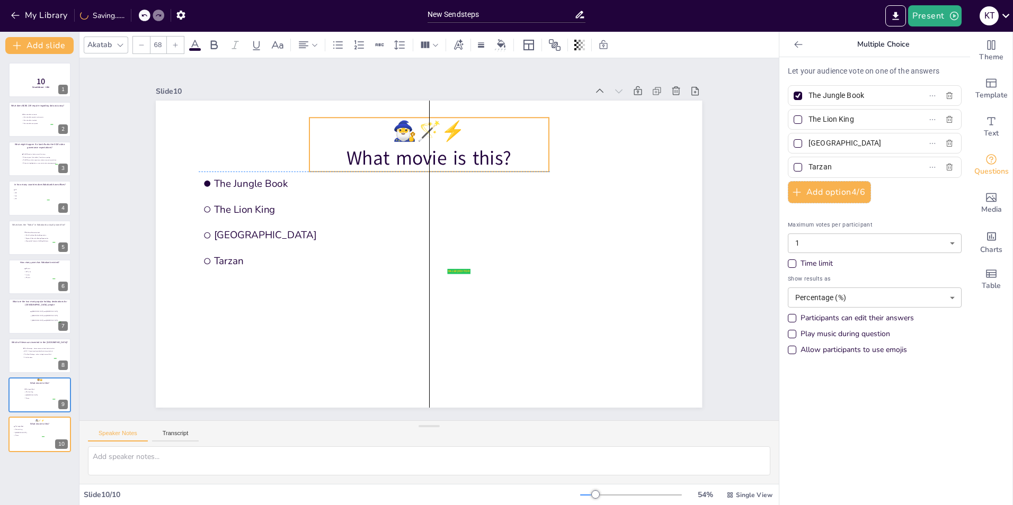
drag, startPoint x: 361, startPoint y: 126, endPoint x: 502, endPoint y: 126, distance: 140.9
click at [502, 126] on p "🧙‍♂️🪄⚡" at bounding box center [492, 151] width 209 height 163
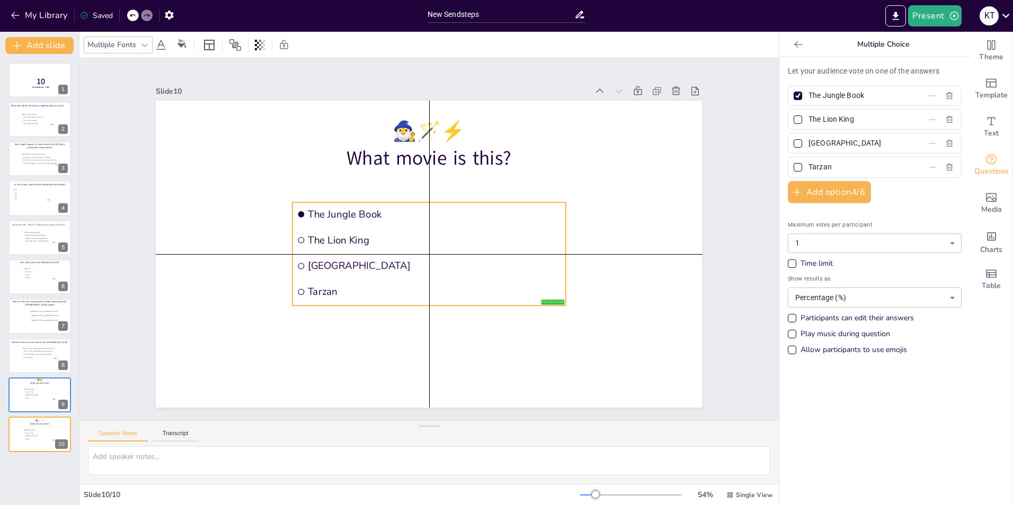
drag, startPoint x: 316, startPoint y: 208, endPoint x: 412, endPoint y: 238, distance: 100.4
click at [412, 238] on span "The Lion King" at bounding box center [432, 244] width 197 height 180
click at [343, 208] on span "The Jungle Book" at bounding box center [441, 261] width 197 height 179
click at [847, 96] on input "The Jungle Book" at bounding box center [857, 95] width 99 height 15
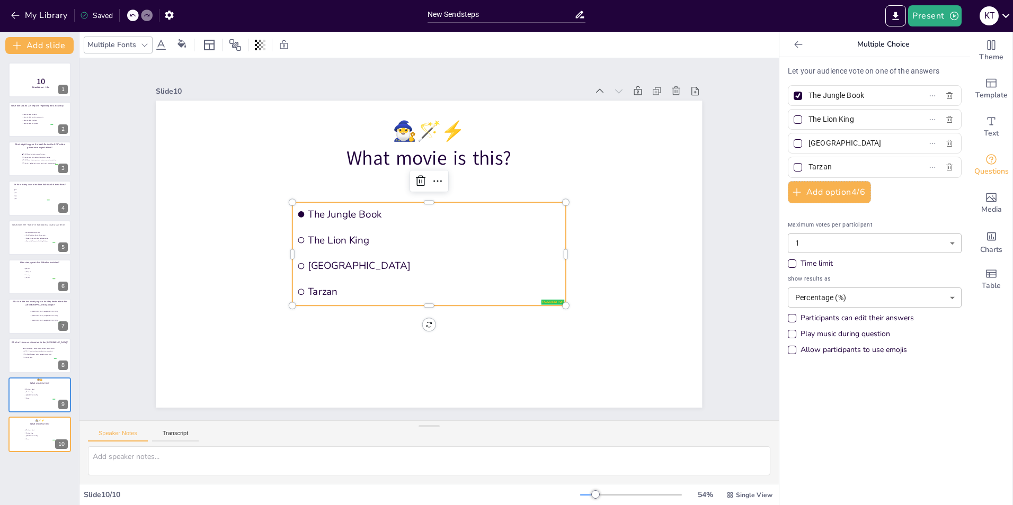
paste input "Lord of the Rings"
type input "The Lord of the Rings"
click at [818, 119] on input "The Lion King" at bounding box center [857, 119] width 99 height 15
paste input "[PERSON_NAME]"
type input "[PERSON_NAME]"
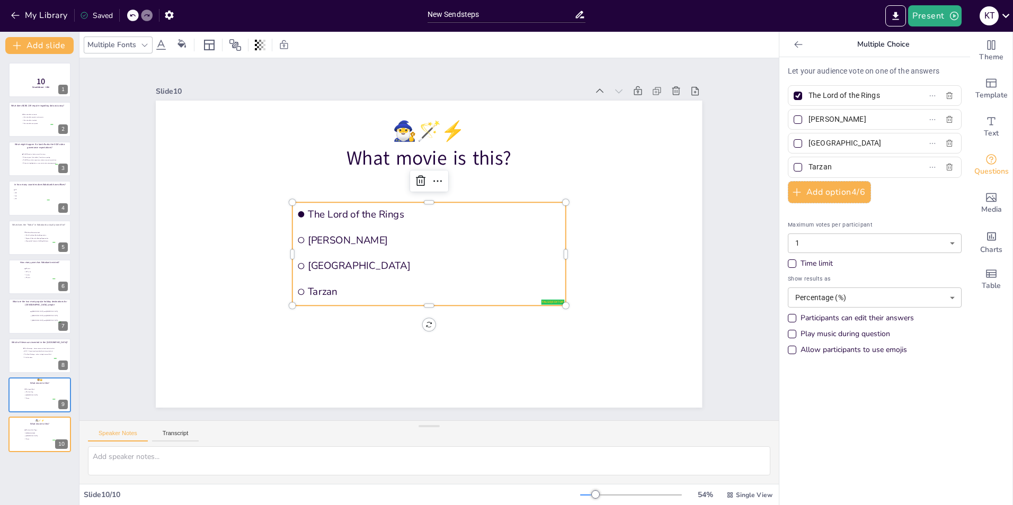
click at [825, 143] on input "[GEOGRAPHIC_DATA]" at bounding box center [857, 143] width 99 height 15
paste input "Fantastic Beasts"
type input "Fantastic Beasts"
click at [809, 164] on input "Tarzan" at bounding box center [857, 166] width 99 height 15
paste input "Merli"
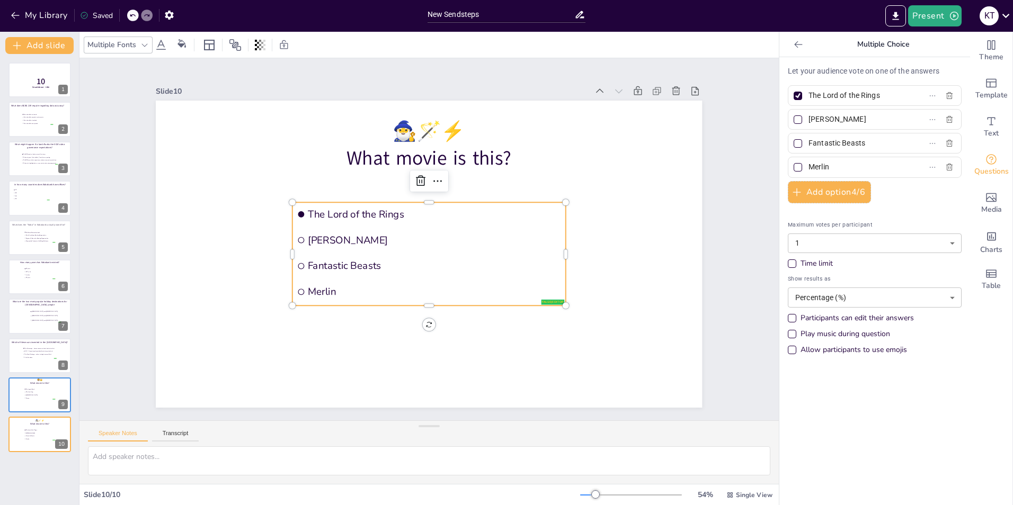
type input "Merlin"
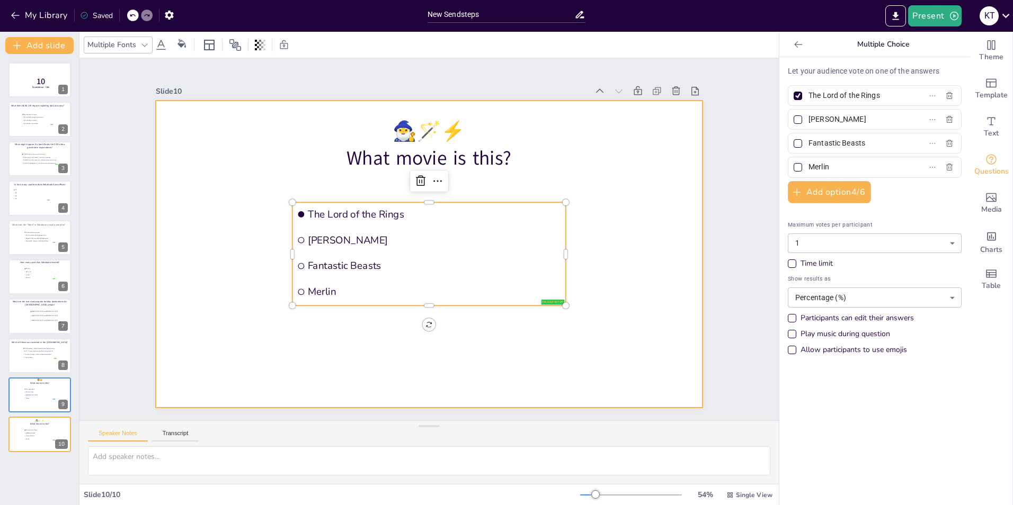
click at [651, 258] on div at bounding box center [420, 251] width 622 height 569
click at [28, 438] on span "Merlin" at bounding box center [40, 439] width 30 height 2
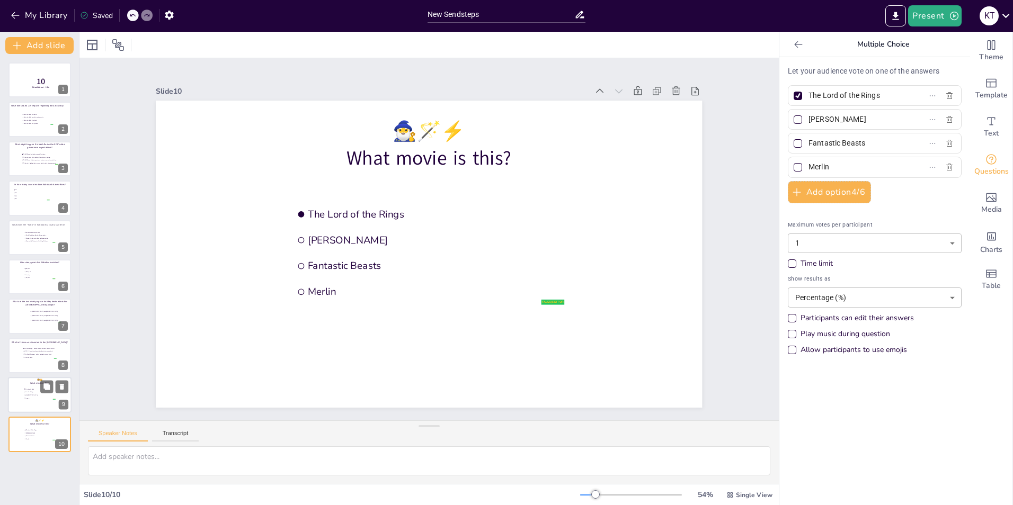
click at [29, 399] on span "Tarzan" at bounding box center [40, 399] width 30 height 2
type input "The Jungle Book"
type input "The Lion King"
type input "[GEOGRAPHIC_DATA]"
type input "Tarzan"
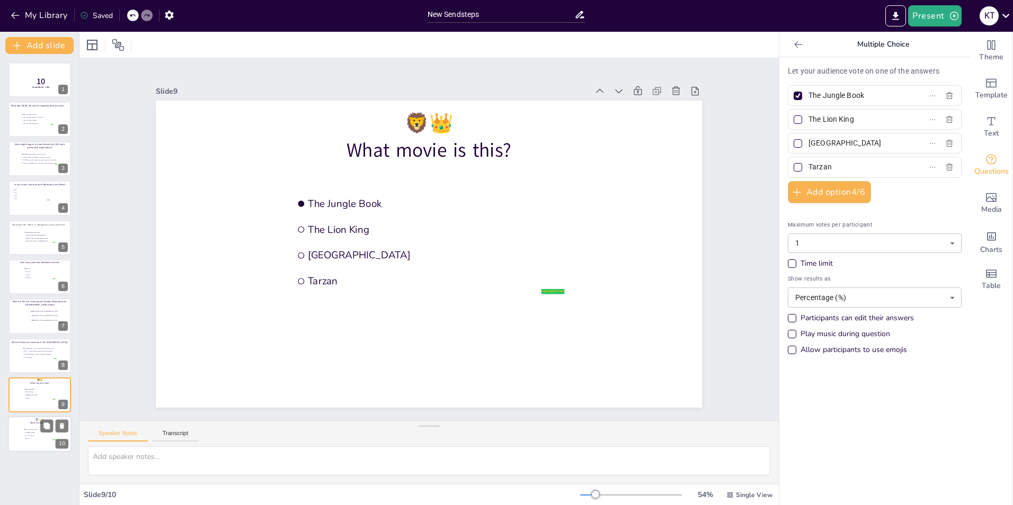
click at [28, 436] on span "Fantastic Beasts" at bounding box center [40, 436] width 30 height 2
type input "The Lord of the Rings"
type input "[PERSON_NAME]"
type input "Fantastic Beasts"
type input "Merlin"
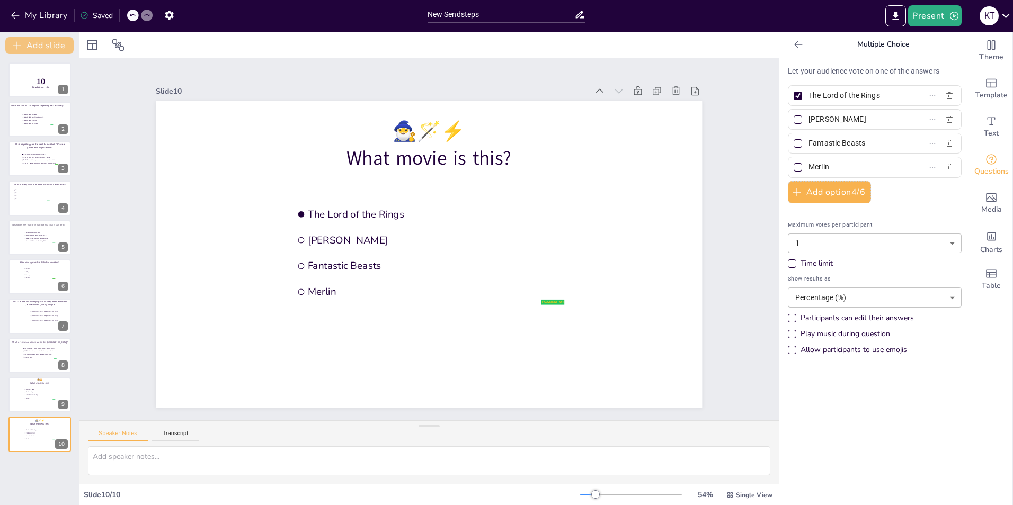
click at [56, 42] on button "Add slide" at bounding box center [39, 45] width 68 height 17
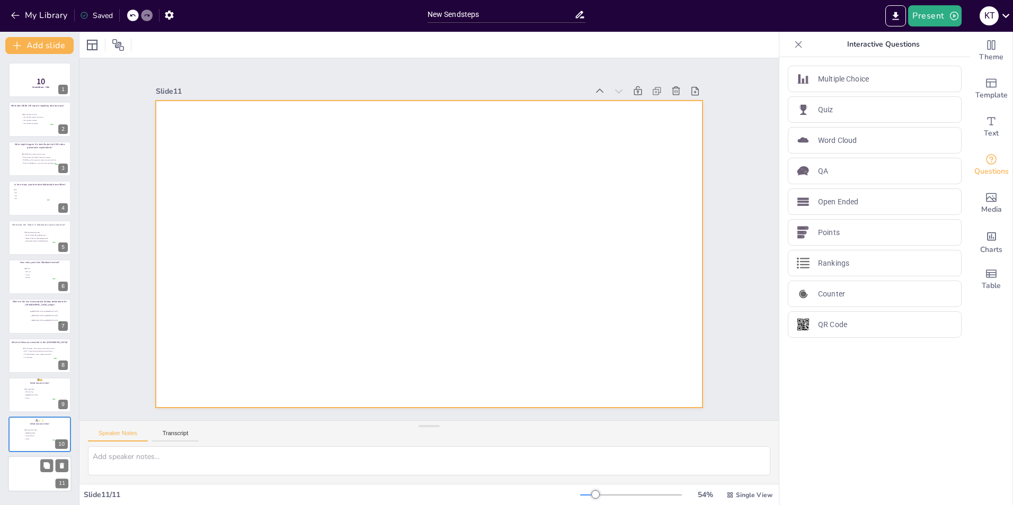
click at [31, 468] on div at bounding box center [40, 474] width 64 height 36
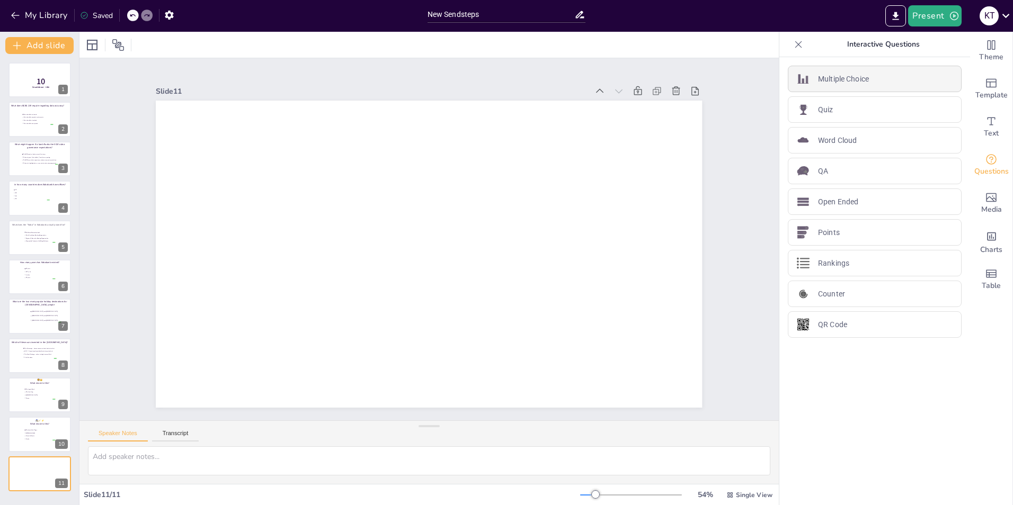
click at [833, 74] on p "Multiple Choice" at bounding box center [843, 79] width 51 height 11
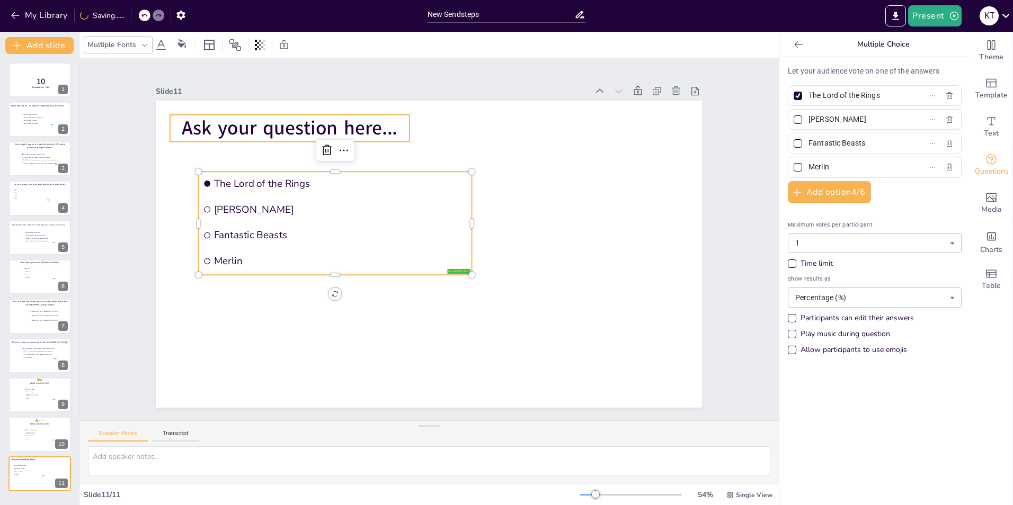
click at [418, 130] on span "Ask your question here..." at bounding box center [474, 67] width 112 height 208
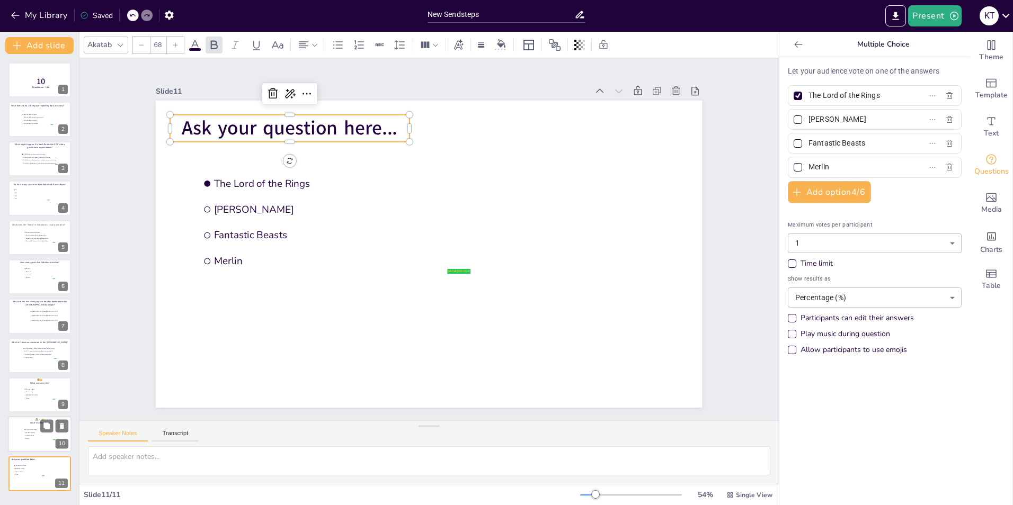
click at [25, 443] on div at bounding box center [40, 435] width 64 height 36
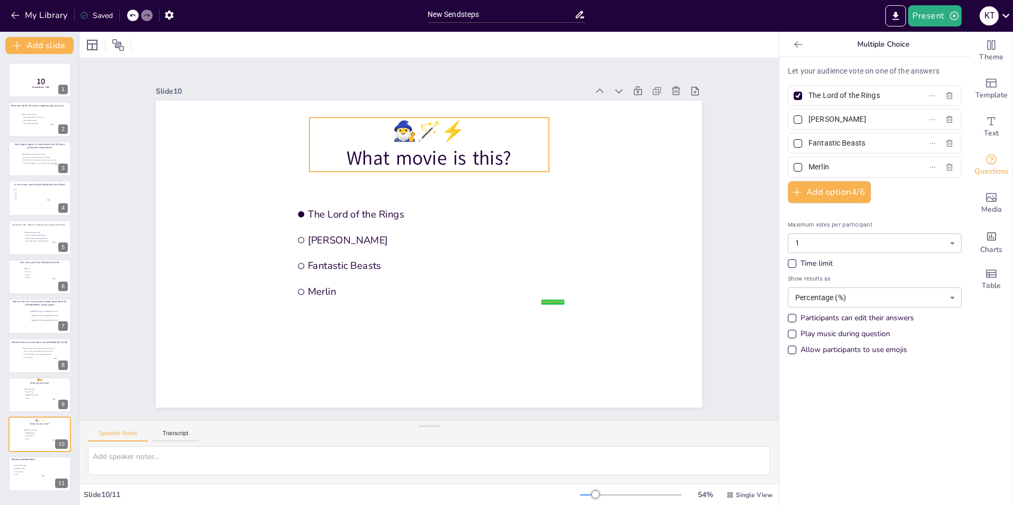
click at [407, 137] on p "🧙‍♂️🪄⚡" at bounding box center [384, 140] width 229 height 122
click at [391, 169] on p "🧙‍♂️🪄⚡" at bounding box center [330, 283] width 122 height 229
click at [419, 214] on p "🧙‍♂️🪄⚡" at bounding box center [509, 312] width 180 height 196
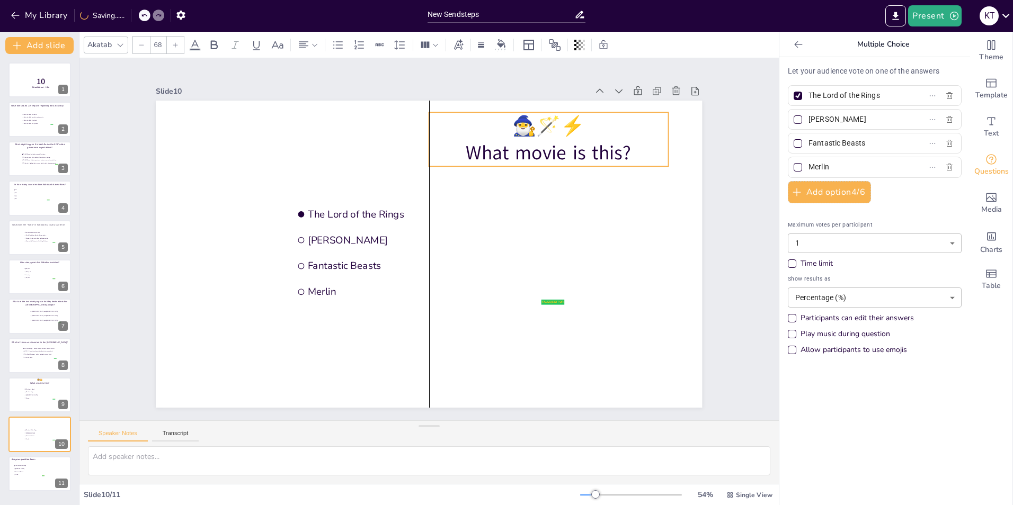
drag, startPoint x: 336, startPoint y: 155, endPoint x: 455, endPoint y: 150, distance: 118.8
click at [488, 181] on p "What movie is this?" at bounding box center [569, 285] width 163 height 209
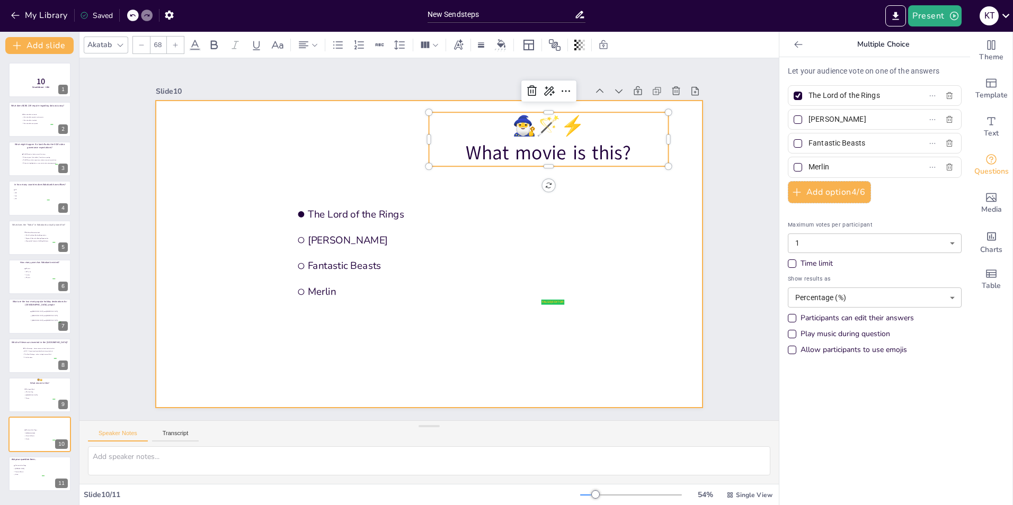
click at [335, 135] on div at bounding box center [416, 247] width 539 height 627
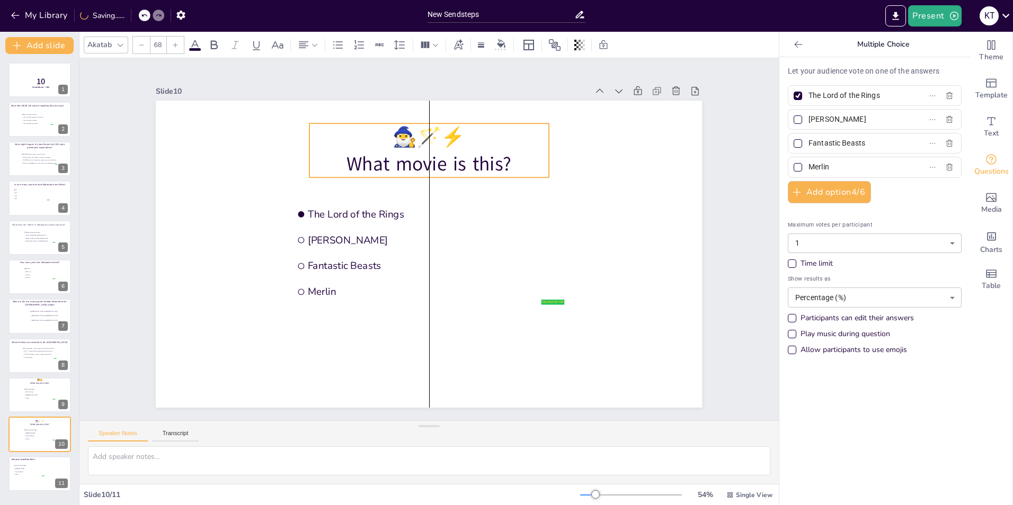
drag, startPoint x: 460, startPoint y: 119, endPoint x: 339, endPoint y: 130, distance: 121.3
click at [385, 130] on p "🧙‍♂️🪄⚡" at bounding box center [489, 156] width 209 height 163
click at [31, 396] on span "[GEOGRAPHIC_DATA]" at bounding box center [40, 396] width 30 height 2
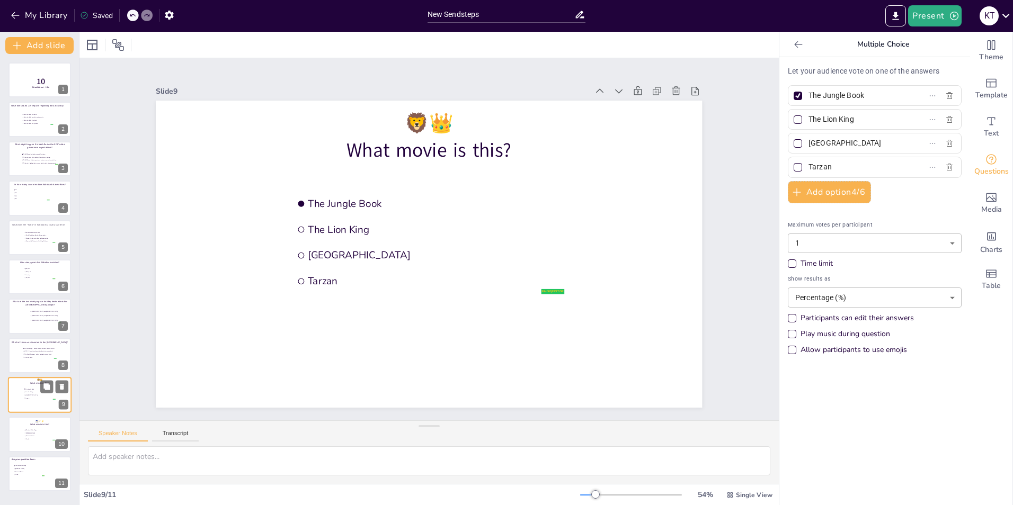
type input "The Jungle Book"
type input "The Lion King"
type input "[GEOGRAPHIC_DATA]"
type input "Tarzan"
click at [36, 430] on span "The Lord of the Rings" at bounding box center [40, 430] width 30 height 2
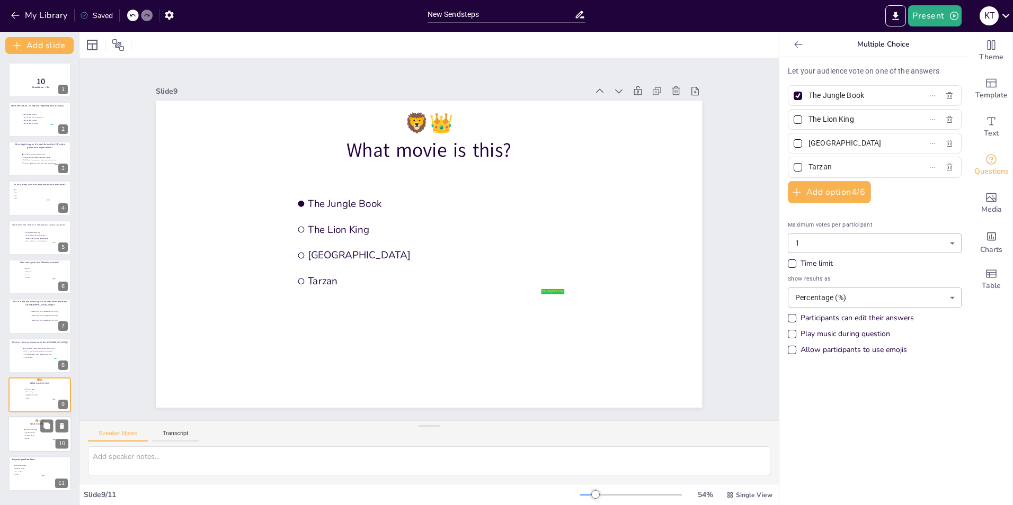
type input "The Lord of the Rings"
type input "[PERSON_NAME]"
type input "Fantastic Beasts"
type input "Merlin"
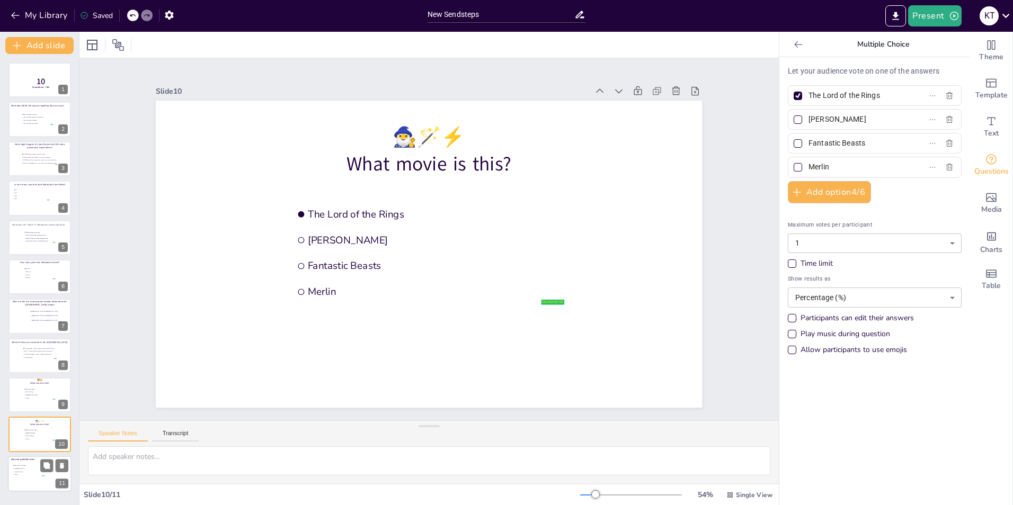
click at [28, 477] on div at bounding box center [40, 474] width 64 height 36
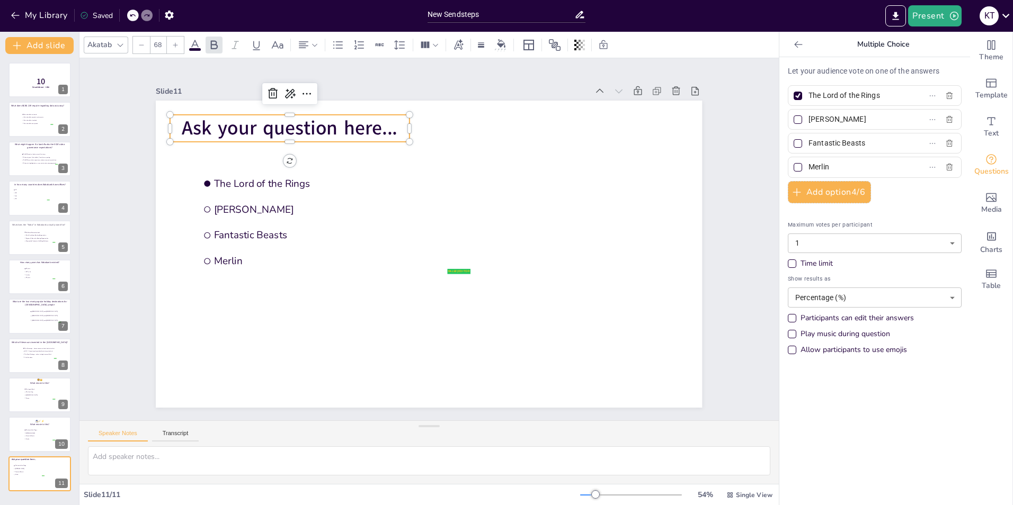
click at [531, 121] on span "Ask your question here..." at bounding box center [566, 126] width 71 height 217
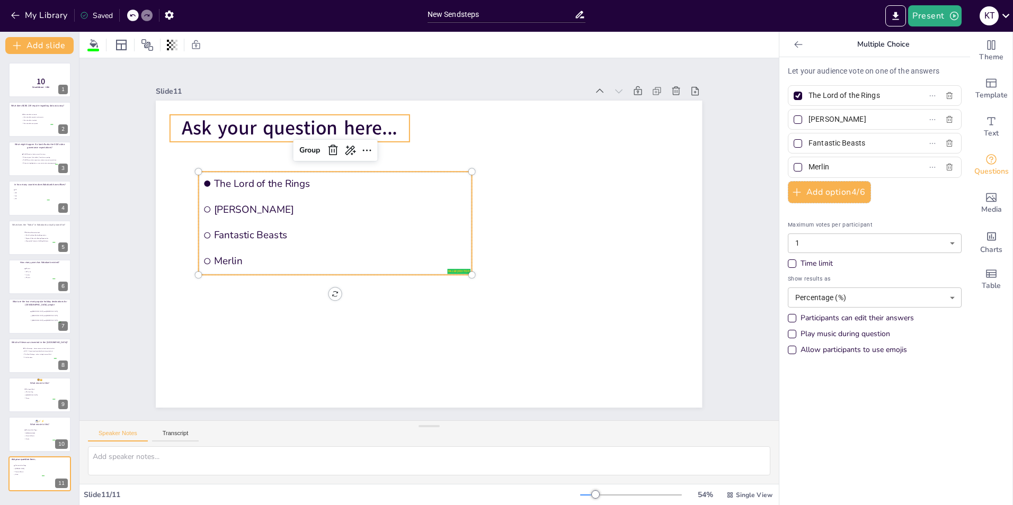
click at [505, 201] on span "Ask your question here..." at bounding box center [605, 266] width 200 height 131
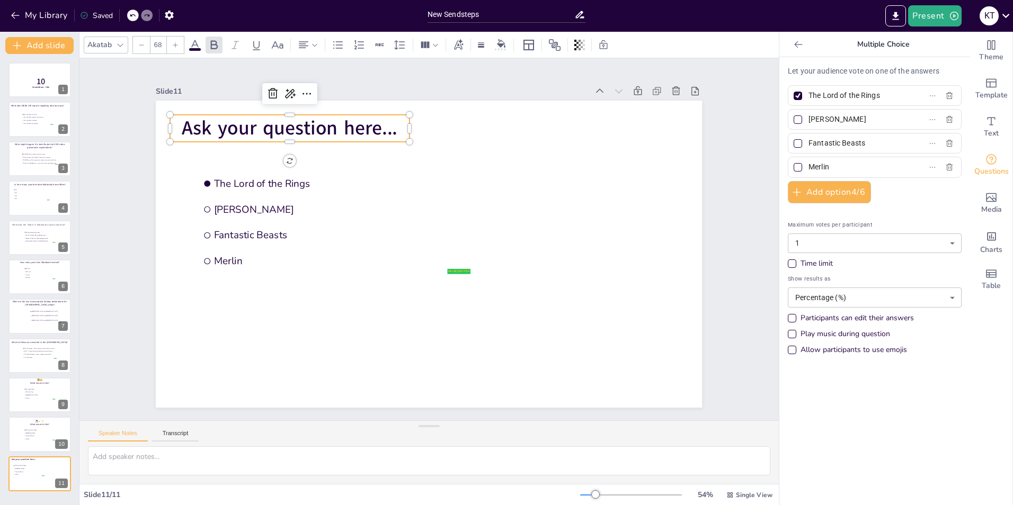
click at [289, 121] on span "Ask your question here..." at bounding box center [301, 114] width 217 height 49
click at [528, 126] on p "🛳️❄️💔" at bounding box center [578, 141] width 100 height 236
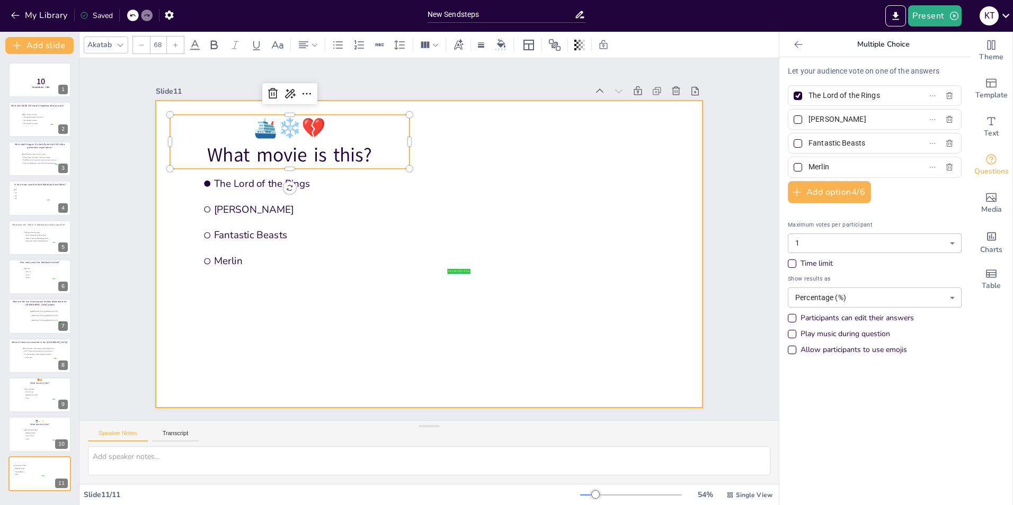
click at [451, 130] on div at bounding box center [415, 242] width 414 height 598
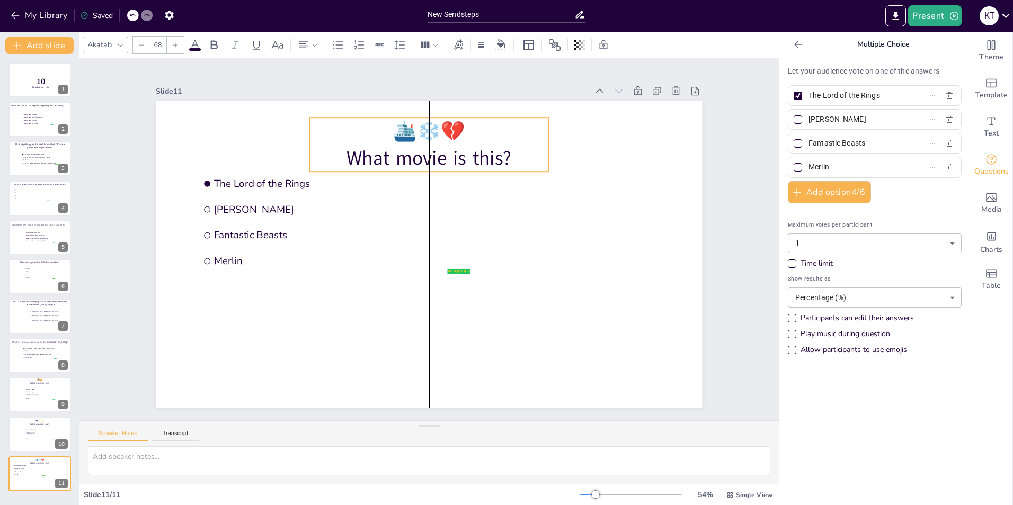
drag, startPoint x: 364, startPoint y: 128, endPoint x: 503, endPoint y: 132, distance: 139.4
click at [503, 183] on p "🛳️❄️💔" at bounding box center [522, 293] width 143 height 220
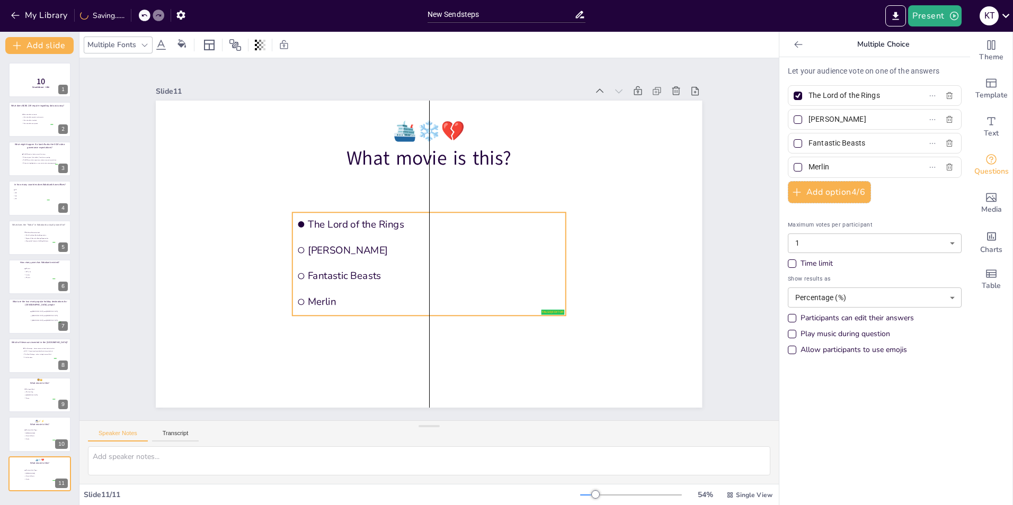
drag, startPoint x: 319, startPoint y: 211, endPoint x: 415, endPoint y: 252, distance: 104.7
click at [415, 252] on span "[PERSON_NAME]" at bounding box center [430, 251] width 245 height 91
click at [344, 219] on span "The Lord of the Rings" at bounding box center [440, 227] width 237 height 115
click at [883, 95] on input "The Lord of the Rings" at bounding box center [857, 95] width 99 height 15
paste input "itanic"
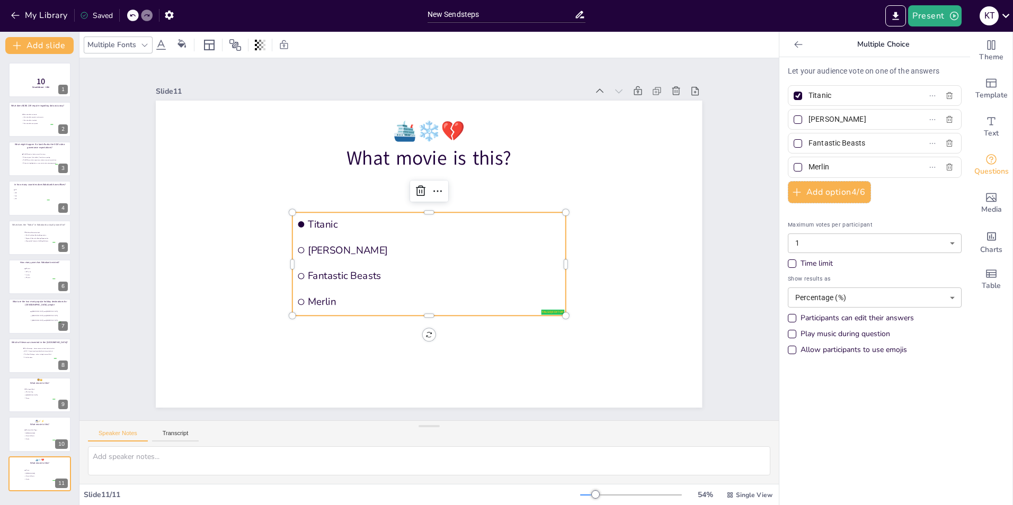
type input "Titanic"
click at [816, 121] on input "[PERSON_NAME]" at bounding box center [857, 119] width 99 height 15
paste input "Poseidon"
type input "Poseidon"
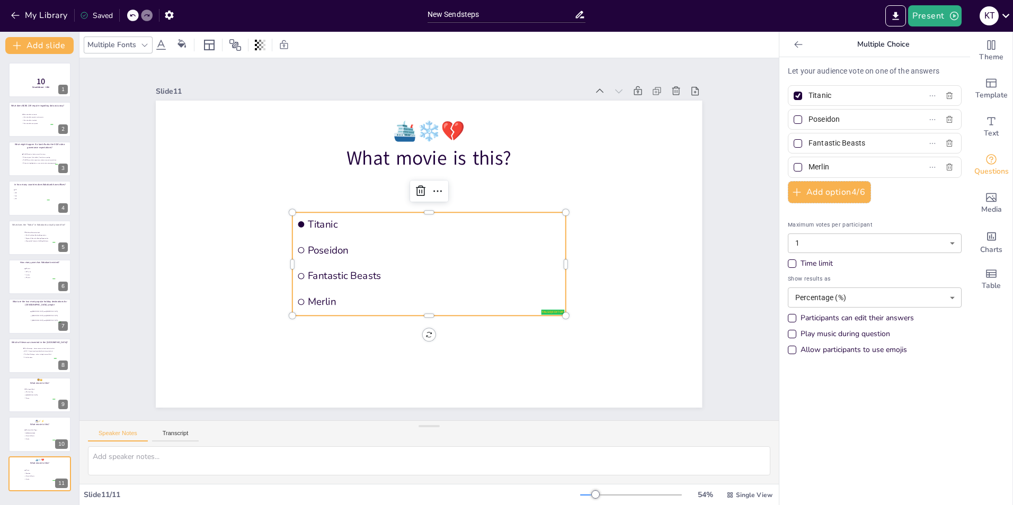
click at [813, 145] on input "Fantastic Beasts" at bounding box center [857, 143] width 99 height 15
paste input "The Perfect Storm"
type input "The Perfect Storm"
drag, startPoint x: 824, startPoint y: 169, endPoint x: 799, endPoint y: 168, distance: 24.9
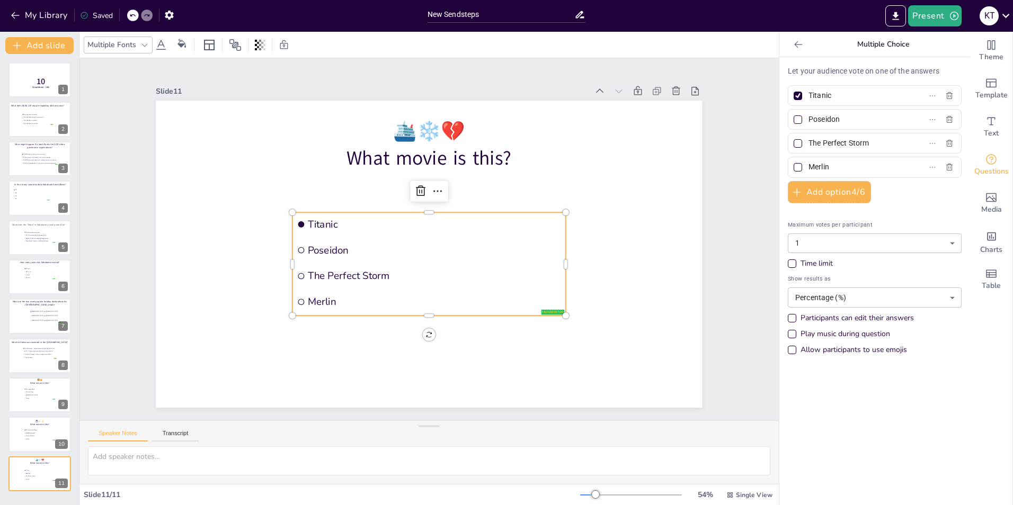
click at [804, 168] on span "Merlin" at bounding box center [853, 166] width 99 height 15
click at [808, 168] on input "Merlin" at bounding box center [857, 166] width 99 height 15
type input "Ice Age"
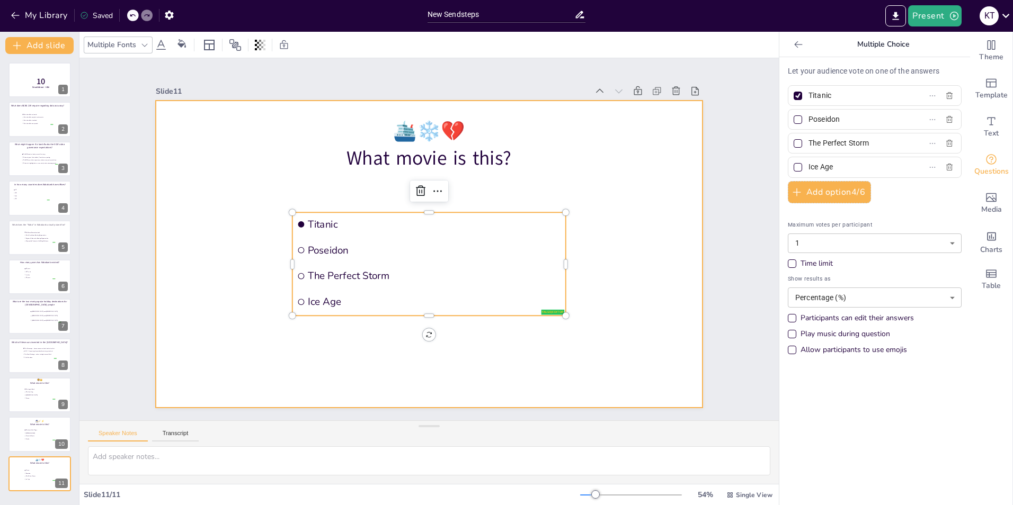
click at [645, 173] on div at bounding box center [426, 254] width 598 height 414
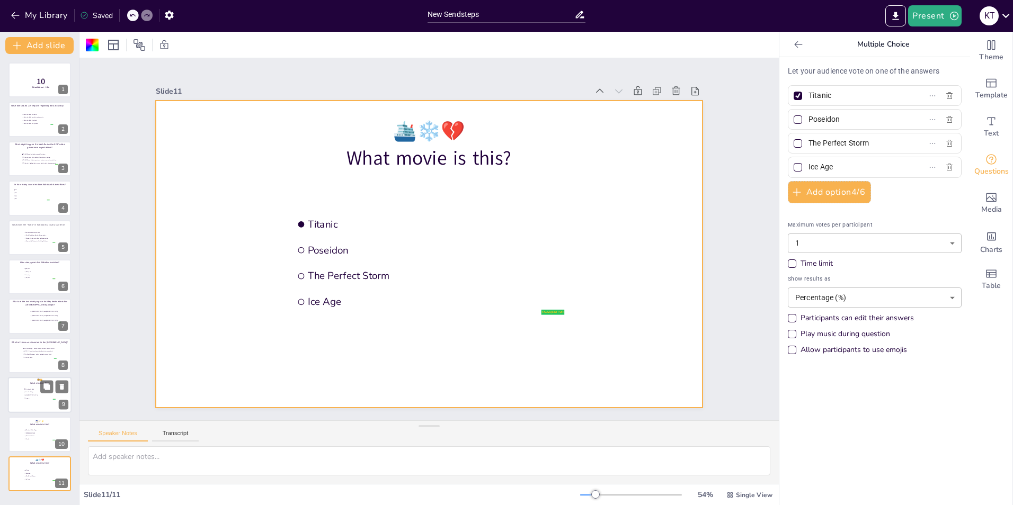
click at [23, 405] on div at bounding box center [40, 395] width 64 height 36
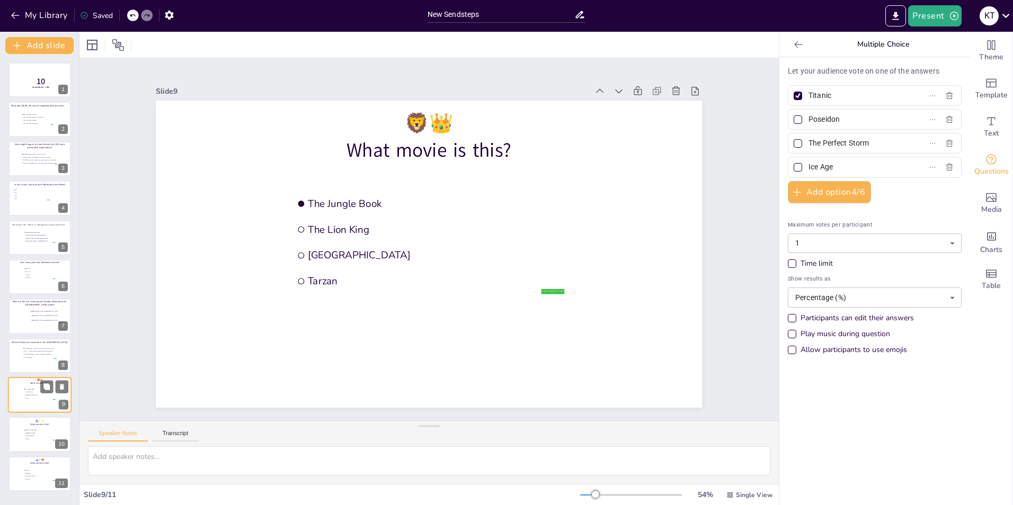
type input "The Jungle Book"
type input "The Lion King"
type input "[GEOGRAPHIC_DATA]"
type input "Tarzan"
click at [31, 439] on span "Merlin" at bounding box center [40, 439] width 30 height 2
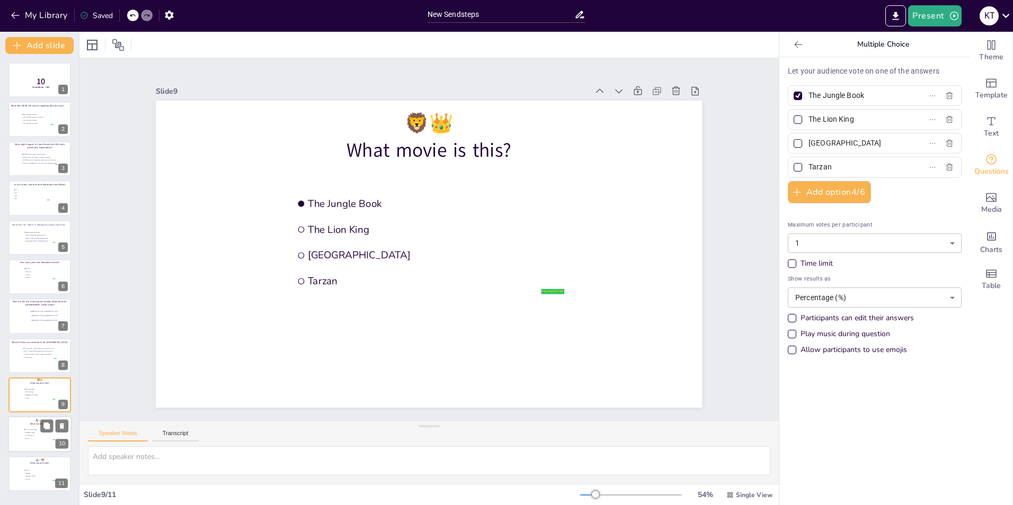
type input "The Lord of the Rings"
type input "[PERSON_NAME]"
type input "Fantastic Beasts"
type input "Merlin"
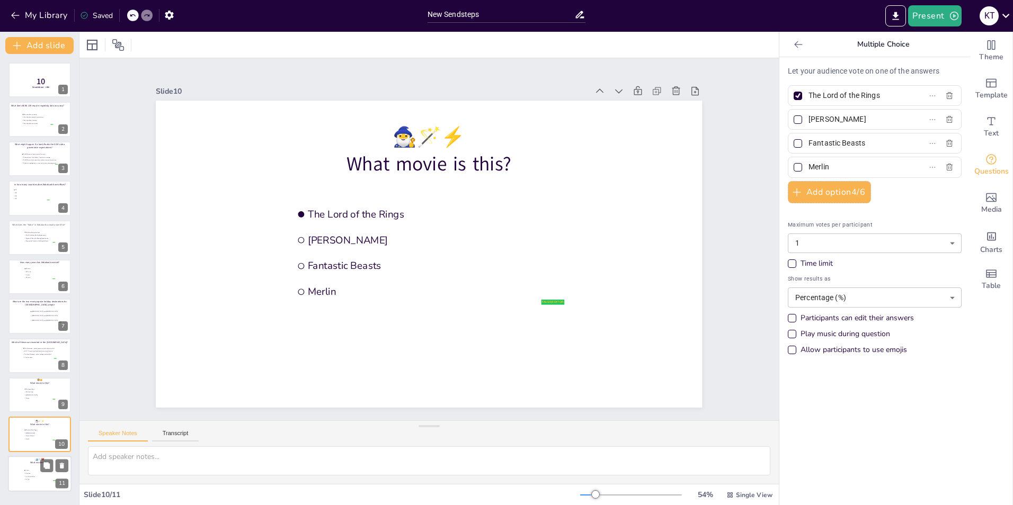
click at [26, 467] on div at bounding box center [40, 474] width 64 height 36
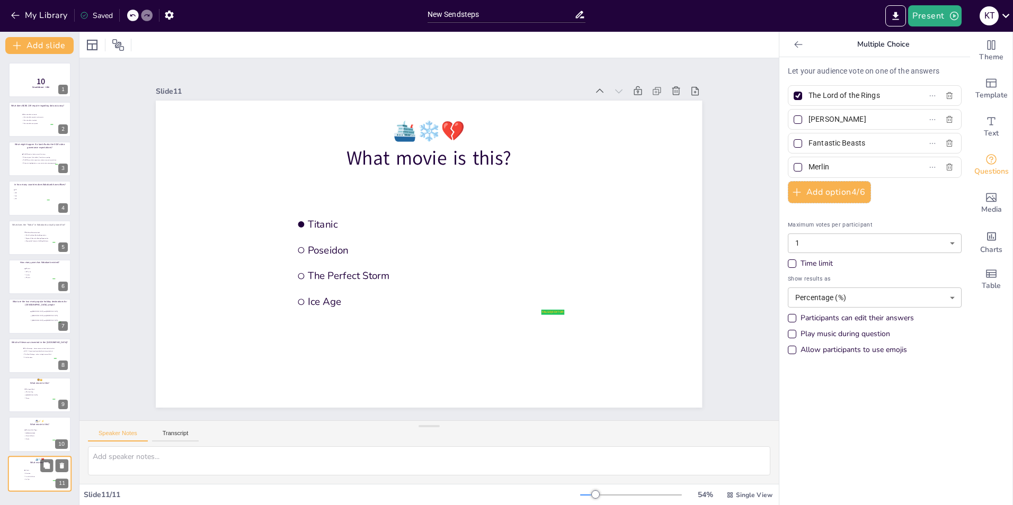
type input "Titanic"
type input "Poseidon"
type input "The Perfect Storm"
type input "Ice Age"
click at [51, 45] on button "Add slide" at bounding box center [39, 45] width 68 height 17
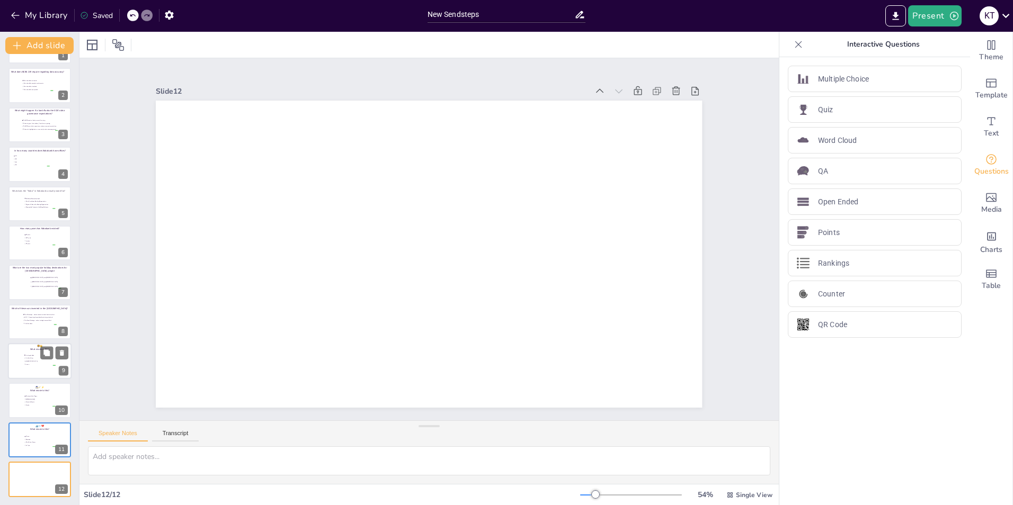
scroll to position [34, 0]
click at [864, 75] on div "Multiple Choice" at bounding box center [875, 79] width 174 height 26
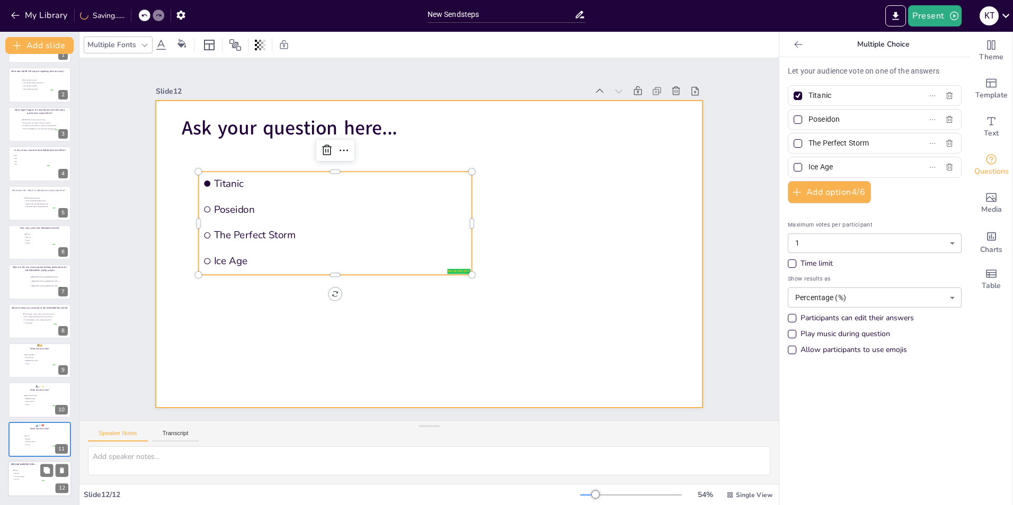
click at [25, 483] on div at bounding box center [40, 479] width 64 height 36
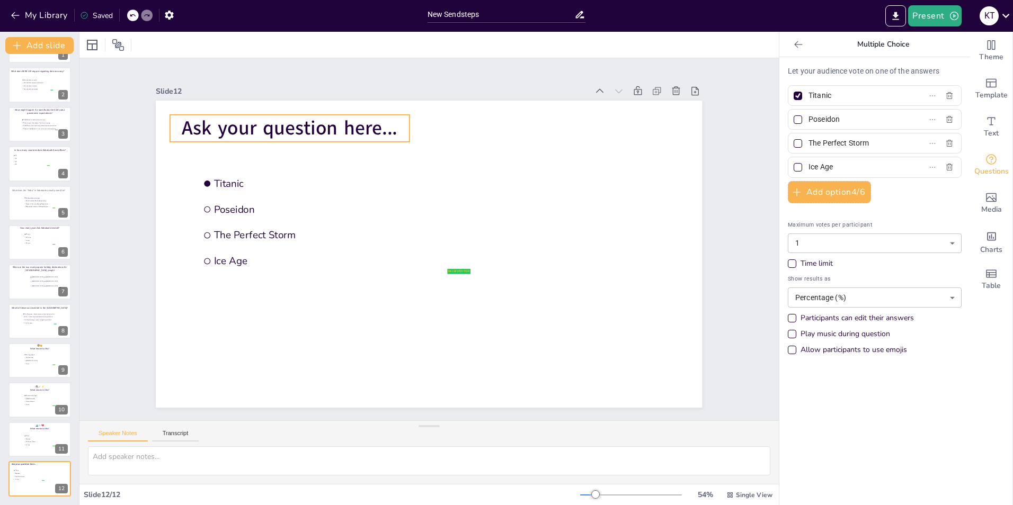
click at [267, 124] on span "Ask your question here..." at bounding box center [330, 91] width 213 height 92
click at [267, 124] on span "Ask your question here..." at bounding box center [316, 101] width 217 height 71
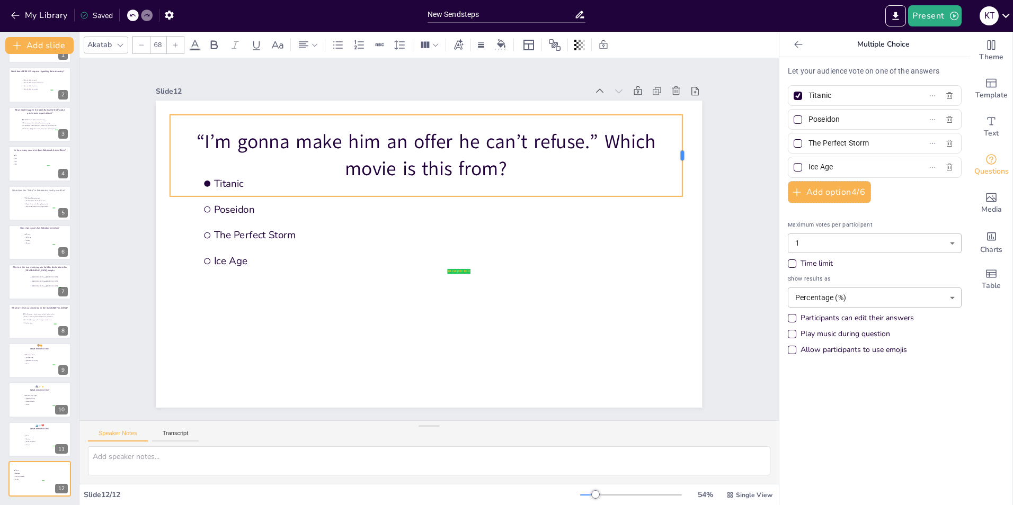
drag, startPoint x: 404, startPoint y: 149, endPoint x: 677, endPoint y: 141, distance: 272.9
click at [685, 142] on div at bounding box center [693, 183] width 17 height 82
click at [594, 139] on p "“I’m gonna make him an offer he can’t refuse.” Which movie is this from?" at bounding box center [451, 159] width 503 height 210
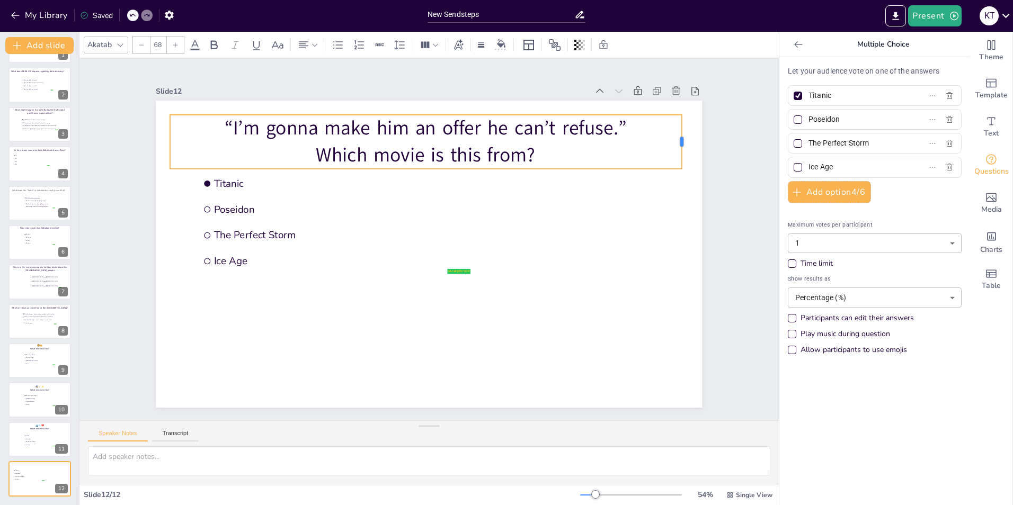
drag, startPoint x: 401, startPoint y: 137, endPoint x: 674, endPoint y: 143, distance: 272.3
click at [683, 257] on div at bounding box center [700, 282] width 34 height 51
click at [820, 95] on input "Titanic" at bounding box center [857, 95] width 99 height 15
paste input "Scarface"
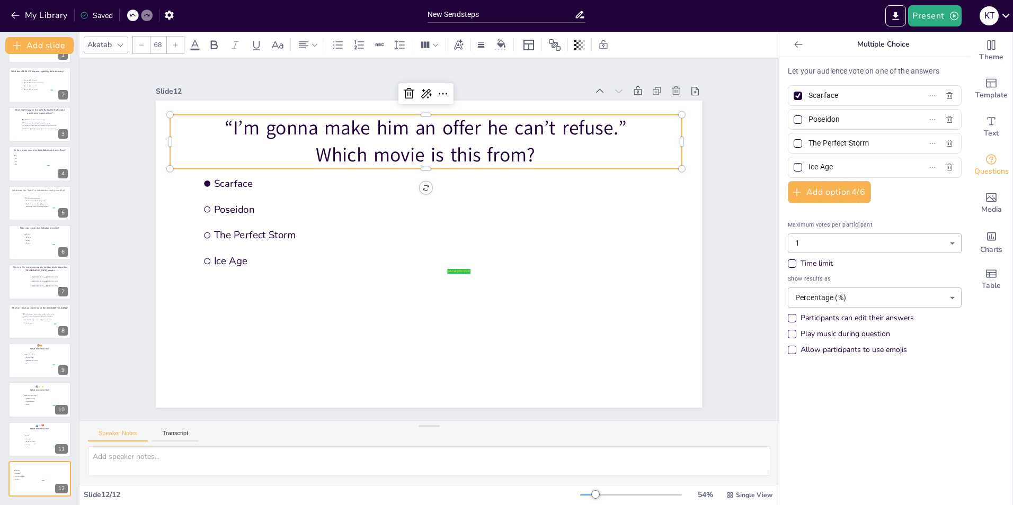
type input "Scarface"
click at [818, 118] on input "Poseidon" at bounding box center [857, 119] width 99 height 15
paste input "The Godfather"
type input "The Godfather"
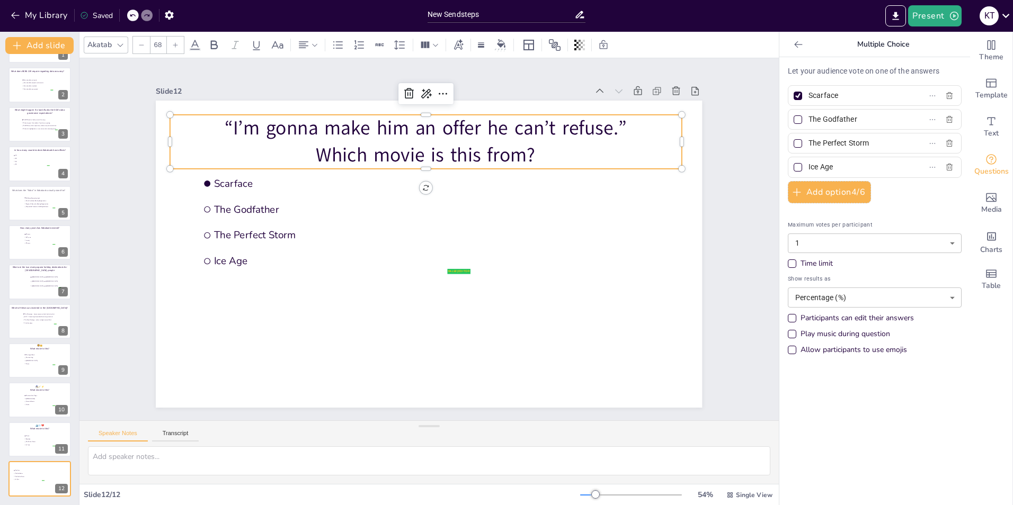
click at [850, 146] on input "The Perfect Storm" at bounding box center [857, 143] width 99 height 15
paste input "Goodfellas"
type input "Goodfellas"
click at [816, 164] on input "Ice Age" at bounding box center [857, 166] width 99 height 15
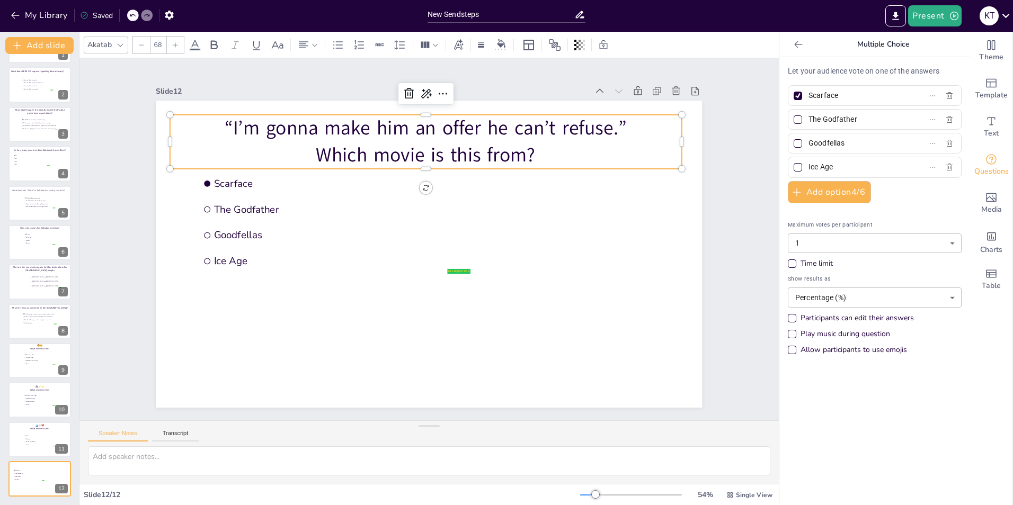
paste input "Casino"
type input "Casino"
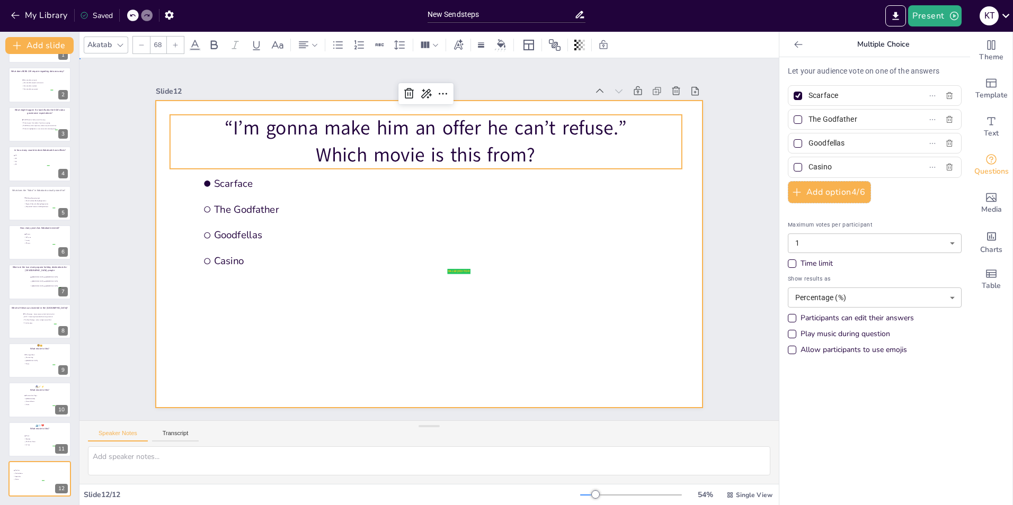
click at [583, 259] on div at bounding box center [418, 249] width 594 height 611
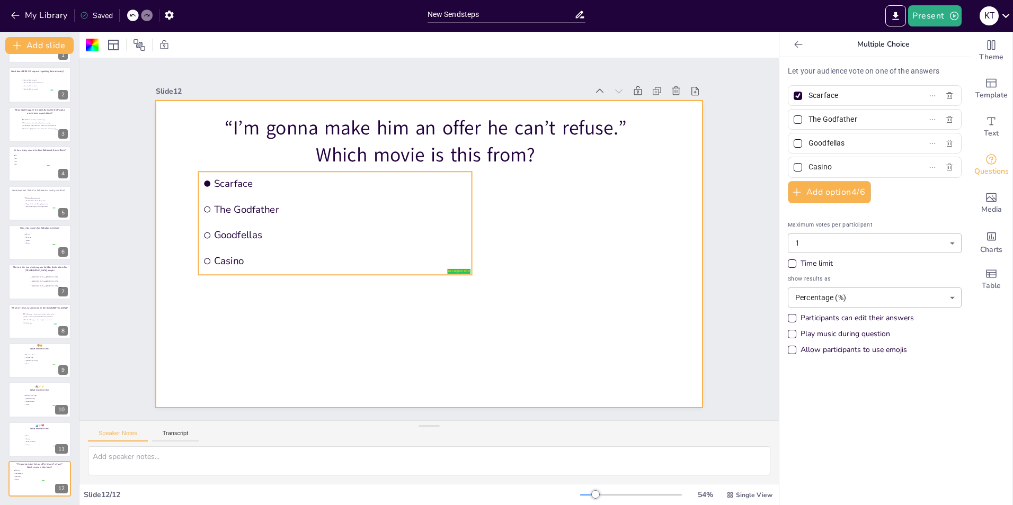
click at [355, 233] on span "Goodfellas" at bounding box center [343, 217] width 251 height 66
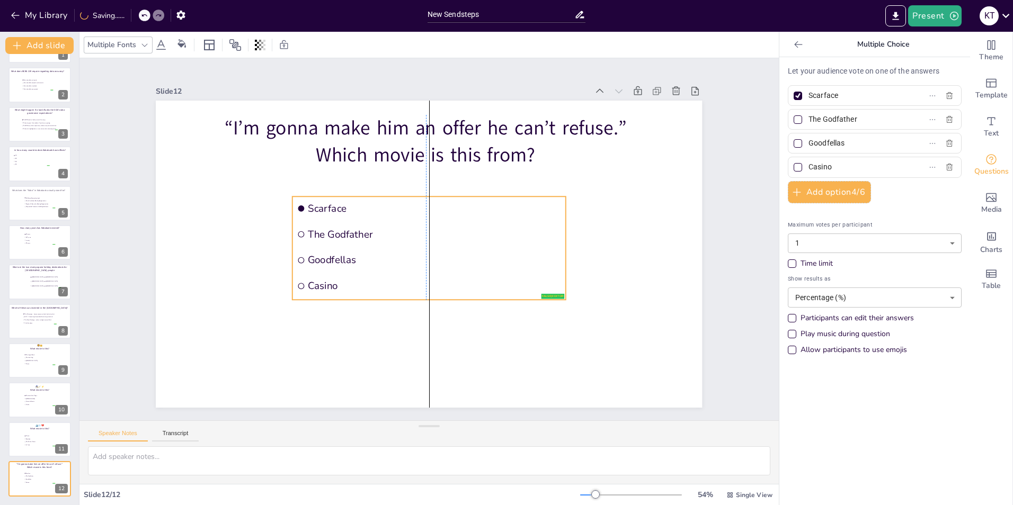
drag, startPoint x: 369, startPoint y: 220, endPoint x: 462, endPoint y: 245, distance: 96.5
click at [462, 245] on li "Goodfellas" at bounding box center [425, 260] width 272 height 80
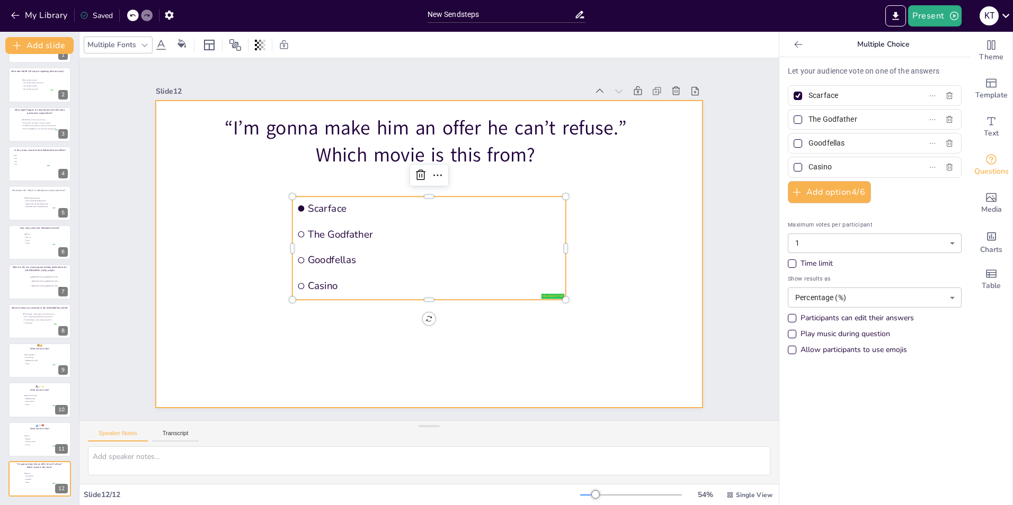
click at [622, 249] on div at bounding box center [422, 252] width 627 height 539
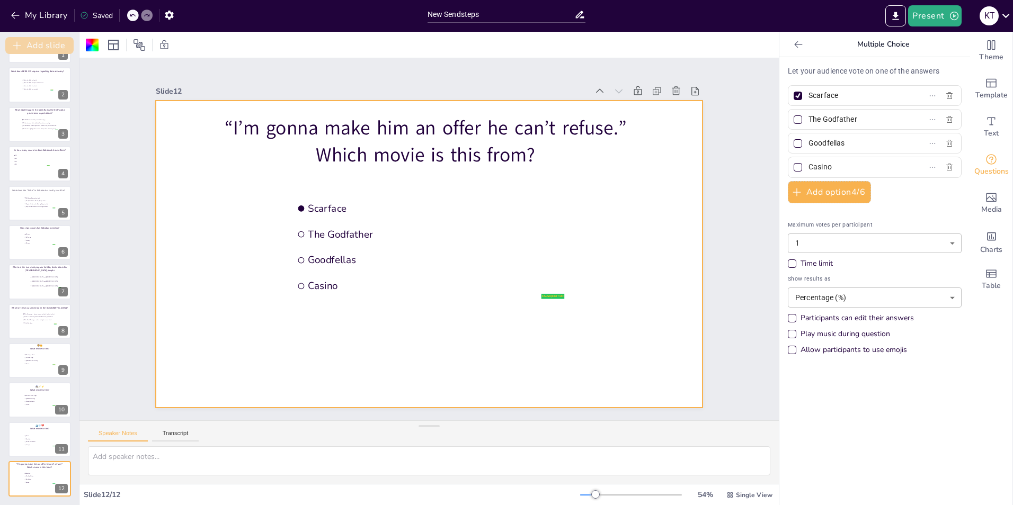
click at [32, 47] on button "Add slide" at bounding box center [39, 45] width 68 height 17
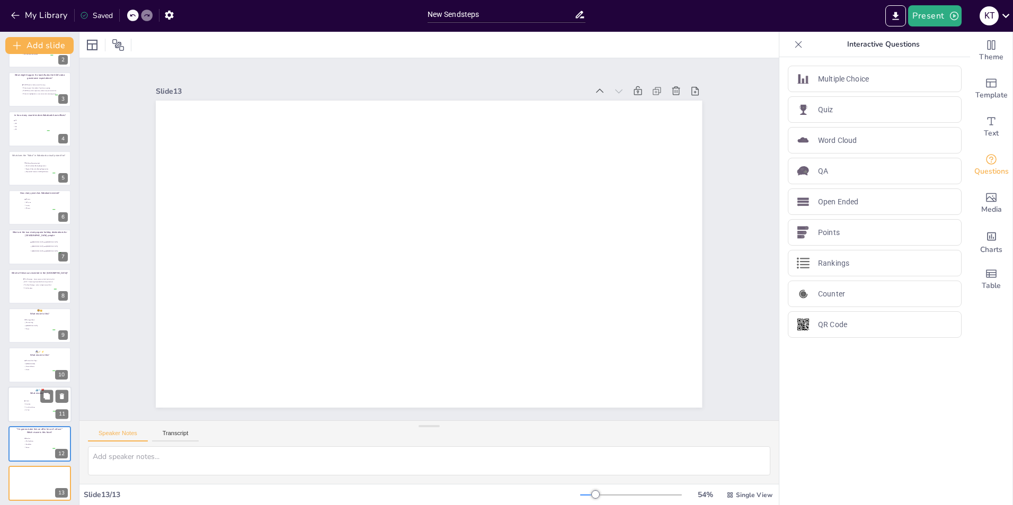
scroll to position [74, 0]
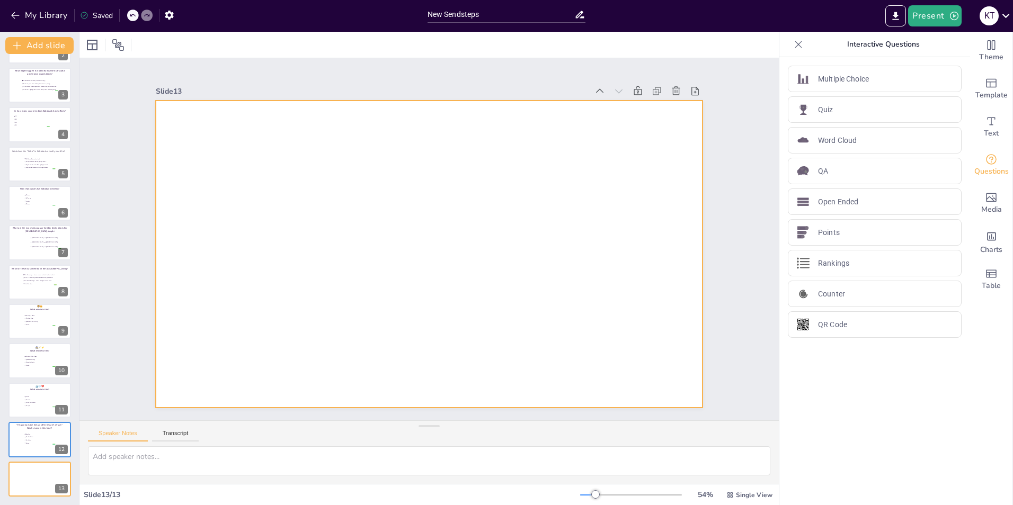
click at [513, 209] on div at bounding box center [422, 252] width 627 height 539
click at [823, 85] on div "Multiple Choice" at bounding box center [875, 79] width 174 height 26
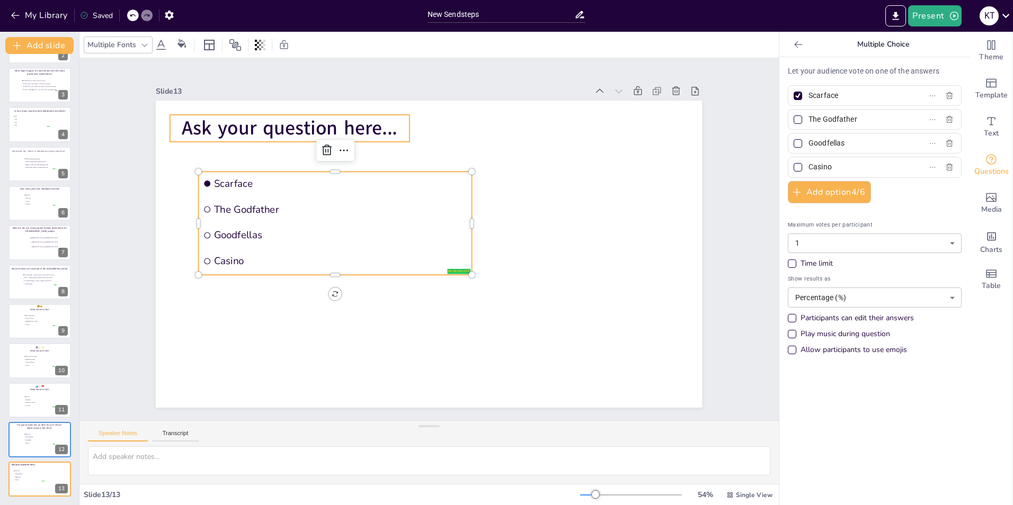
click at [311, 126] on span "Ask your question here..." at bounding box center [400, 63] width 178 height 164
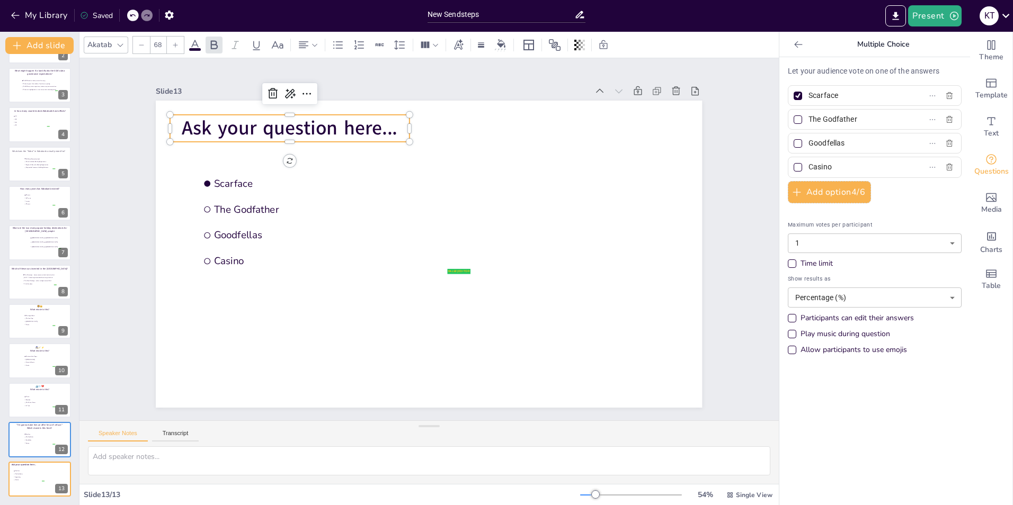
click at [263, 126] on span "Ask your question here..." at bounding box center [330, 91] width 213 height 92
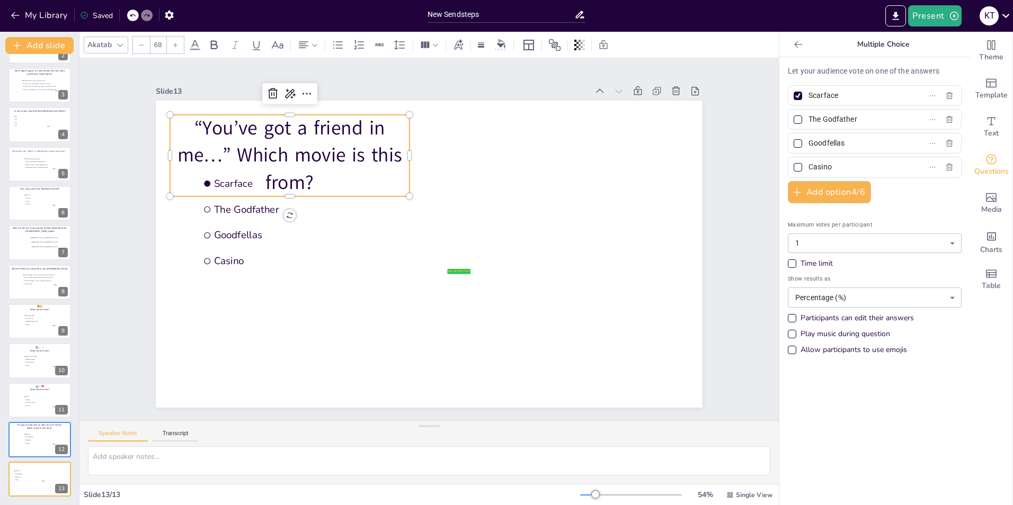
click at [229, 153] on p "“You’ve got a friend in me…” Which movie is this from?" at bounding box center [289, 155] width 239 height 81
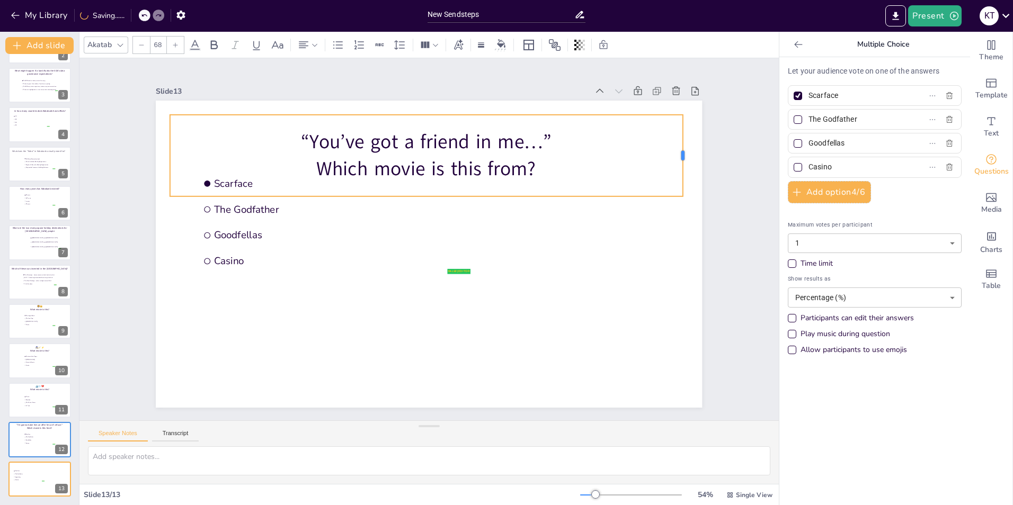
drag, startPoint x: 403, startPoint y: 151, endPoint x: 676, endPoint y: 146, distance: 273.3
click at [683, 199] on div at bounding box center [699, 239] width 33 height 80
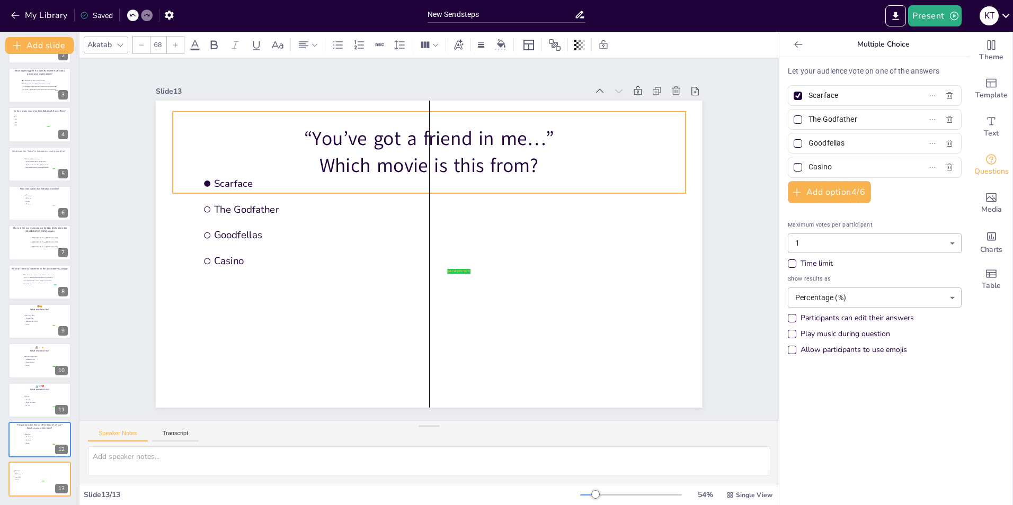
click at [533, 114] on div "“You’ve got a friend in me…” Which movie is this from?" at bounding box center [514, 257] width 186 height 518
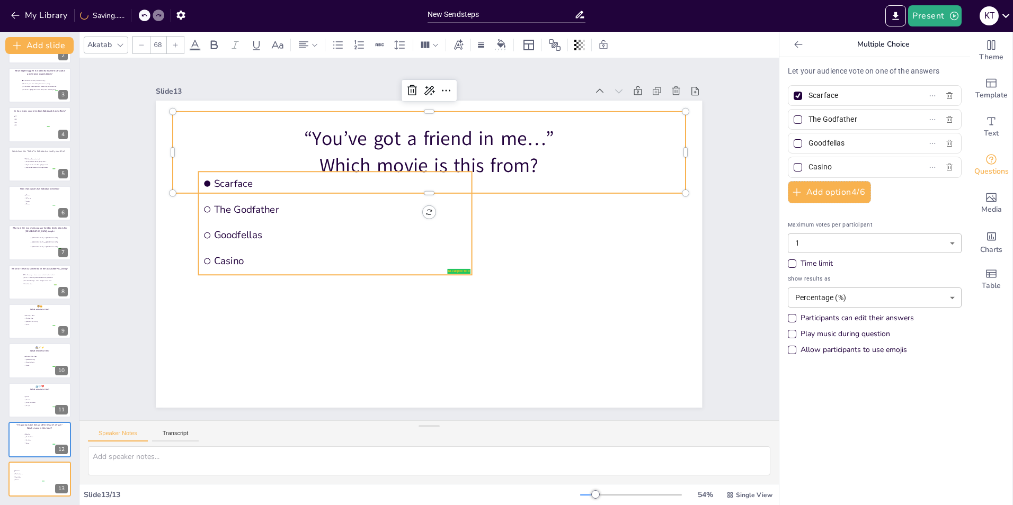
click at [277, 221] on li "Goodfellas" at bounding box center [362, 174] width 219 height 200
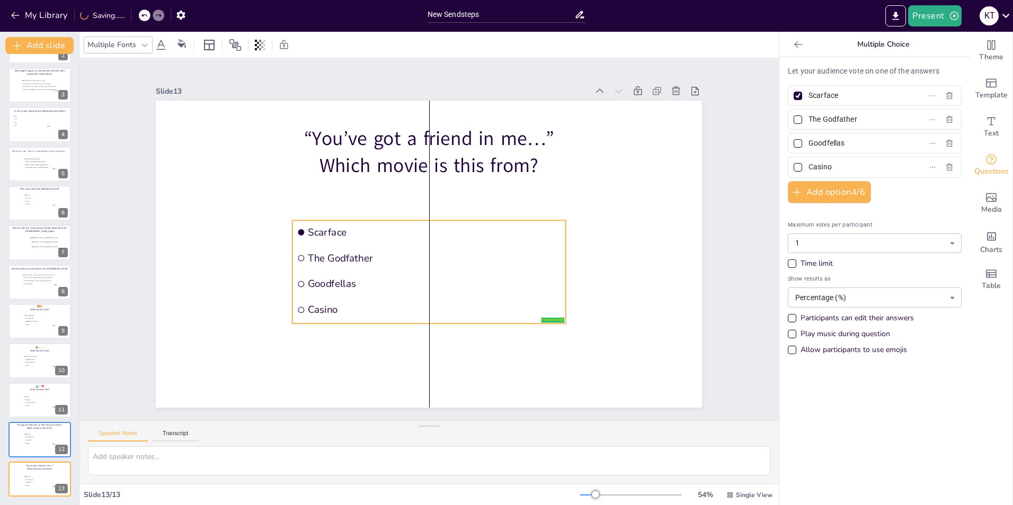
drag, startPoint x: 296, startPoint y: 225, endPoint x: 389, endPoint y: 274, distance: 104.7
click at [389, 274] on span "Goodfellas" at bounding box center [425, 284] width 251 height 66
click at [822, 146] on input "Goodfellas" at bounding box center [857, 143] width 99 height 15
paste input "oy Story"
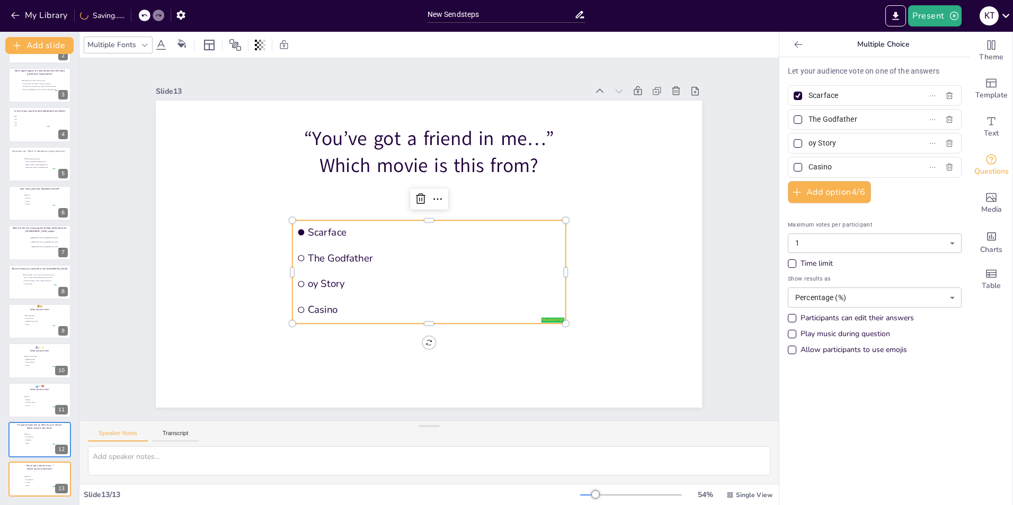
click at [808, 144] on input "oy Story" at bounding box center [857, 143] width 99 height 15
type input "Toy Story"
click at [818, 119] on input "The Godfather" at bounding box center [857, 119] width 99 height 15
paste input "Monsters, Inc."
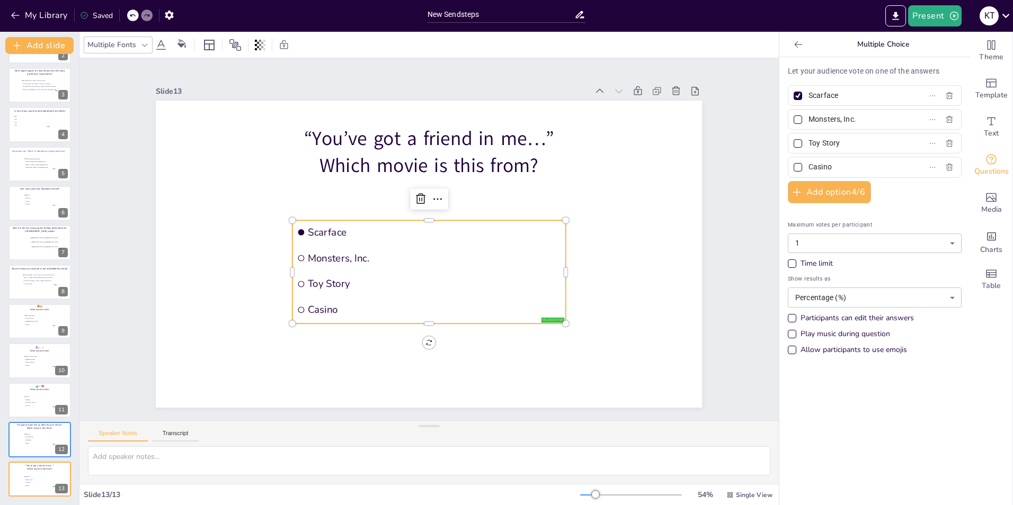
type input "Monsters, Inc."
click at [818, 95] on input "Scarface" at bounding box center [857, 95] width 99 height 15
paste input "Cars"
type input "Cars"
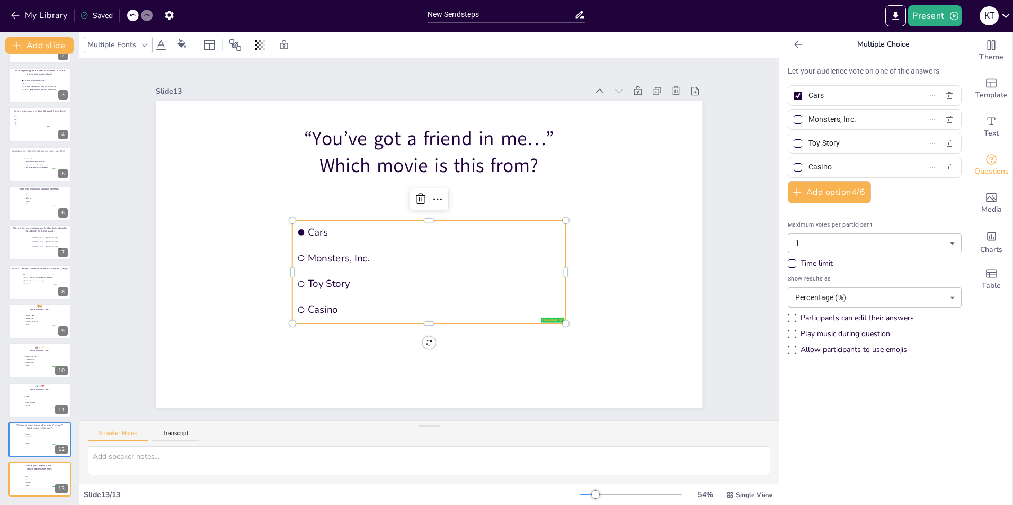
click at [812, 165] on input "Casino" at bounding box center [857, 166] width 99 height 15
paste input "Up"
type input "Up"
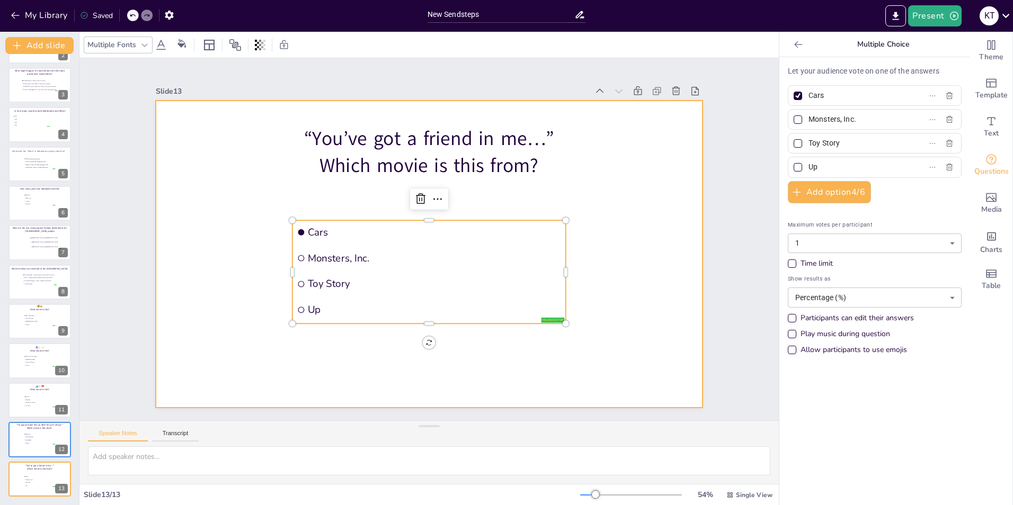
click at [635, 237] on div at bounding box center [429, 254] width 546 height 307
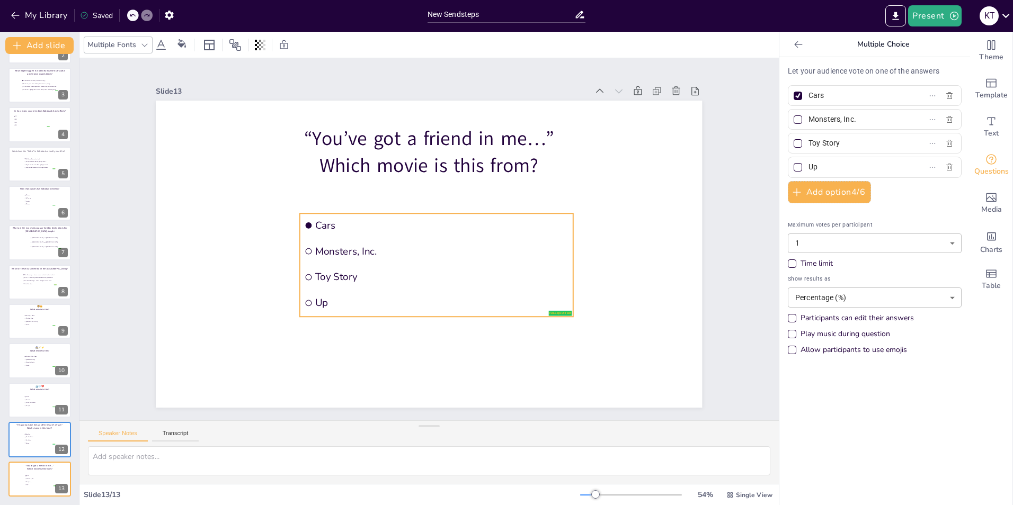
drag, startPoint x: 406, startPoint y: 263, endPoint x: 405, endPoint y: 258, distance: 5.4
click at [405, 258] on li "Monsters, Inc." at bounding box center [432, 253] width 267 height 107
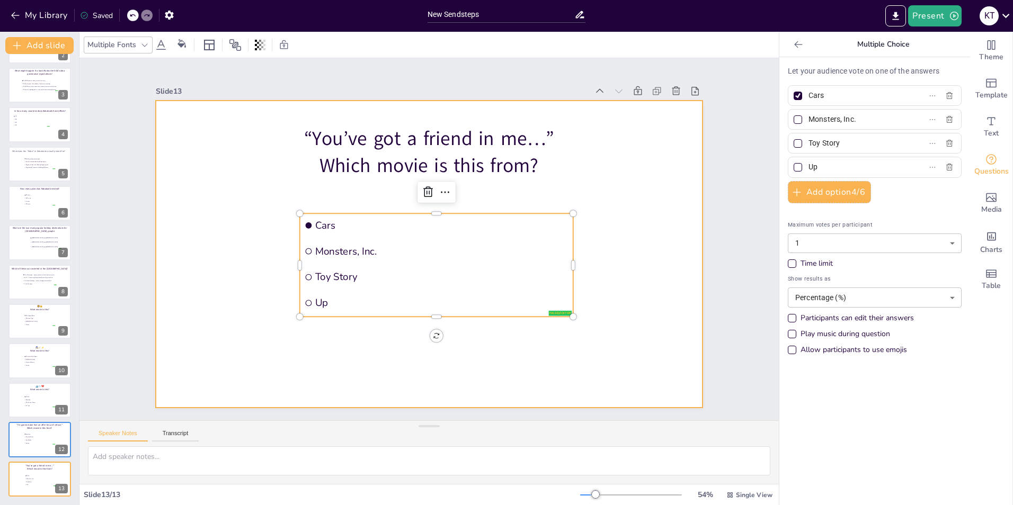
click at [313, 351] on div at bounding box center [426, 254] width 598 height 414
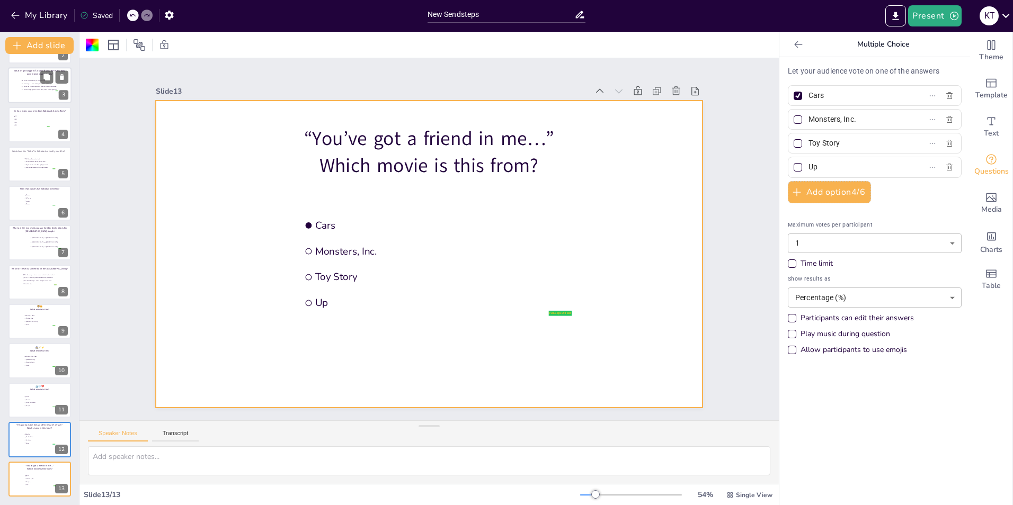
scroll to position [0, 0]
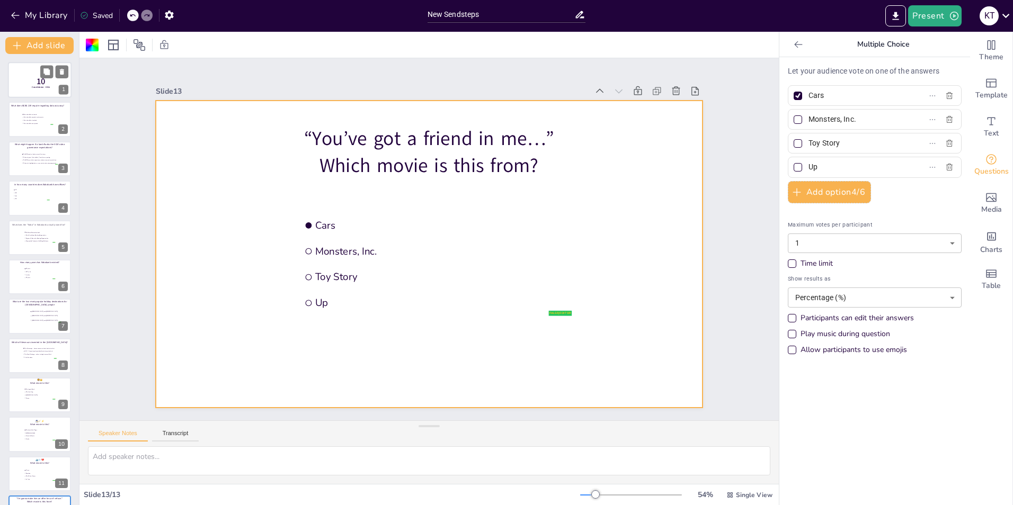
click at [27, 84] on p "10" at bounding box center [41, 82] width 28 height 12
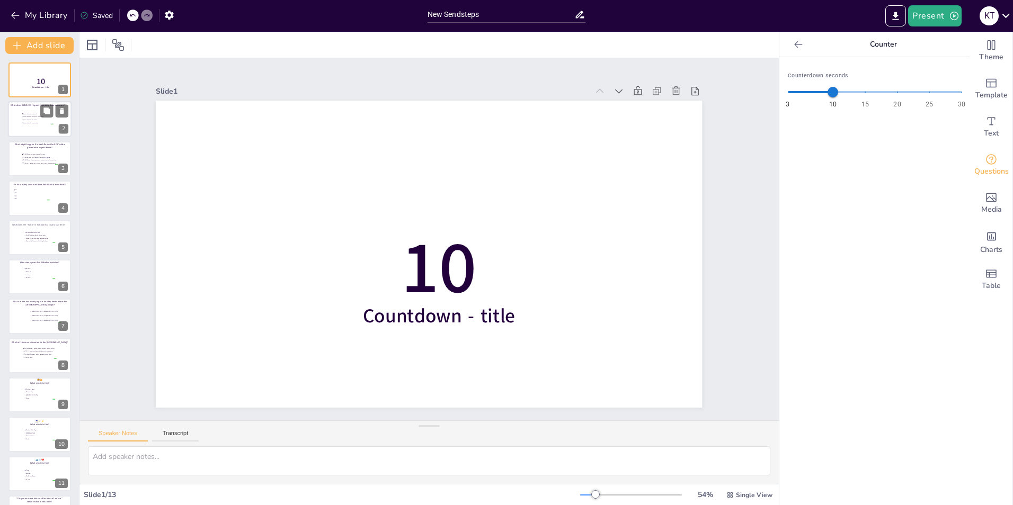
click at [24, 114] on span "Data should be estimated" at bounding box center [38, 114] width 30 height 2
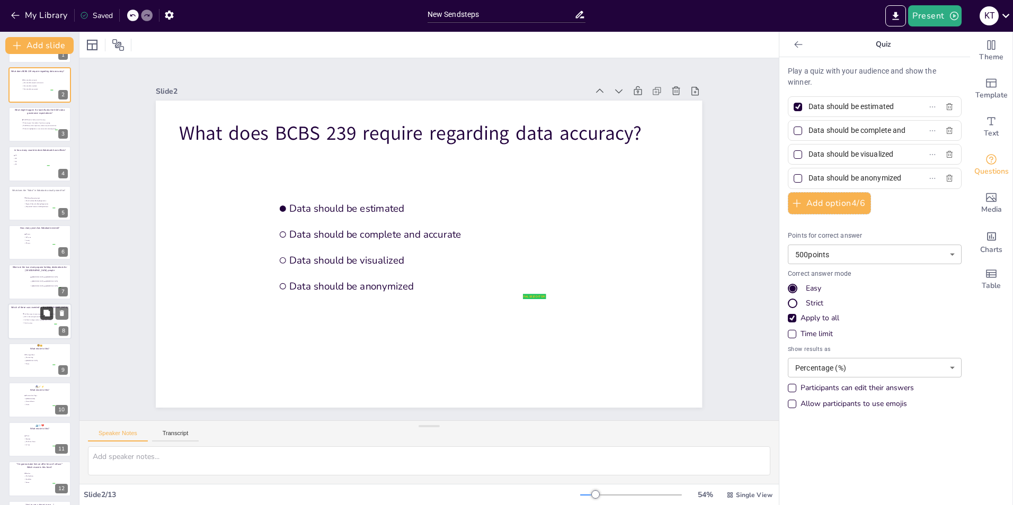
scroll to position [74, 0]
click at [39, 485] on span "Up" at bounding box center [41, 485] width 30 height 2
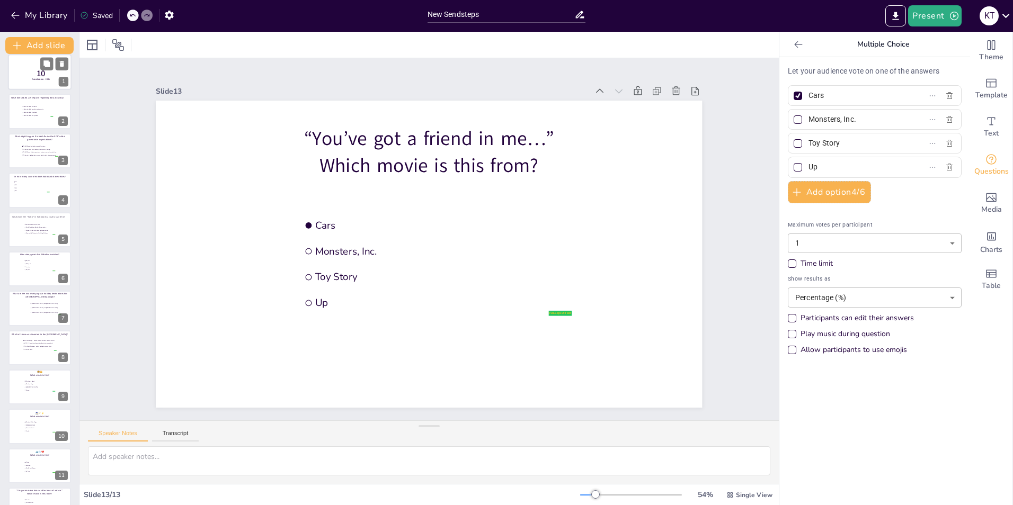
scroll to position [0, 0]
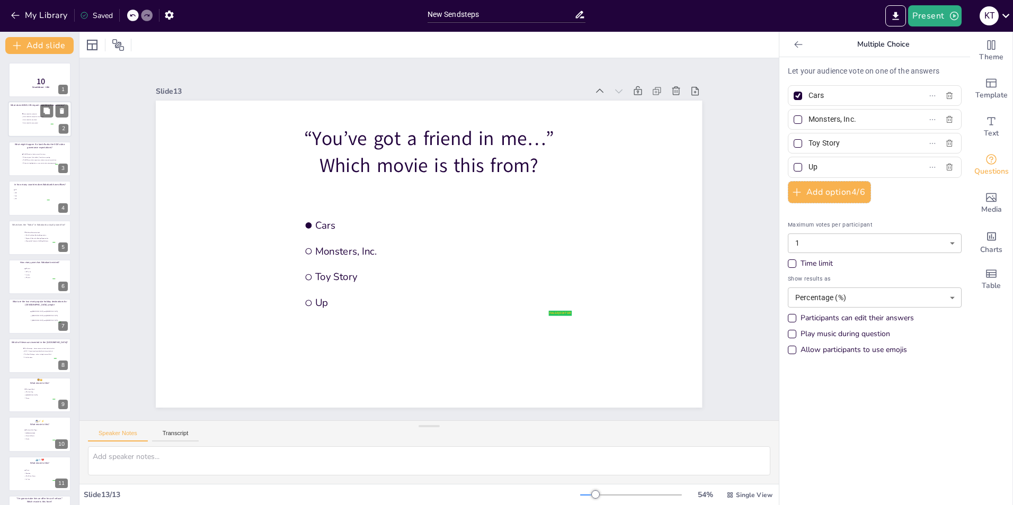
click at [30, 125] on div at bounding box center [40, 120] width 64 height 36
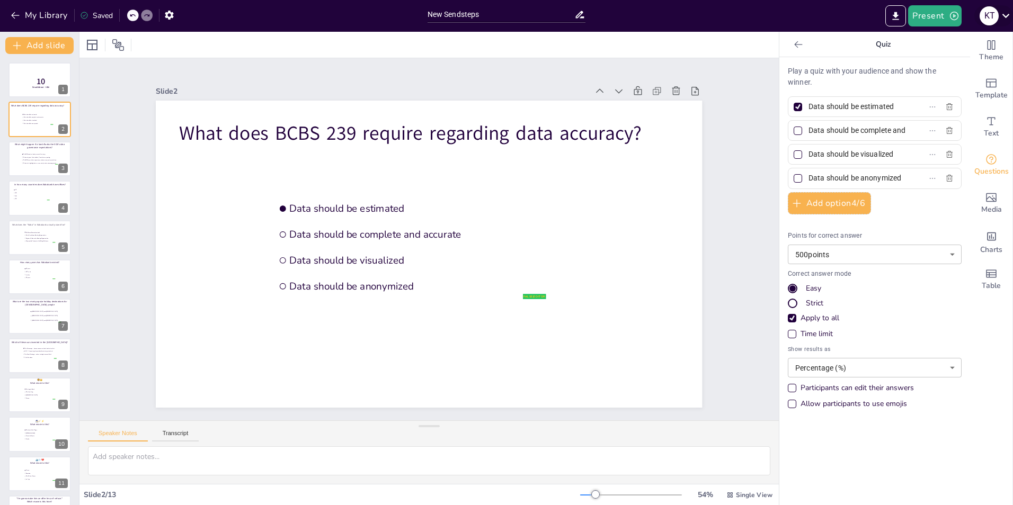
click at [1006, 19] on icon at bounding box center [1005, 15] width 14 height 14
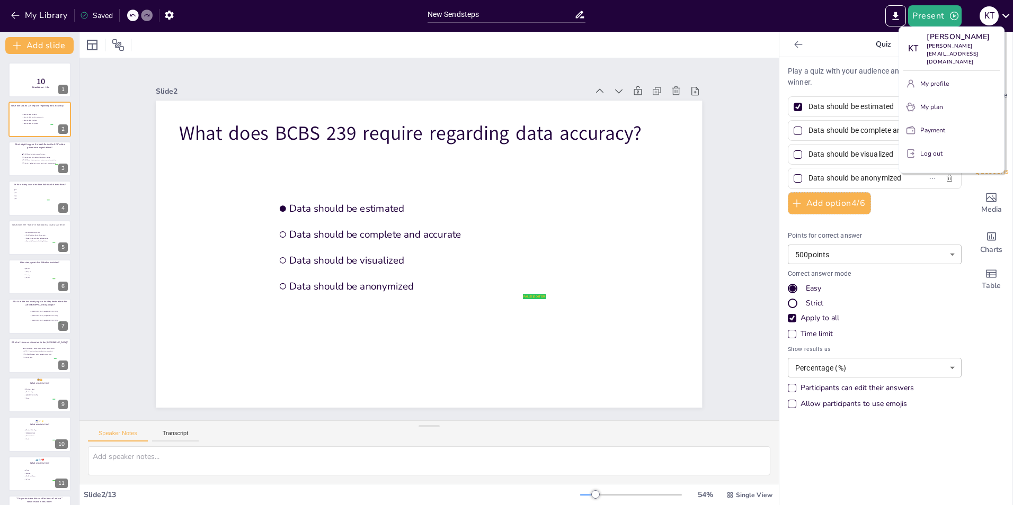
click at [824, 18] on div at bounding box center [506, 252] width 1013 height 505
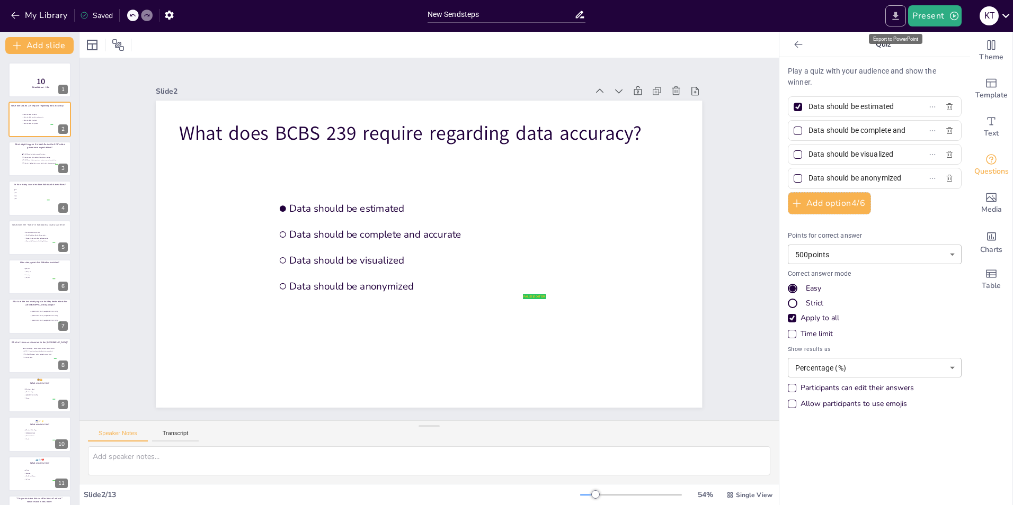
click at [896, 15] on icon "Export to PowerPoint" at bounding box center [895, 16] width 6 height 8
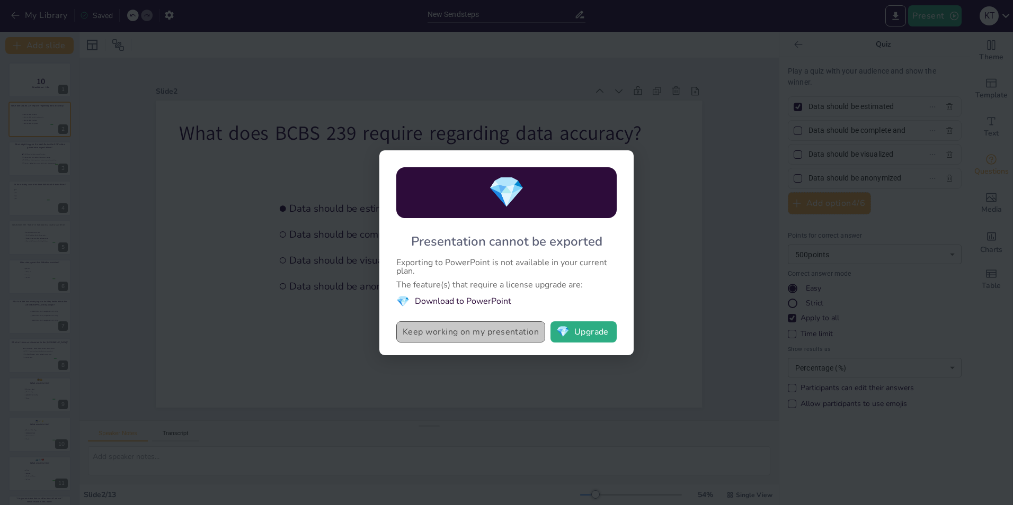
click at [462, 335] on button "Keep working on my presentation" at bounding box center [470, 332] width 149 height 21
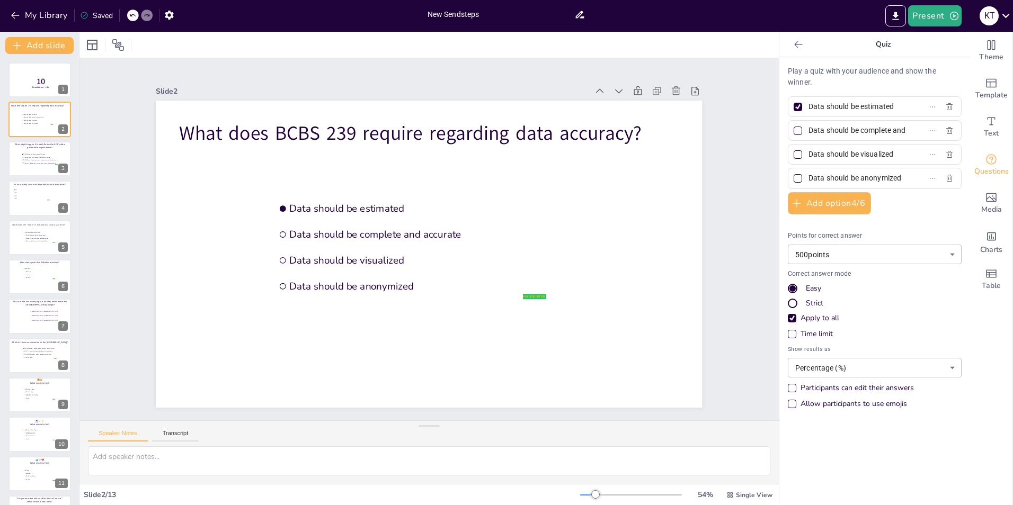
click at [480, 11] on input "New Sendsteps" at bounding box center [500, 14] width 147 height 15
drag, startPoint x: 487, startPoint y: 11, endPoint x: 399, endPoint y: 10, distance: 87.4
click at [399, 10] on div "My Library Saved New Sendsteps Present K T" at bounding box center [506, 16] width 1013 height 32
type input "Chapter data quiz"
click at [375, 39] on div at bounding box center [428, 45] width 699 height 26
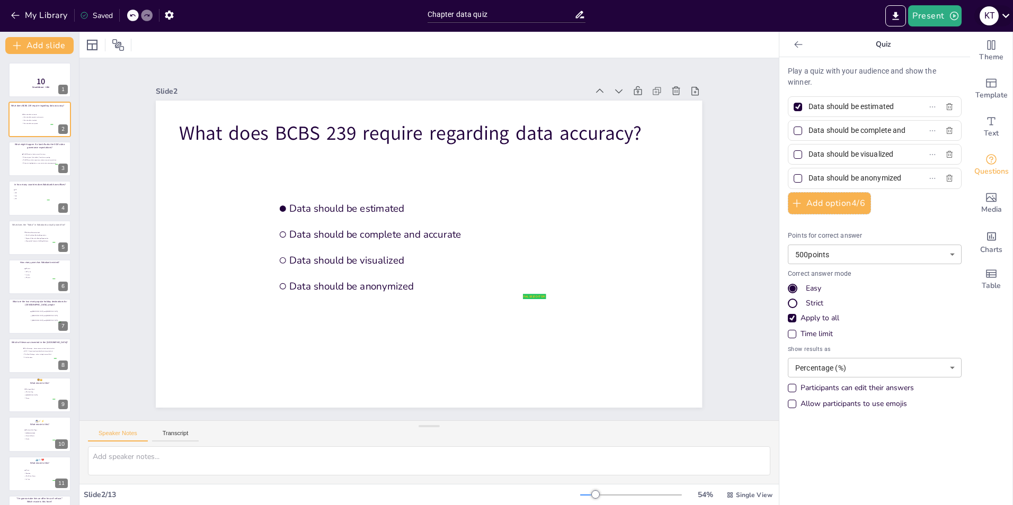
click at [1009, 19] on icon at bounding box center [1005, 15] width 14 height 14
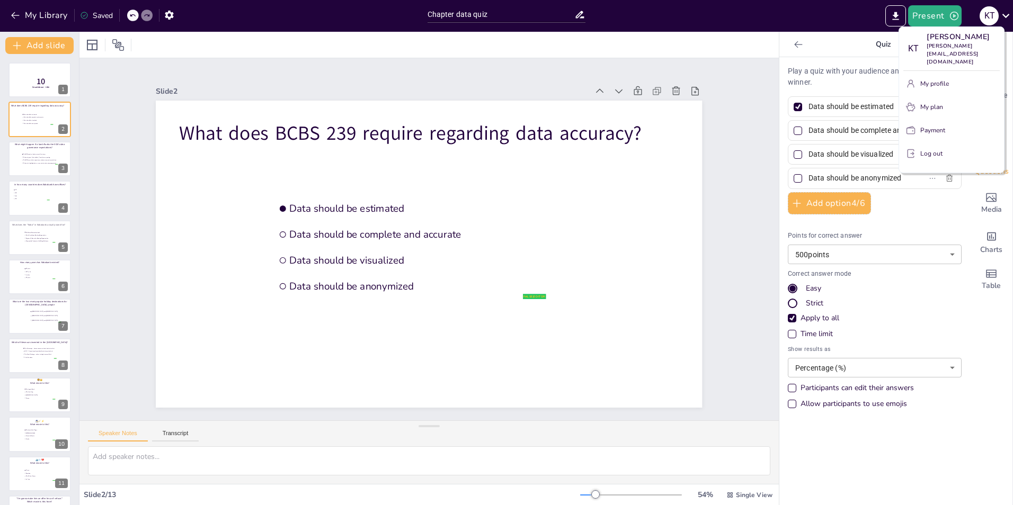
click at [1008, 14] on div at bounding box center [506, 252] width 1013 height 505
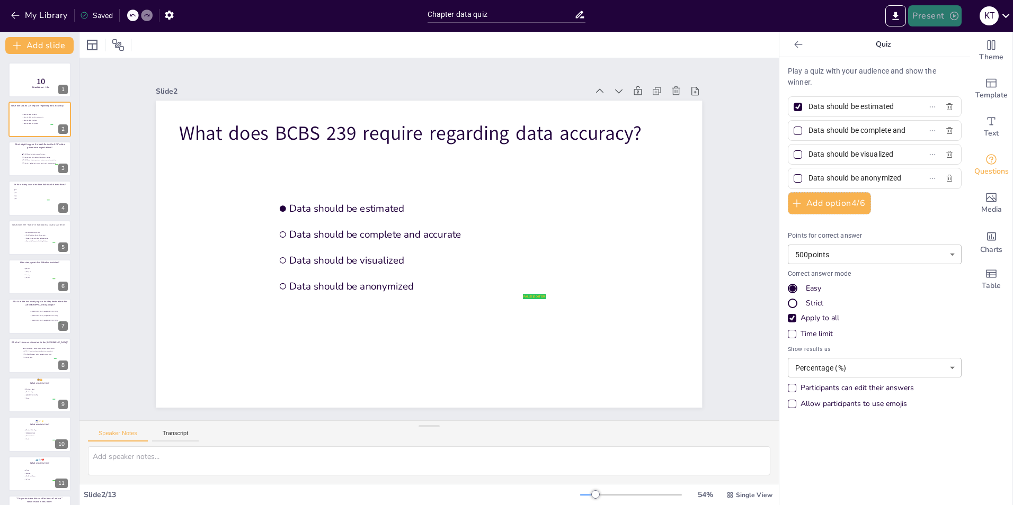
click at [935, 12] on button "Present" at bounding box center [934, 15] width 53 height 21
click at [931, 42] on li "Preview presentation" at bounding box center [950, 39] width 83 height 17
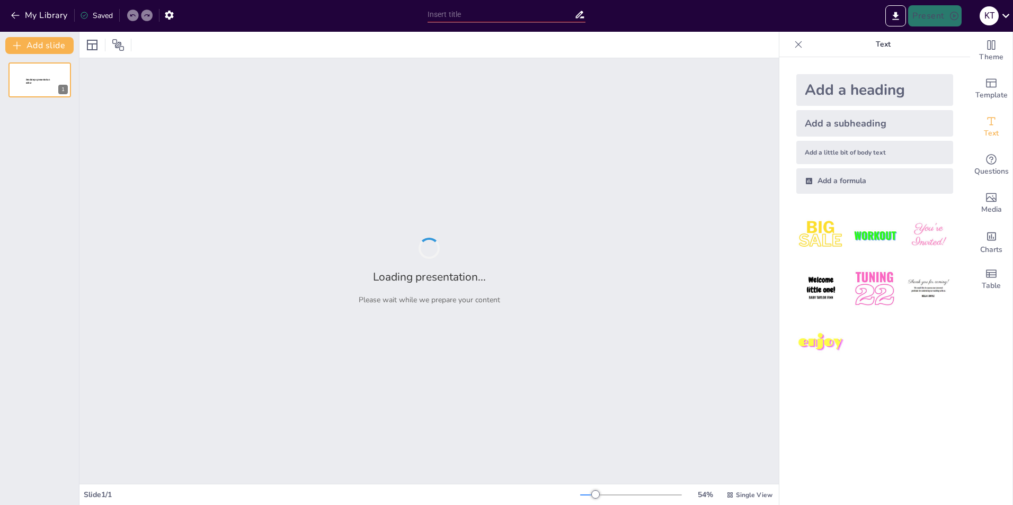
type input "Chapter data quiz"
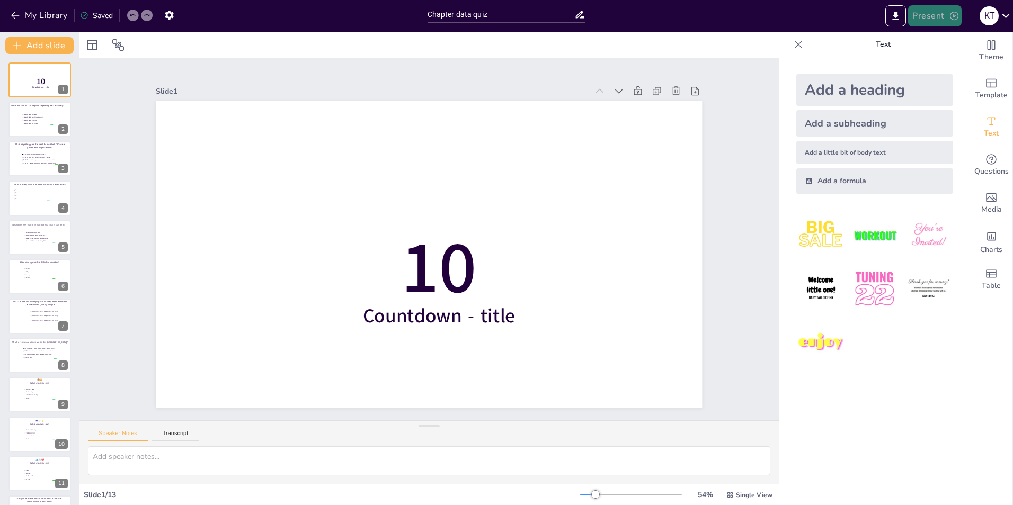
click at [936, 19] on button "Present" at bounding box center [934, 15] width 53 height 21
click at [37, 81] on div at bounding box center [506, 252] width 1013 height 505
click at [984, 210] on span "Media" at bounding box center [991, 210] width 21 height 12
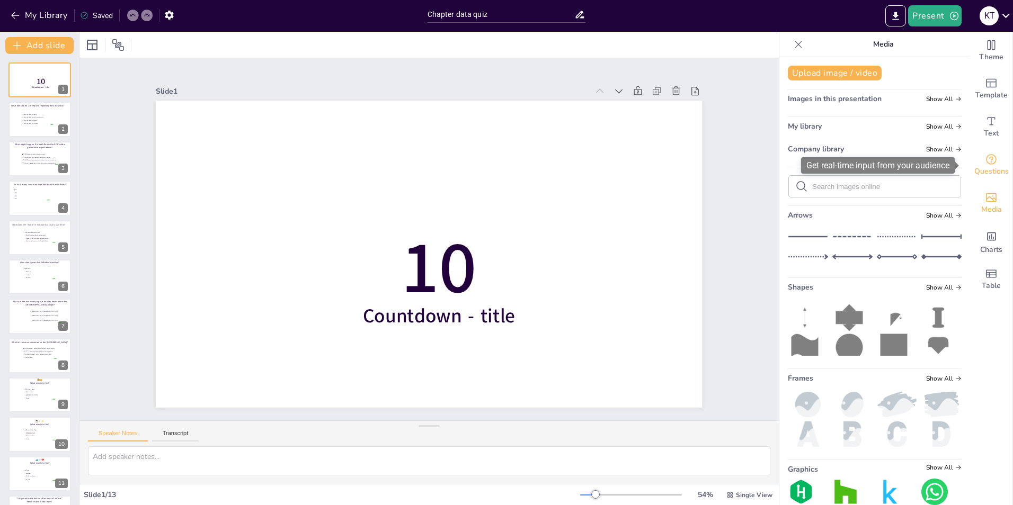
click at [986, 161] on icon "Get real-time input from your audience" at bounding box center [991, 159] width 13 height 13
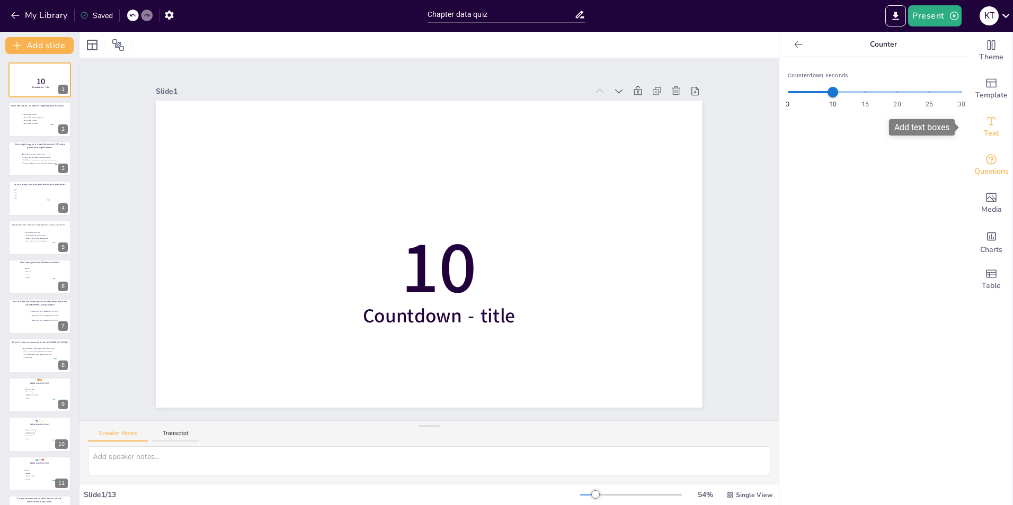
click at [985, 121] on icon "Add text boxes" at bounding box center [991, 121] width 13 height 13
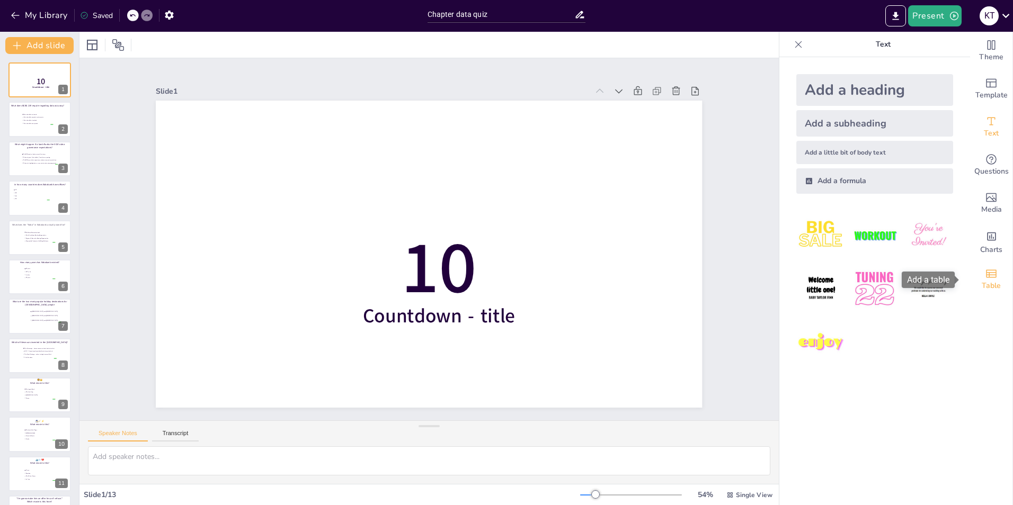
click at [985, 275] on icon "Add a table" at bounding box center [991, 273] width 13 height 13
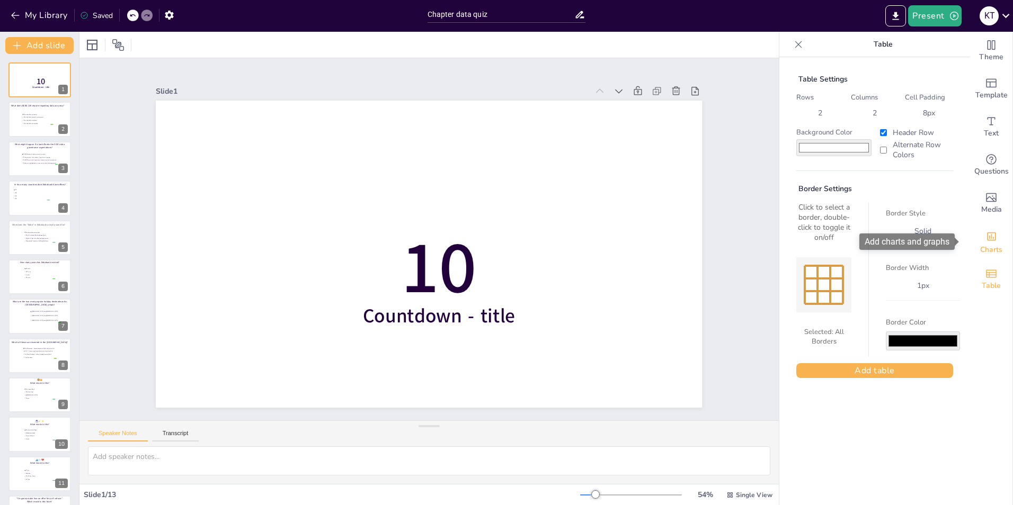
click at [986, 237] on icon "Add charts and graphs" at bounding box center [991, 236] width 11 height 11
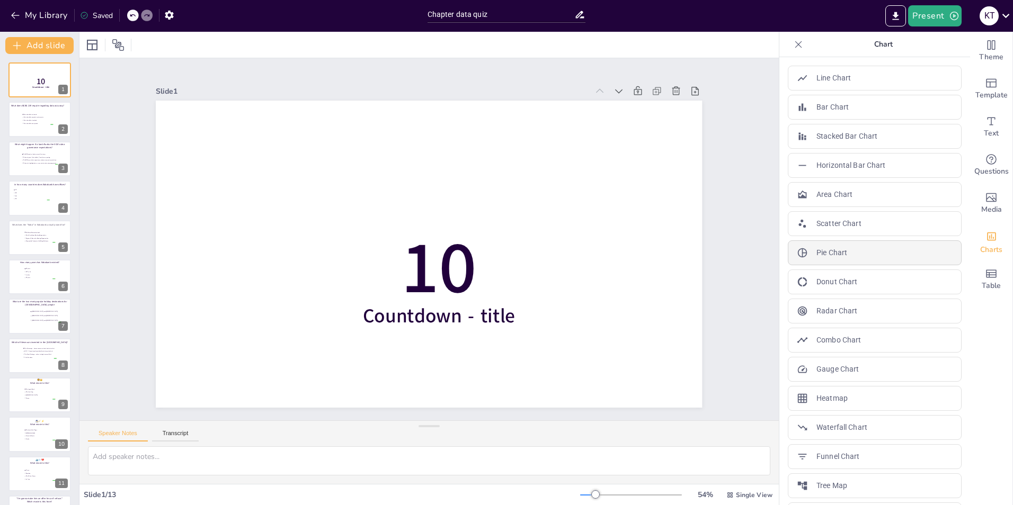
scroll to position [31, 0]
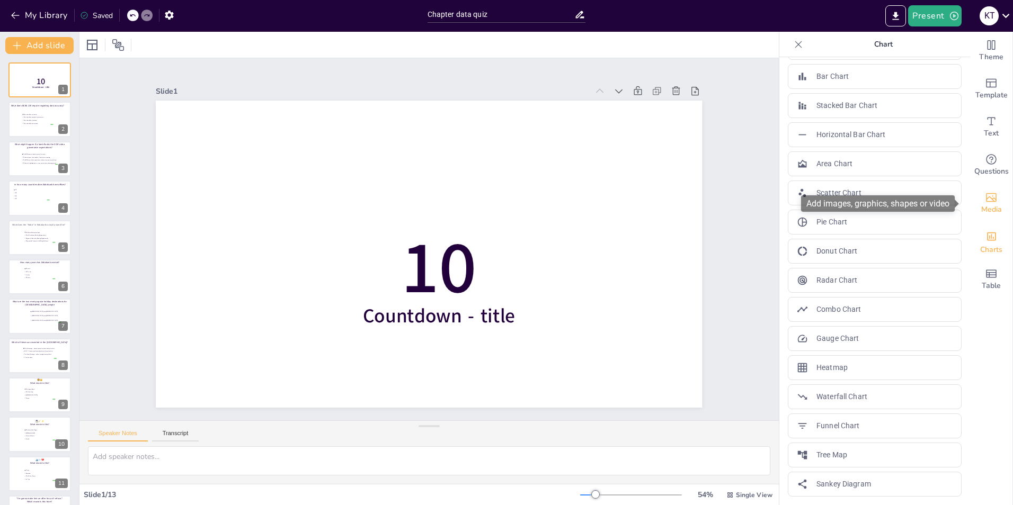
click at [992, 204] on span "Media" at bounding box center [991, 210] width 21 height 12
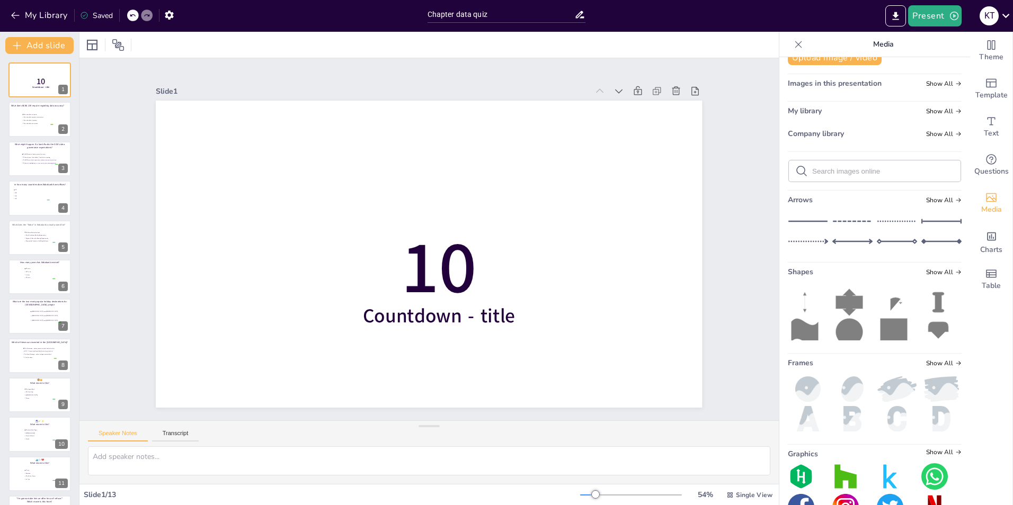
scroll to position [0, 0]
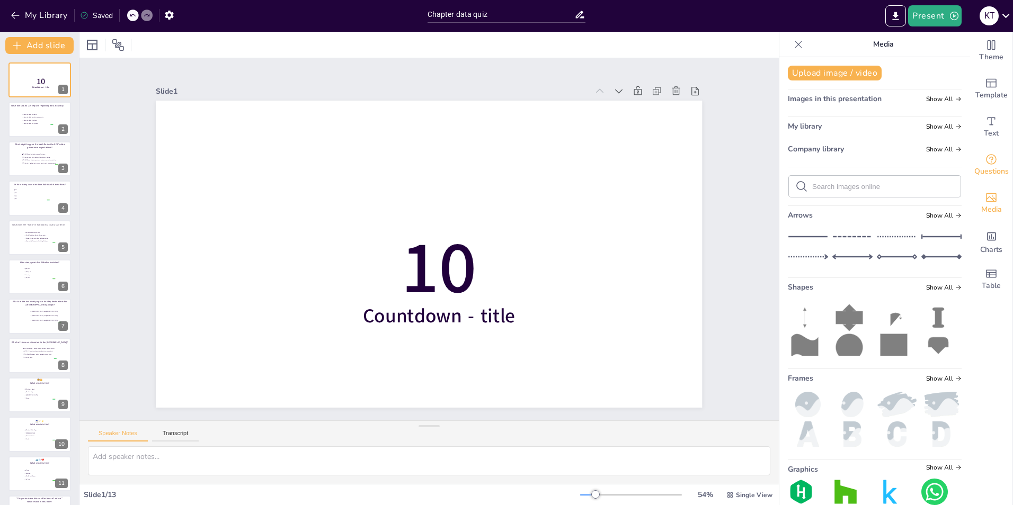
click at [994, 169] on span "Questions" at bounding box center [991, 172] width 34 height 12
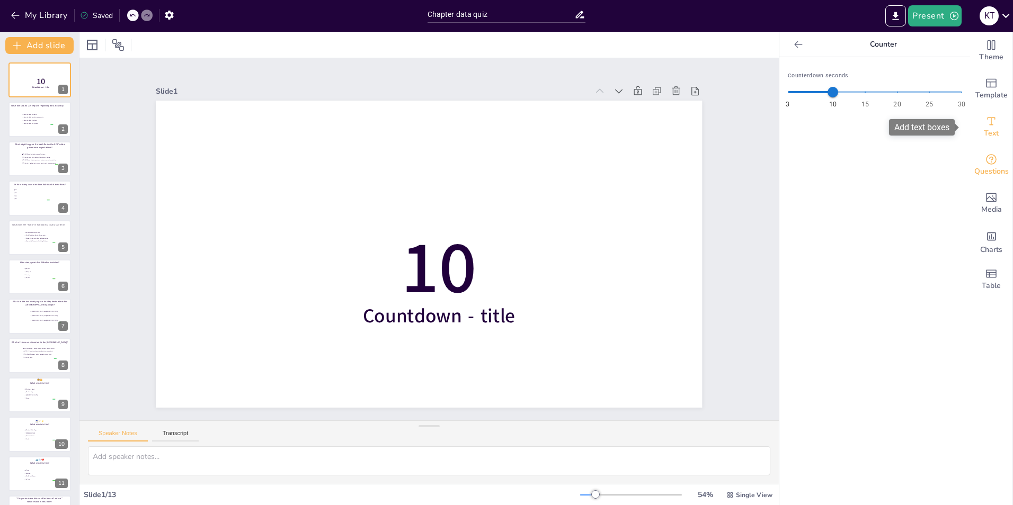
click at [986, 131] on span "Text" at bounding box center [991, 134] width 15 height 12
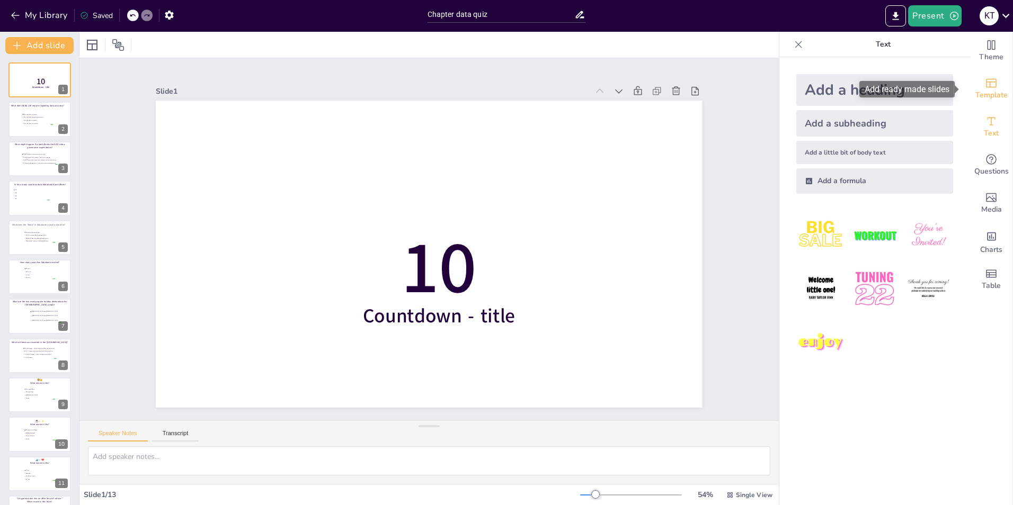
click at [986, 82] on icon "Add ready made slides" at bounding box center [991, 83] width 11 height 9
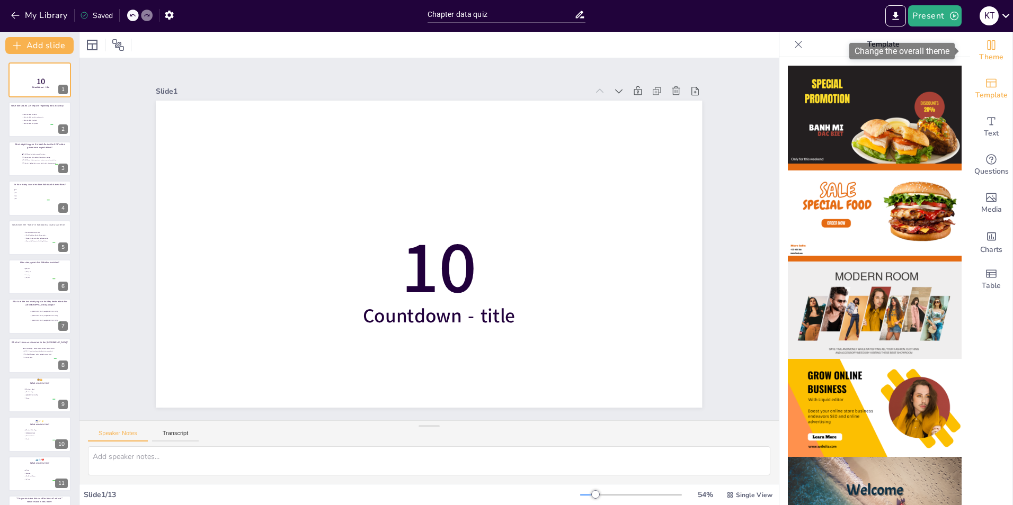
click at [989, 41] on icon "Change the overall theme" at bounding box center [991, 45] width 13 height 13
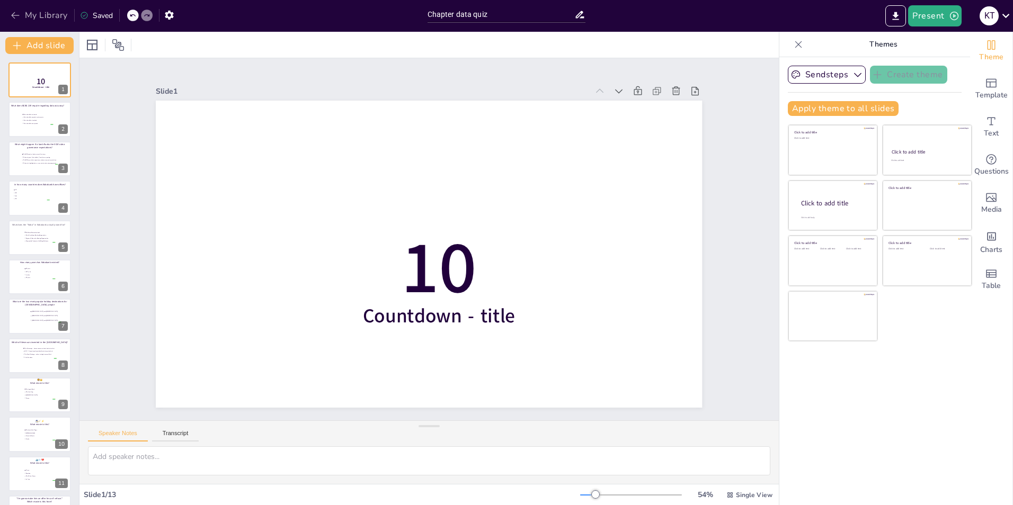
click at [30, 23] on button "My Library" at bounding box center [40, 15] width 64 height 17
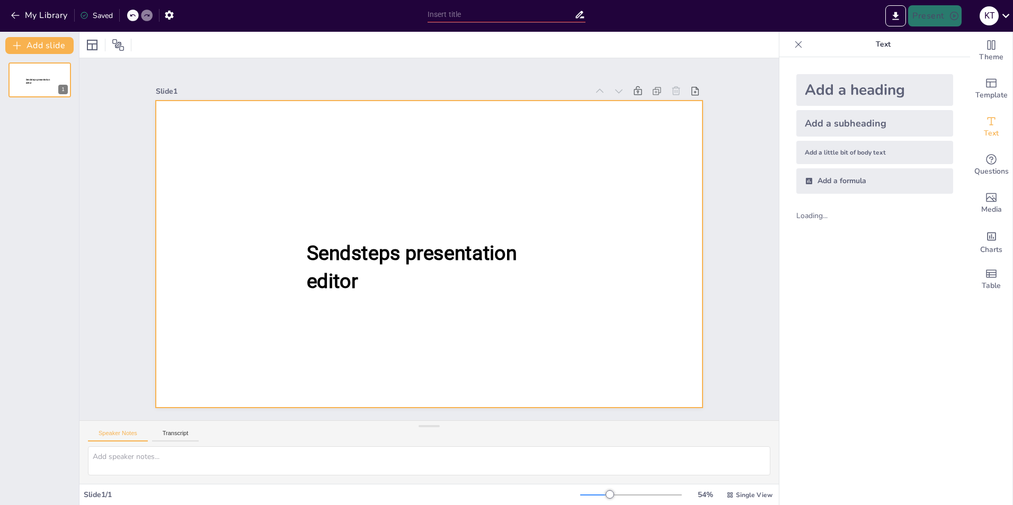
type input "Chapter data quiz"
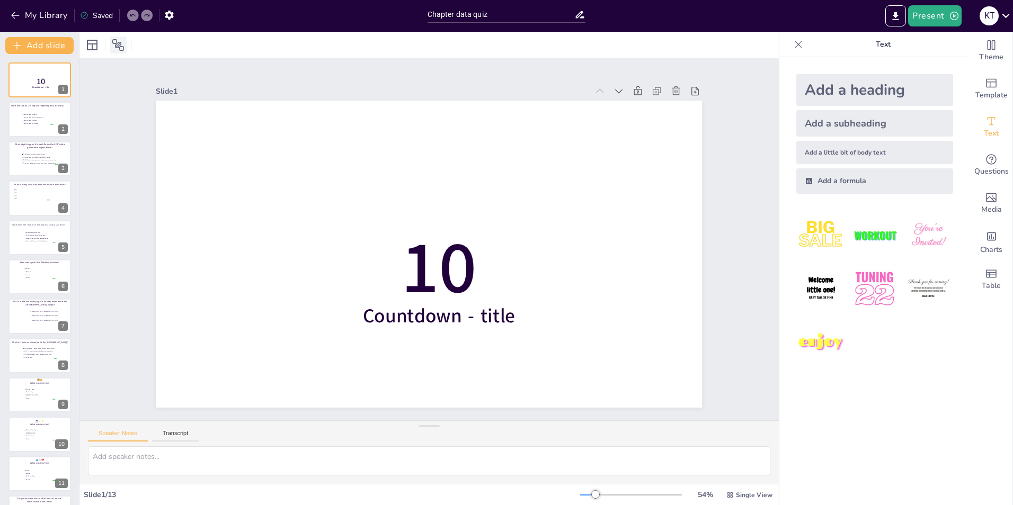
click at [119, 47] on icon at bounding box center [118, 45] width 12 height 12
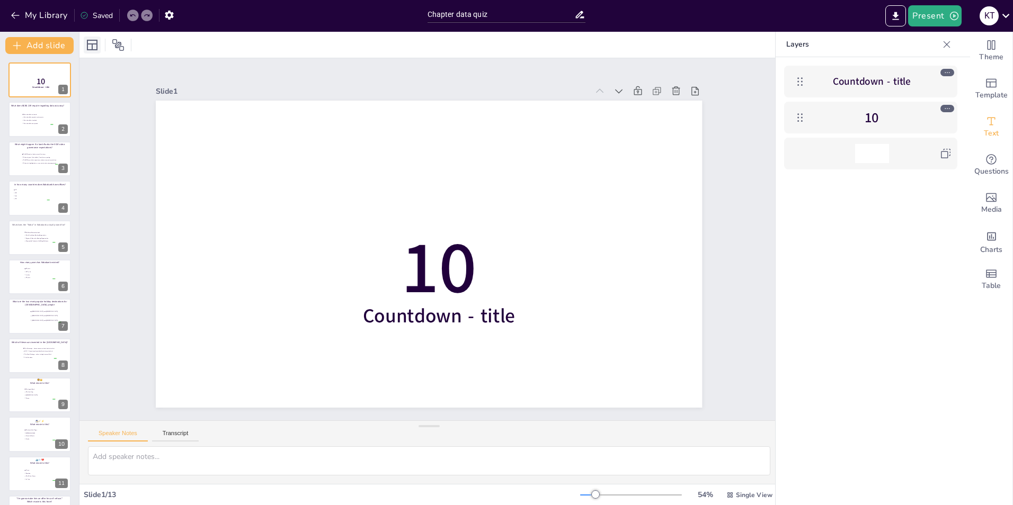
click at [90, 44] on icon at bounding box center [92, 45] width 11 height 11
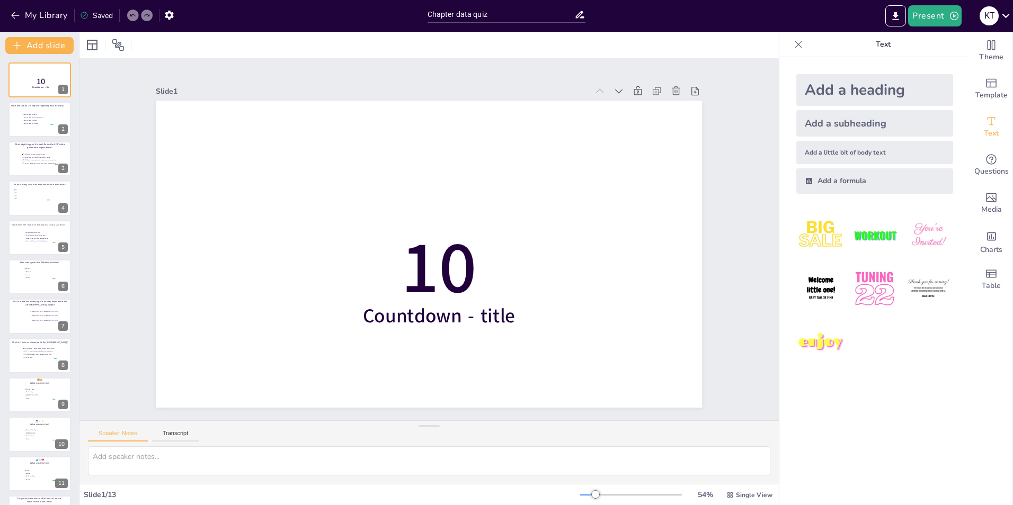
click at [836, 180] on div "Add a formula" at bounding box center [874, 180] width 157 height 25
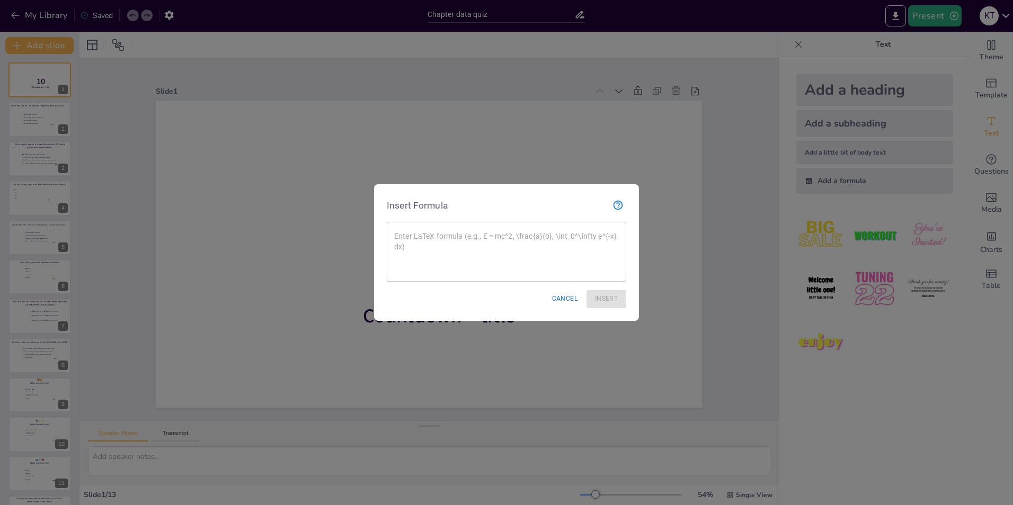
click at [555, 296] on button "Cancel" at bounding box center [565, 298] width 34 height 17
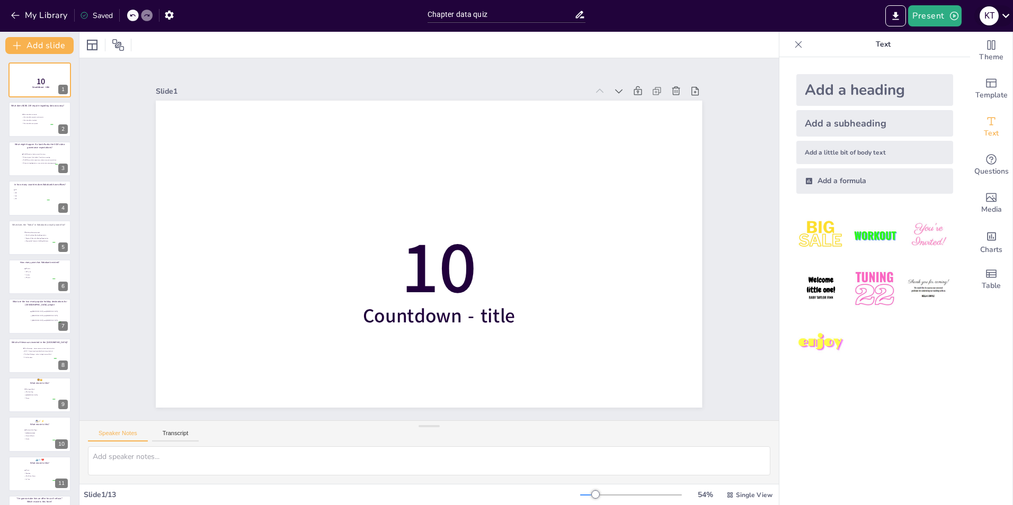
click at [987, 15] on div "K T" at bounding box center [988, 15] width 19 height 19
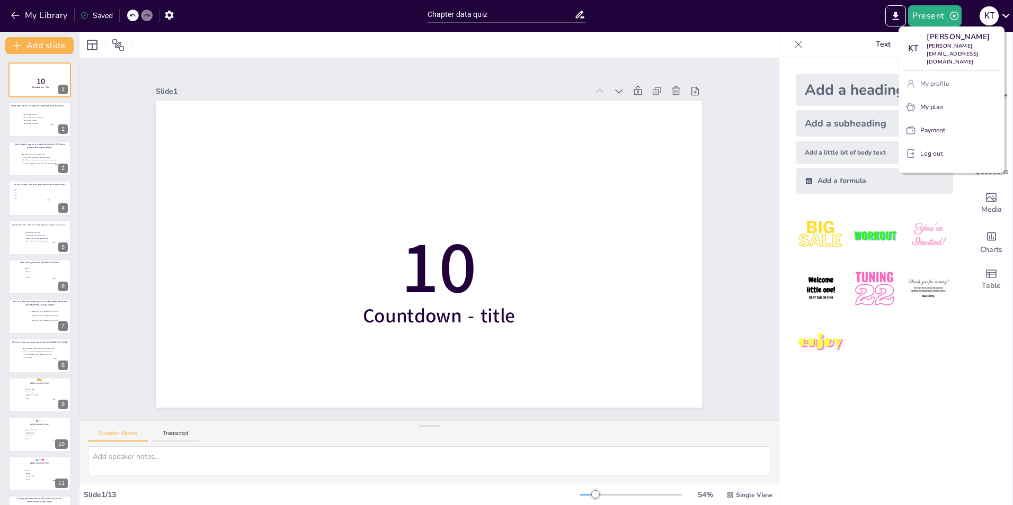
click at [951, 75] on button "My profile" at bounding box center [951, 83] width 96 height 17
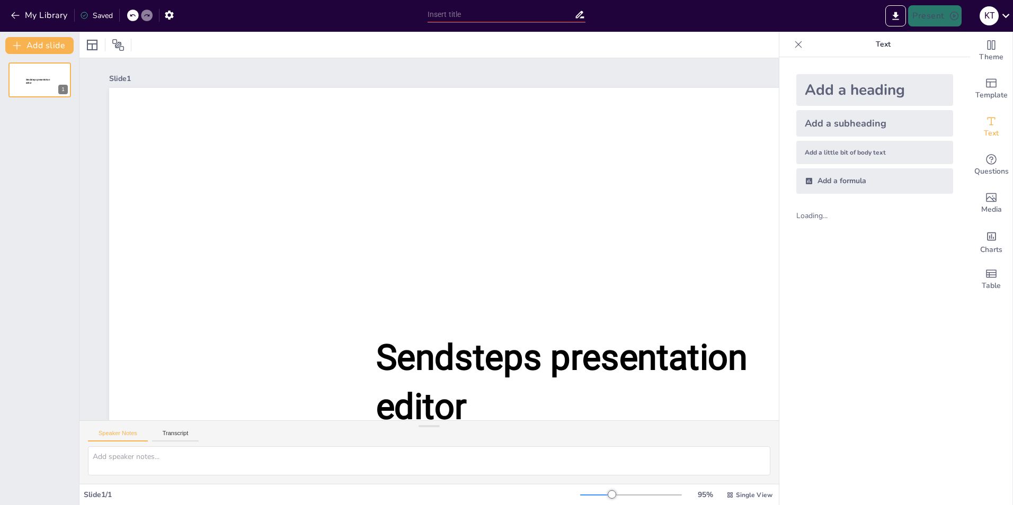
type input "Chapter data quiz"
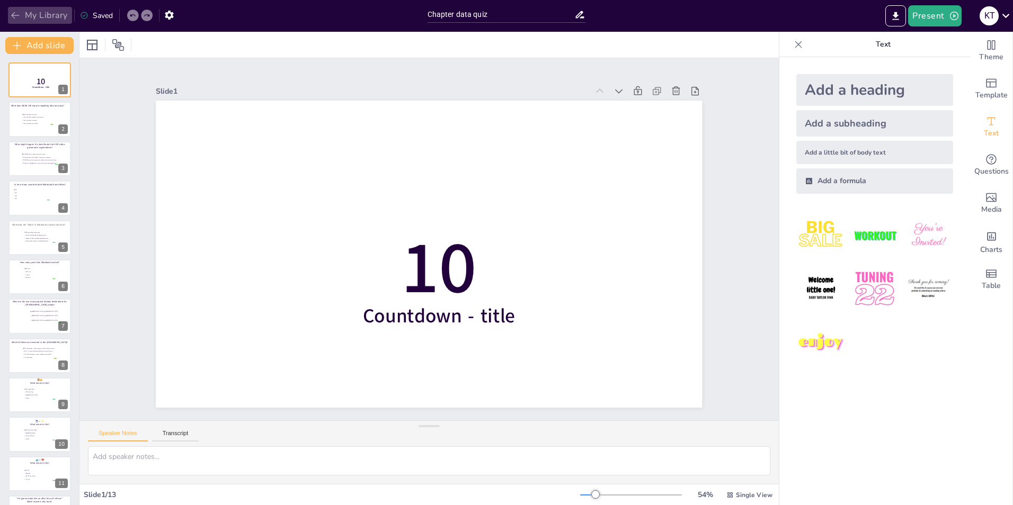
click at [26, 11] on button "My Library" at bounding box center [40, 15] width 64 height 17
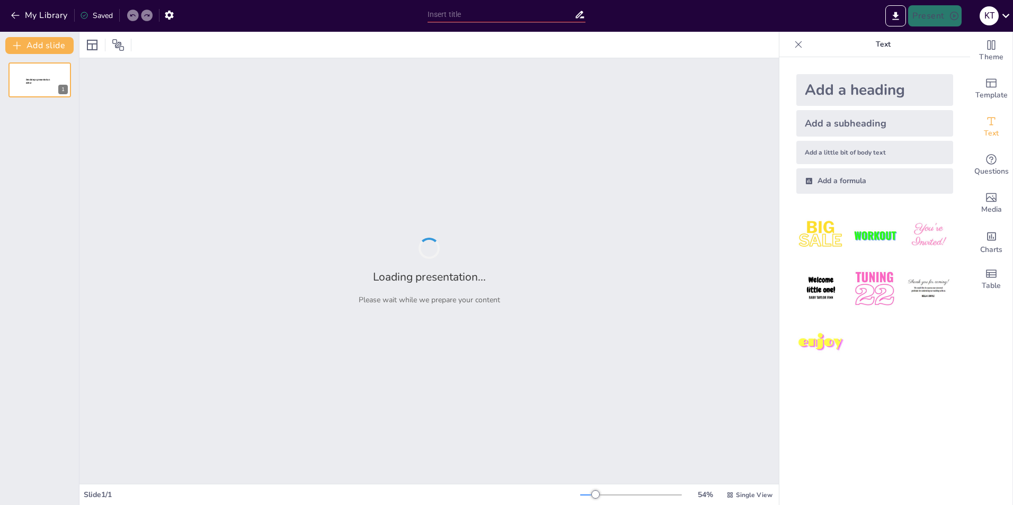
type input "Chapter data quiz"
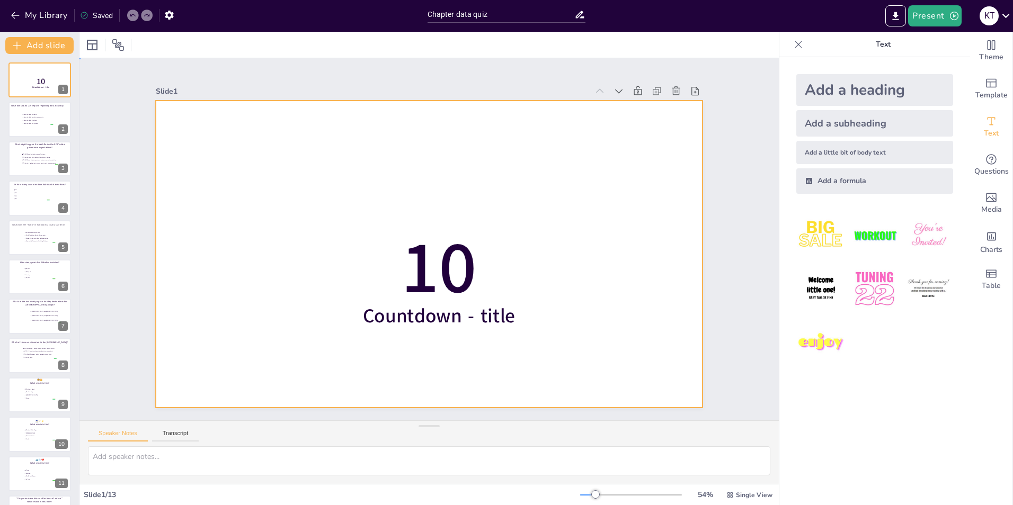
click at [237, 142] on div at bounding box center [423, 253] width 624 height 503
click at [987, 47] on icon "Change the overall theme" at bounding box center [991, 45] width 8 height 10
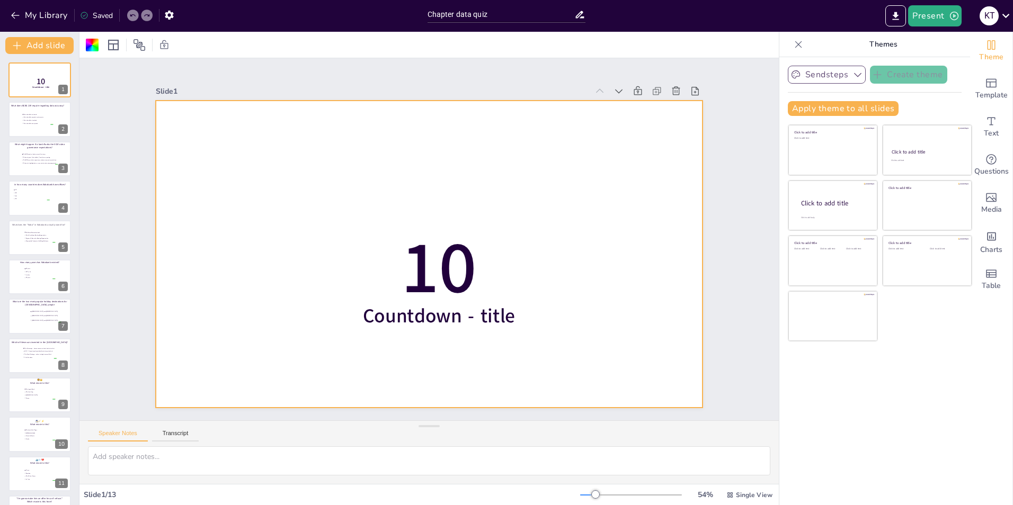
click at [804, 73] on button "Sendsteps" at bounding box center [827, 75] width 78 height 18
click at [993, 84] on div "Template" at bounding box center [991, 89] width 42 height 38
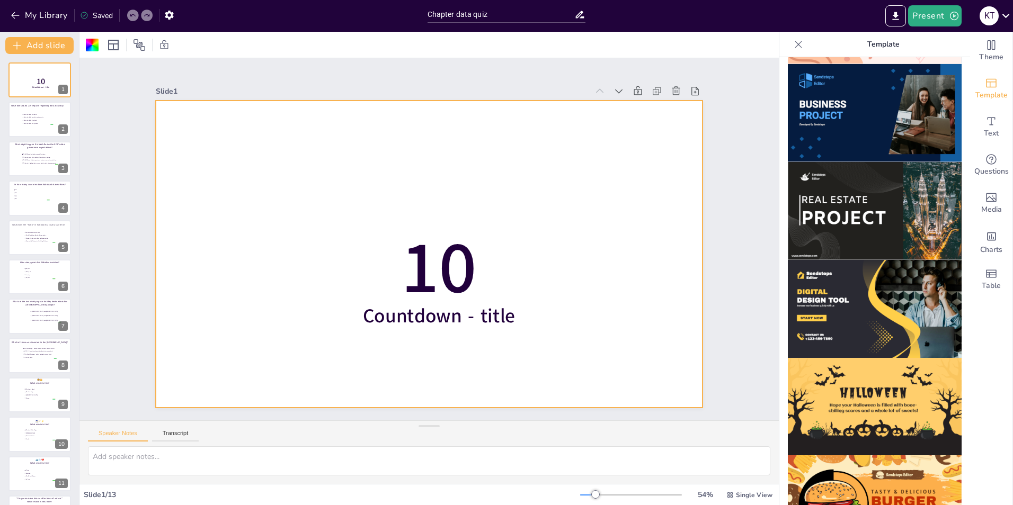
scroll to position [897, 0]
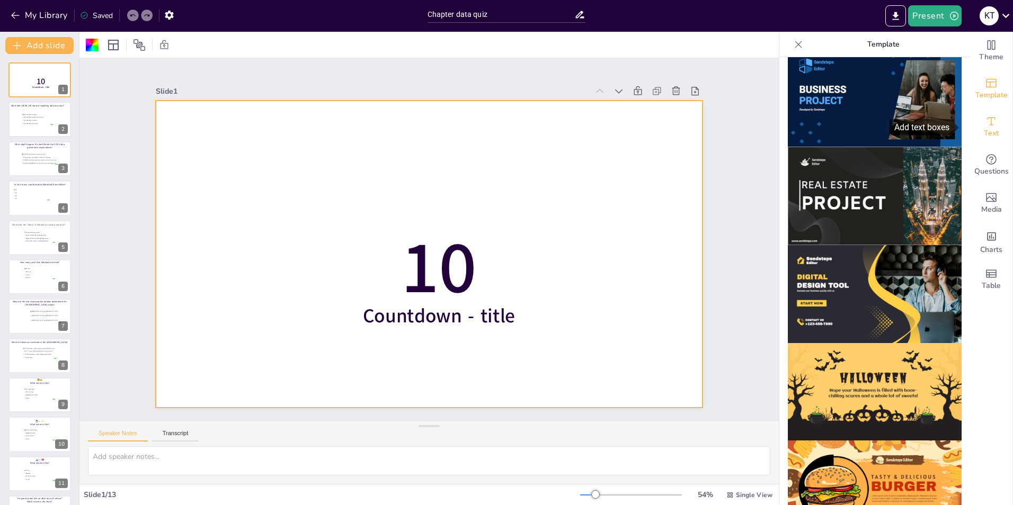
click at [984, 135] on span "Text" at bounding box center [991, 134] width 15 height 12
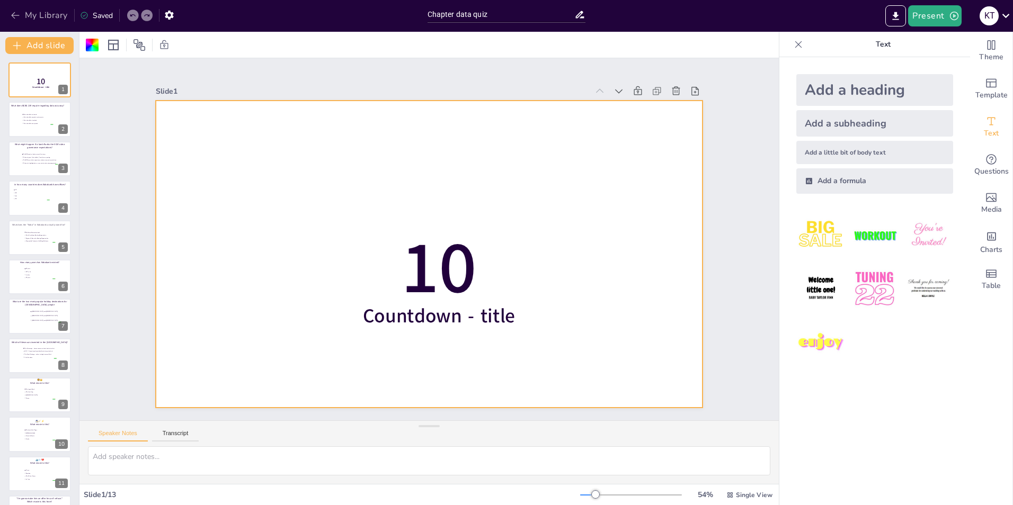
click at [11, 15] on icon "button" at bounding box center [15, 15] width 11 height 11
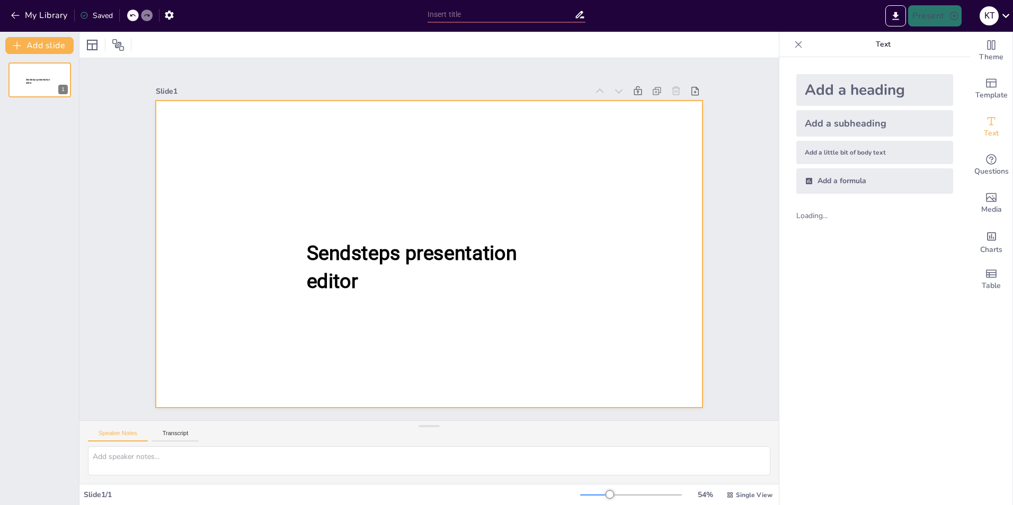
type input "Chapter data quiz"
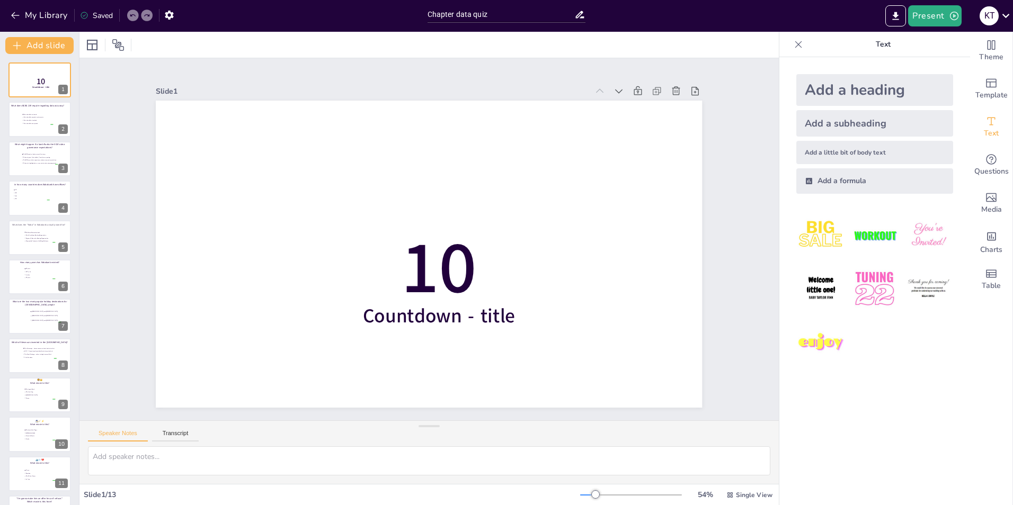
click at [793, 46] on icon at bounding box center [798, 44] width 11 height 11
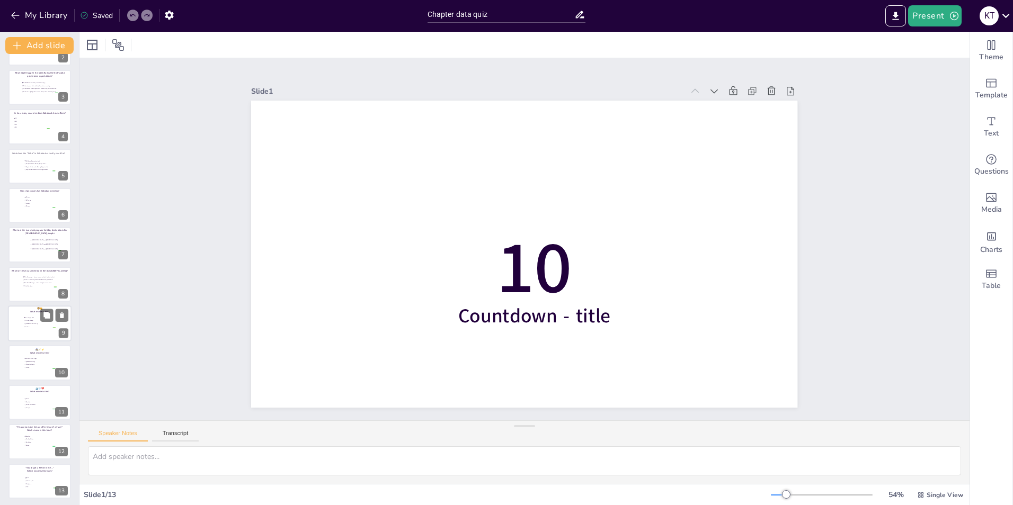
scroll to position [74, 0]
click at [40, 38] on button "Add slide" at bounding box center [39, 45] width 68 height 17
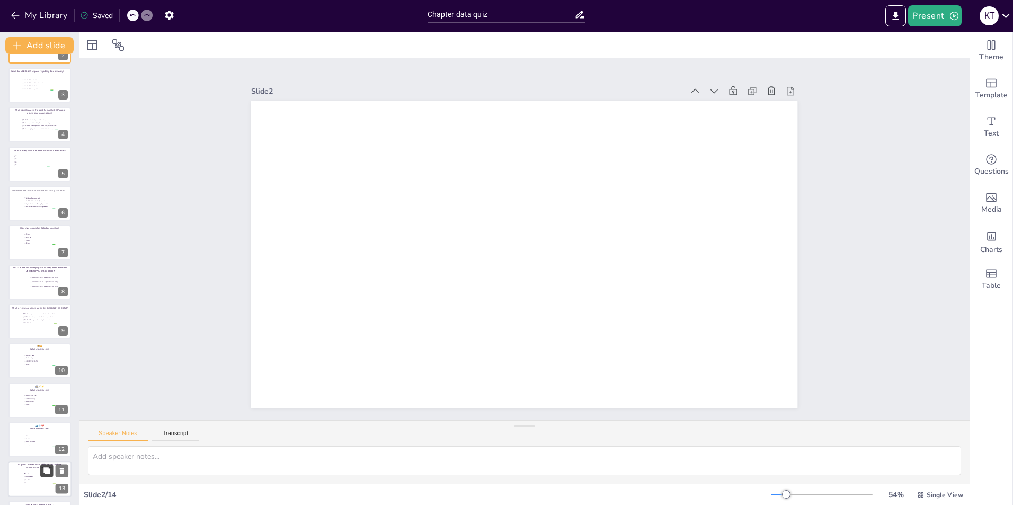
scroll to position [113, 0]
click at [28, 479] on span "Monsters, Inc." at bounding box center [41, 479] width 30 height 2
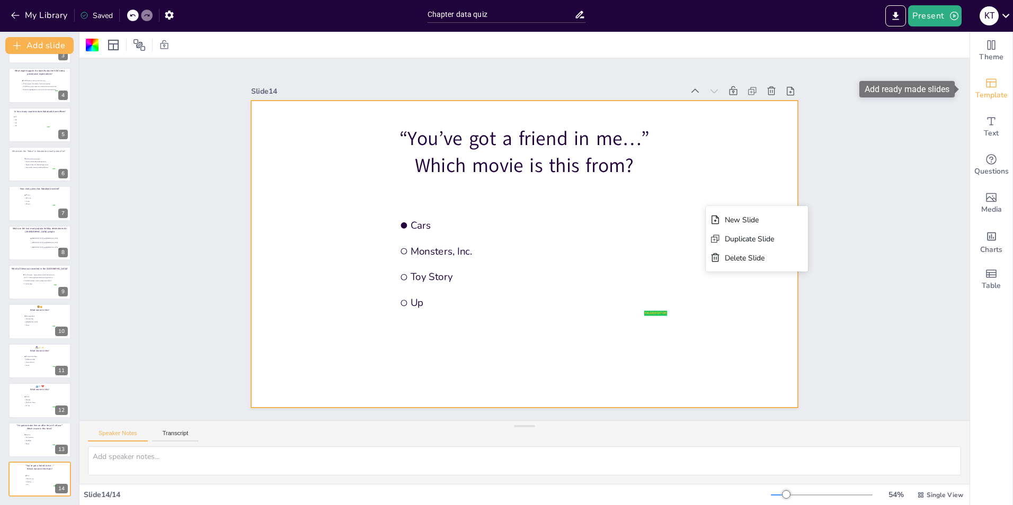
click at [990, 84] on div "Template" at bounding box center [991, 89] width 42 height 38
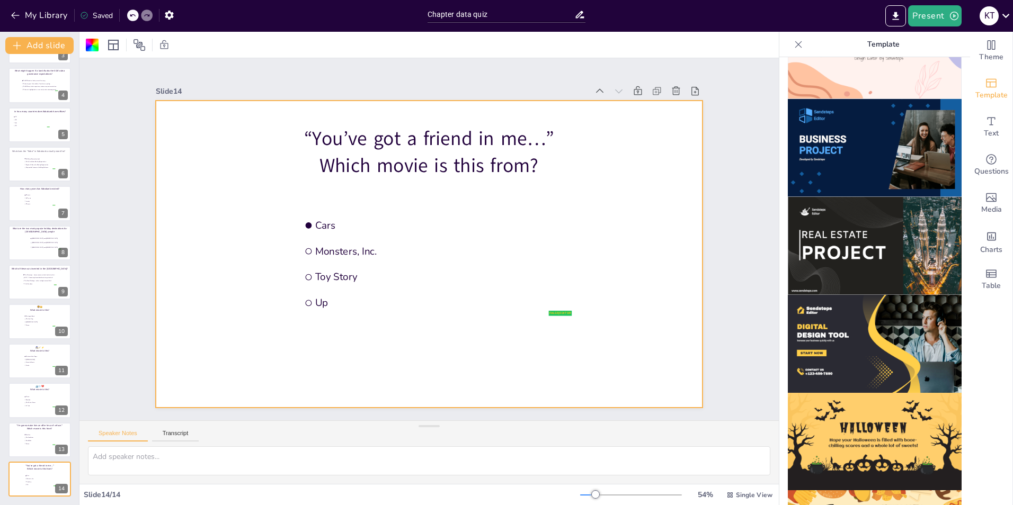
scroll to position [897, 0]
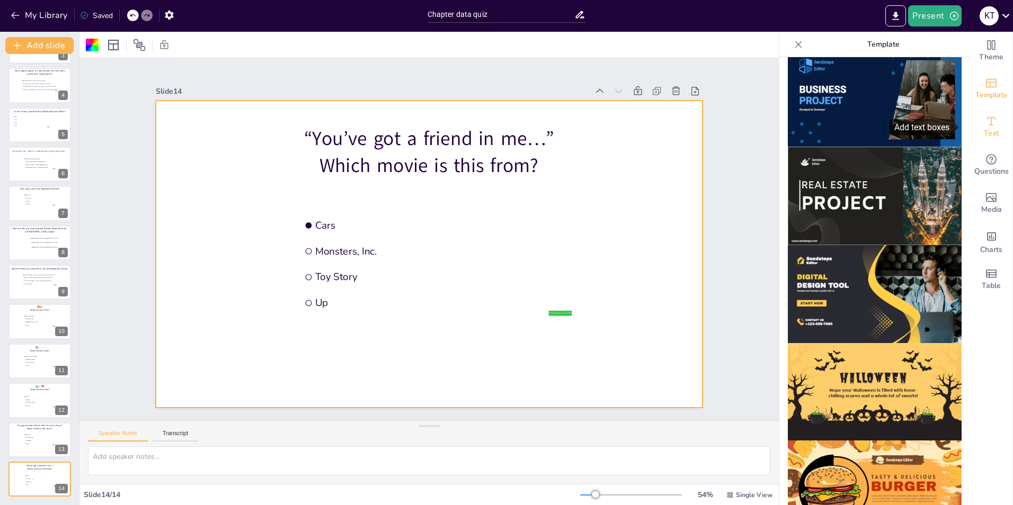
click at [988, 130] on span "Text" at bounding box center [991, 134] width 15 height 12
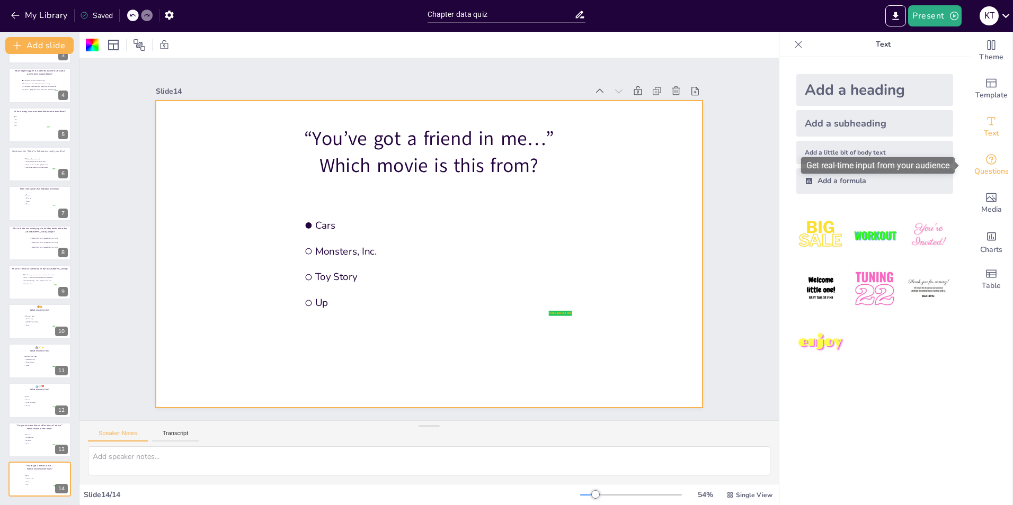
click at [986, 155] on icon "Get real-time input from your audience" at bounding box center [991, 159] width 13 height 13
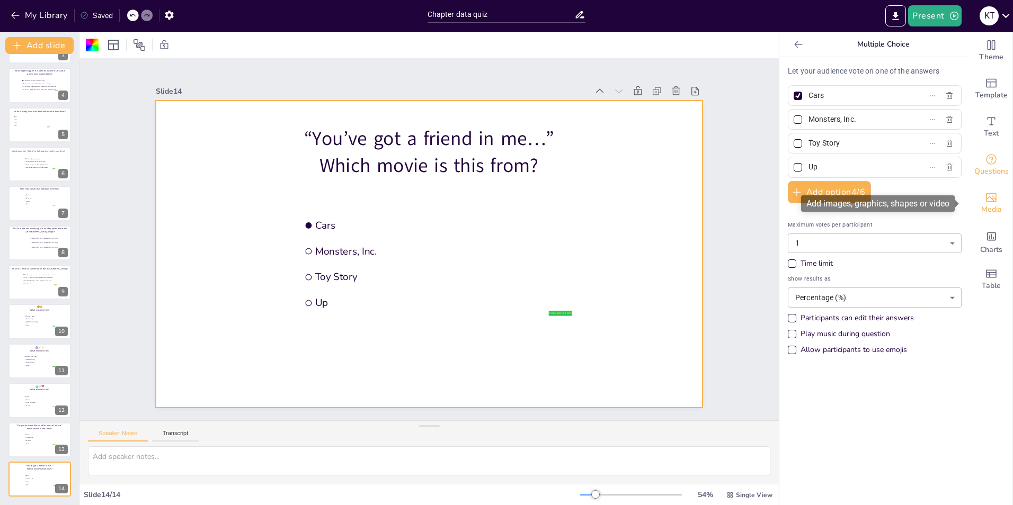
click at [986, 198] on icon "Add images, graphics, shapes or video" at bounding box center [991, 197] width 11 height 9
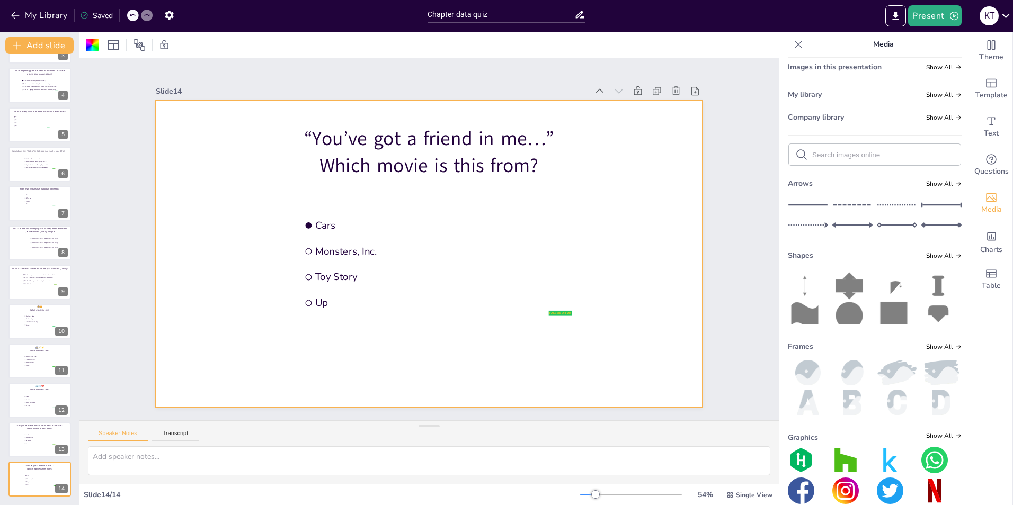
scroll to position [48, 0]
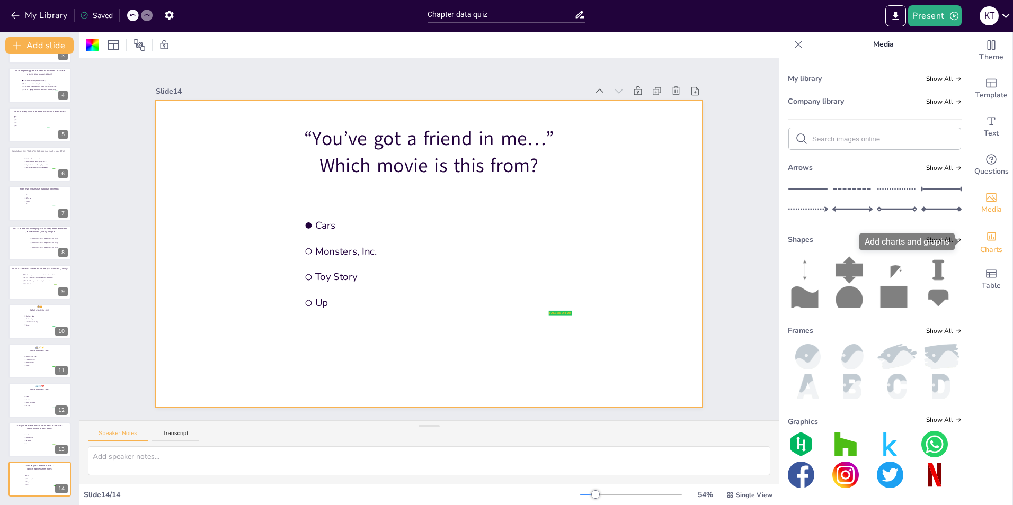
click at [990, 236] on div "Charts" at bounding box center [991, 241] width 42 height 38
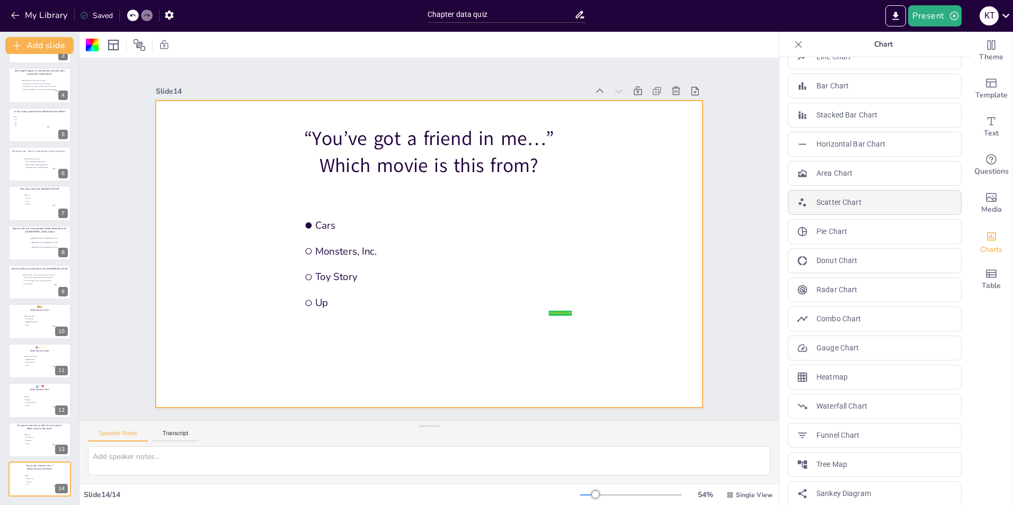
scroll to position [31, 0]
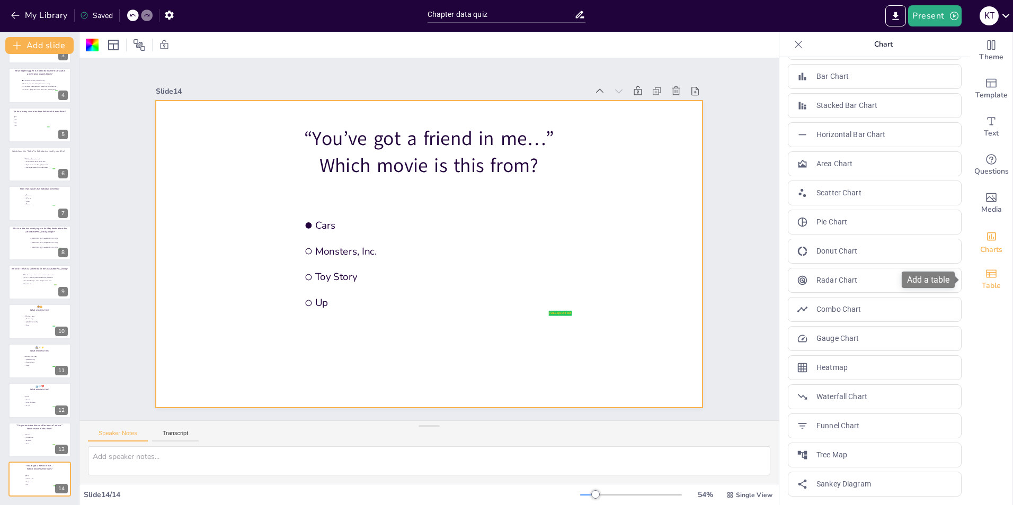
click at [992, 273] on div "Table" at bounding box center [991, 280] width 42 height 38
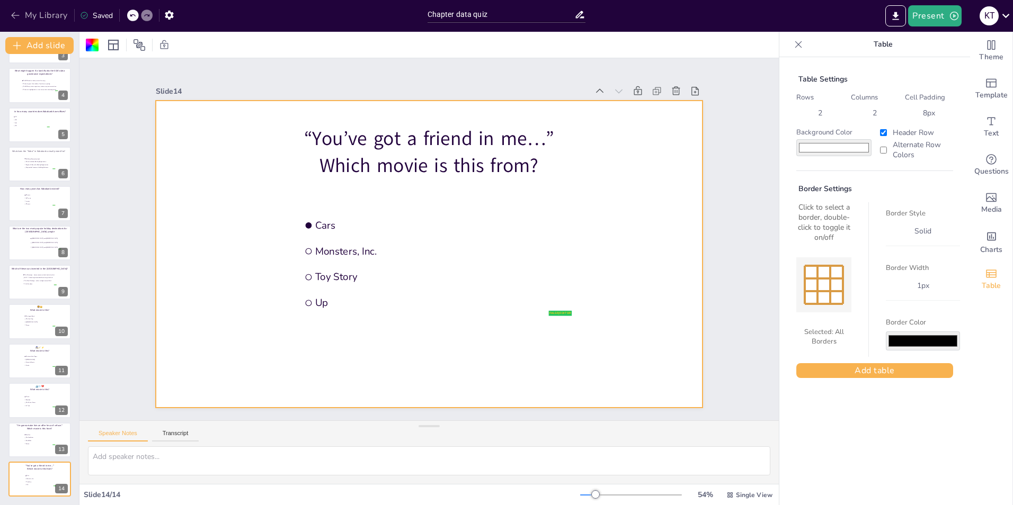
click at [23, 11] on button "My Library" at bounding box center [40, 15] width 64 height 17
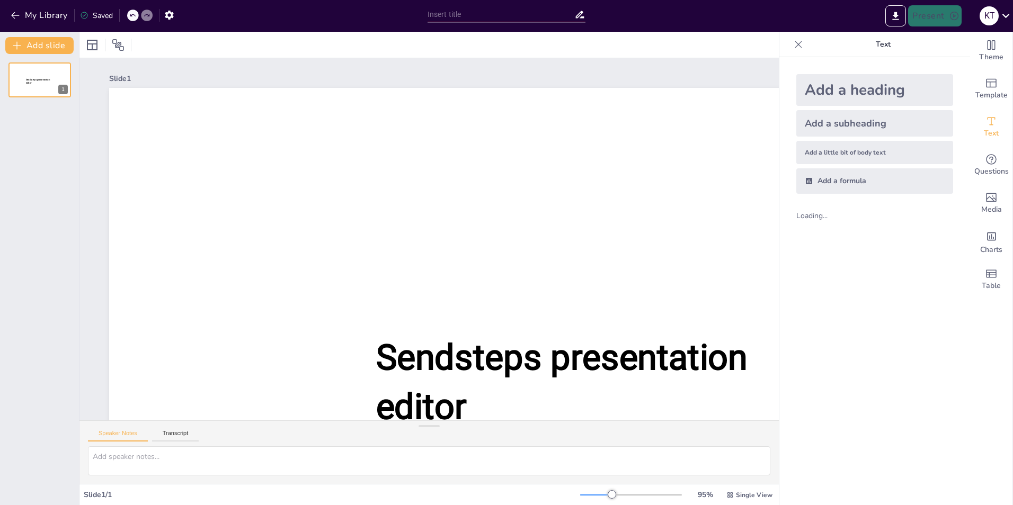
type input "Chapter data quiz"
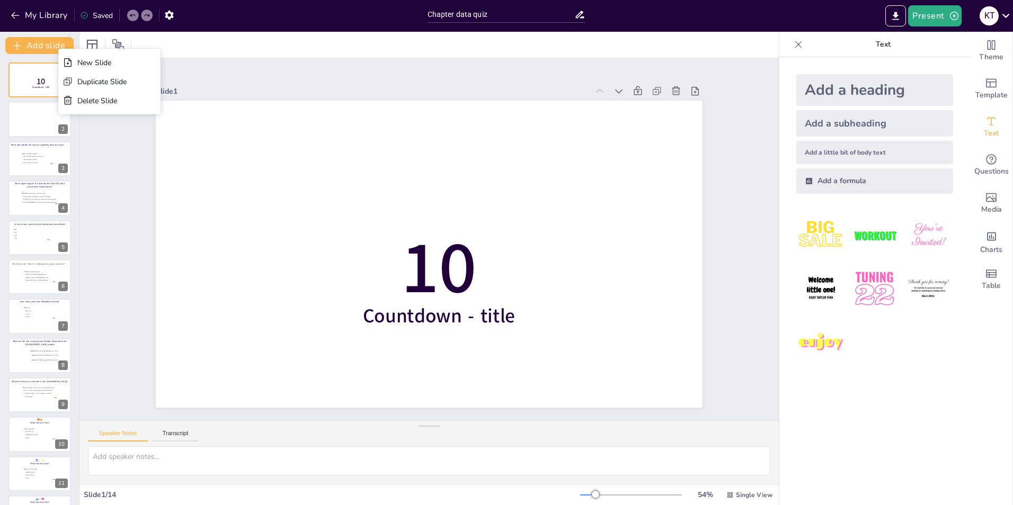
click at [209, 90] on div "Slide 1" at bounding box center [372, 91] width 432 height 10
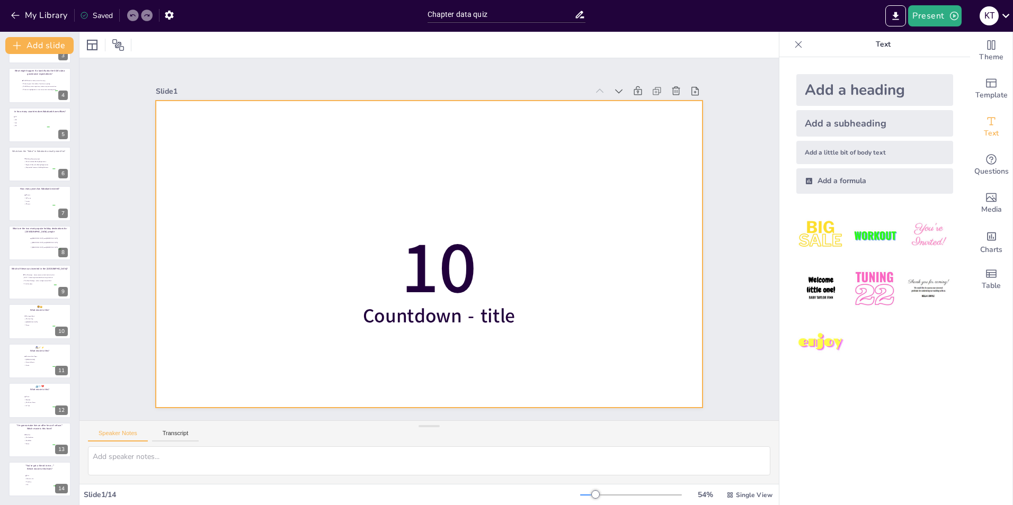
click at [296, 315] on div at bounding box center [429, 254] width 546 height 307
click at [876, 403] on div "Add a heading Add a subheading Add a little bit of body text Add a formula" at bounding box center [874, 281] width 191 height 448
click at [987, 85] on icon "Add ready made slides" at bounding box center [991, 83] width 13 height 13
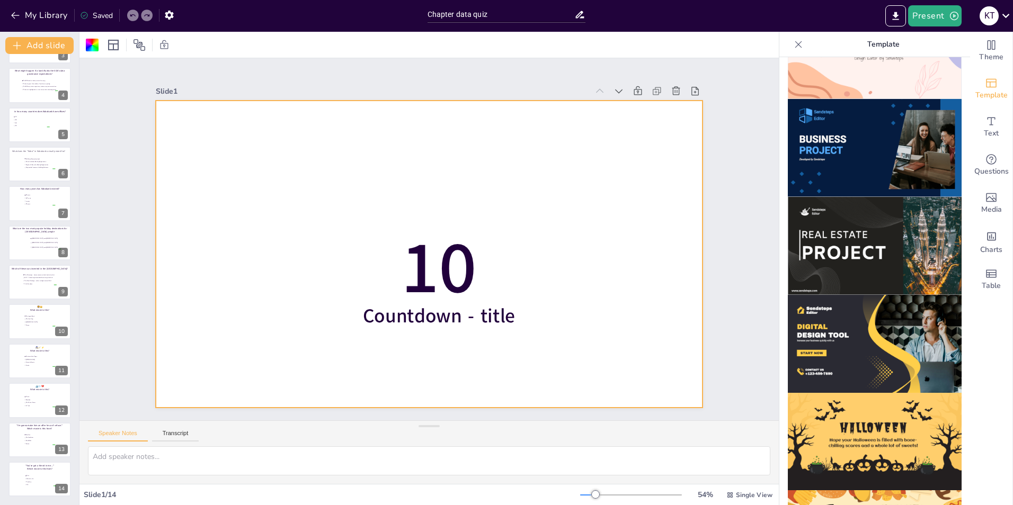
scroll to position [897, 0]
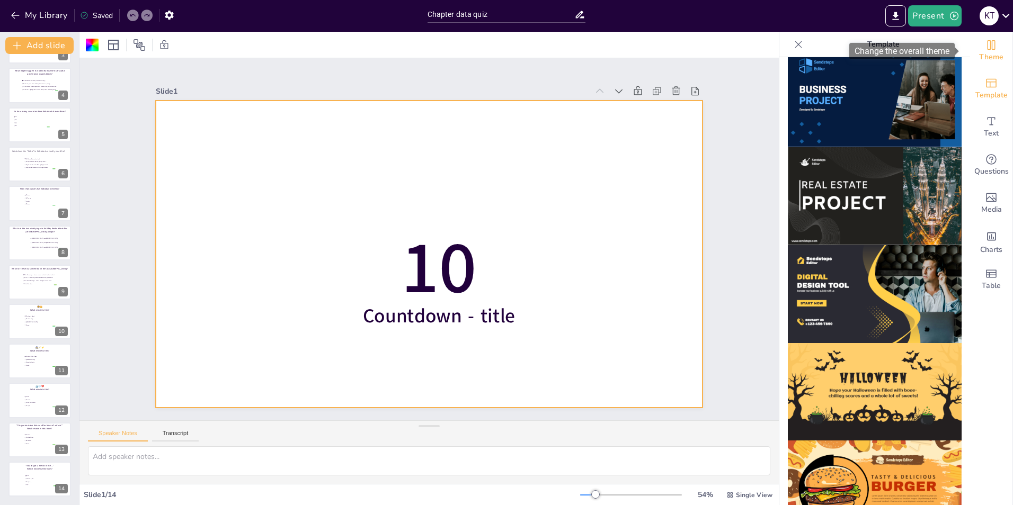
click at [986, 52] on span "Theme" at bounding box center [991, 57] width 24 height 12
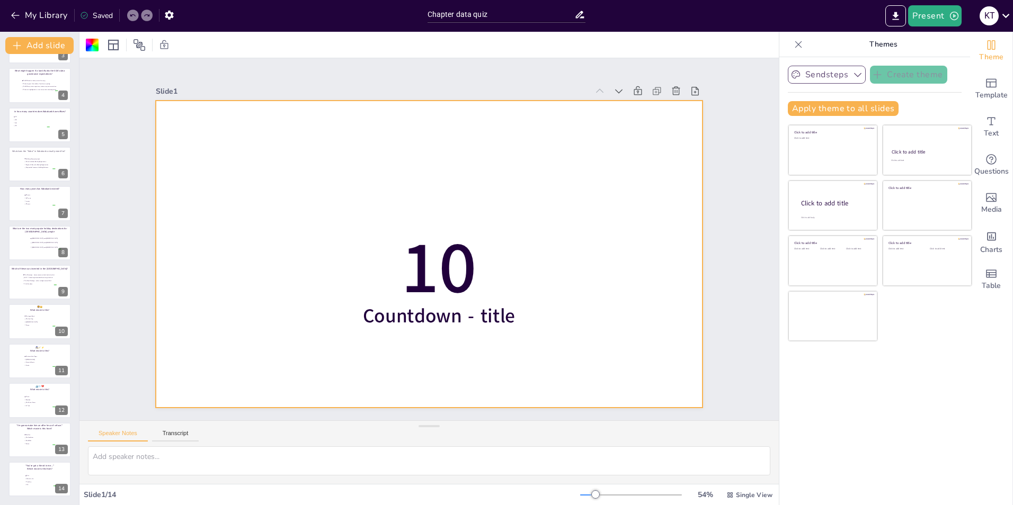
click at [830, 75] on button "Sendsteps" at bounding box center [827, 75] width 78 height 18
click at [897, 398] on div "Sendsteps Create theme Apply theme to all slides Click to add title Click to ad…" at bounding box center [874, 281] width 191 height 448
click at [175, 17] on icon "button" at bounding box center [169, 15] width 11 height 11
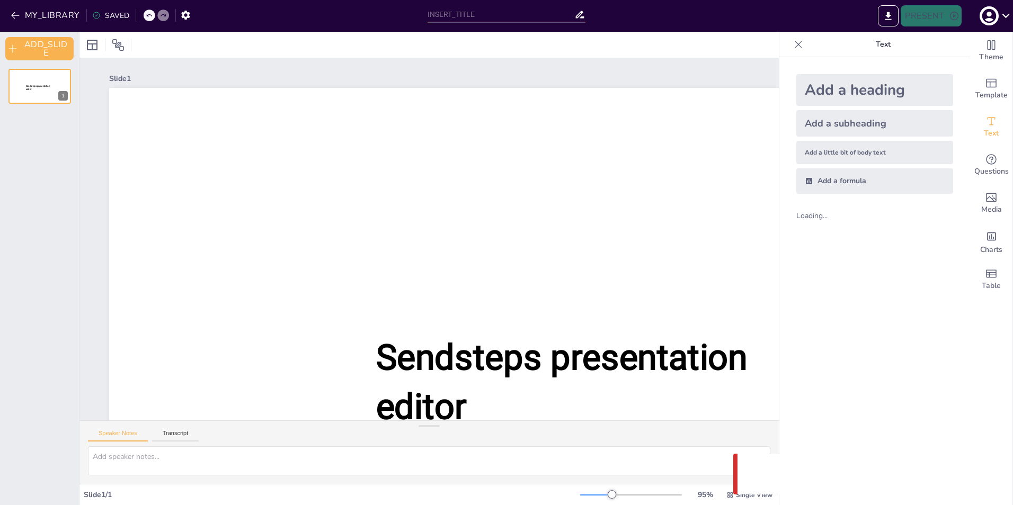
type input "Chapter data quiz"
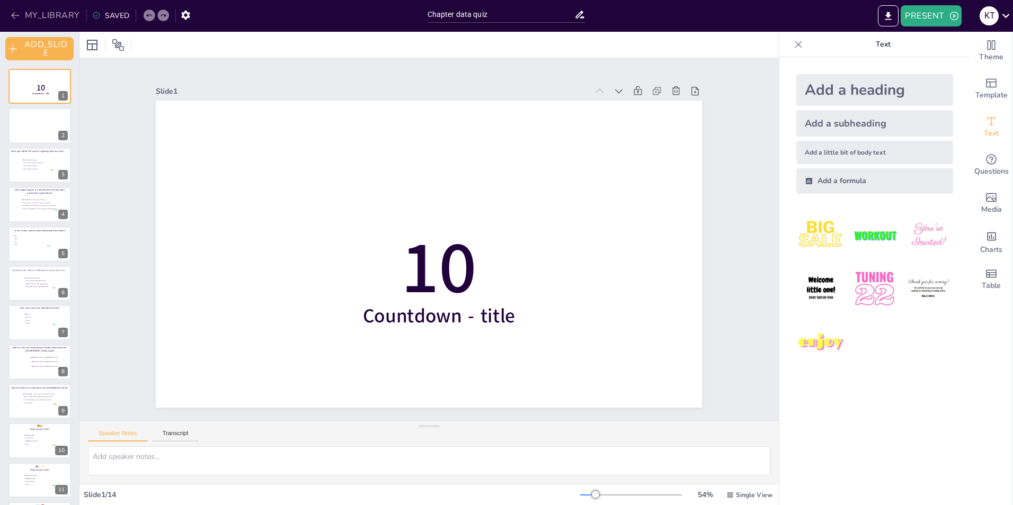
click at [40, 12] on button "MY_LIBRARY" at bounding box center [46, 15] width 76 height 17
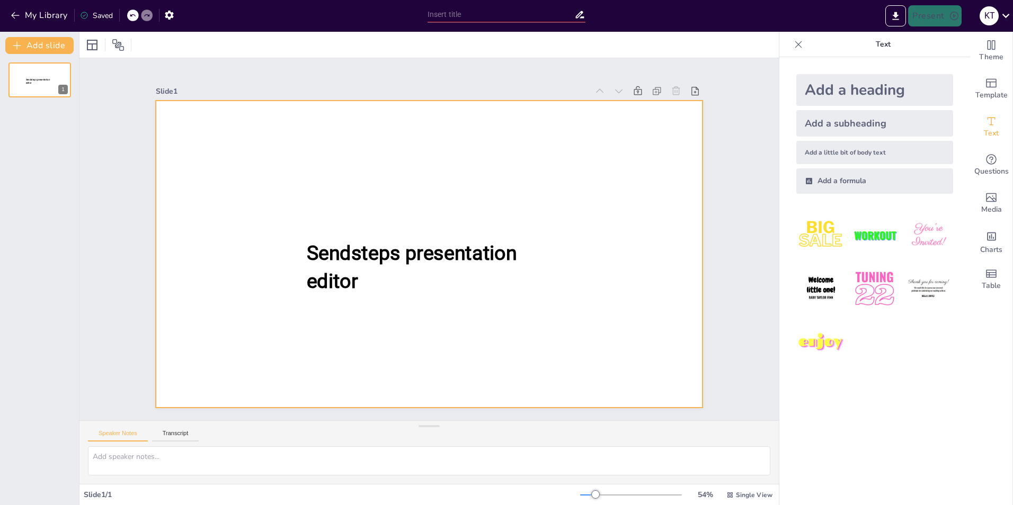
type input "Chapter data quiz"
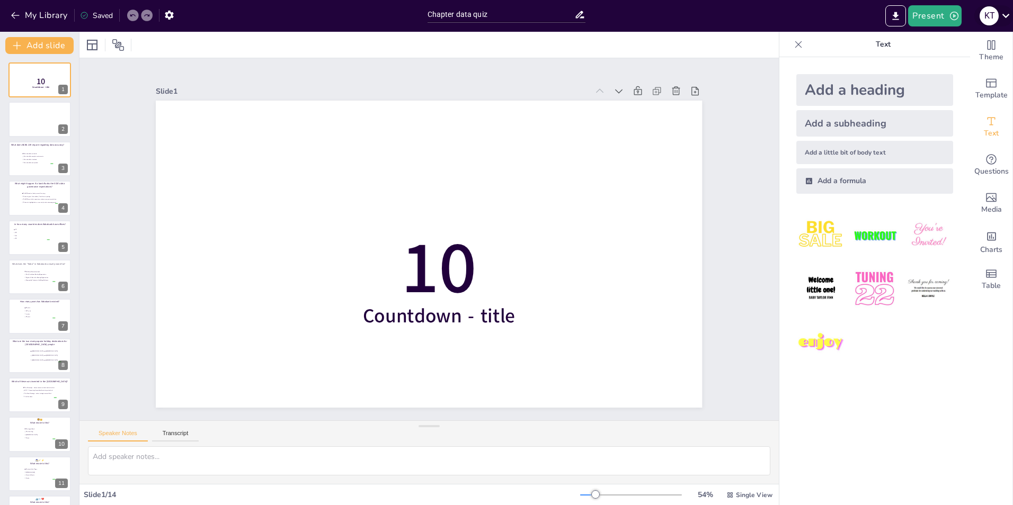
click at [1004, 15] on icon at bounding box center [1005, 15] width 14 height 14
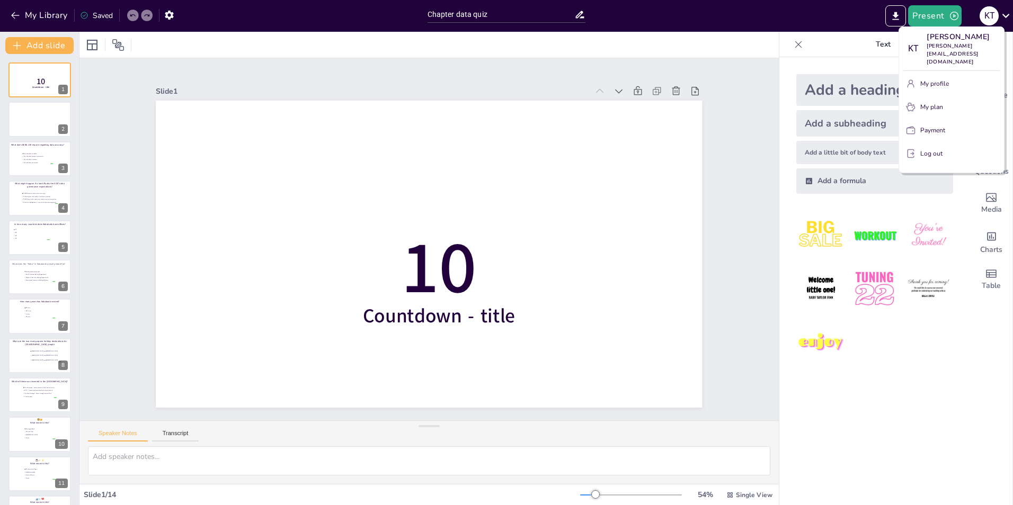
click at [929, 13] on div at bounding box center [506, 252] width 1013 height 505
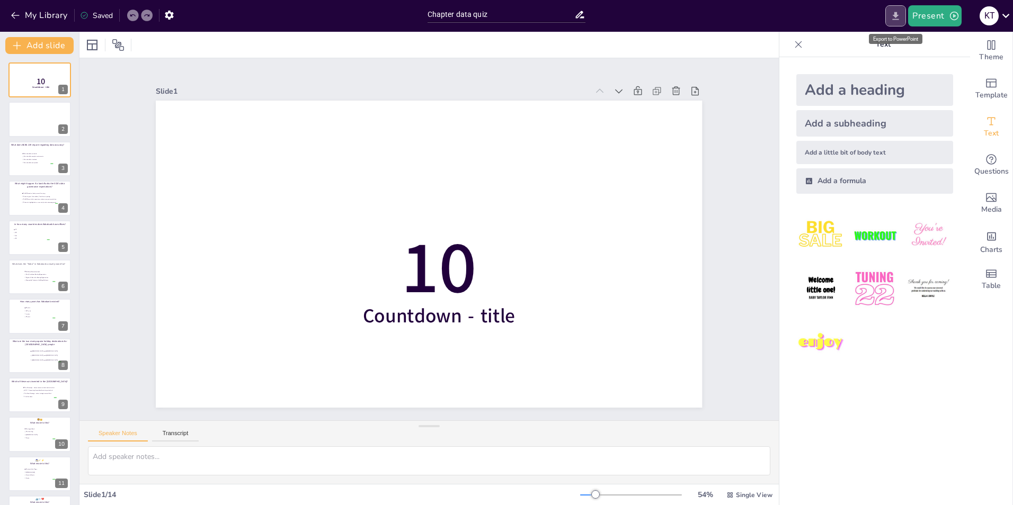
click at [896, 15] on icon "Export to PowerPoint" at bounding box center [895, 16] width 6 height 8
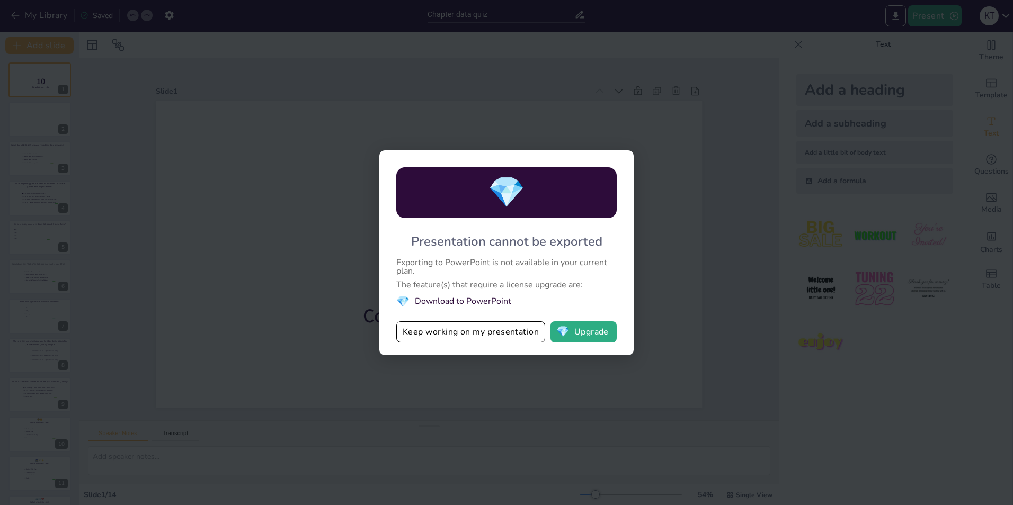
click at [745, 212] on div "💎 Presentation cannot be exported Exporting to PowerPoint is not available in y…" at bounding box center [506, 252] width 1013 height 505
click at [454, 336] on button "Keep working on my presentation" at bounding box center [470, 332] width 149 height 21
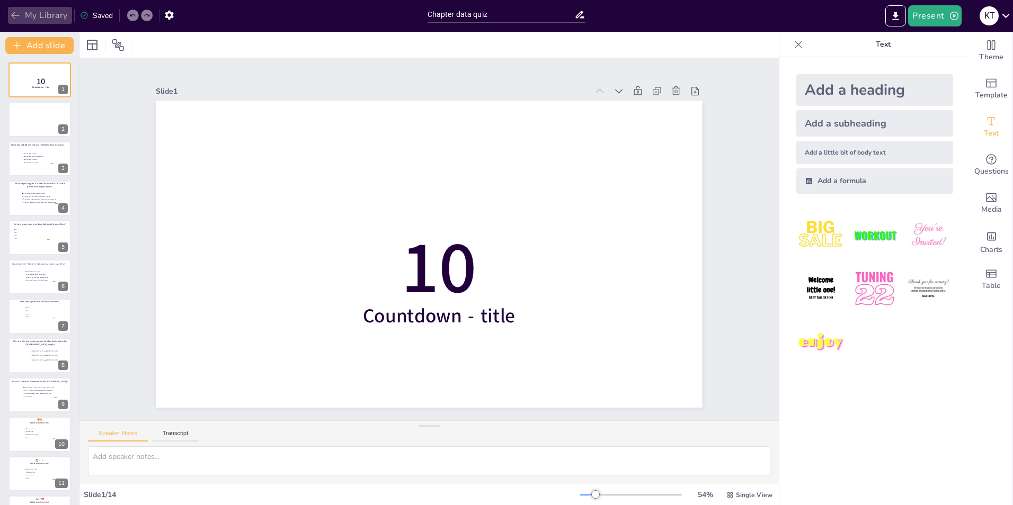
click at [48, 18] on button "My Library" at bounding box center [40, 15] width 64 height 17
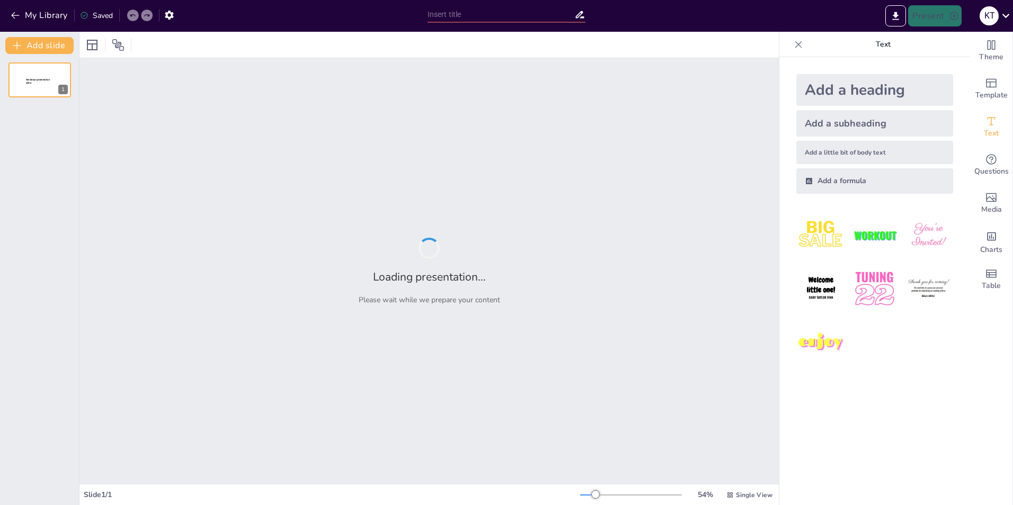
type input "Chapter data quiz"
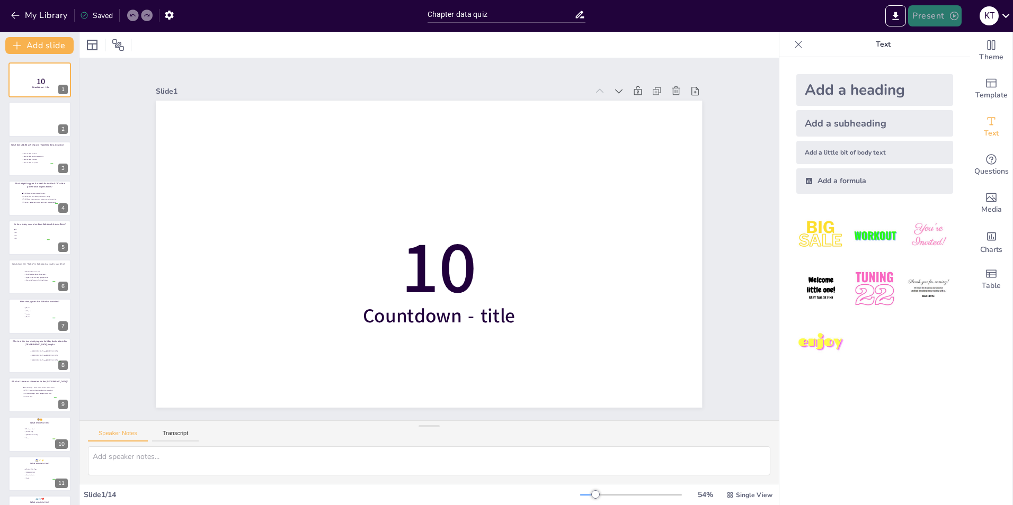
click at [942, 19] on button "Present" at bounding box center [934, 15] width 53 height 21
click at [948, 41] on li "Preview presentation" at bounding box center [950, 39] width 83 height 17
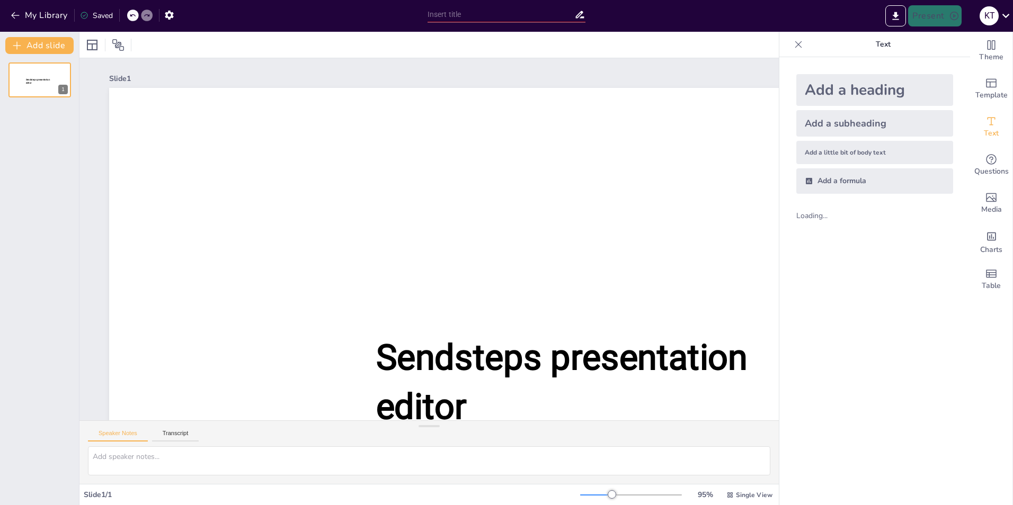
type input "Chapter data quiz"
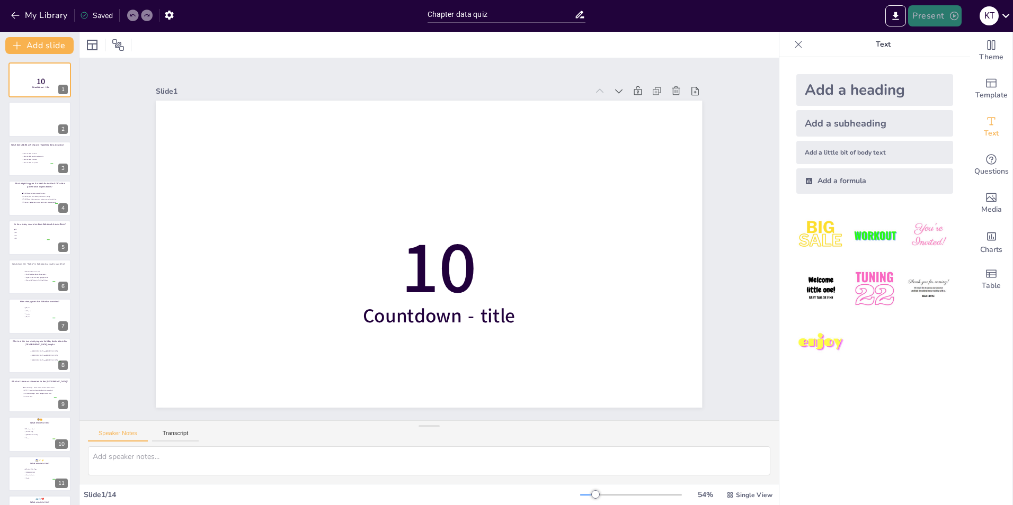
click at [942, 19] on button "Present" at bounding box center [934, 15] width 53 height 21
click at [940, 64] on li "Play presentation" at bounding box center [950, 65] width 83 height 17
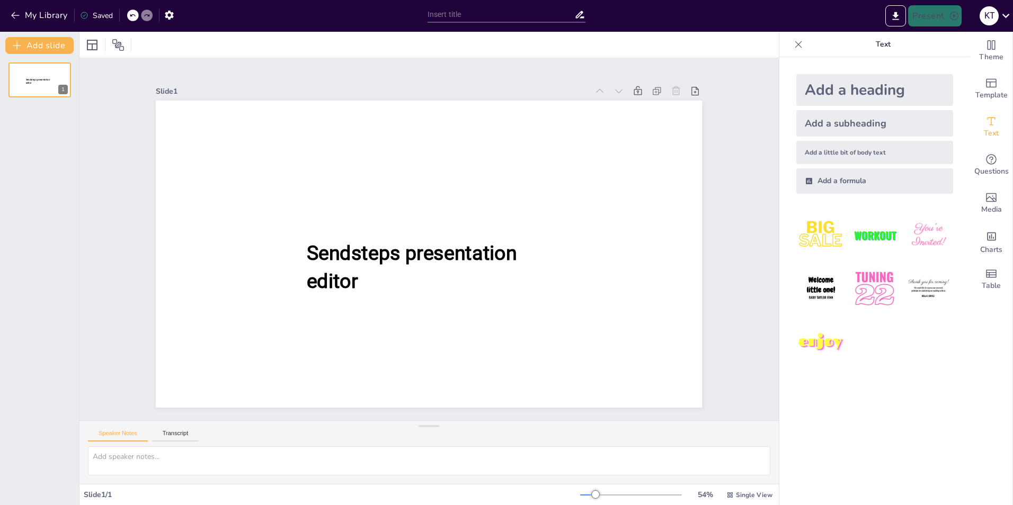
type input "Chapter data quiz"
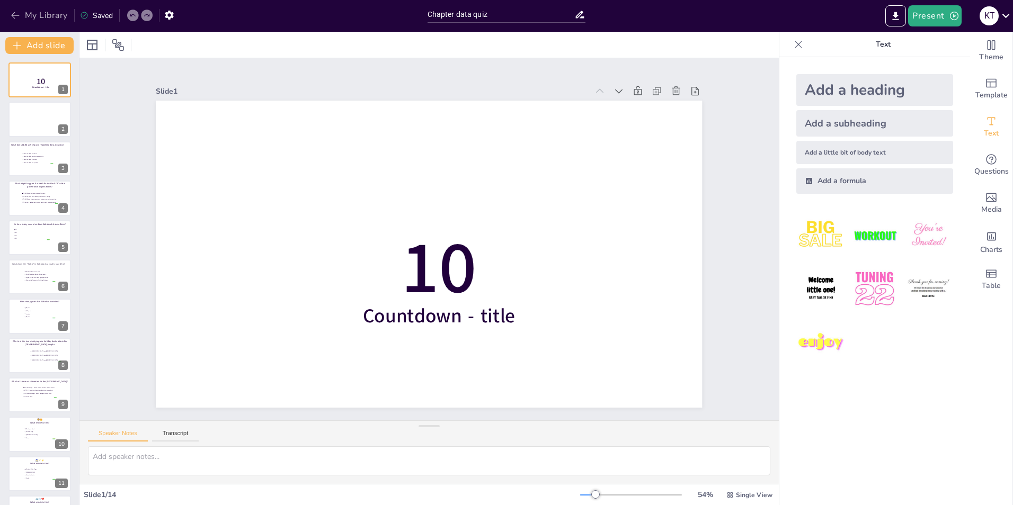
click at [42, 11] on button "My Library" at bounding box center [40, 15] width 64 height 17
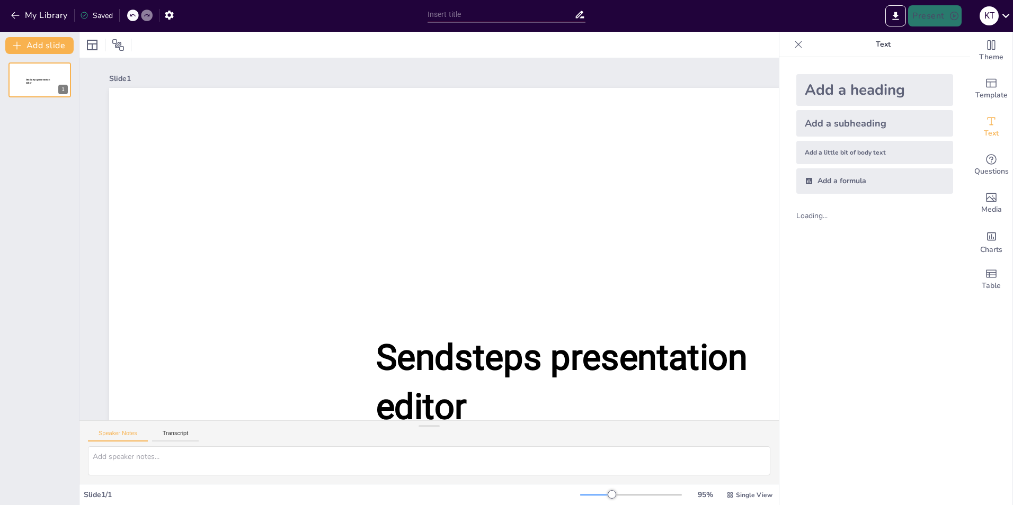
type input "Chapter data quiz"
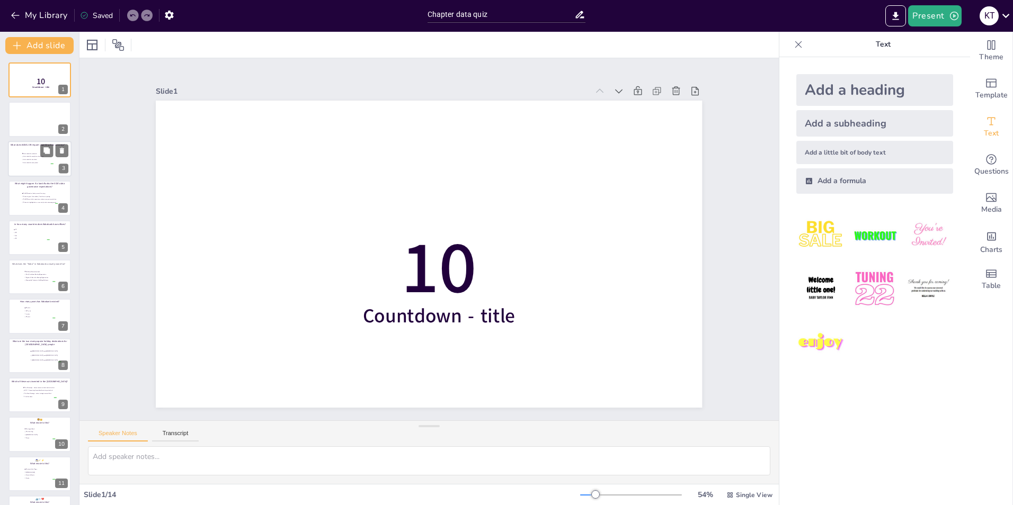
click at [29, 164] on ul "Data should be estimated Data should be complete and accurate Data should be vi…" at bounding box center [38, 158] width 32 height 12
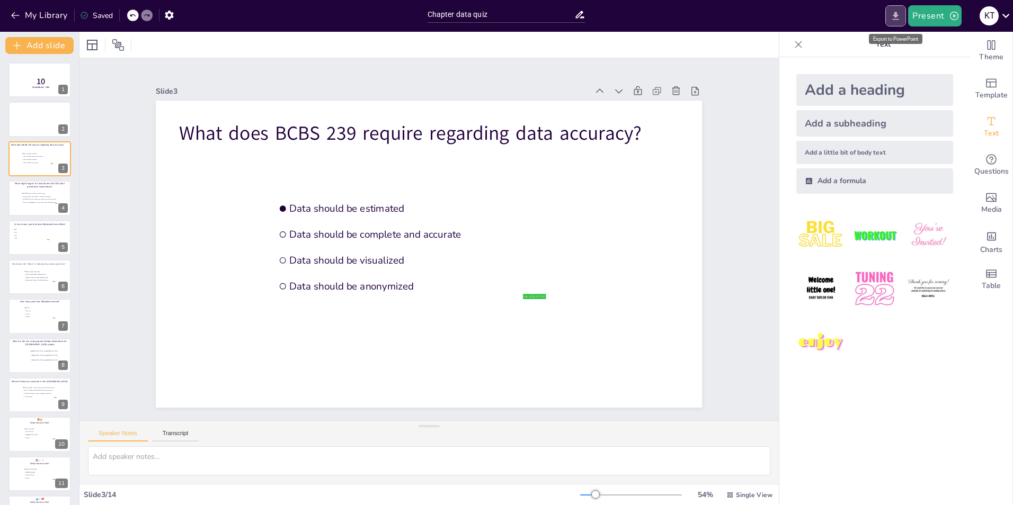
click at [899, 19] on icon "Export to PowerPoint" at bounding box center [895, 16] width 6 height 8
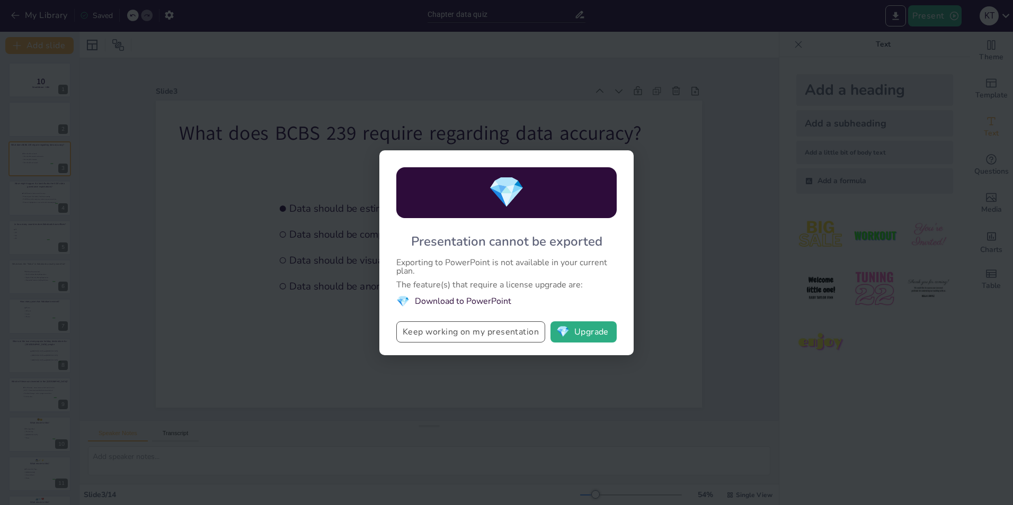
click at [479, 338] on button "Keep working on my presentation" at bounding box center [470, 332] width 149 height 21
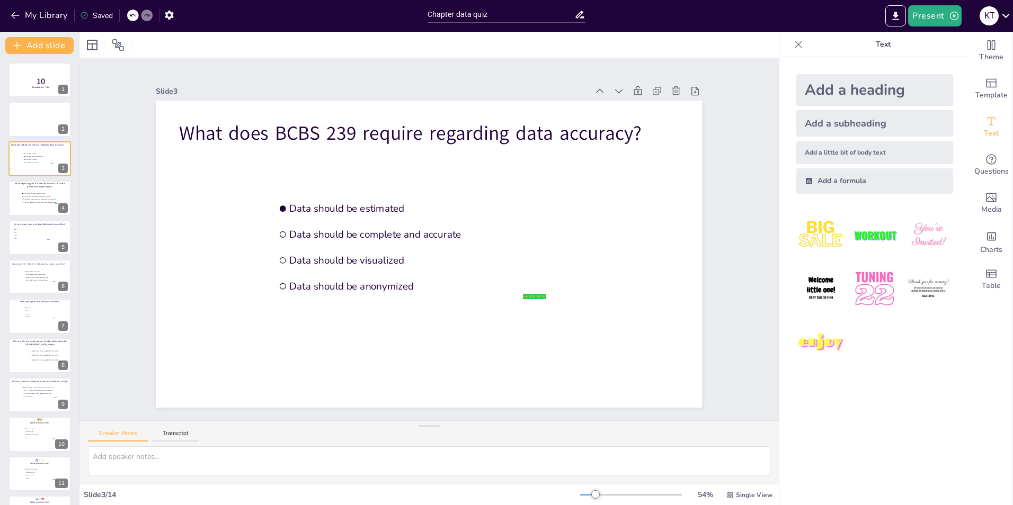
click at [1009, 13] on icon at bounding box center [1005, 15] width 14 height 14
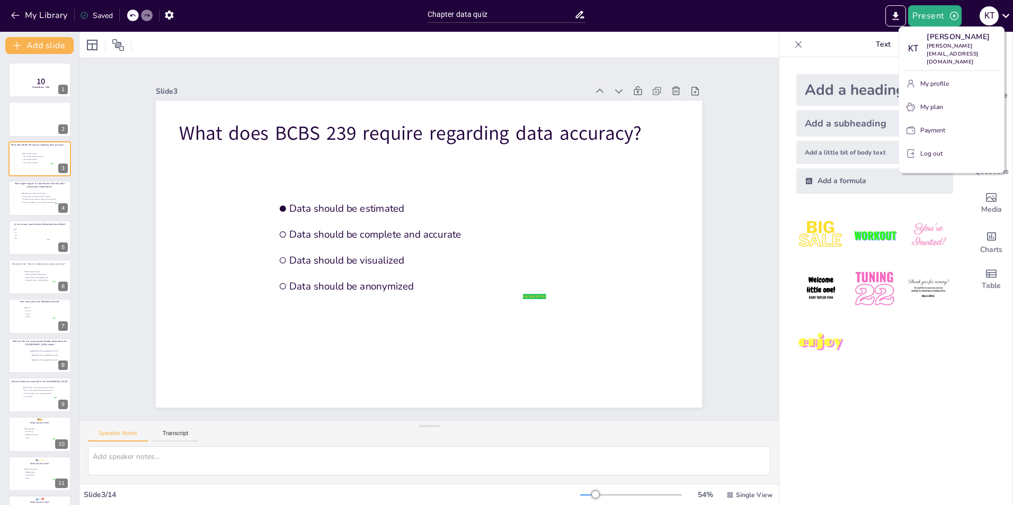
click at [926, 371] on div at bounding box center [506, 252] width 1013 height 505
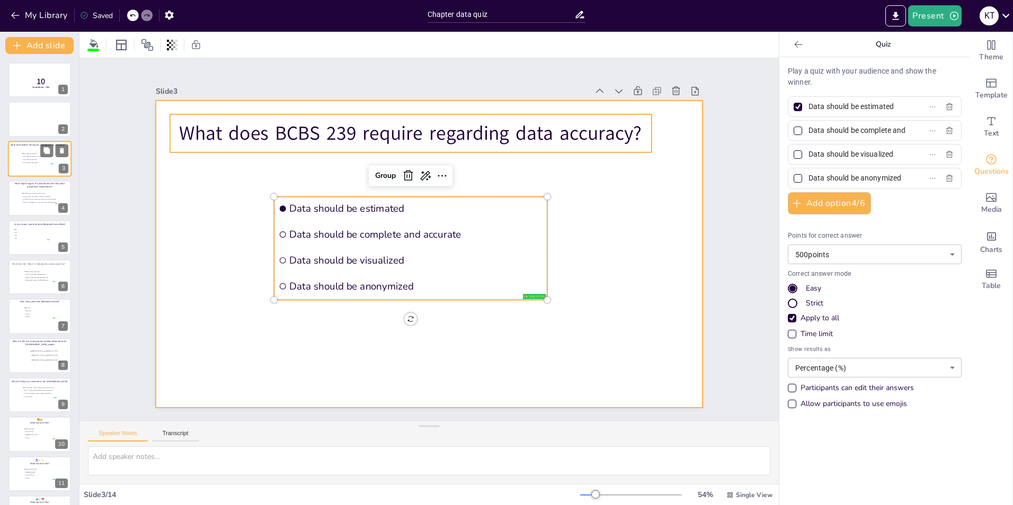
click at [42, 168] on div at bounding box center [40, 159] width 64 height 36
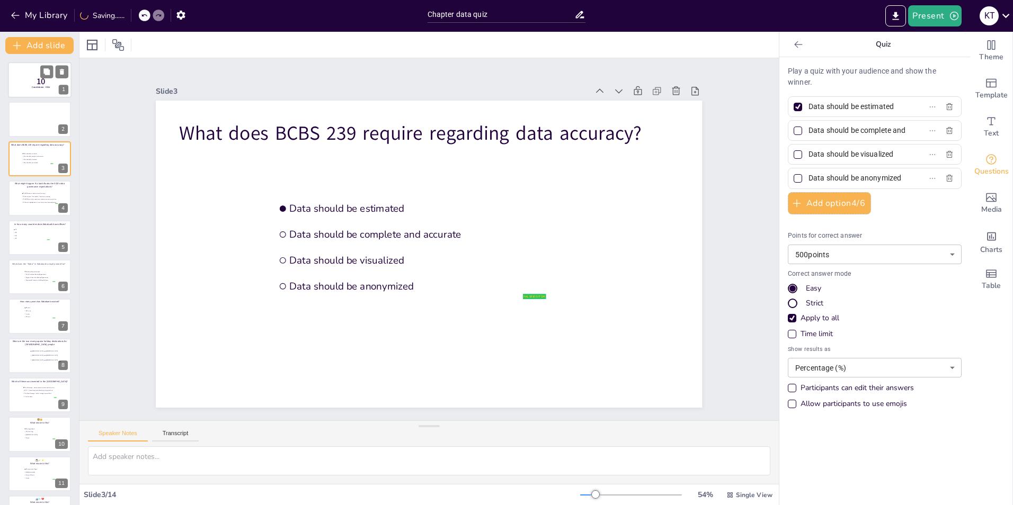
click at [37, 72] on div at bounding box center [40, 80] width 64 height 36
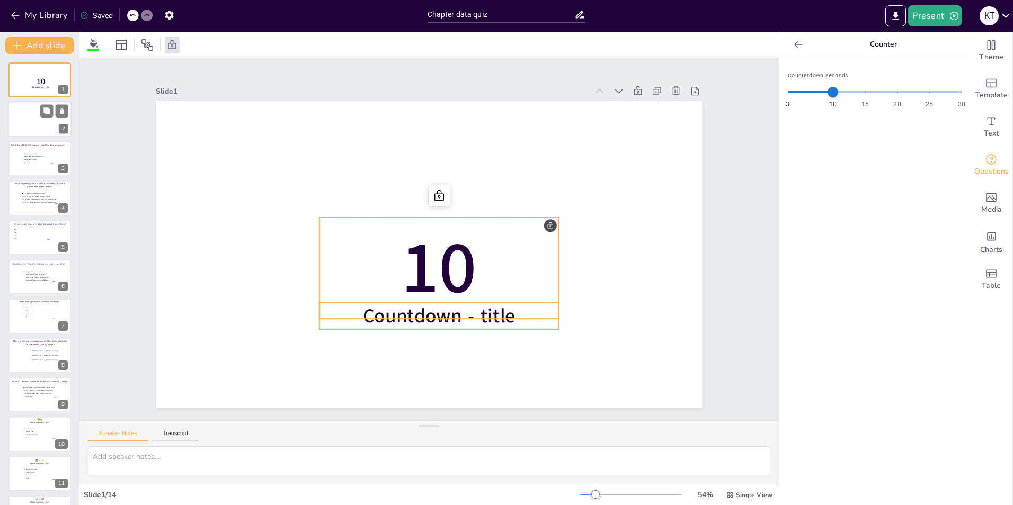
click at [37, 136] on div "2" at bounding box center [40, 120] width 64 height 36
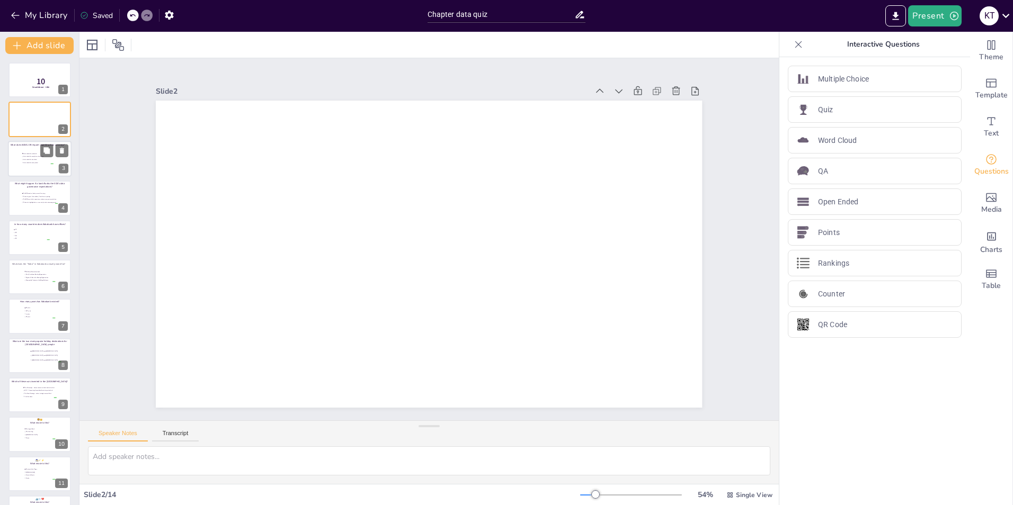
click at [25, 160] on li "Data should be visualized" at bounding box center [38, 159] width 32 height 3
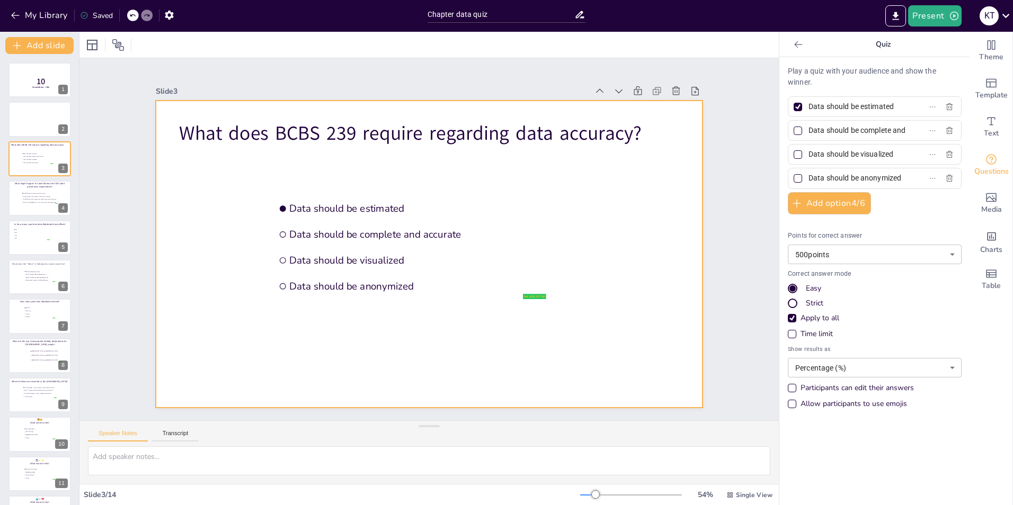
click at [551, 173] on div at bounding box center [429, 254] width 546 height 307
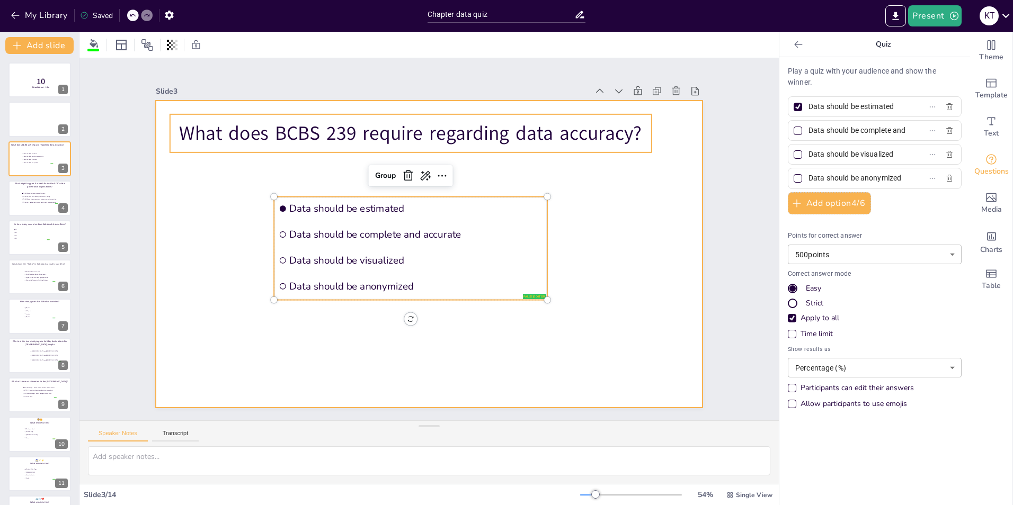
click at [216, 227] on div at bounding box center [429, 254] width 546 height 307
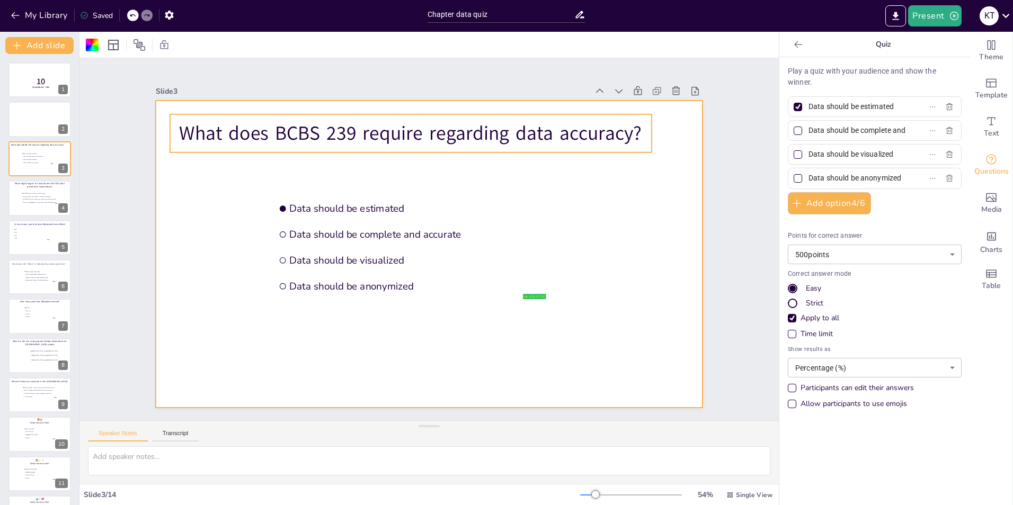
click at [172, 129] on p "What does BCBS 239 require regarding data accuracy?" at bounding box center [410, 133] width 481 height 27
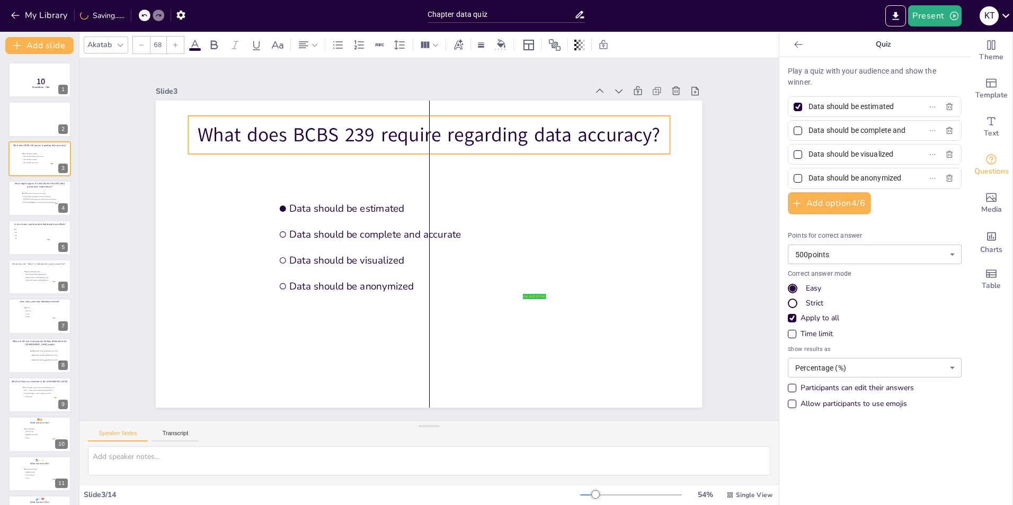
drag, startPoint x: 172, startPoint y: 128, endPoint x: 191, endPoint y: 130, distance: 19.1
click at [191, 130] on p "What does BCBS 239 require regarding data accuracy?" at bounding box center [429, 134] width 481 height 27
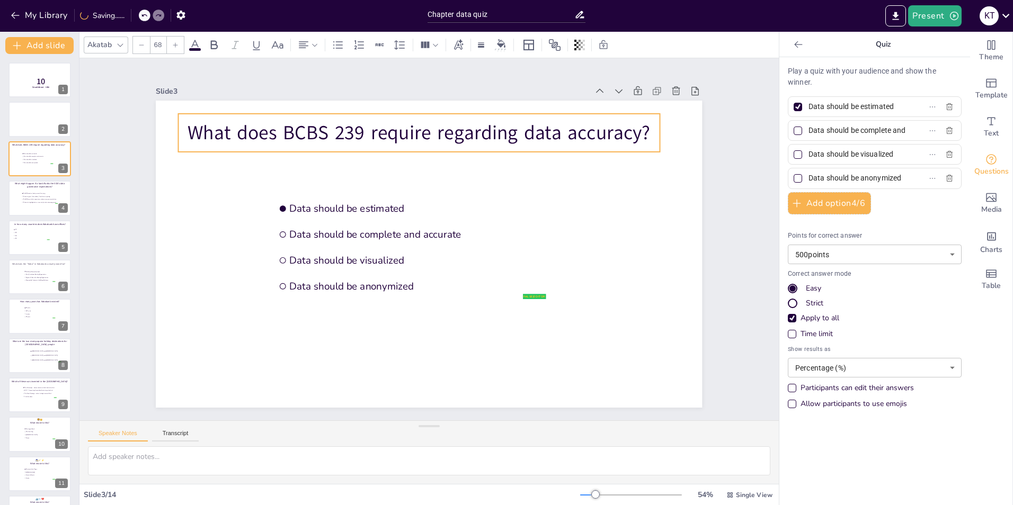
click at [178, 127] on p "What does BCBS 239 require regarding data accuracy?" at bounding box center [418, 132] width 481 height 27
click at [218, 132] on p "What does BCBS 239 require regarding data accuracy?" at bounding box center [416, 131] width 481 height 27
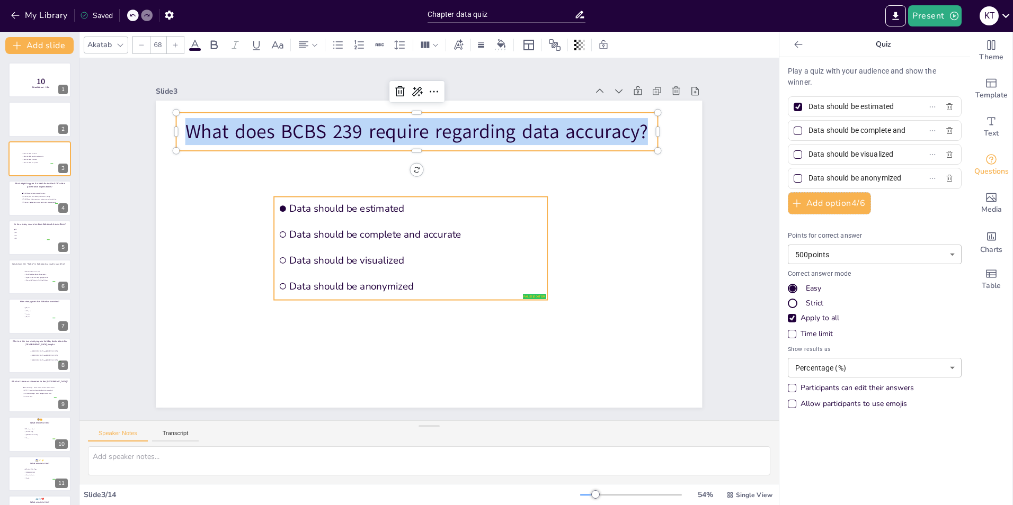
click at [276, 197] on li "Data should be estimated" at bounding box center [410, 209] width 273 height 24
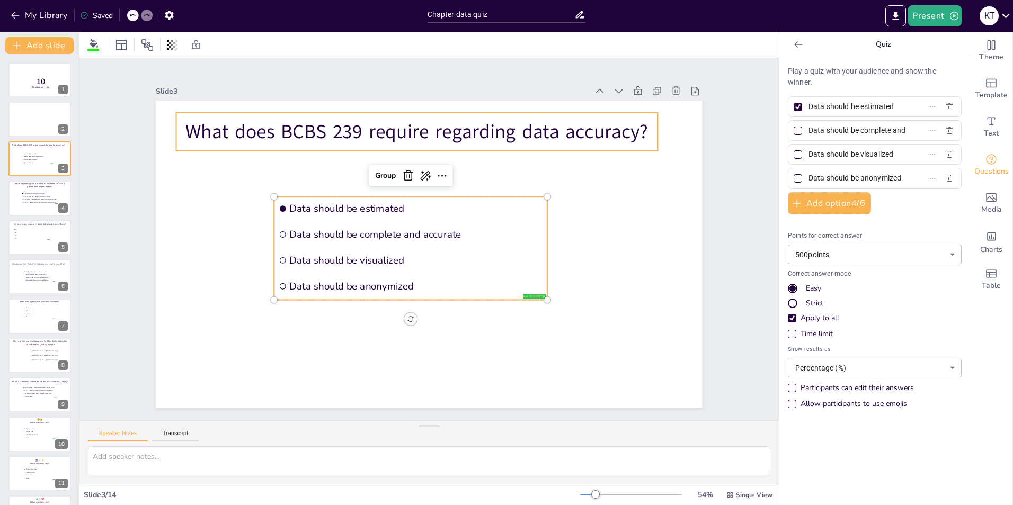
click at [299, 216] on li "Data should be estimated" at bounding box center [410, 209] width 273 height 24
click at [327, 232] on span "Data should be complete and accurate" at bounding box center [416, 234] width 253 height 13
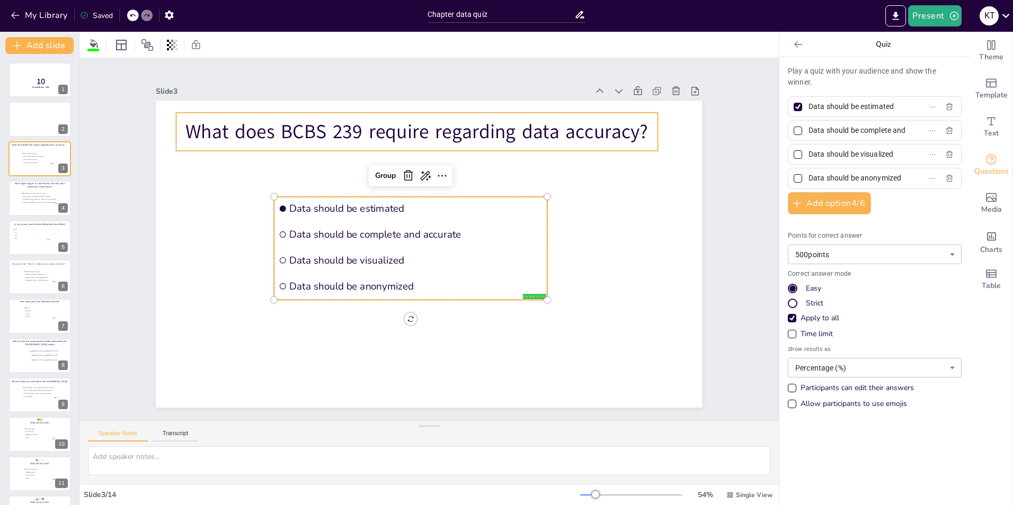
click at [327, 232] on span "Data should be complete and accurate" at bounding box center [416, 234] width 253 height 13
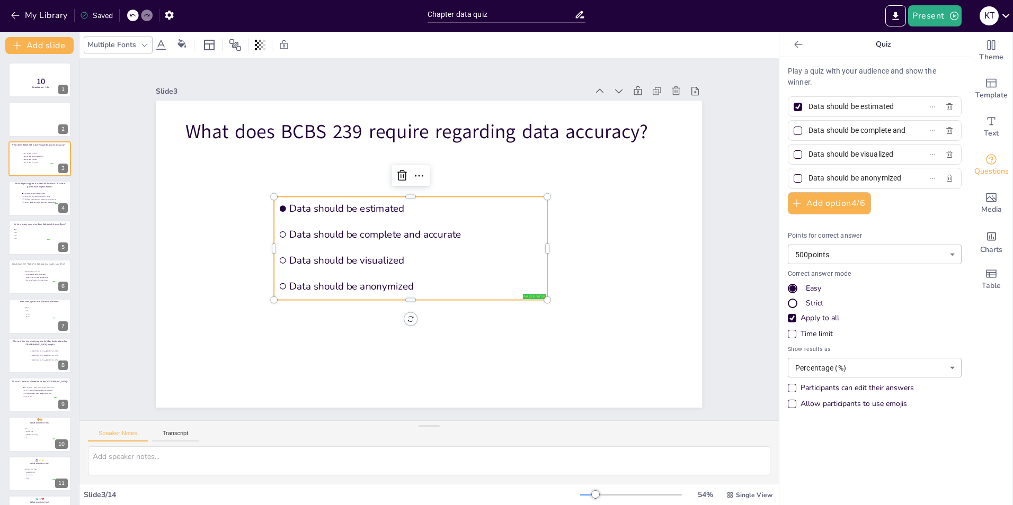
click at [418, 240] on li "Data should be complete and accurate" at bounding box center [410, 234] width 273 height 24
click at [331, 202] on span "Data should be estimated" at bounding box center [416, 208] width 253 height 13
click at [413, 169] on icon at bounding box center [419, 175] width 13 height 13
click at [346, 235] on span "Data should be complete and accurate" at bounding box center [416, 234] width 253 height 13
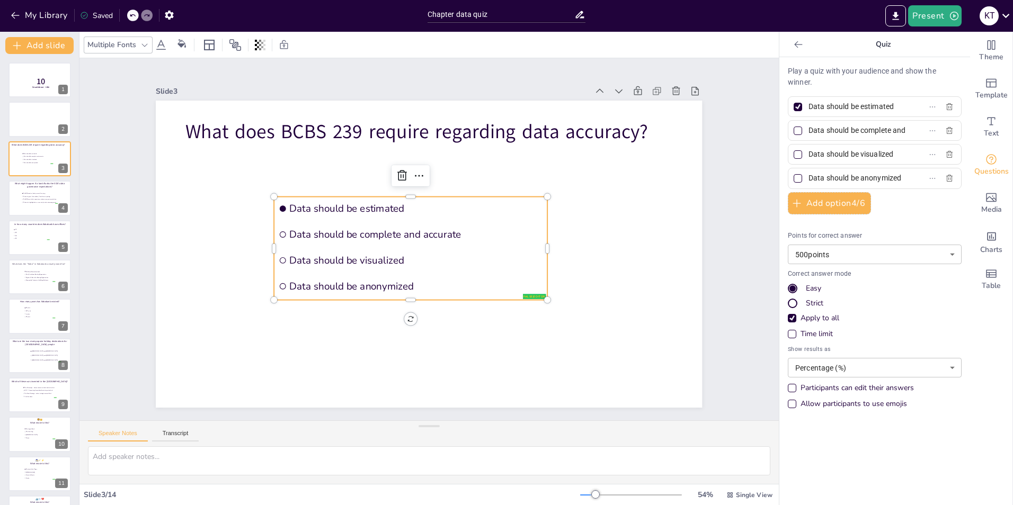
click at [875, 106] on input "Data should be estimated" at bounding box center [857, 106] width 99 height 15
click at [852, 107] on input "Data should be estimated" at bounding box center [857, 106] width 99 height 15
click at [838, 106] on input "Data should be estimated" at bounding box center [857, 106] width 99 height 15
click at [850, 108] on input "Data should be estimated" at bounding box center [857, 106] width 99 height 15
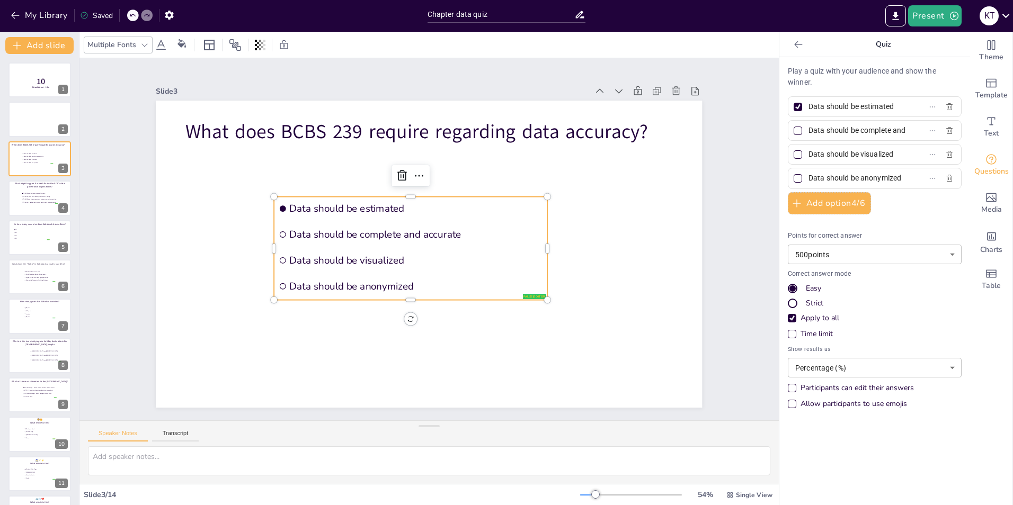
click at [850, 108] on input "Data should be estimated" at bounding box center [857, 106] width 99 height 15
click at [859, 101] on input "Data should be estimated" at bounding box center [857, 106] width 99 height 15
click at [889, 104] on label "Data should be estimated" at bounding box center [857, 106] width 132 height 15
click at [889, 104] on input "Data should be estimated" at bounding box center [857, 106] width 99 height 15
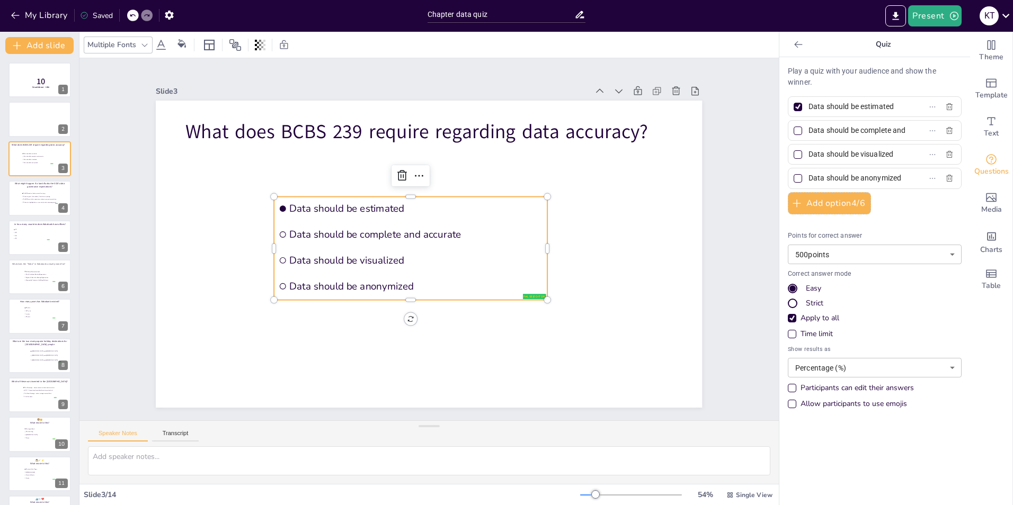
drag, startPoint x: 801, startPoint y: 104, endPoint x: 890, endPoint y: 108, distance: 88.5
click at [890, 108] on label "Data should be estimated" at bounding box center [857, 106] width 132 height 15
click at [890, 108] on input "Data should be estimated" at bounding box center [857, 106] width 99 height 15
click at [31, 190] on div at bounding box center [40, 198] width 64 height 36
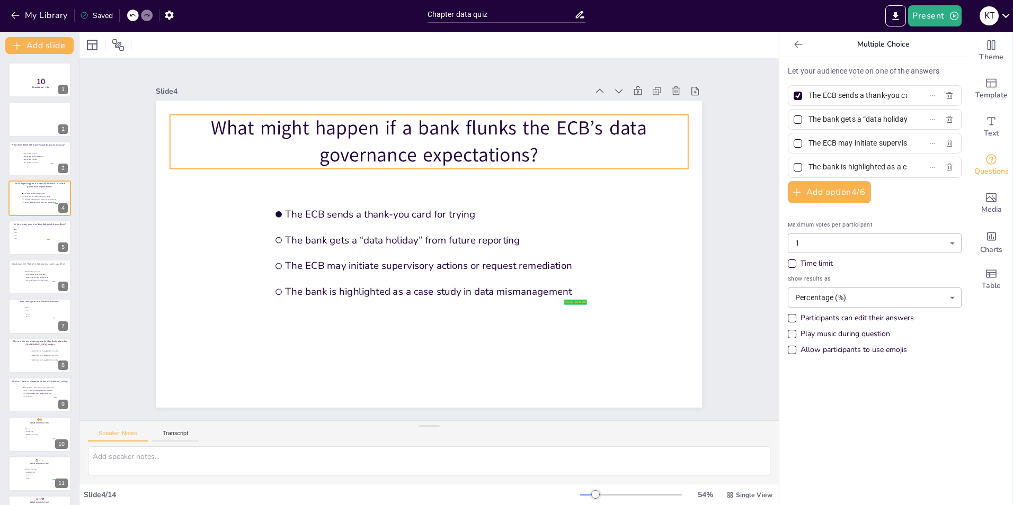
click at [202, 120] on p "What might happen if a bank flunks the ECB’s data governance expectations?" at bounding box center [428, 142] width 517 height 54
click at [204, 120] on p "What might happen if a bank flunks the ECB’s data governance expectations?" at bounding box center [428, 142] width 517 height 54
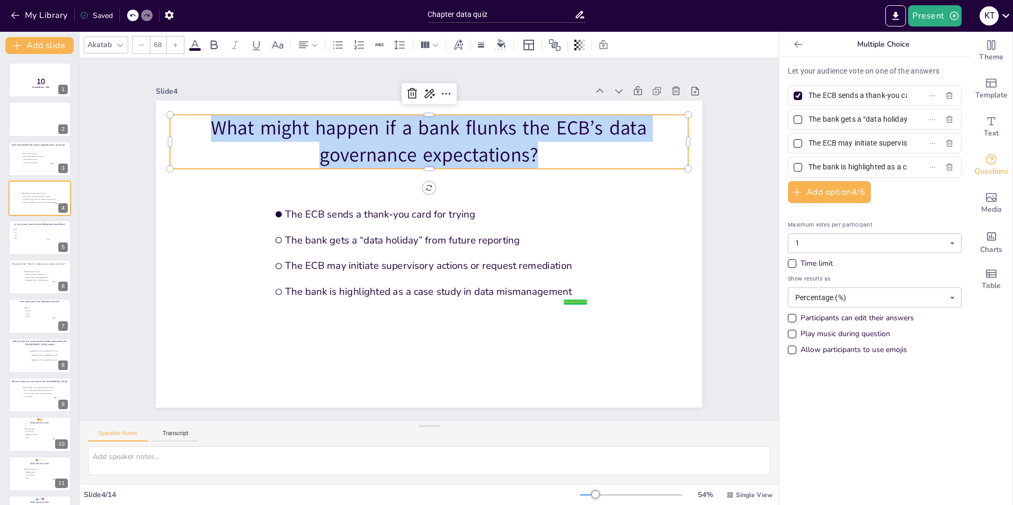
copy p "What might happen if a bank flunks the ECB’s data governance expectations?"
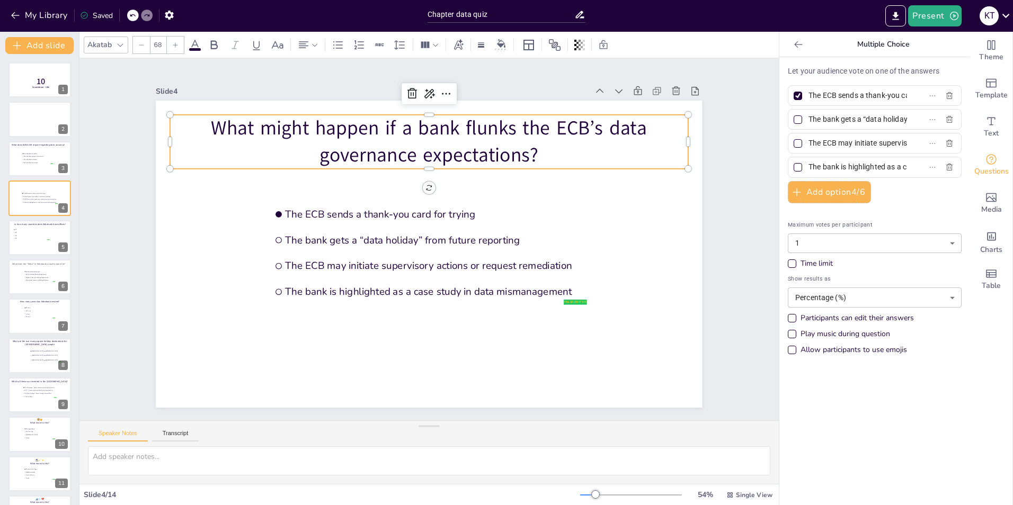
click at [836, 94] on input "The ECB sends a thank-you card for trying" at bounding box center [857, 95] width 99 height 15
drag, startPoint x: 801, startPoint y: 96, endPoint x: 899, endPoint y: 97, distance: 98.0
click at [899, 97] on label "The ECB sends a thank-you card for trying" at bounding box center [857, 95] width 132 height 15
click at [899, 97] on input "The ECB sends a thank-you card for trying" at bounding box center [857, 95] width 99 height 15
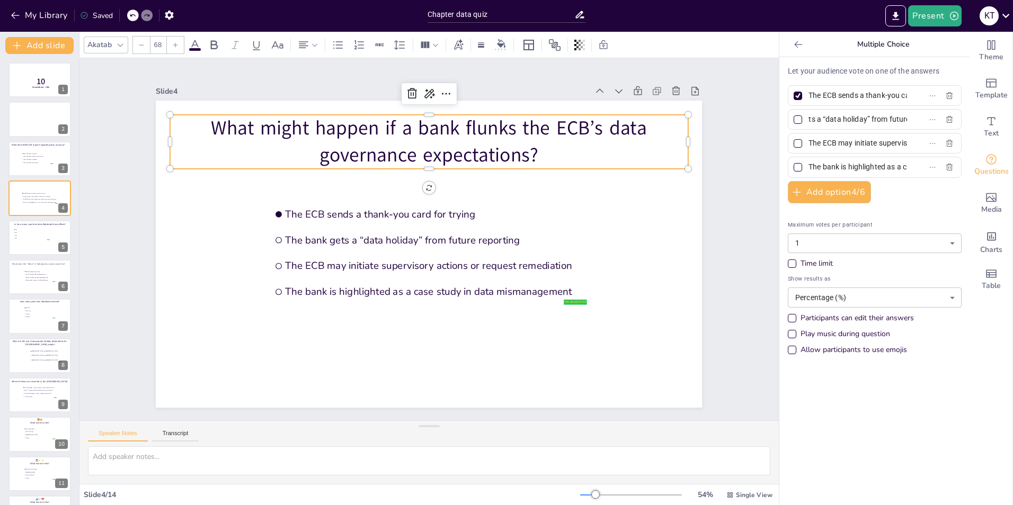
scroll to position [0, 85]
drag, startPoint x: 801, startPoint y: 117, endPoint x: 902, endPoint y: 117, distance: 101.2
click at [902, 117] on label "The bank gets a “data holiday” from future reporting" at bounding box center [857, 119] width 132 height 15
click at [902, 117] on input "The bank gets a “data holiday” from future reporting" at bounding box center [857, 119] width 99 height 15
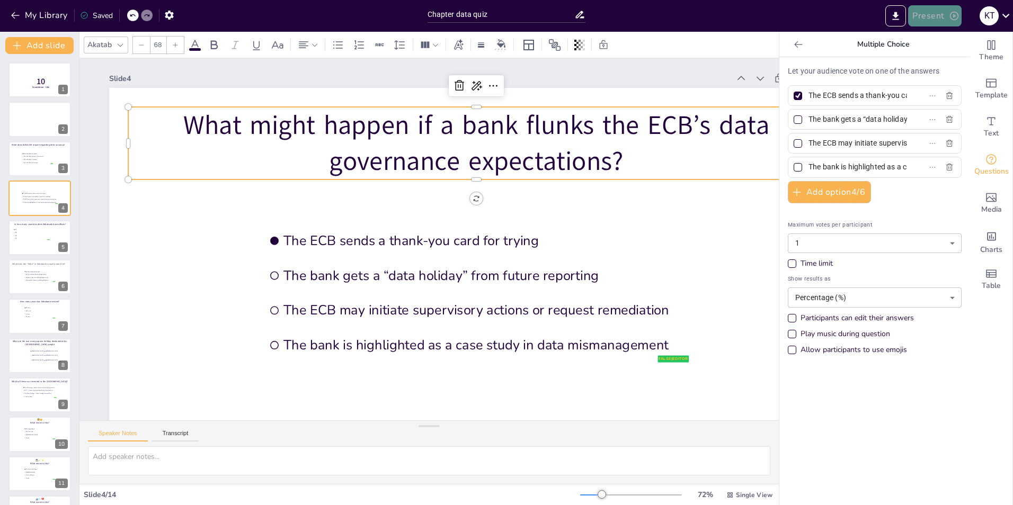
click at [932, 20] on button "Present" at bounding box center [934, 15] width 53 height 21
click at [945, 44] on li "Preview presentation" at bounding box center [950, 39] width 83 height 17
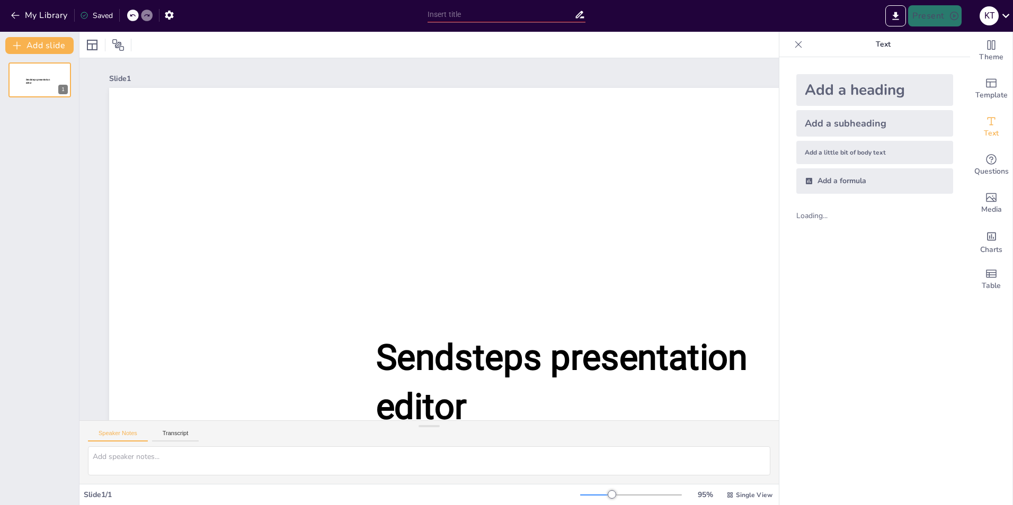
type input "Chapter data quiz"
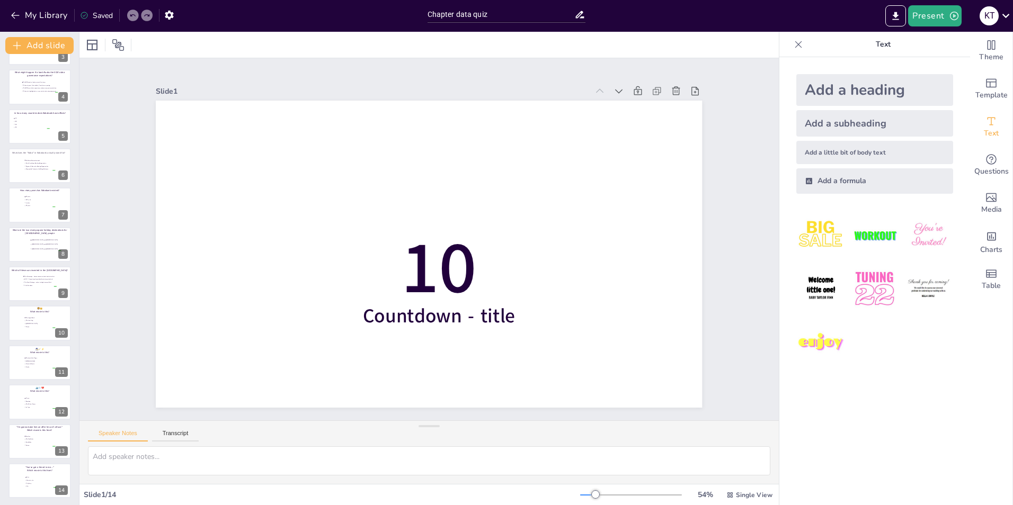
scroll to position [113, 0]
click at [35, 202] on span "eternity" at bounding box center [40, 202] width 29 height 2
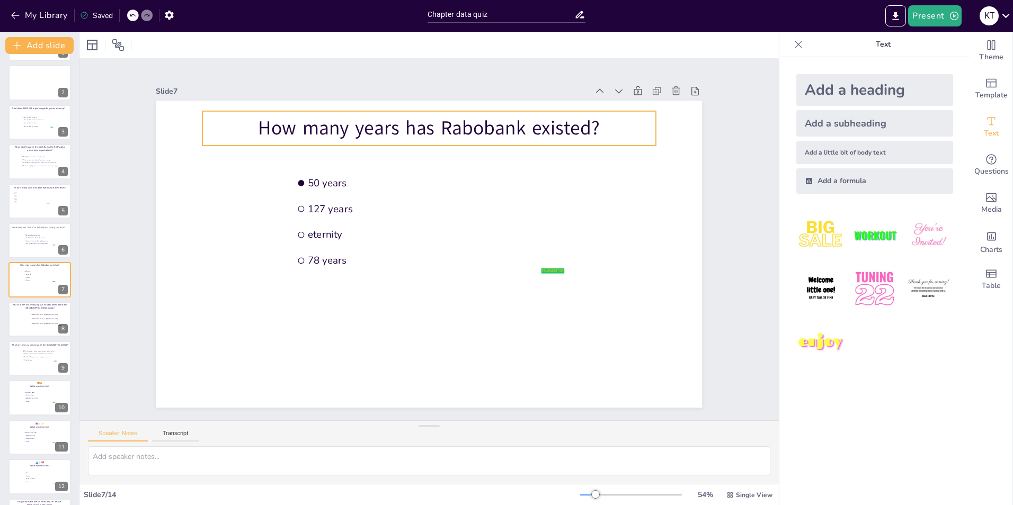
click at [257, 134] on p "How many years has Rabobank existed?" at bounding box center [428, 128] width 453 height 27
